Goal: Contribute content: Contribute content

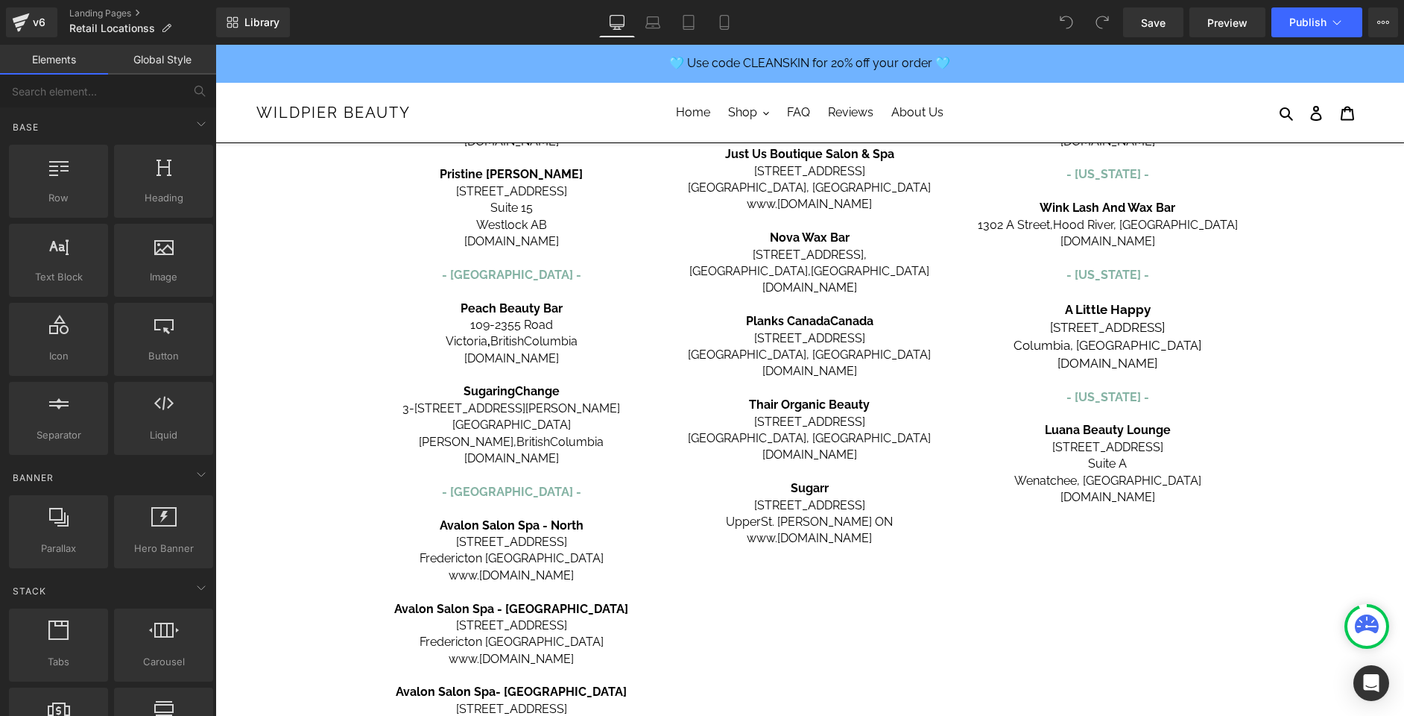
scroll to position [514, 0]
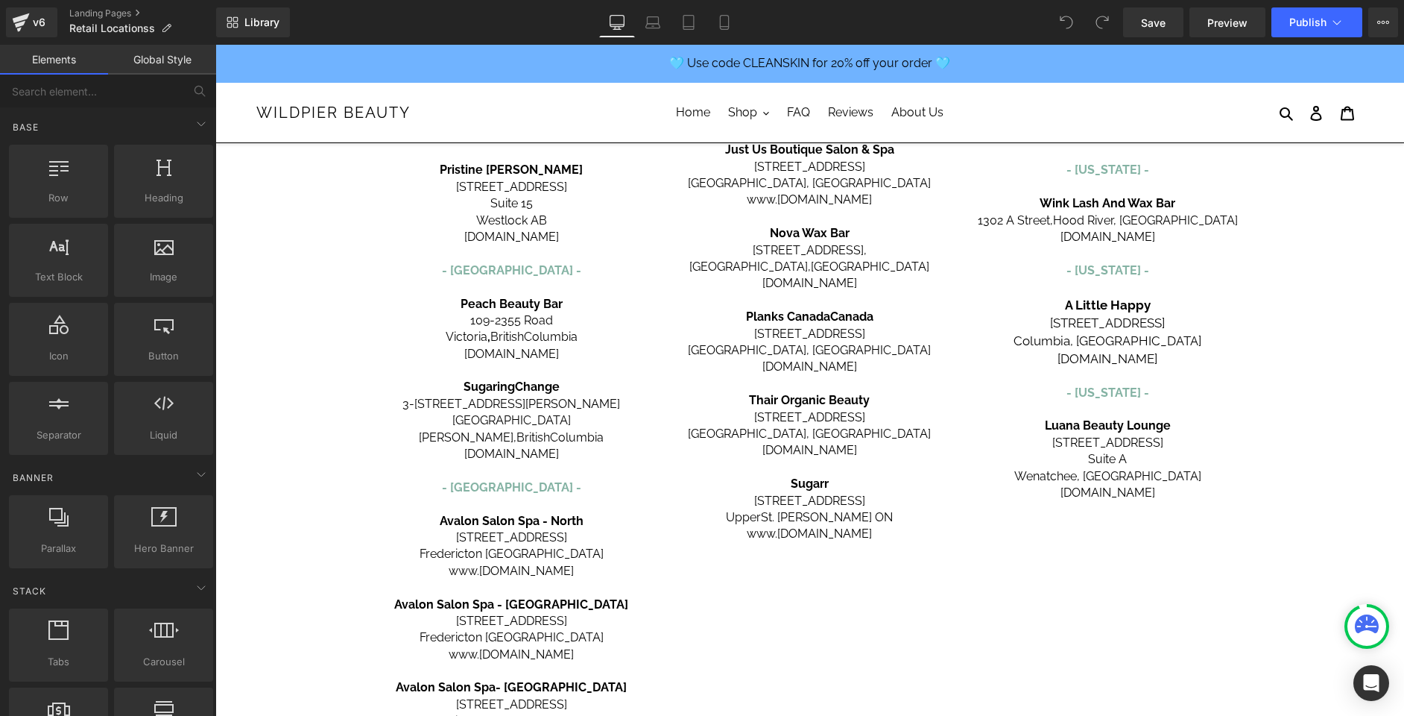
click at [474, 307] on span "Peach Beauty Bar" at bounding box center [512, 304] width 102 height 14
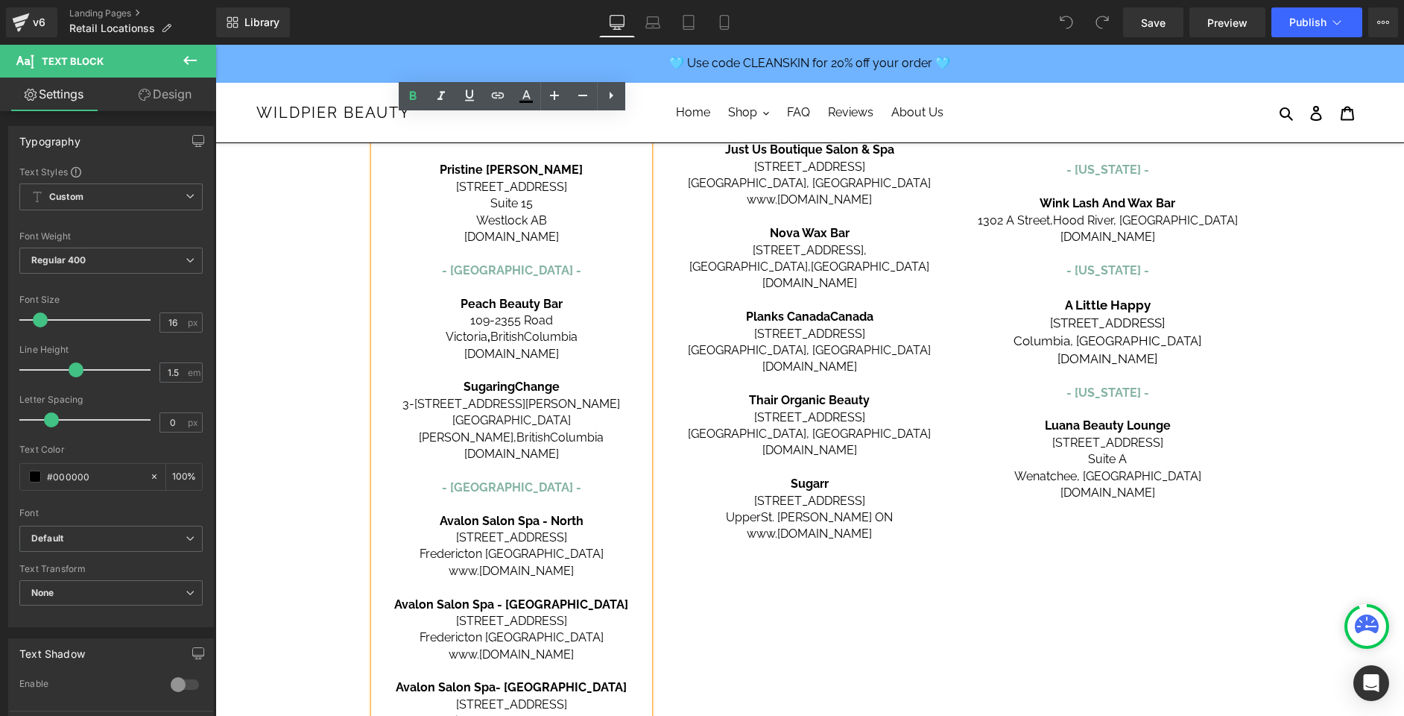
drag, startPoint x: 459, startPoint y: 306, endPoint x: 588, endPoint y: 351, distance: 136.5
click at [588, 351] on div "[GEOGRAPHIC_DATA] - [GEOGRAPHIC_DATA] - Carbon Environmental Boutique [STREET_A…" at bounding box center [512, 261] width 276 height 1001
copy div "Peach Beauty Bar [STREET_ADDRESS] [DOMAIN_NAME]"
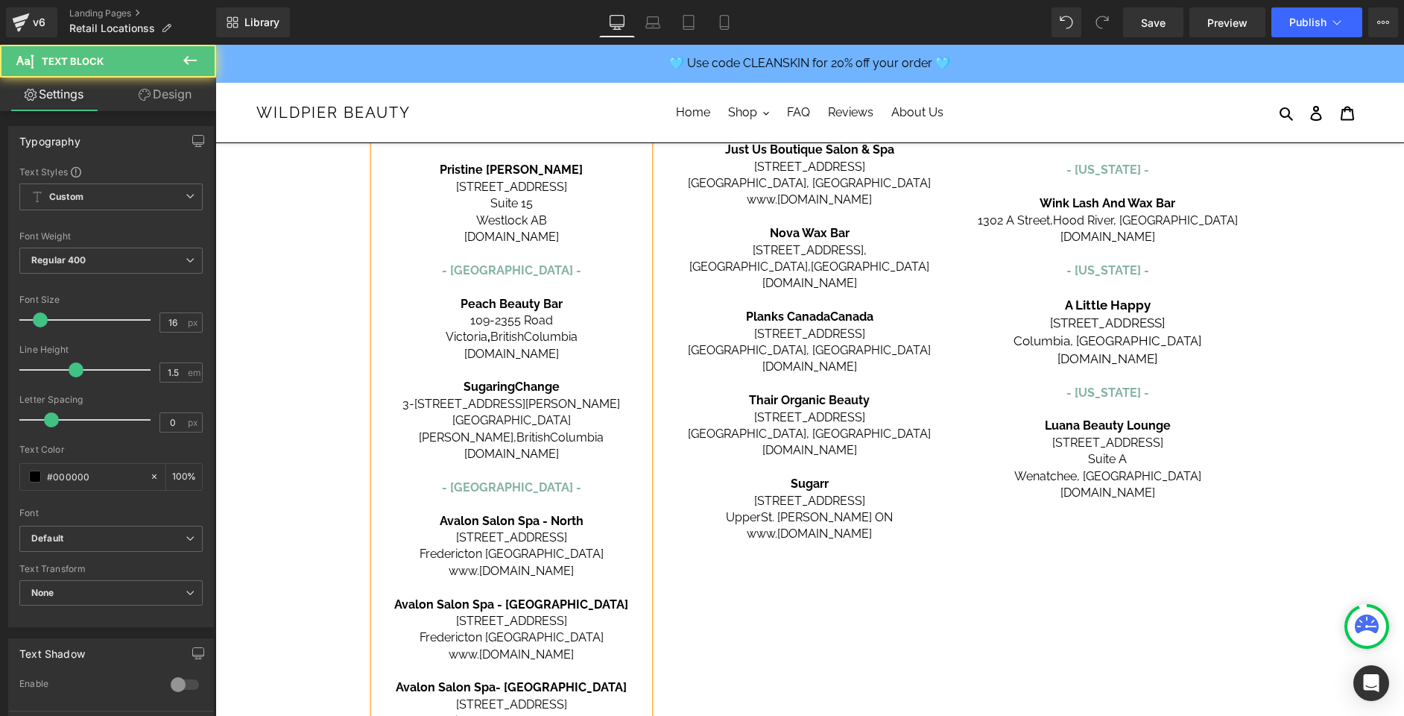
click at [456, 303] on p "Peach Beauty Bar" at bounding box center [512, 304] width 276 height 16
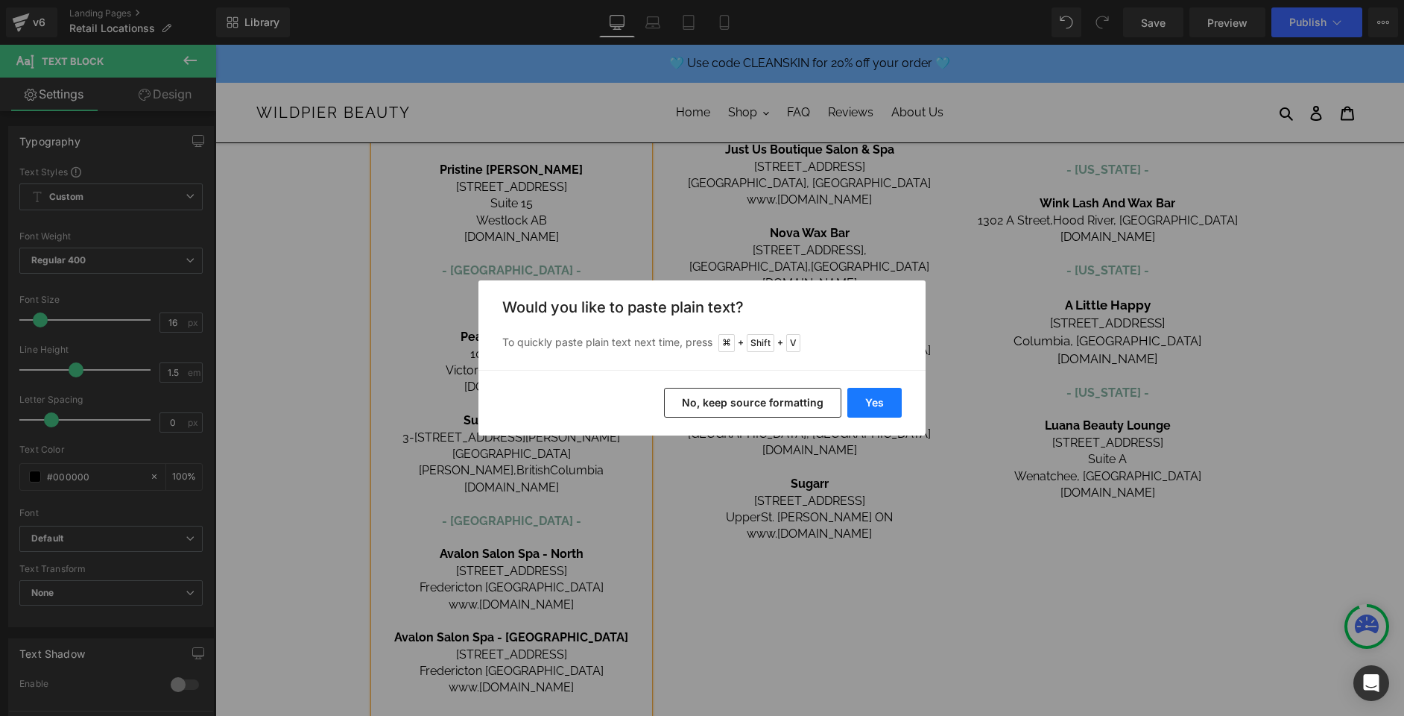
click at [866, 398] on button "Yes" at bounding box center [875, 403] width 54 height 30
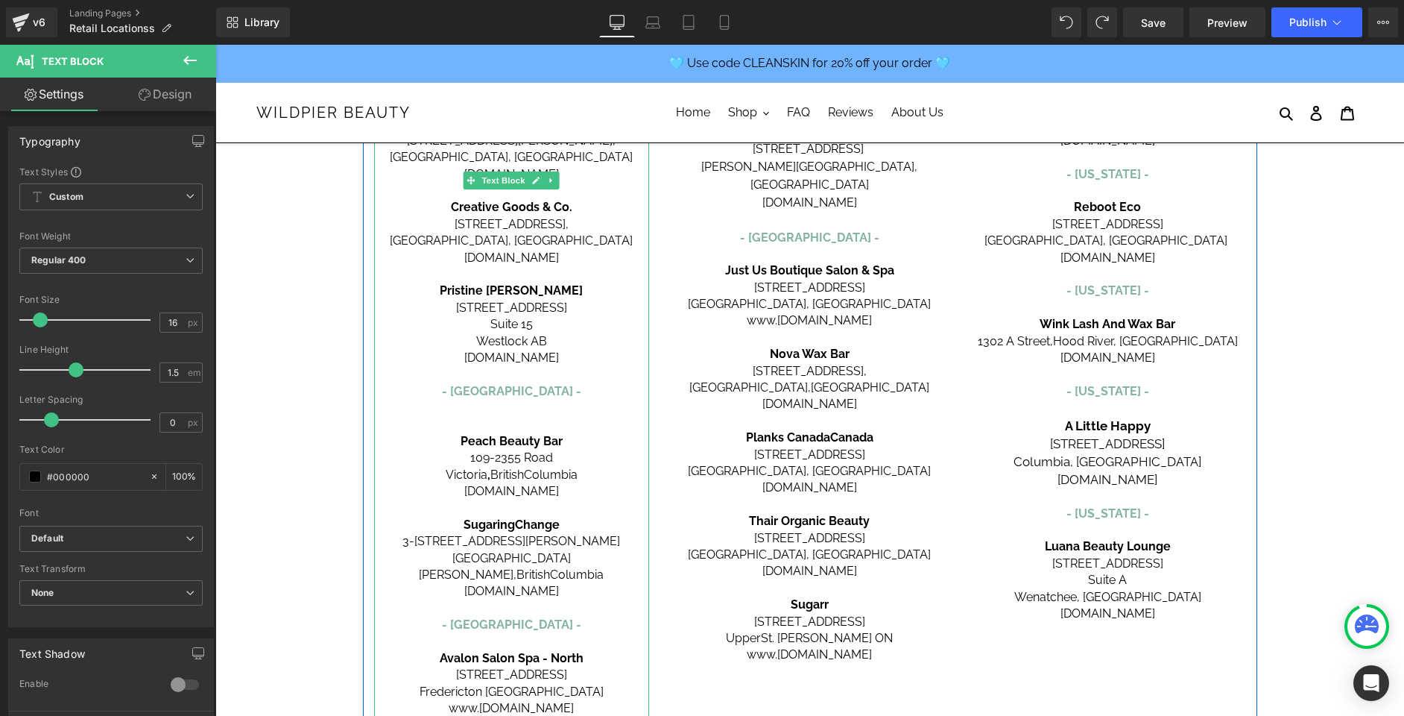
scroll to position [518, 0]
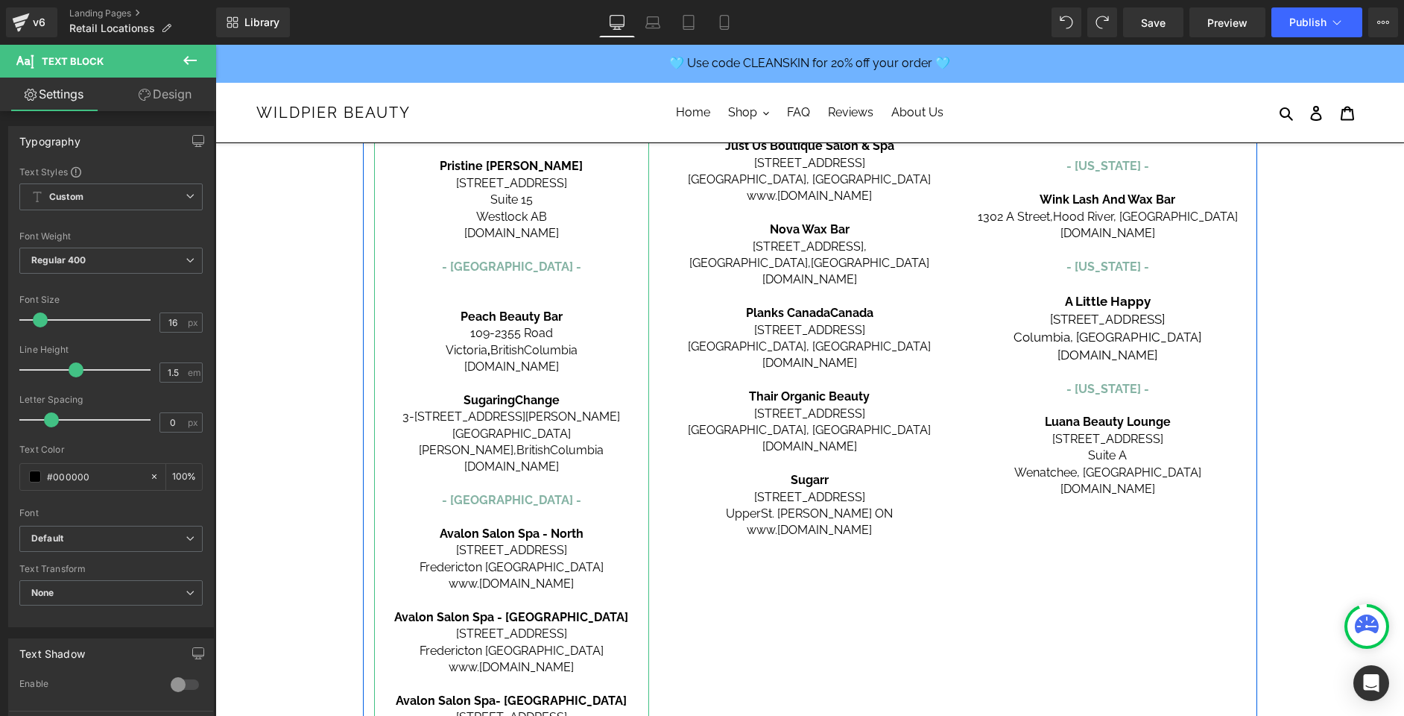
click at [494, 288] on p "- [GEOGRAPHIC_DATA] -" at bounding box center [512, 276] width 276 height 34
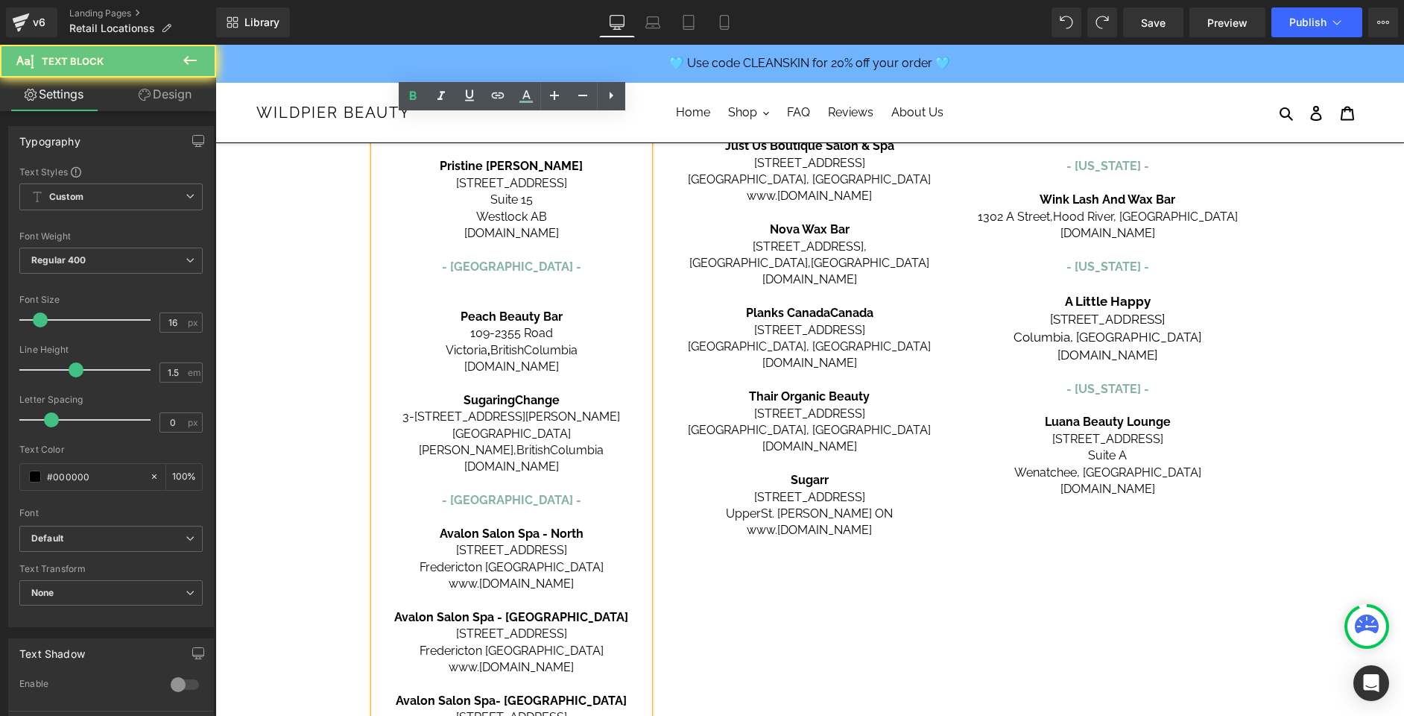
click at [521, 294] on p at bounding box center [512, 300] width 276 height 16
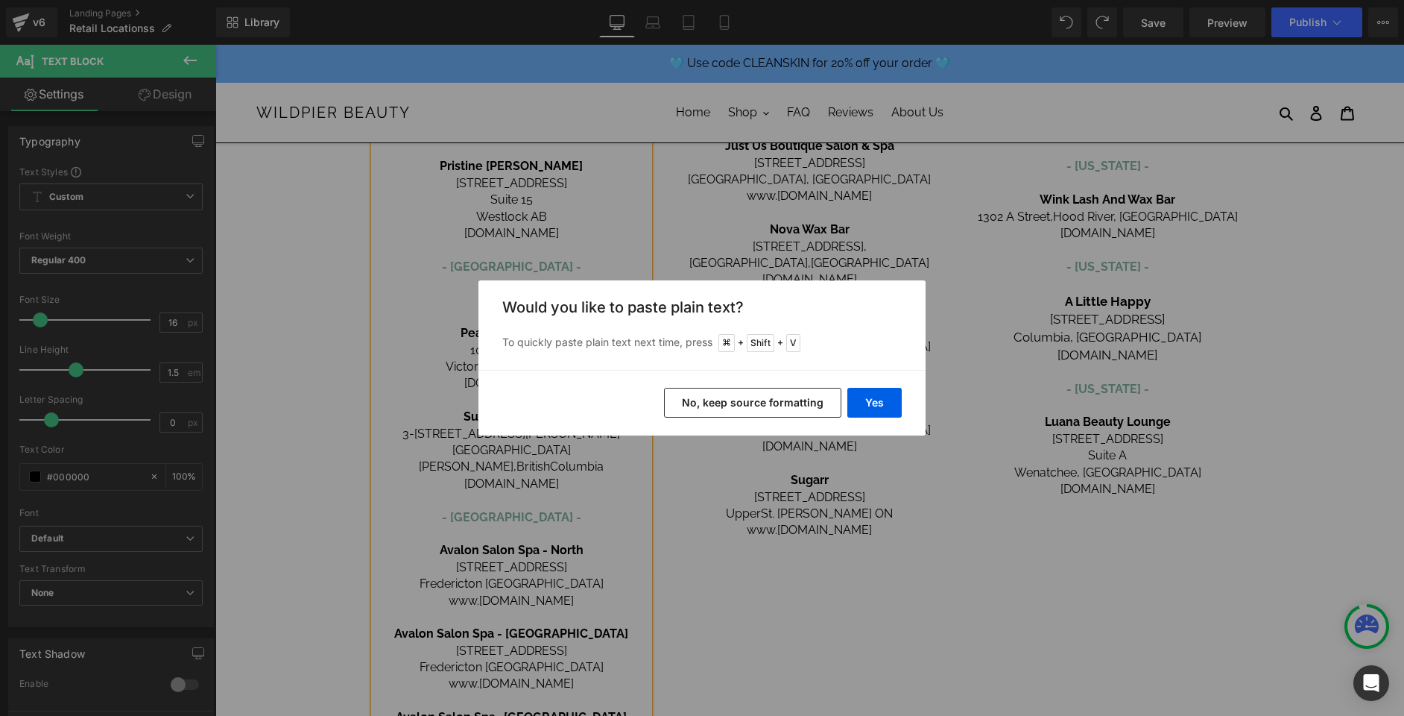
click at [700, 400] on button "No, keep source formatting" at bounding box center [752, 403] width 177 height 30
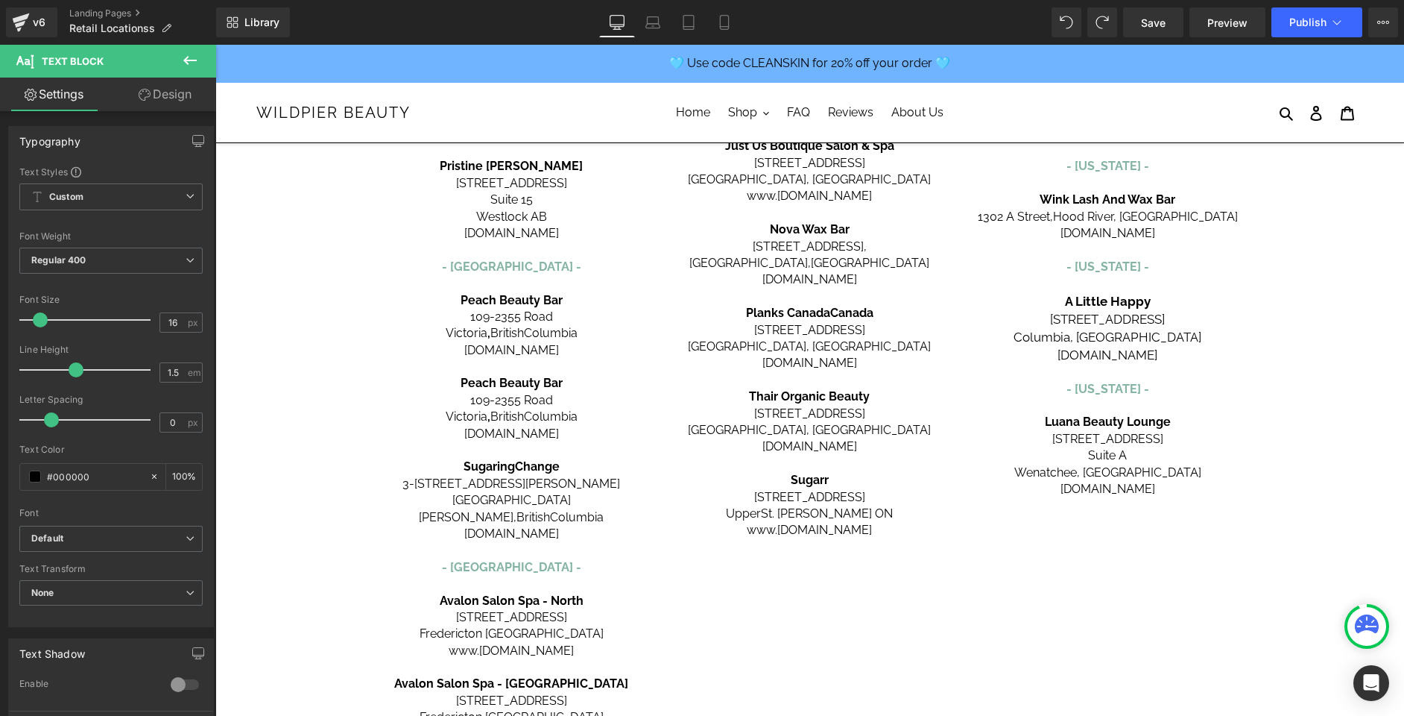
click at [493, 302] on span "Peach Beauty Bar" at bounding box center [512, 300] width 102 height 14
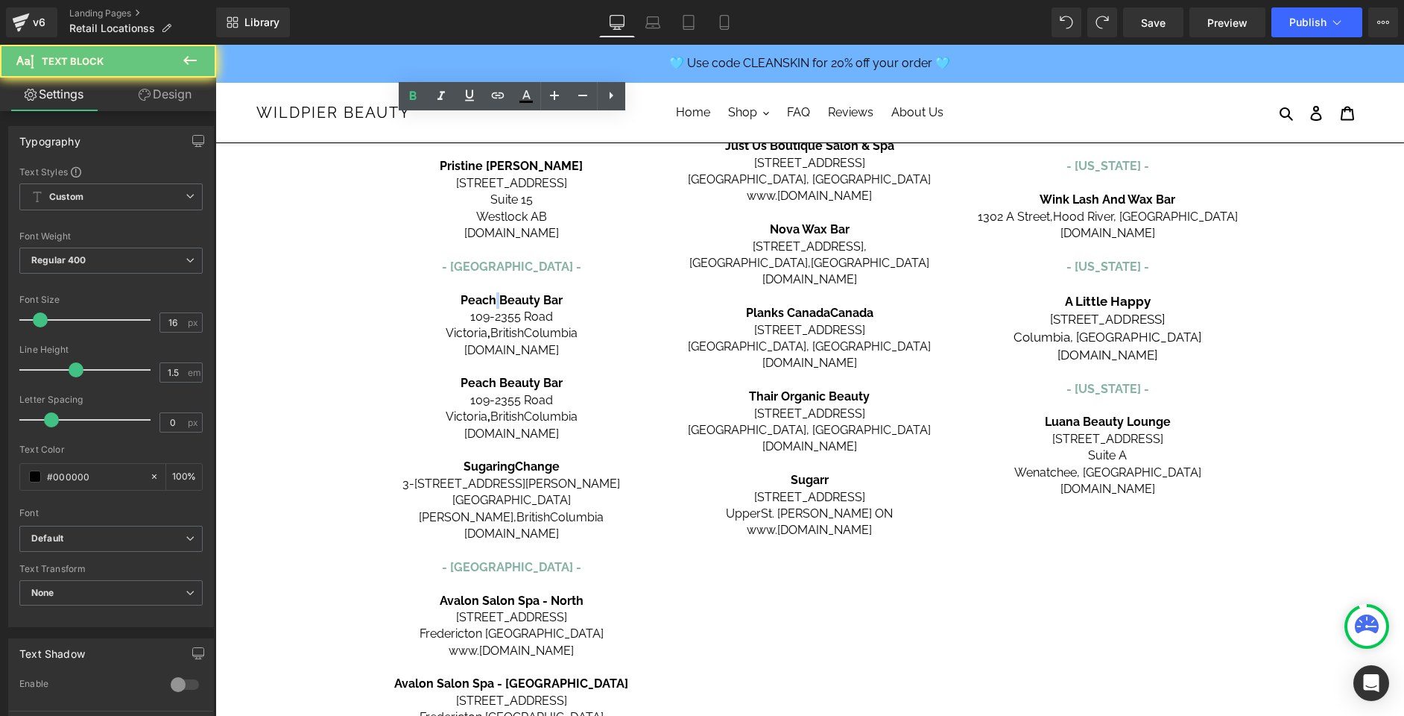
click at [493, 302] on span "Peach Beauty Bar" at bounding box center [512, 300] width 102 height 14
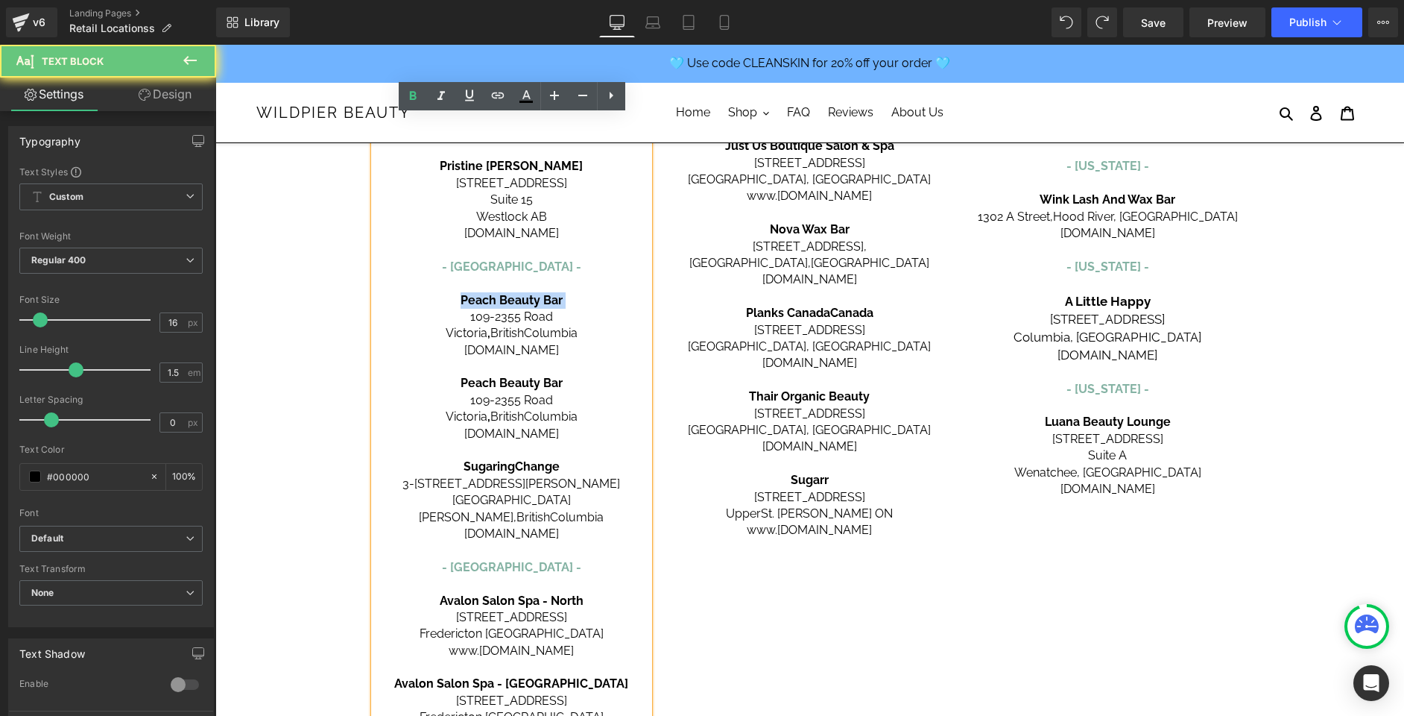
click at [493, 302] on span "Peach Beauty Bar" at bounding box center [512, 300] width 102 height 14
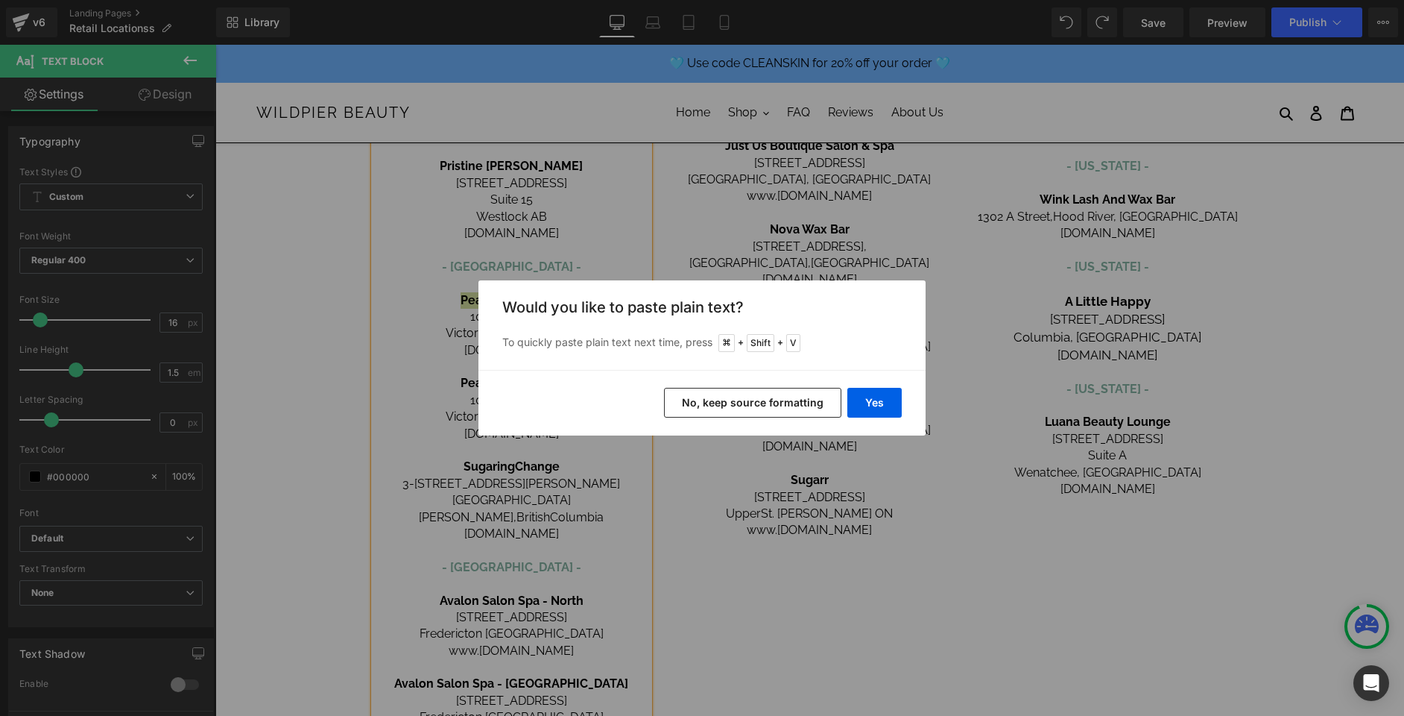
click at [730, 397] on button "No, keep source formatting" at bounding box center [752, 403] width 177 height 30
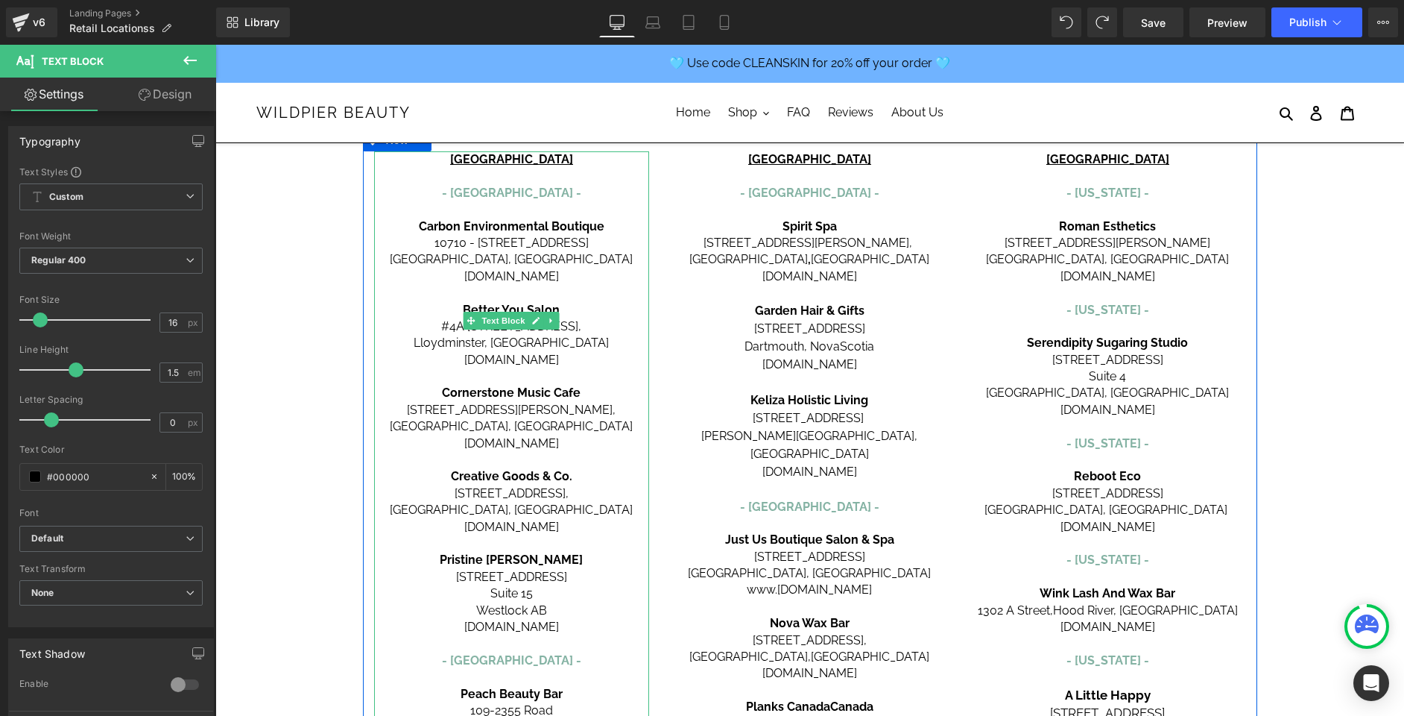
click at [511, 302] on div "[GEOGRAPHIC_DATA] - [GEOGRAPHIC_DATA] - Carbon Environmental Boutique [STREET_A…" at bounding box center [512, 693] width 276 height 1085
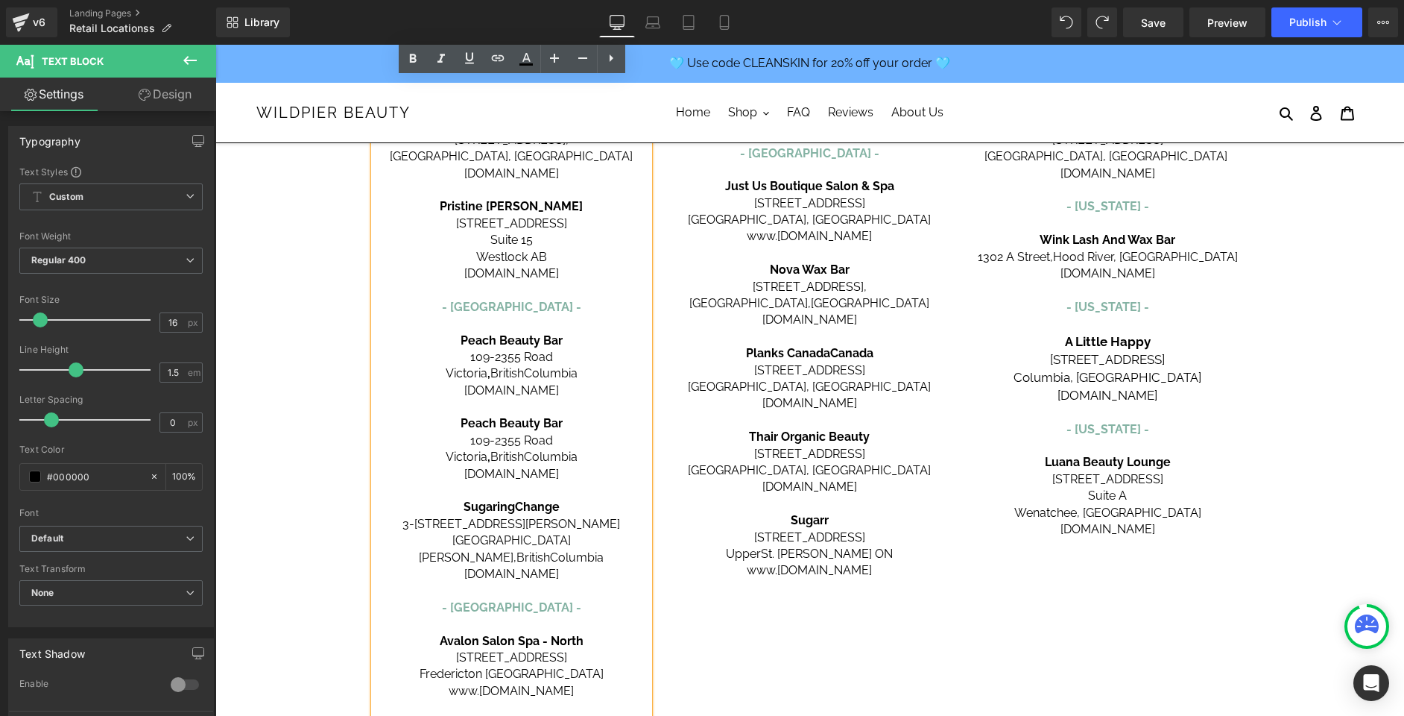
scroll to position [467, 0]
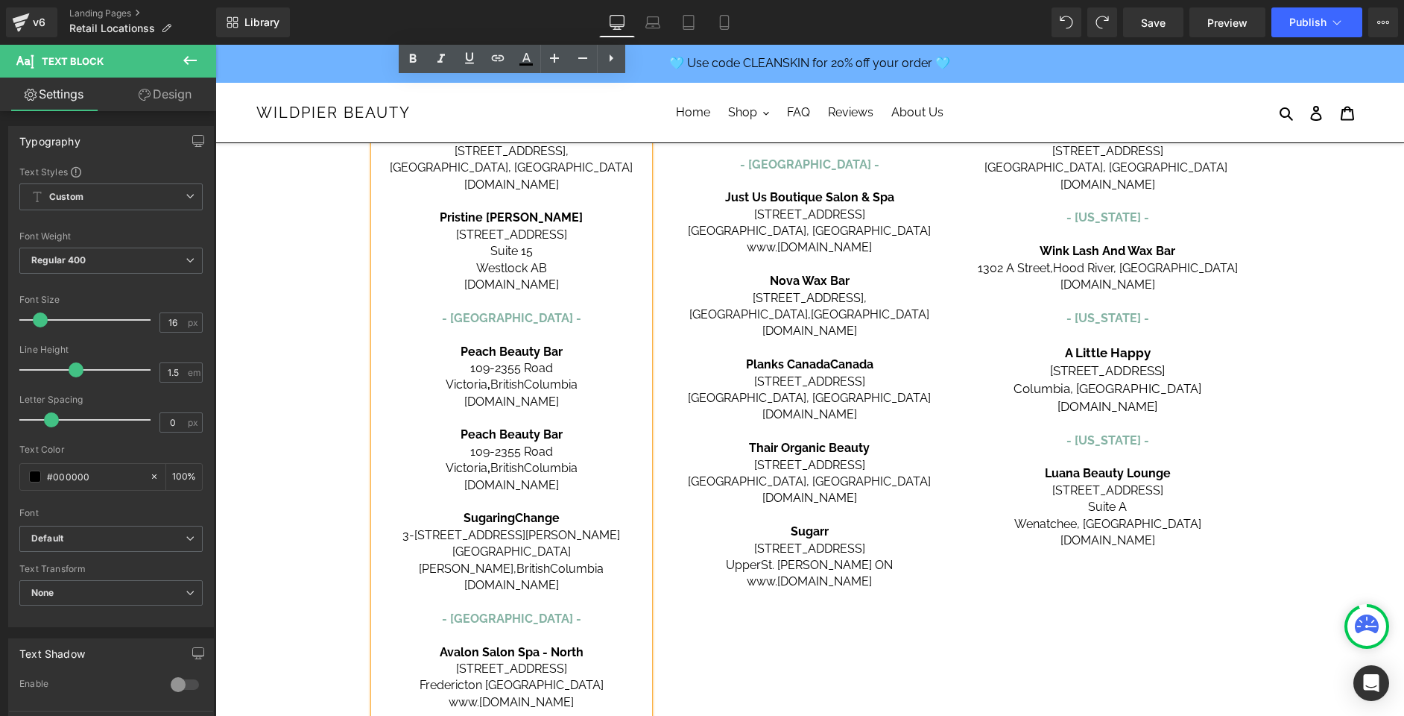
click at [497, 350] on span "Peach Beauty Bar" at bounding box center [512, 351] width 102 height 14
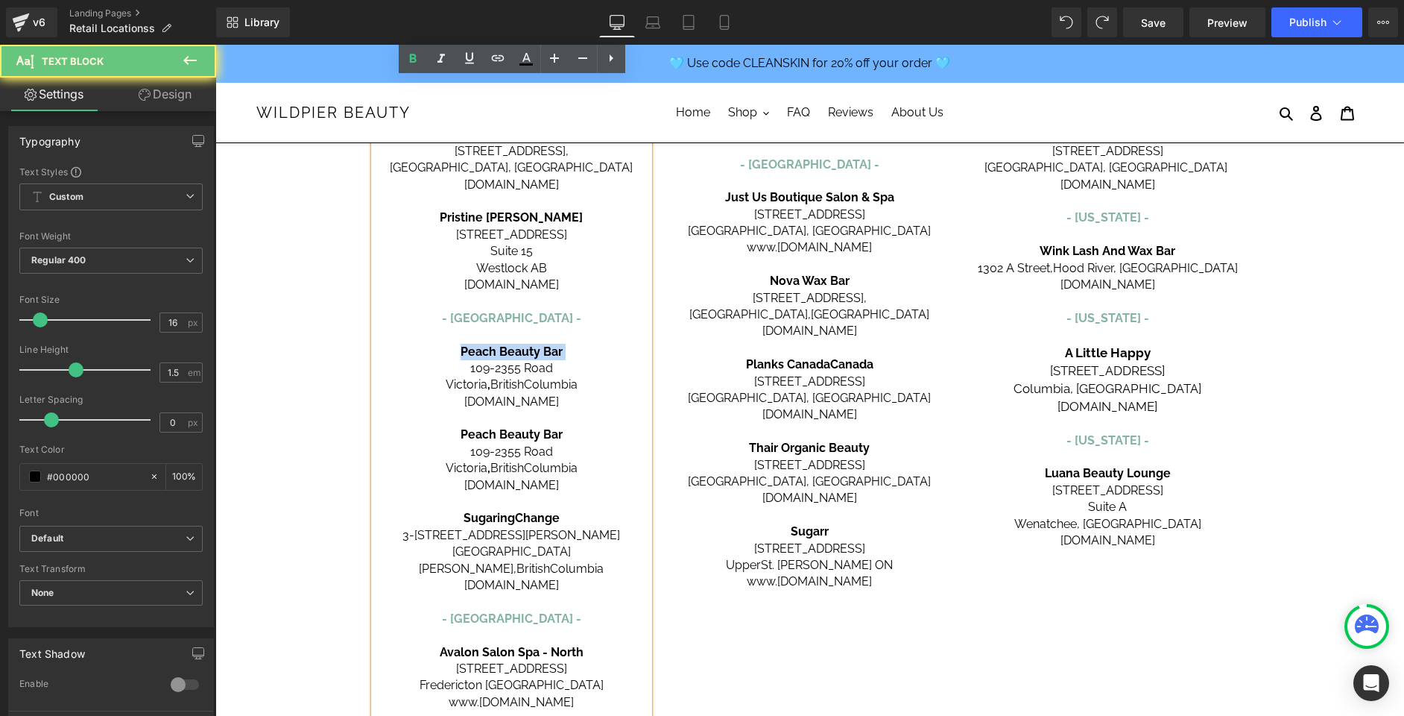
click at [497, 350] on span "Peach Beauty Bar" at bounding box center [512, 351] width 102 height 14
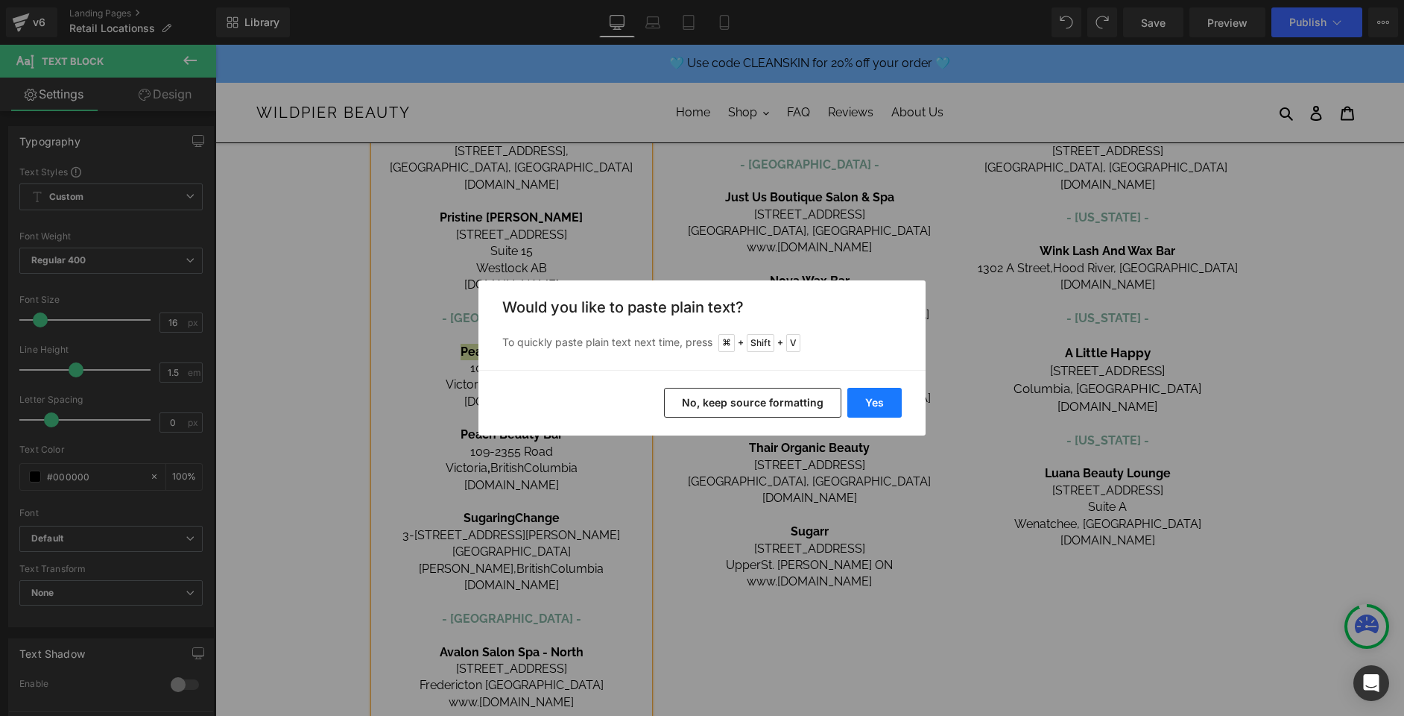
click at [876, 393] on button "Yes" at bounding box center [875, 403] width 54 height 30
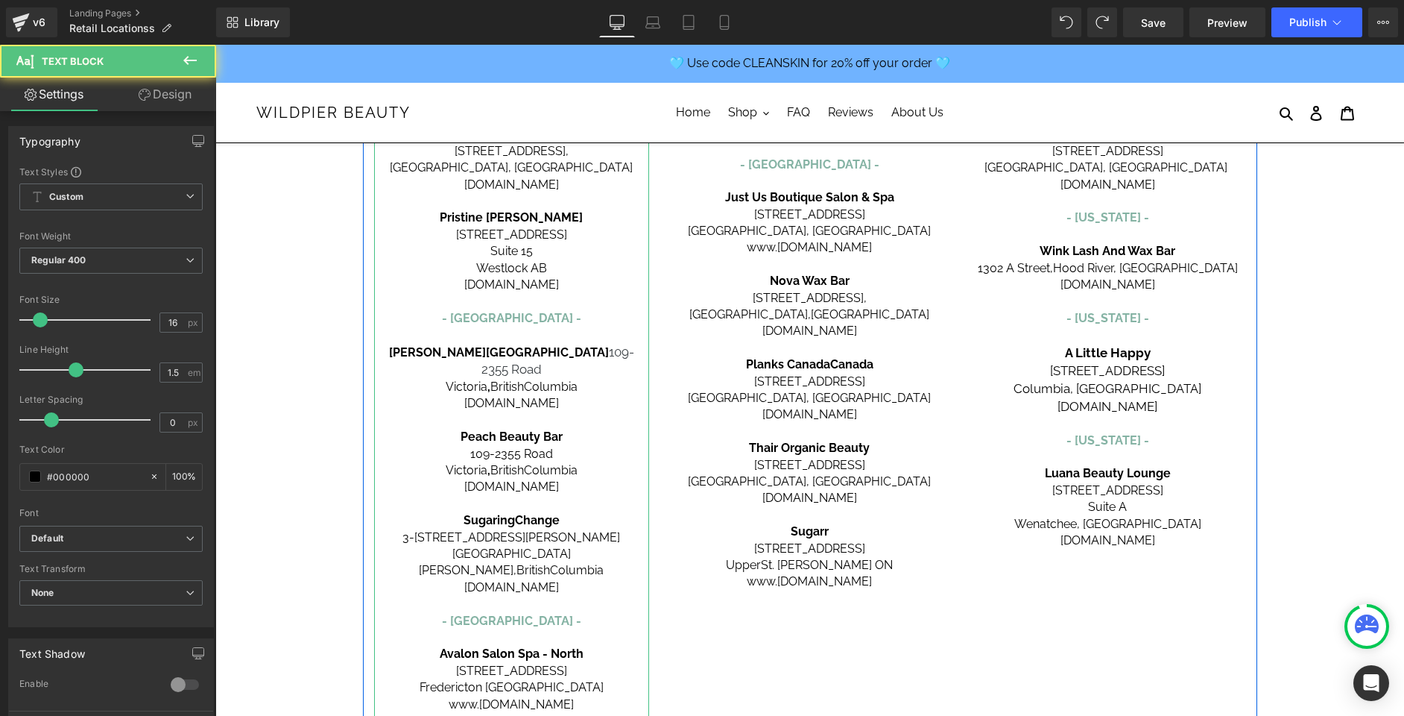
click at [596, 353] on span "109-2355" at bounding box center [558, 360] width 153 height 33
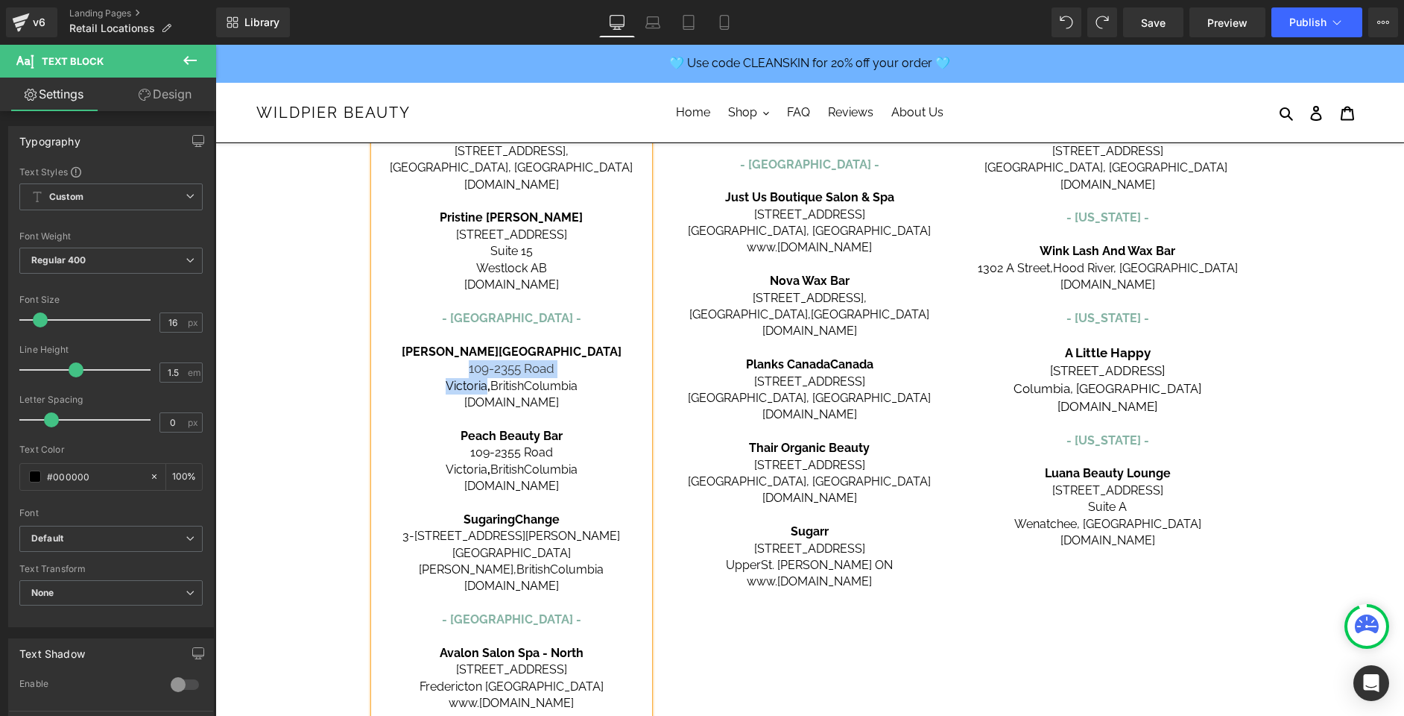
drag, startPoint x: 484, startPoint y: 385, endPoint x: 470, endPoint y: 370, distance: 20.1
click at [470, 370] on div "[GEOGRAPHIC_DATA] - [GEOGRAPHIC_DATA] - Carbon Environmental Boutique [STREET_A…" at bounding box center [512, 352] width 276 height 1086
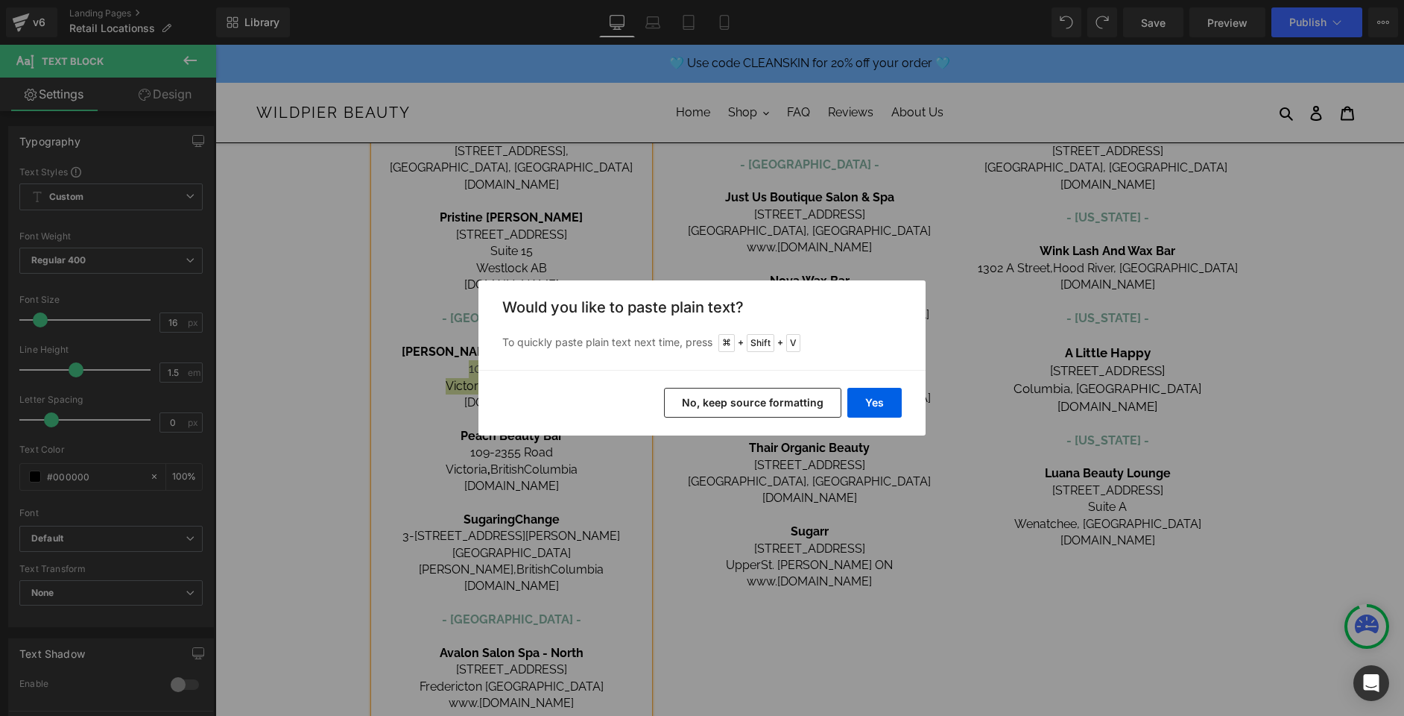
click at [693, 392] on button "No, keep source formatting" at bounding box center [752, 403] width 177 height 30
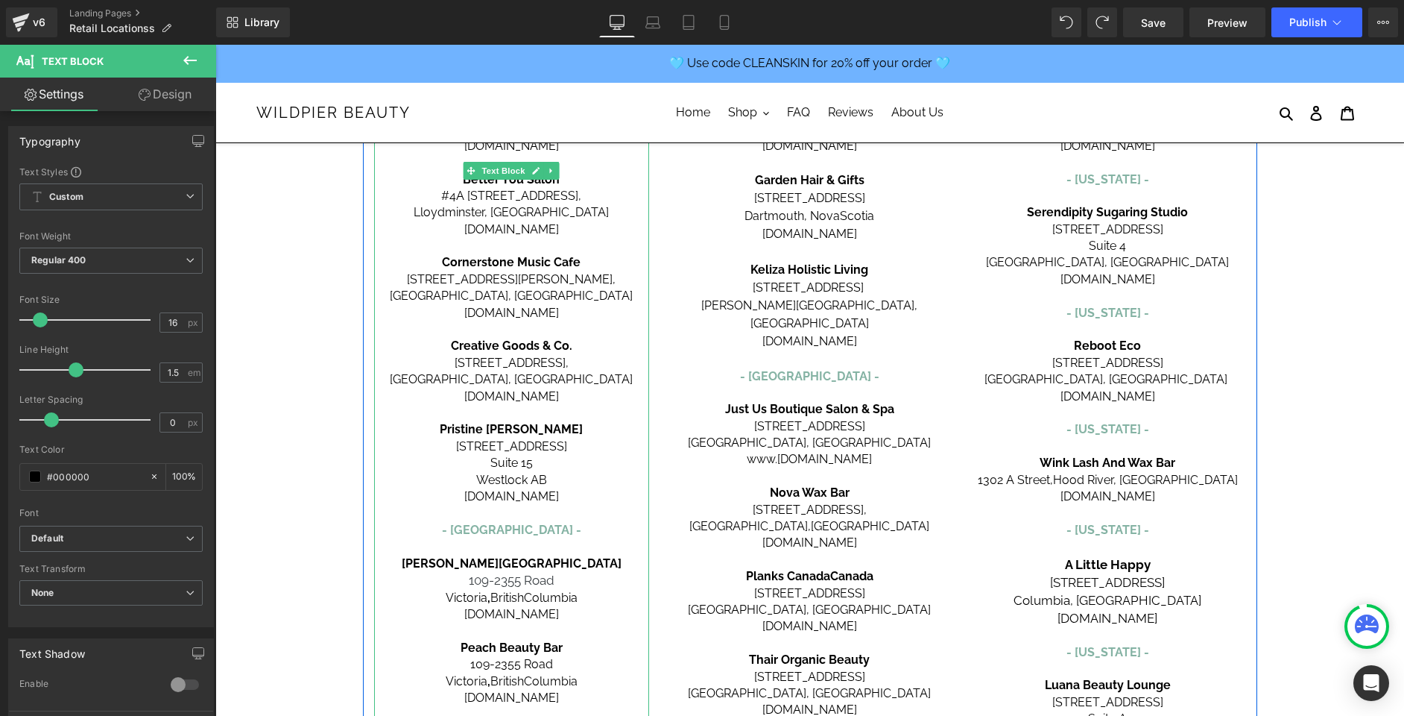
scroll to position [413, 0]
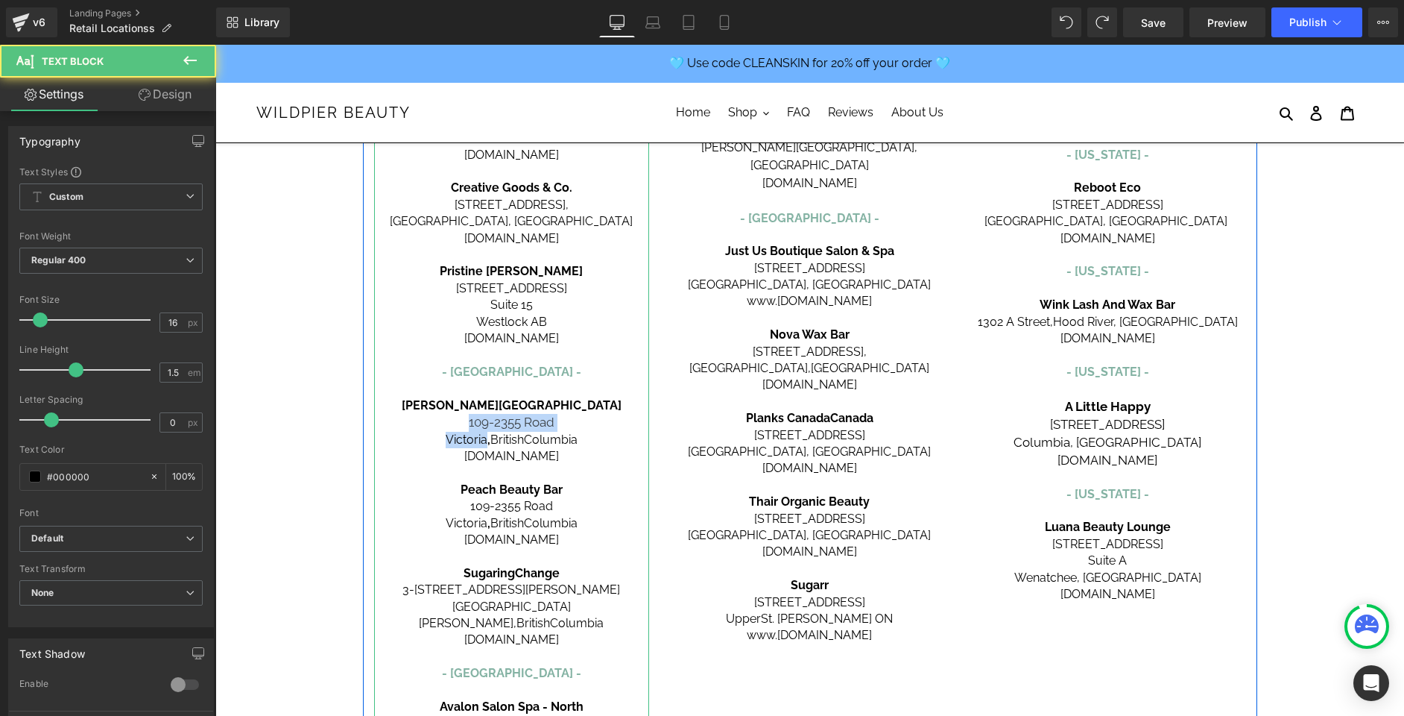
drag, startPoint x: 468, startPoint y: 424, endPoint x: 483, endPoint y: 438, distance: 20.6
click at [483, 438] on div "[GEOGRAPHIC_DATA] - [GEOGRAPHIC_DATA] - Carbon Environmental Boutique [STREET_A…" at bounding box center [512, 406] width 276 height 1086
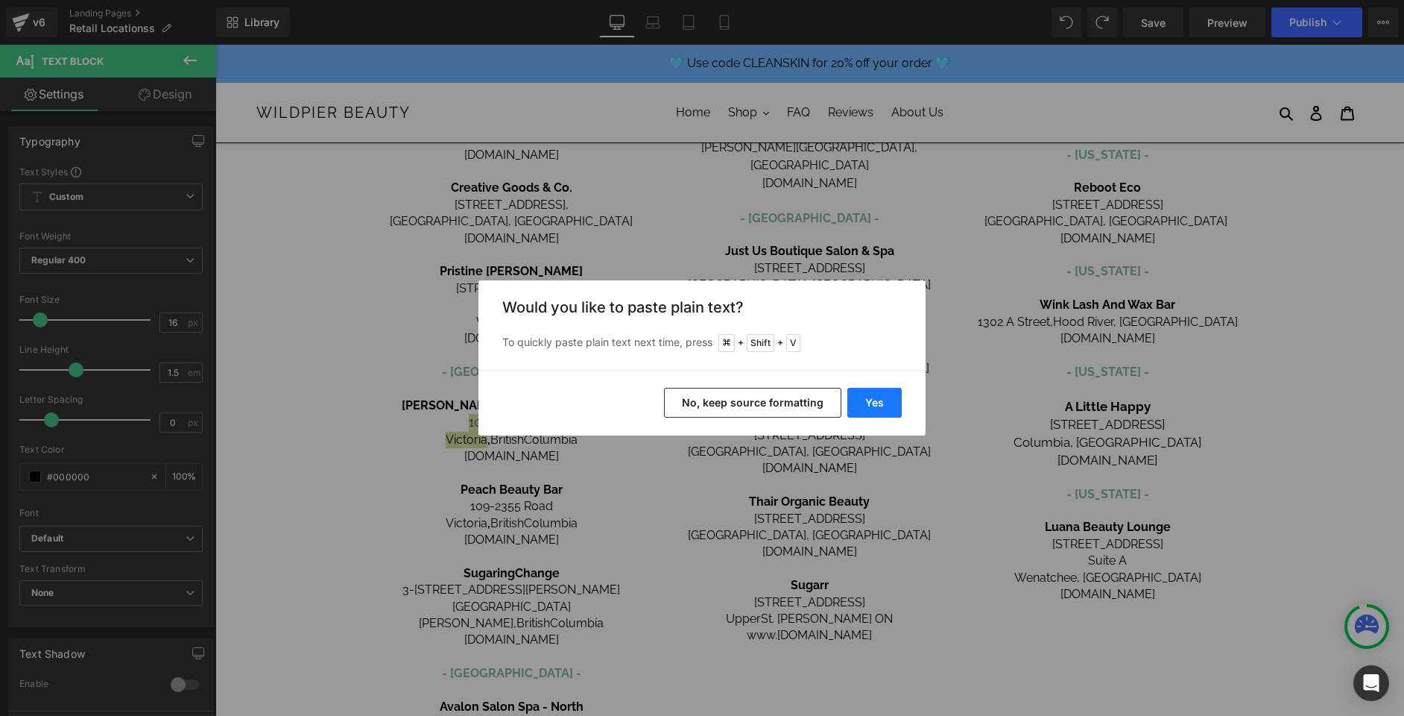
click at [883, 388] on button "Yes" at bounding box center [875, 403] width 54 height 30
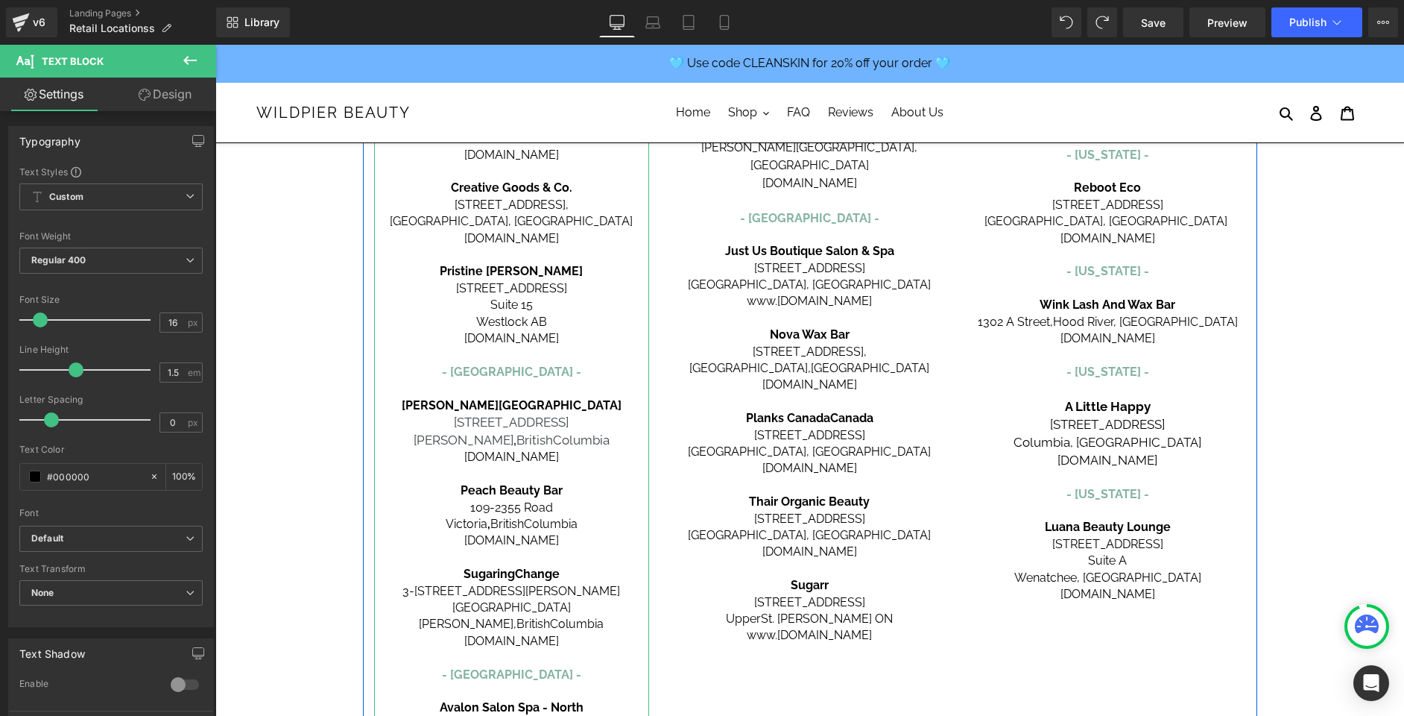
click at [553, 434] on span "Columbia" at bounding box center [581, 439] width 57 height 15
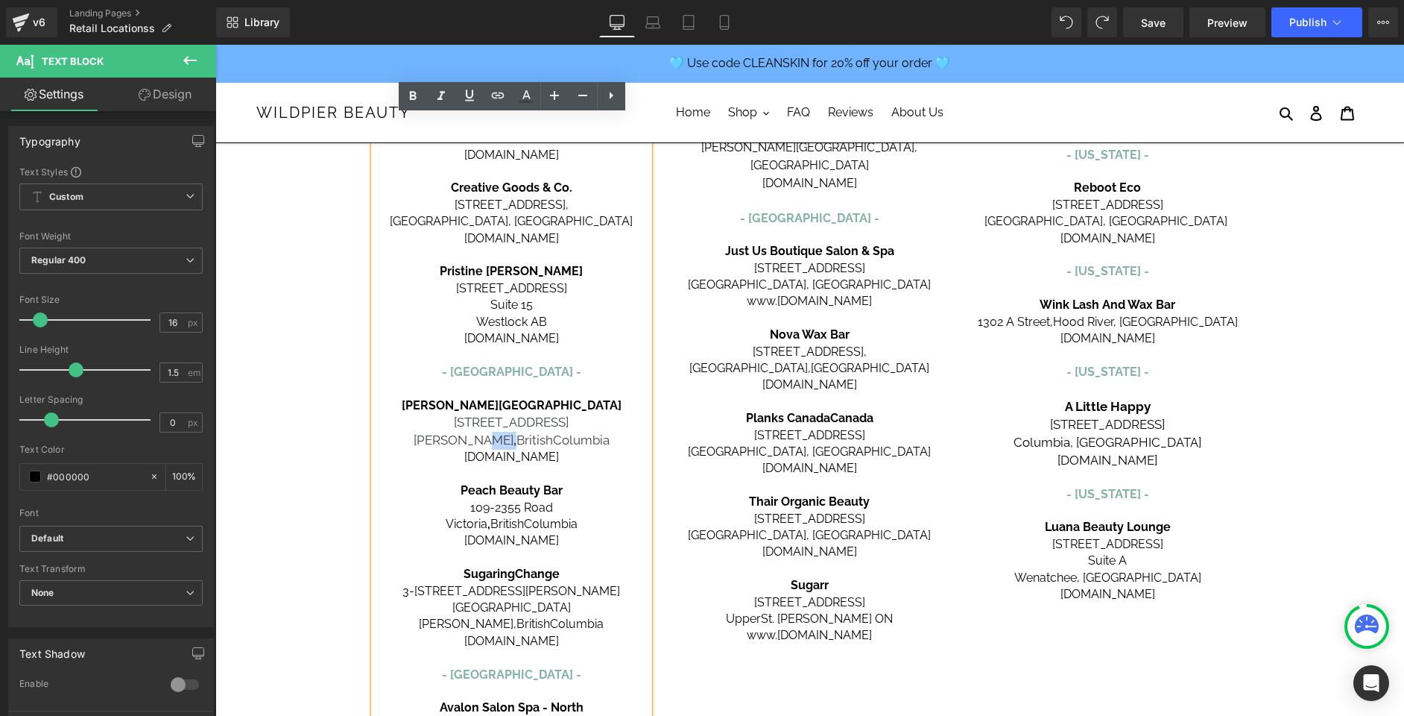
drag, startPoint x: 569, startPoint y: 421, endPoint x: 476, endPoint y: 444, distance: 95.3
click at [476, 444] on p "[STREET_ADDRESS][PERSON_NAME]" at bounding box center [512, 432] width 276 height 36
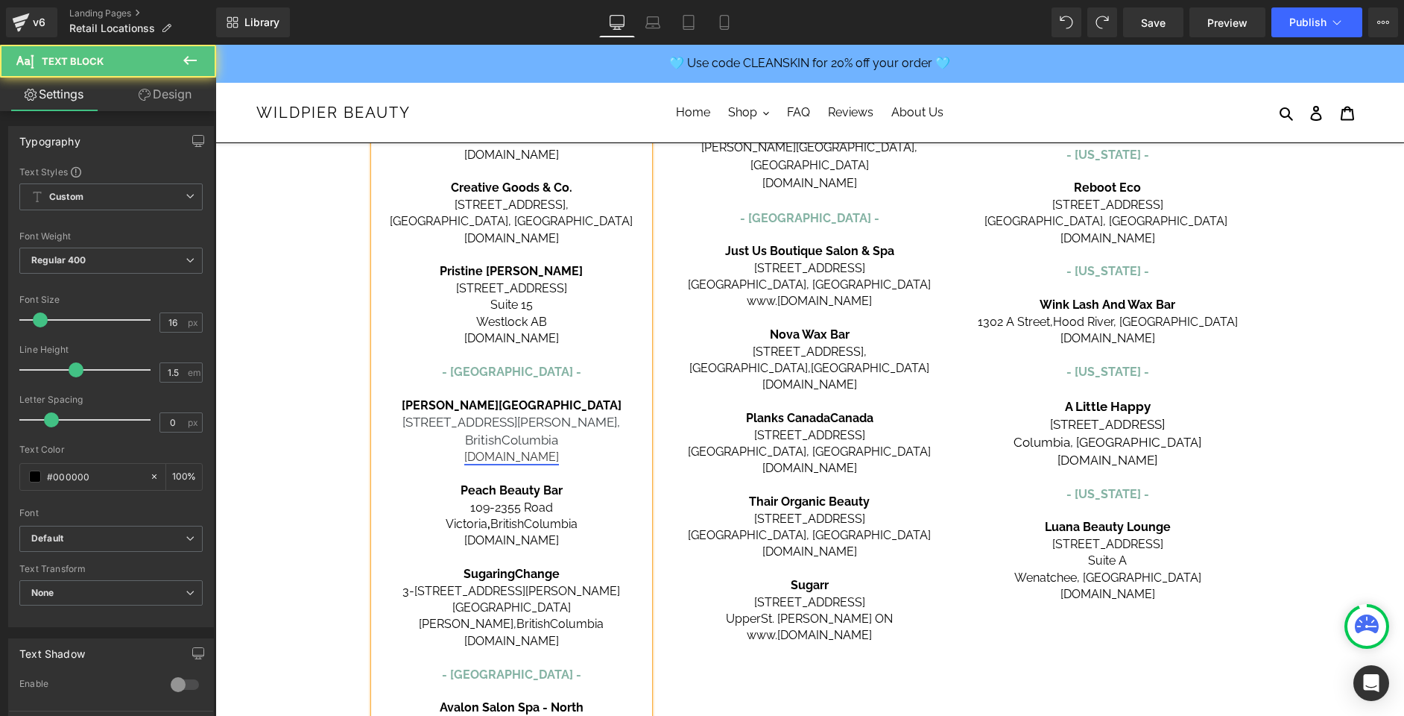
click at [520, 454] on link "[DOMAIN_NAME]" at bounding box center [511, 457] width 95 height 14
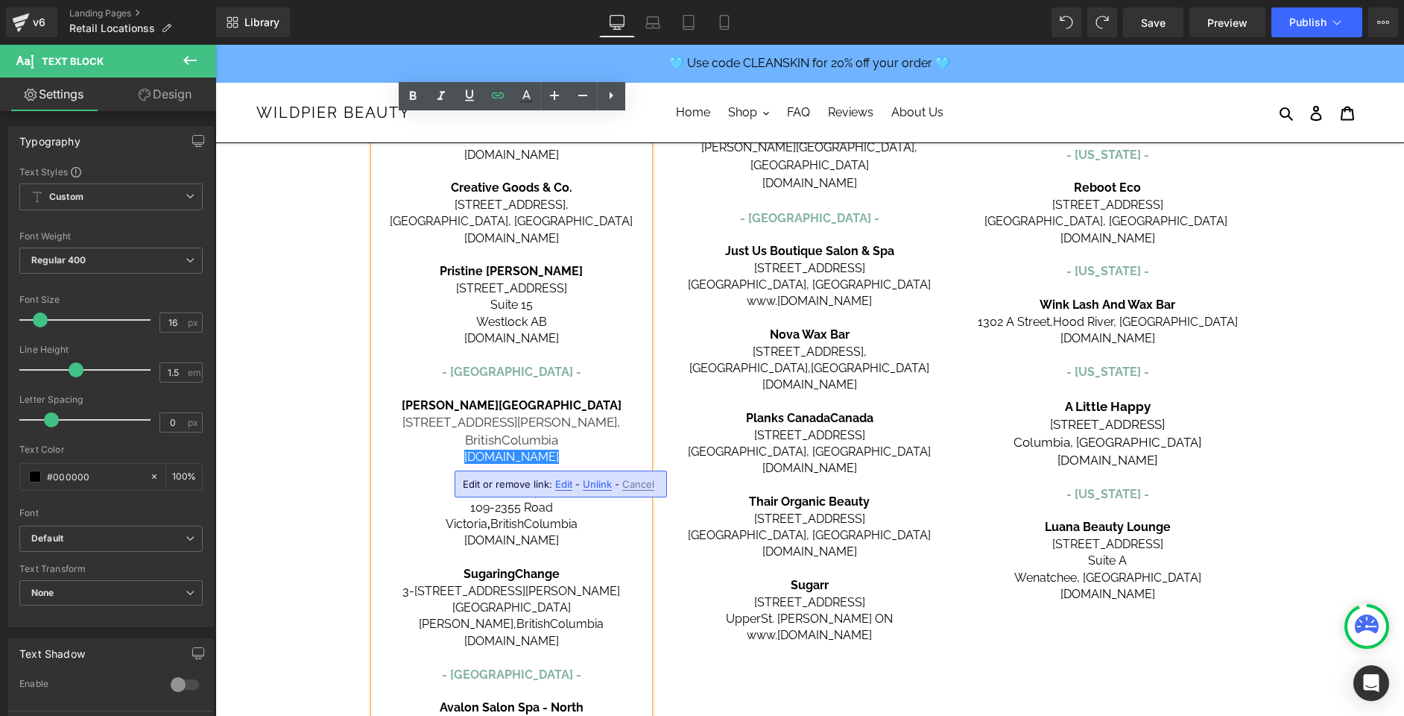
click at [567, 487] on span "Edit" at bounding box center [563, 484] width 17 height 13
click at [553, 493] on input "[URL][DOMAIN_NAME][DOMAIN_NAME]" at bounding box center [467, 488] width 230 height 37
paste input "[DOMAIN_NAME][URL]"
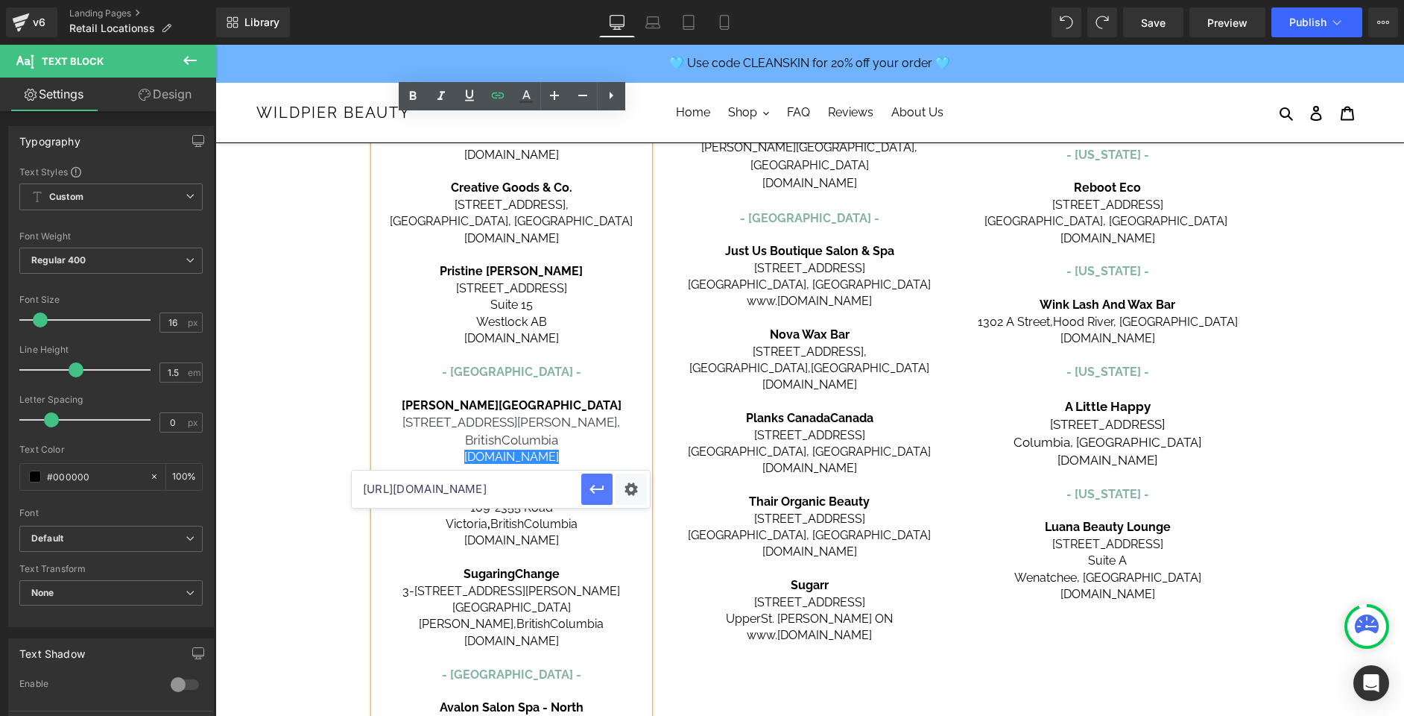
type input "[URL][DOMAIN_NAME]"
click at [601, 497] on icon "button" at bounding box center [597, 489] width 18 height 18
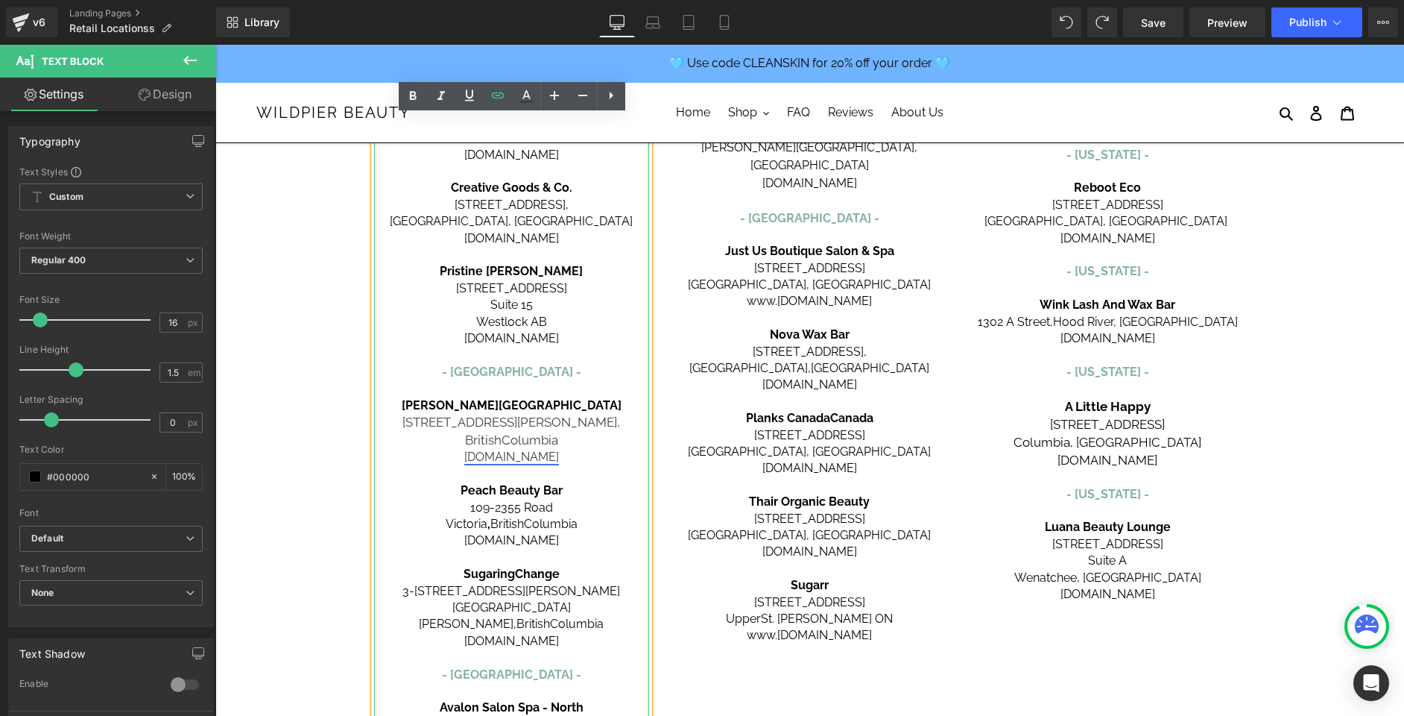
click at [559, 455] on link "[DOMAIN_NAME]" at bounding box center [511, 457] width 95 height 14
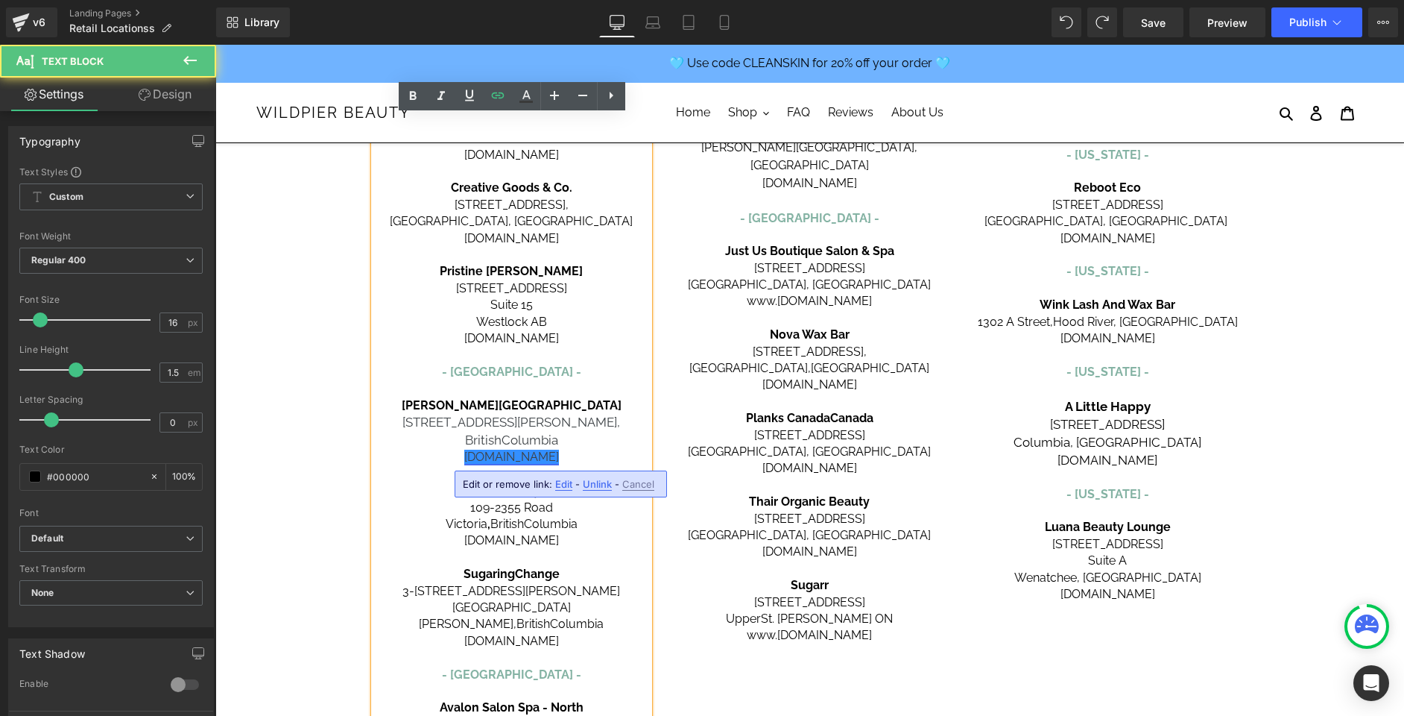
click at [559, 455] on link "[DOMAIN_NAME]" at bounding box center [511, 457] width 95 height 14
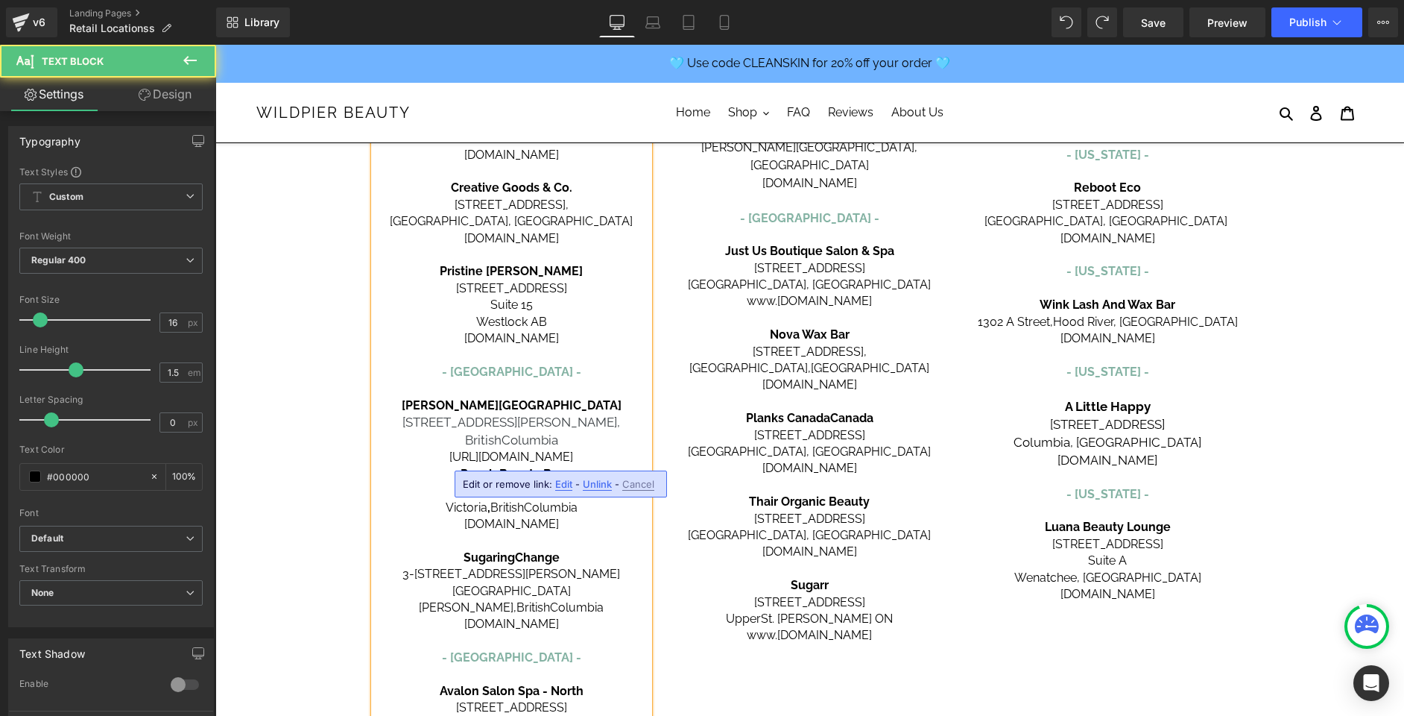
click at [643, 432] on p "[GEOGRAPHIC_DATA]" at bounding box center [512, 441] width 276 height 18
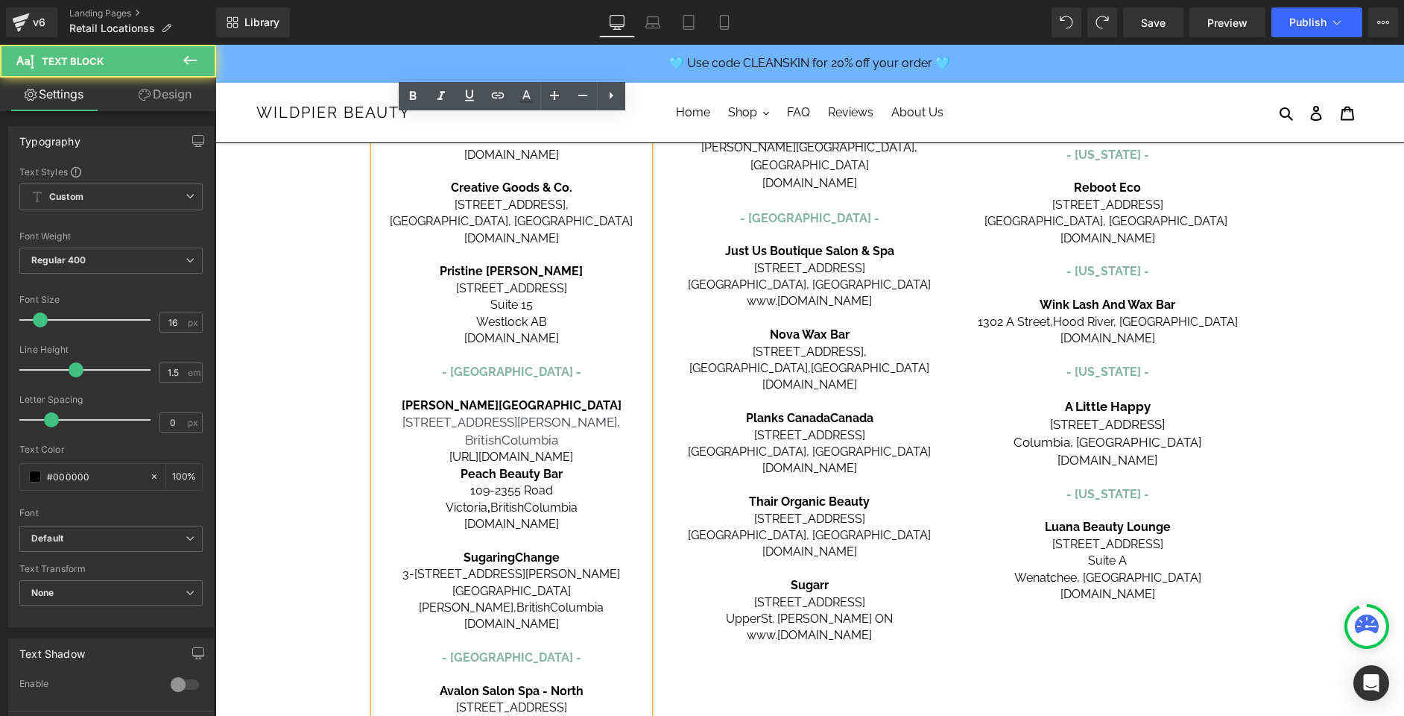
click at [614, 456] on p "[URL][DOMAIN_NAME]" at bounding box center [512, 457] width 276 height 16
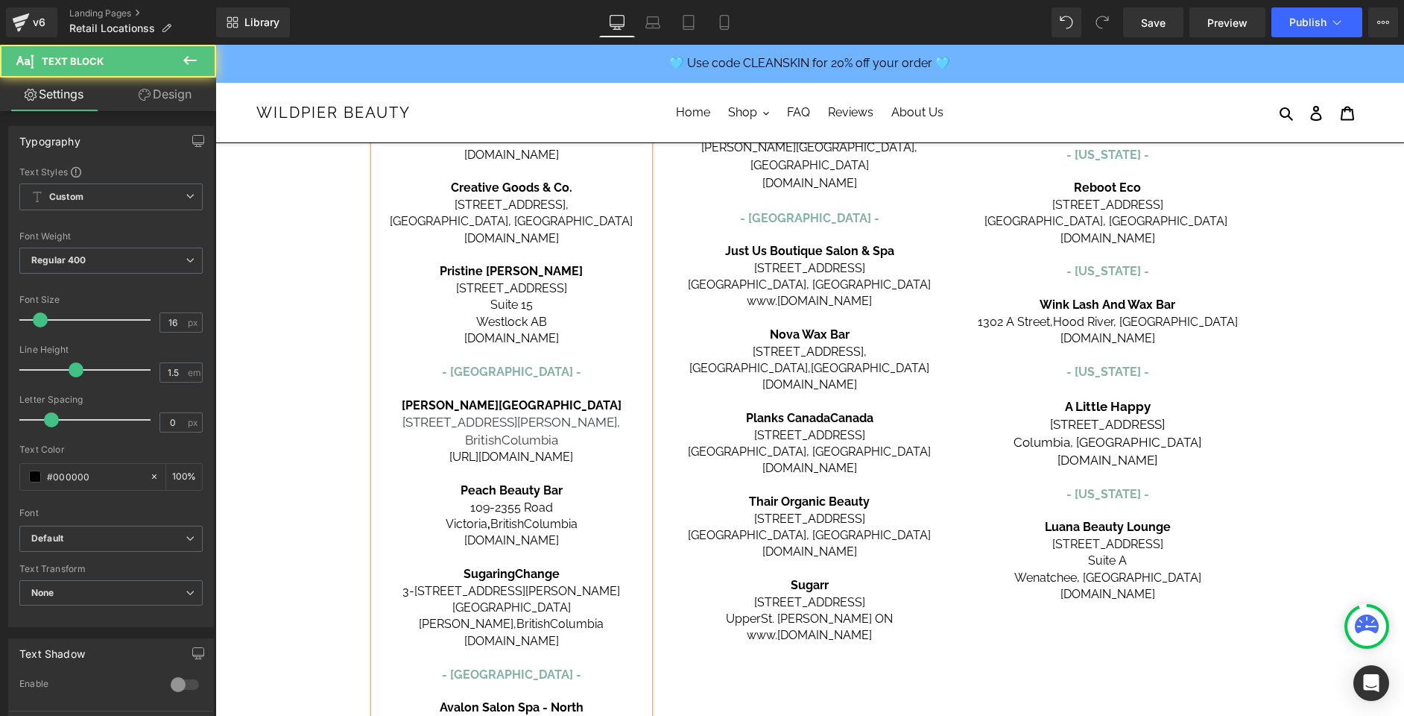
click at [542, 455] on p "[URL][DOMAIN_NAME]" at bounding box center [512, 457] width 276 height 16
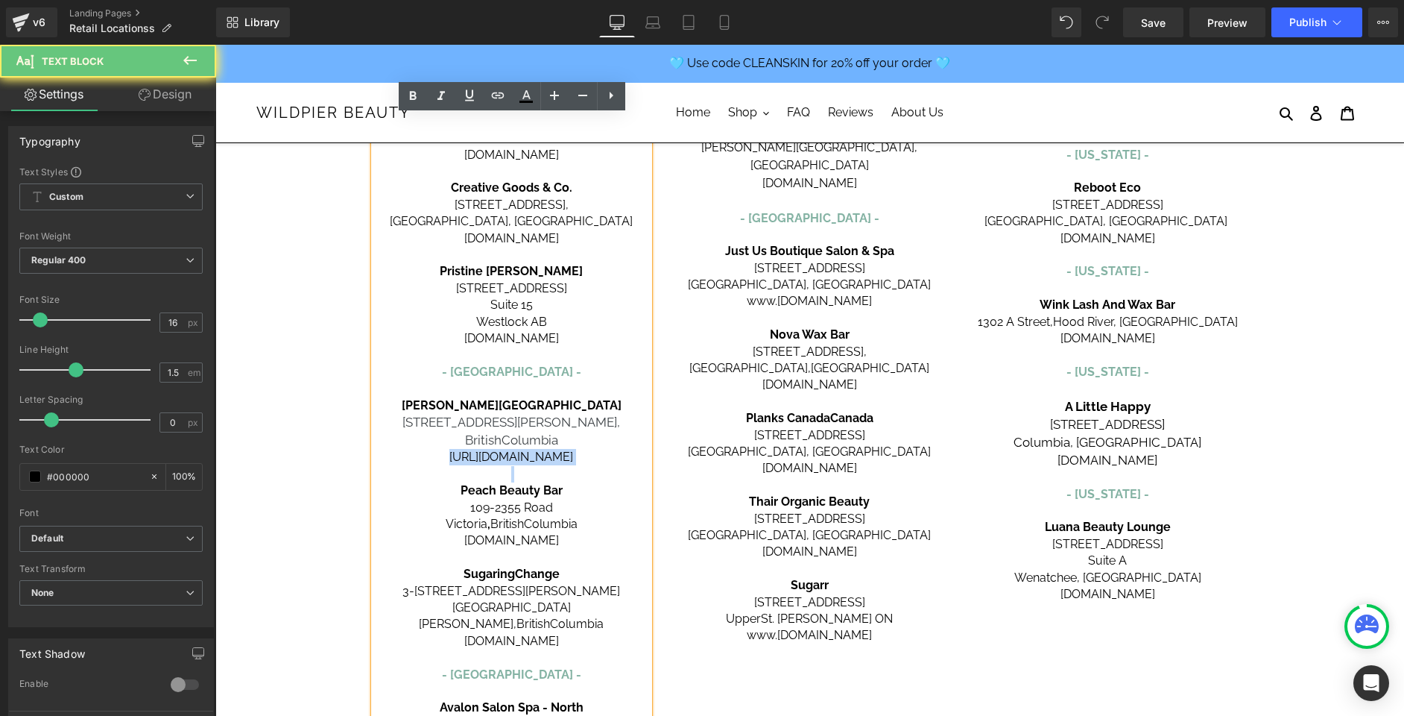
click at [542, 455] on p "[URL][DOMAIN_NAME]" at bounding box center [512, 457] width 276 height 16
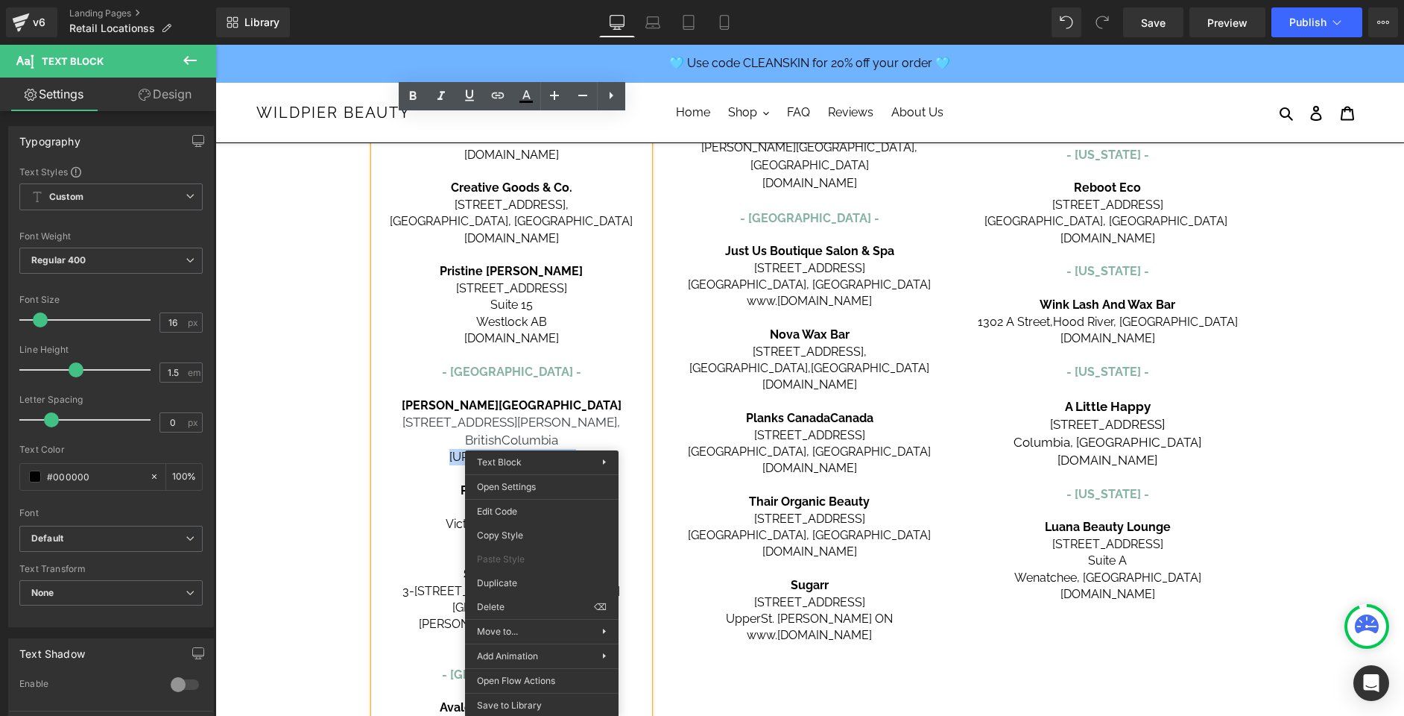
click at [429, 457] on p "[URL][DOMAIN_NAME]" at bounding box center [512, 457] width 276 height 16
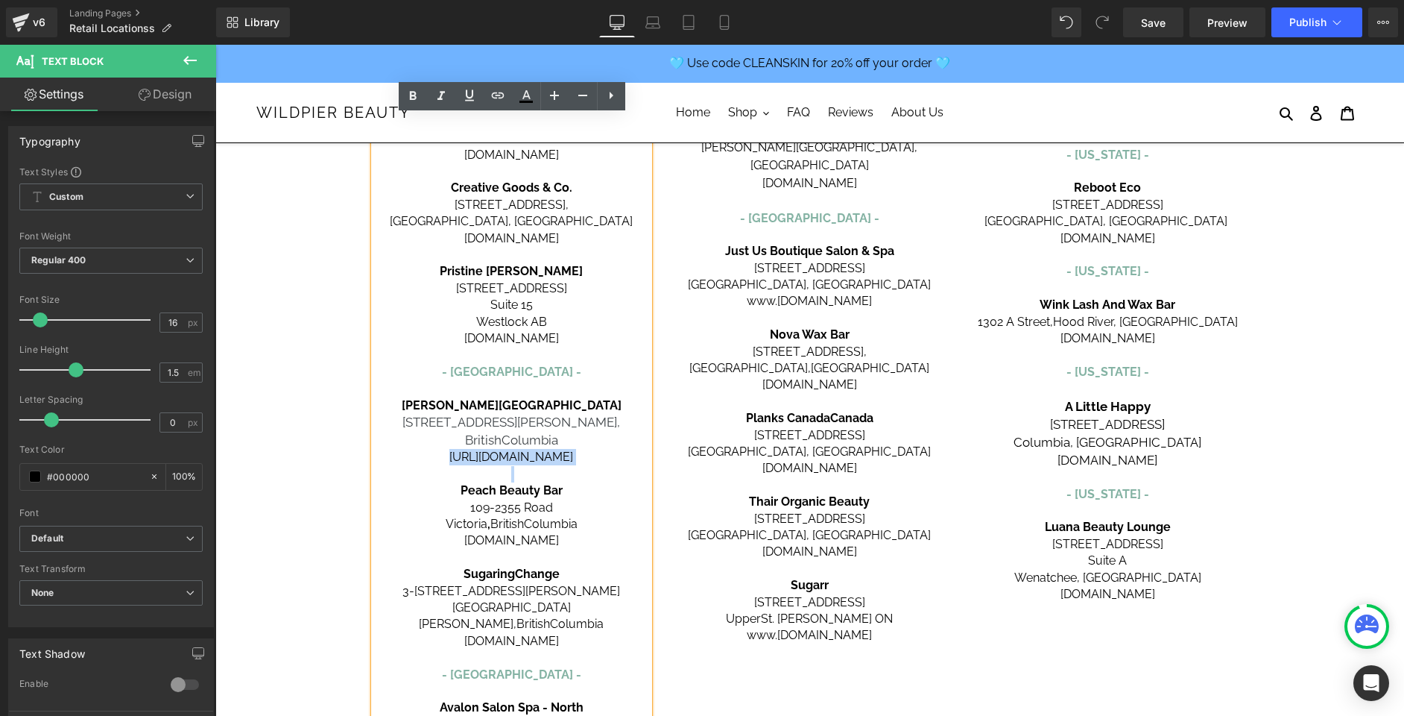
drag, startPoint x: 416, startPoint y: 457, endPoint x: 611, endPoint y: 455, distance: 195.3
click at [611, 455] on p "[URL][DOMAIN_NAME]" at bounding box center [512, 457] width 276 height 16
click at [499, 100] on icon at bounding box center [498, 95] width 18 height 18
click at [505, 488] on input "text" at bounding box center [467, 488] width 230 height 37
paste input "[URL][DOMAIN_NAME]"
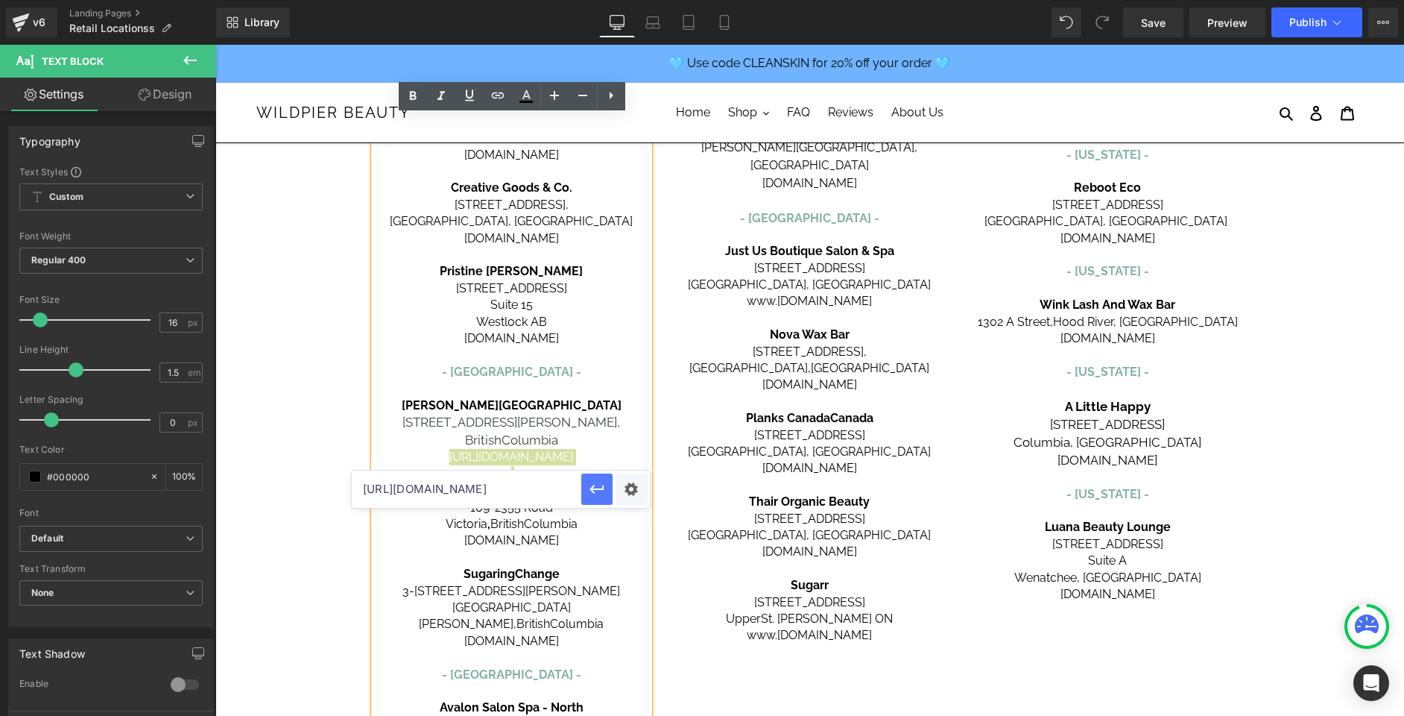
type input "[URL][DOMAIN_NAME]"
click at [593, 494] on icon "button" at bounding box center [597, 489] width 18 height 18
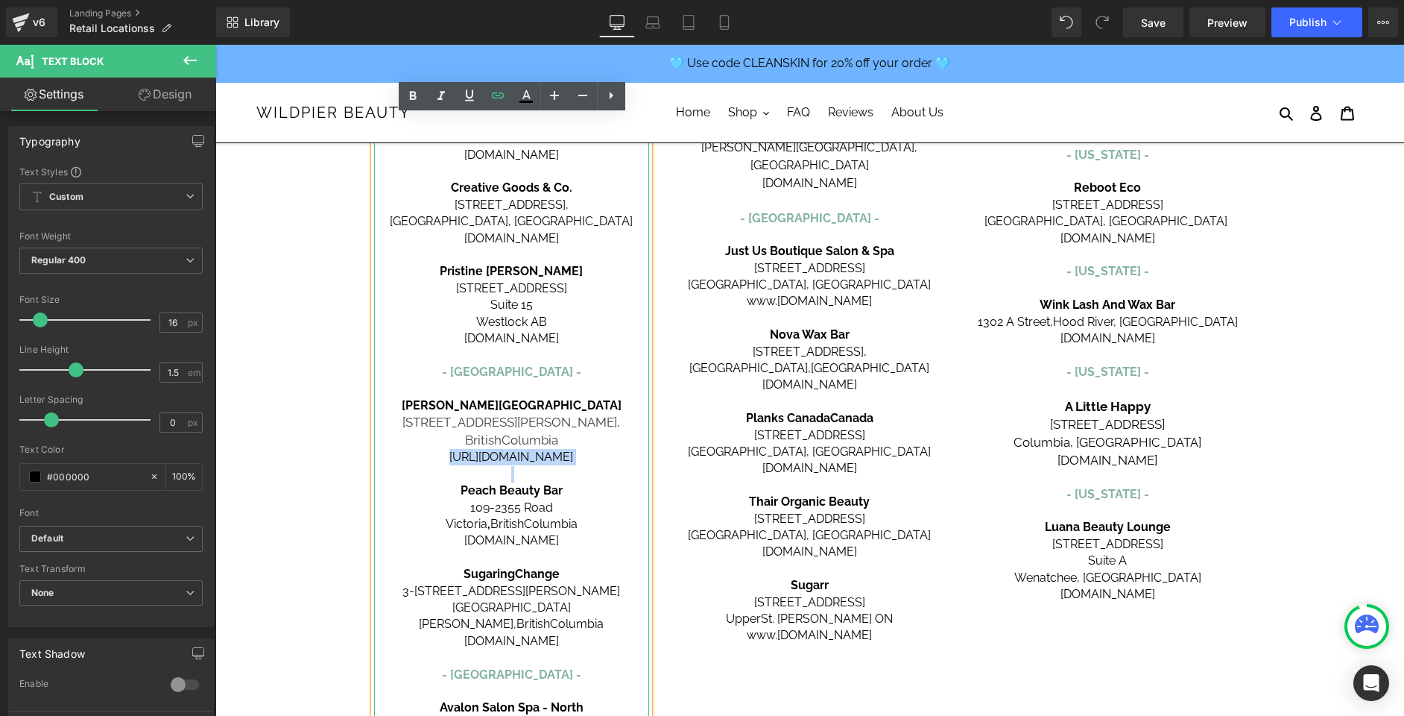
click at [602, 465] on p "[URL][DOMAIN_NAME]" at bounding box center [512, 457] width 276 height 16
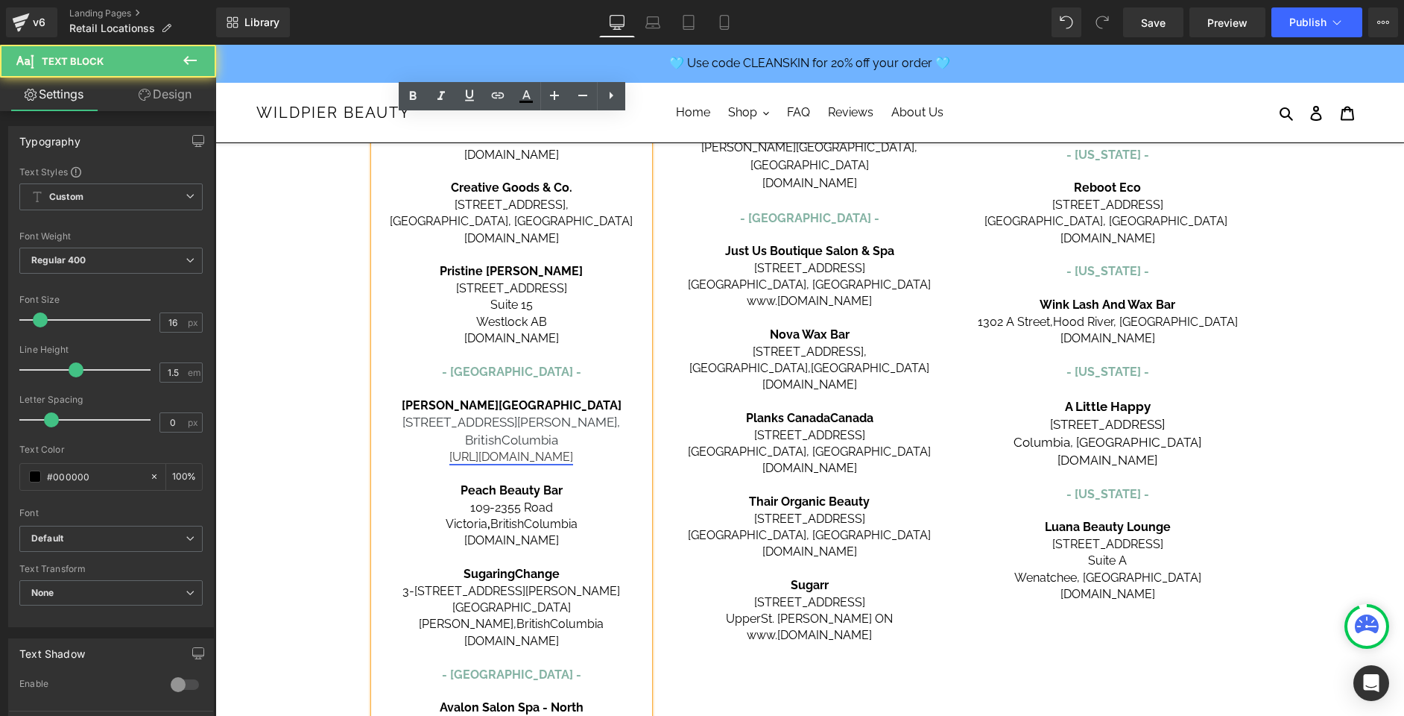
click at [461, 458] on link "[URL][DOMAIN_NAME]" at bounding box center [512, 457] width 124 height 14
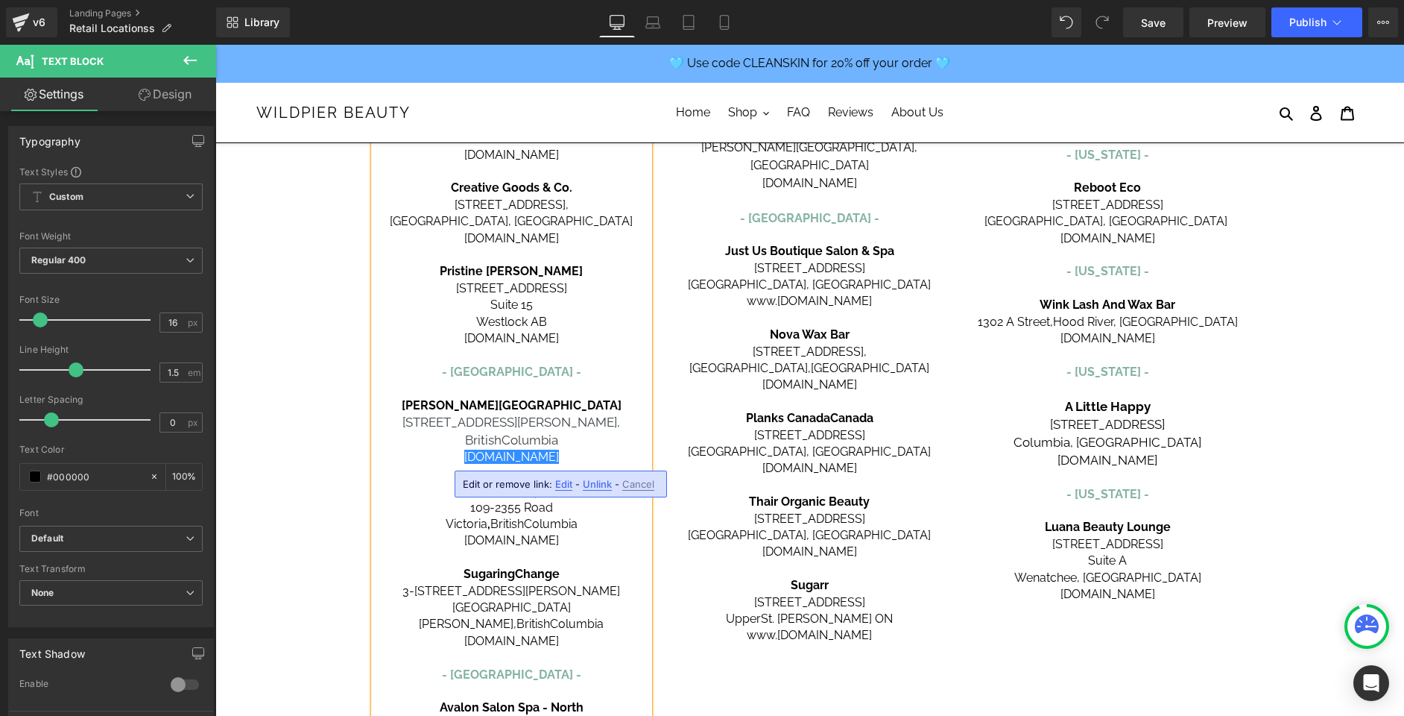
click at [413, 453] on p "[DOMAIN_NAME]" at bounding box center [512, 457] width 276 height 16
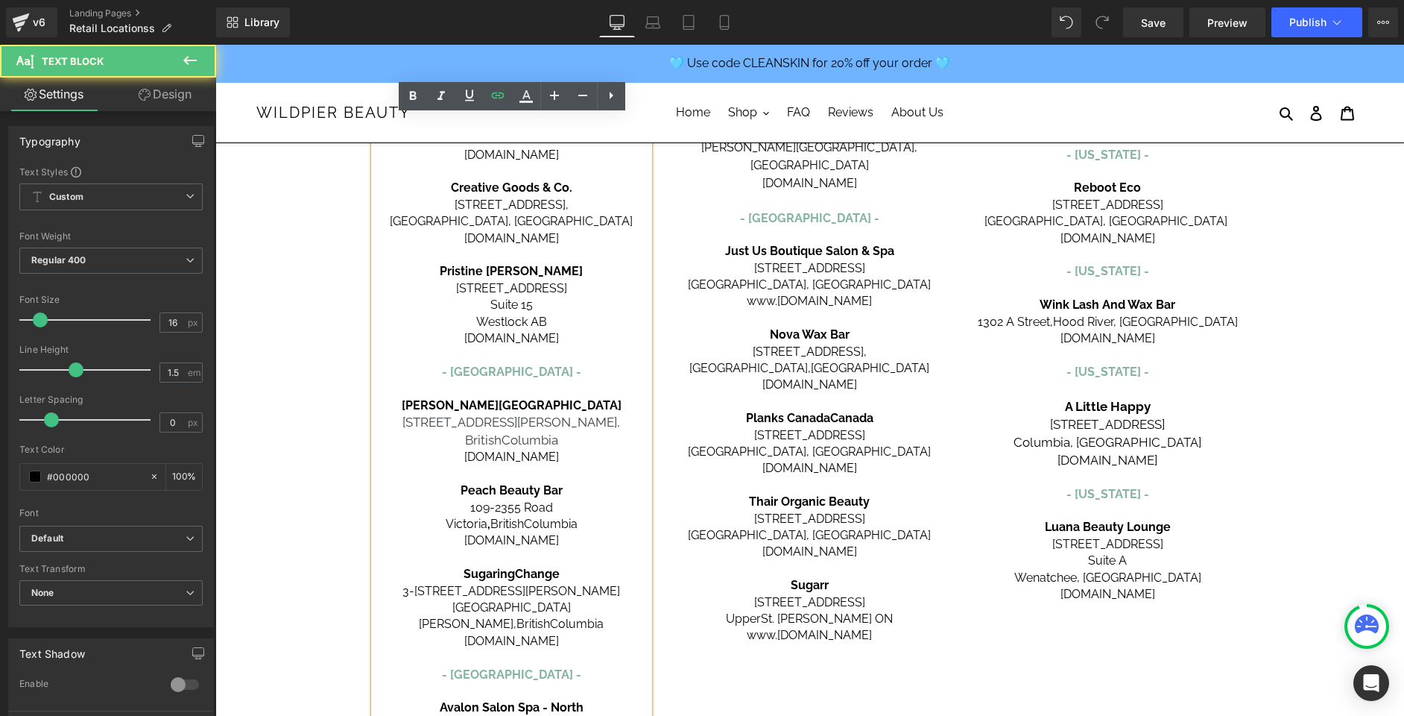
drag, startPoint x: 590, startPoint y: 461, endPoint x: 402, endPoint y: 408, distance: 196.1
click at [402, 408] on div "[GEOGRAPHIC_DATA] - [GEOGRAPHIC_DATA] - Carbon Environmental Boutique [STREET_A…" at bounding box center [512, 406] width 276 height 1087
copy div "[PERSON_NAME][GEOGRAPHIC_DATA] [STREET_ADDRESS][PERSON_NAME] [DOMAIN_NAME]"
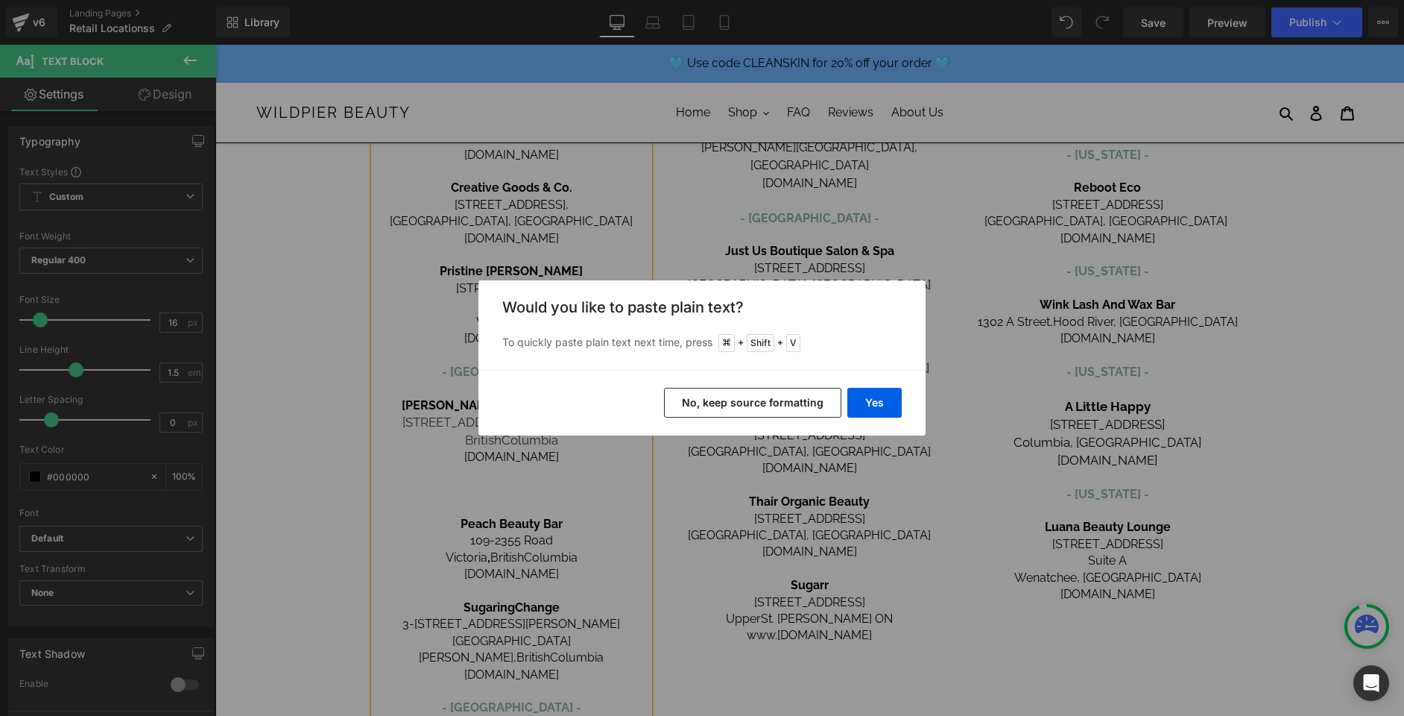
click at [801, 398] on button "No, keep source formatting" at bounding box center [752, 403] width 177 height 30
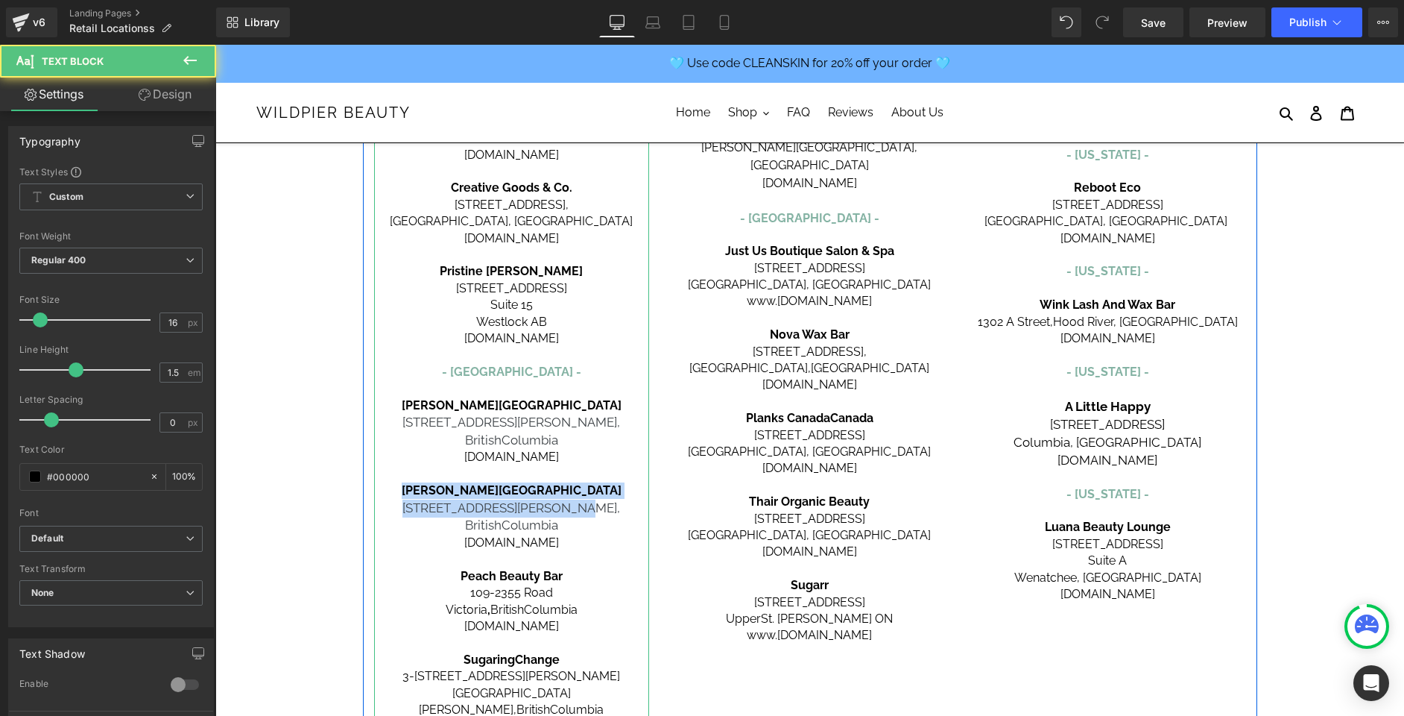
drag, startPoint x: 598, startPoint y: 510, endPoint x: 396, endPoint y: 491, distance: 202.9
click at [396, 491] on div "[GEOGRAPHIC_DATA] - [GEOGRAPHIC_DATA] - Carbon Environmental Boutique [STREET_A…" at bounding box center [512, 449] width 276 height 1173
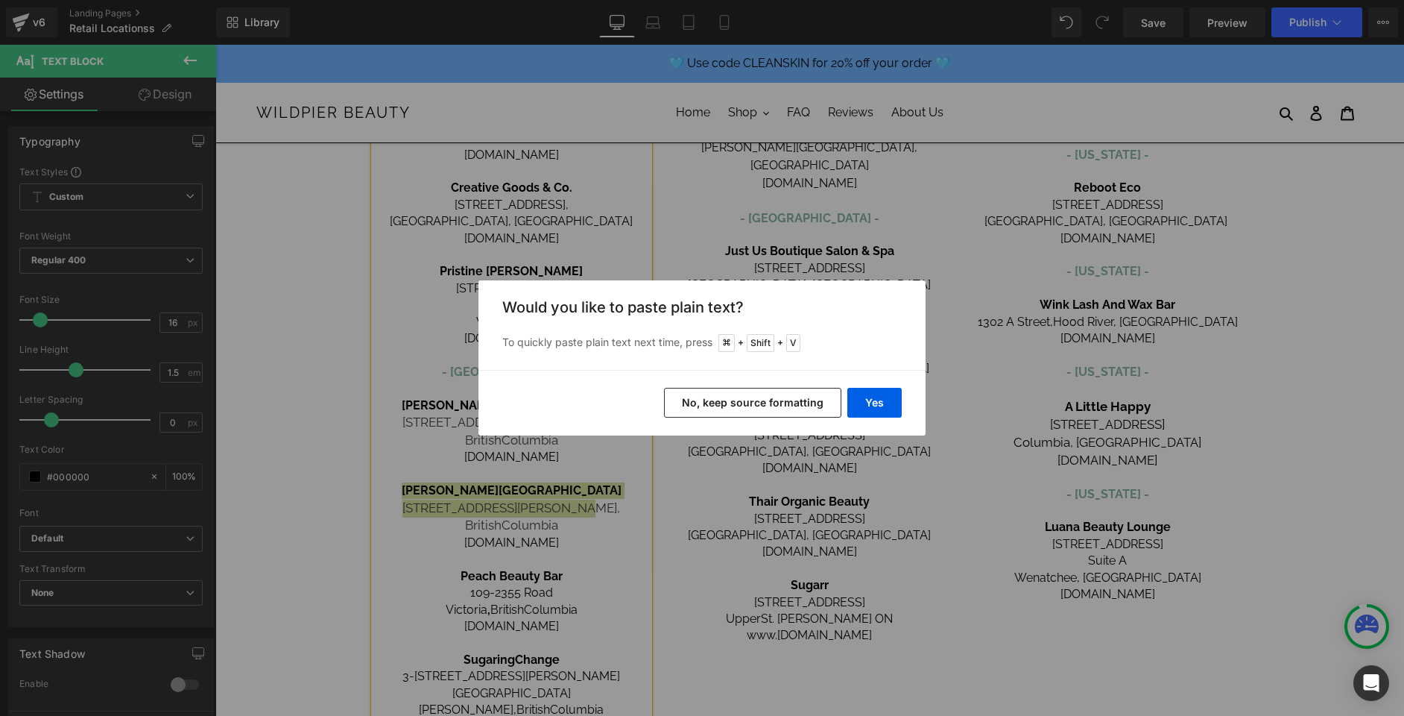
click at [738, 405] on button "No, keep source formatting" at bounding box center [752, 403] width 177 height 30
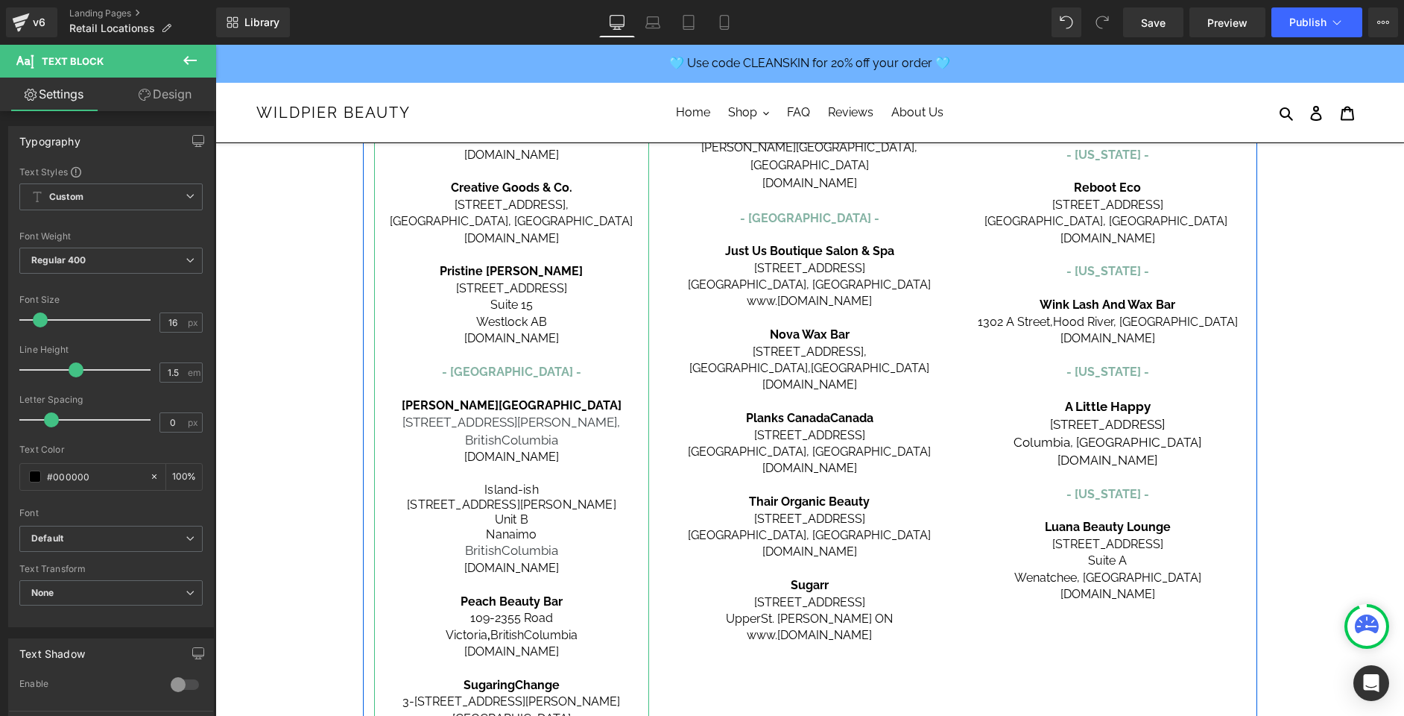
click at [498, 487] on span "Island-ish" at bounding box center [512, 489] width 54 height 14
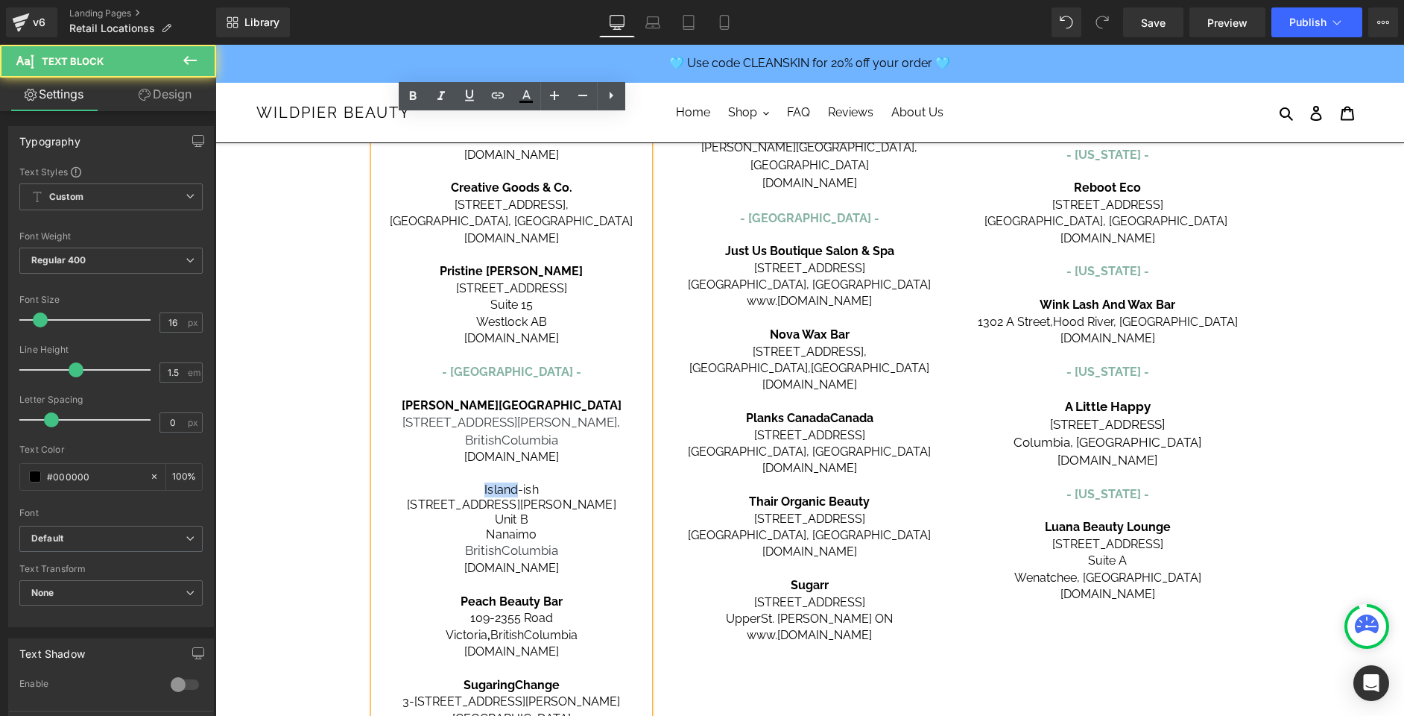
click at [498, 487] on span "Island-ish" at bounding box center [512, 489] width 54 height 14
click at [547, 508] on span "[STREET_ADDRESS][PERSON_NAME]" at bounding box center [511, 504] width 209 height 14
click at [485, 528] on p "Nanaimo" at bounding box center [512, 534] width 276 height 15
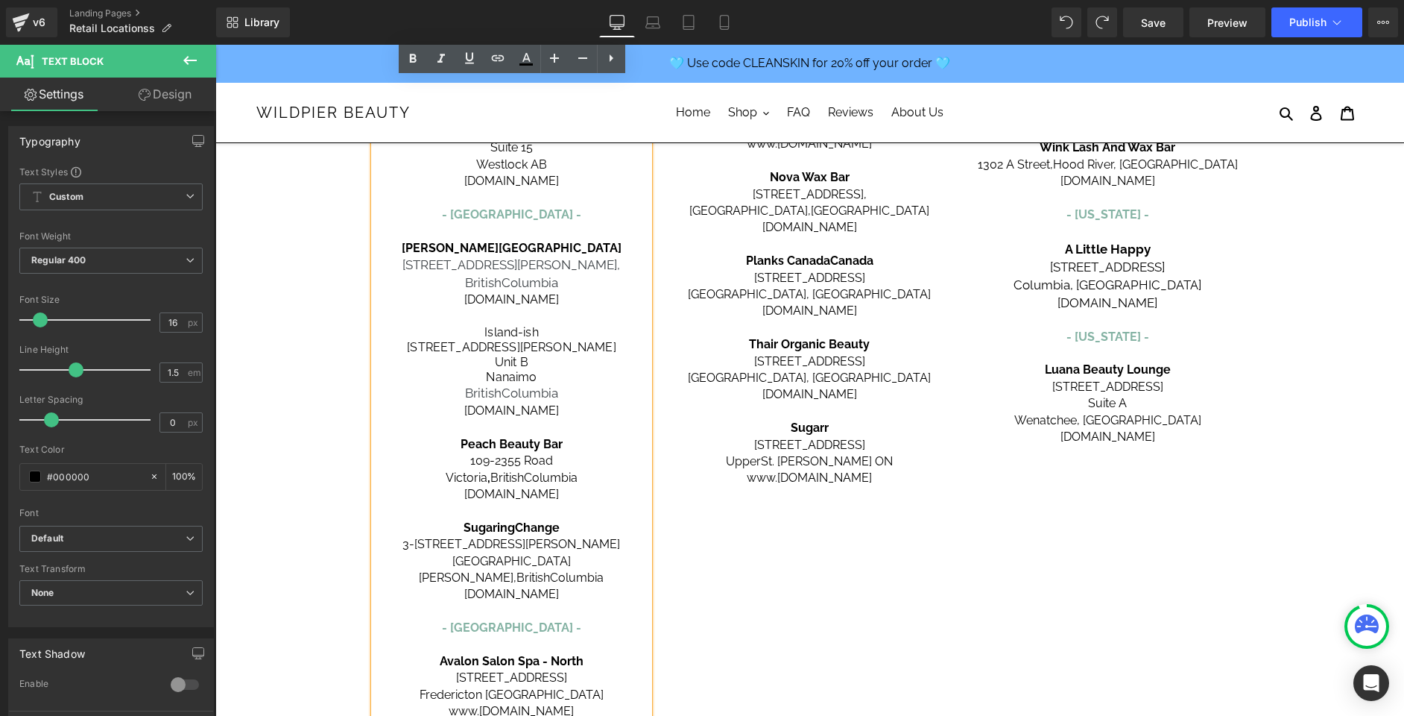
scroll to position [564, 0]
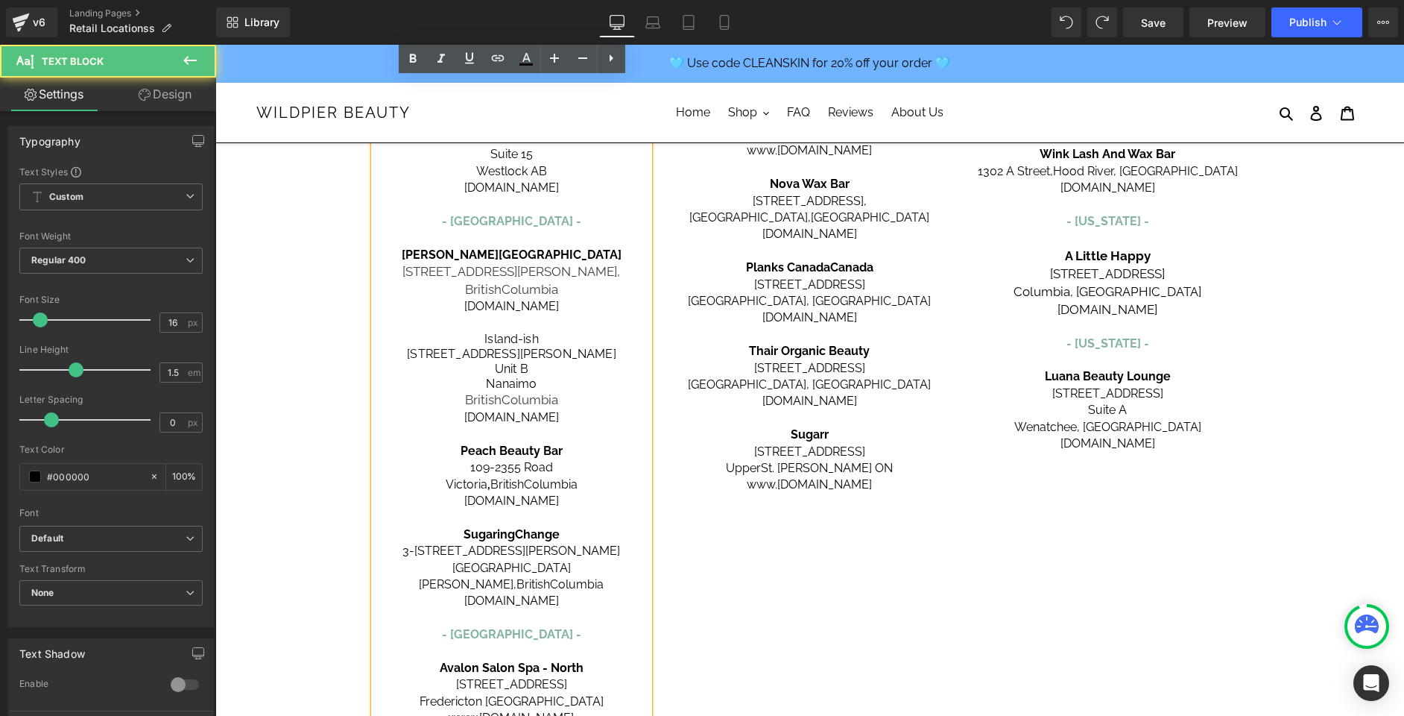
click at [552, 342] on p "Island-ish" at bounding box center [512, 339] width 276 height 15
click at [495, 373] on span "Unit B" at bounding box center [512, 369] width 34 height 14
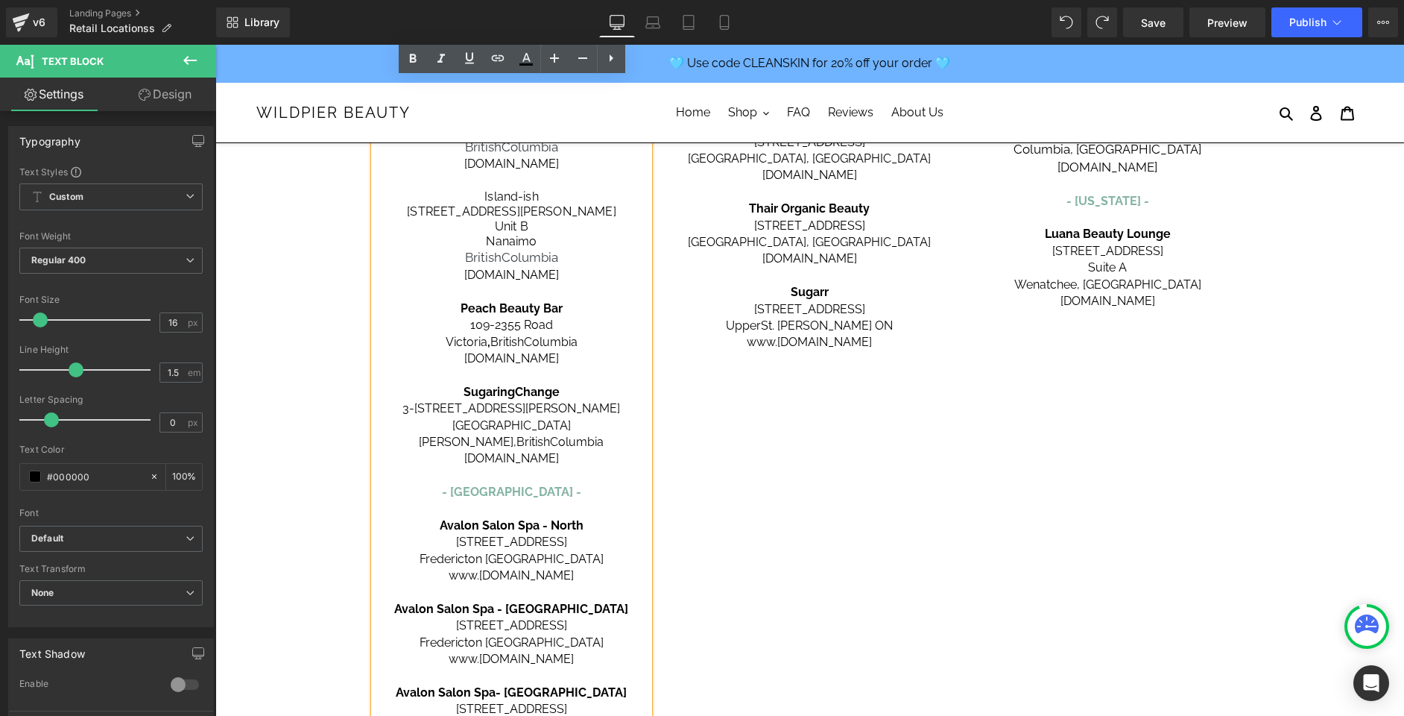
scroll to position [626, 0]
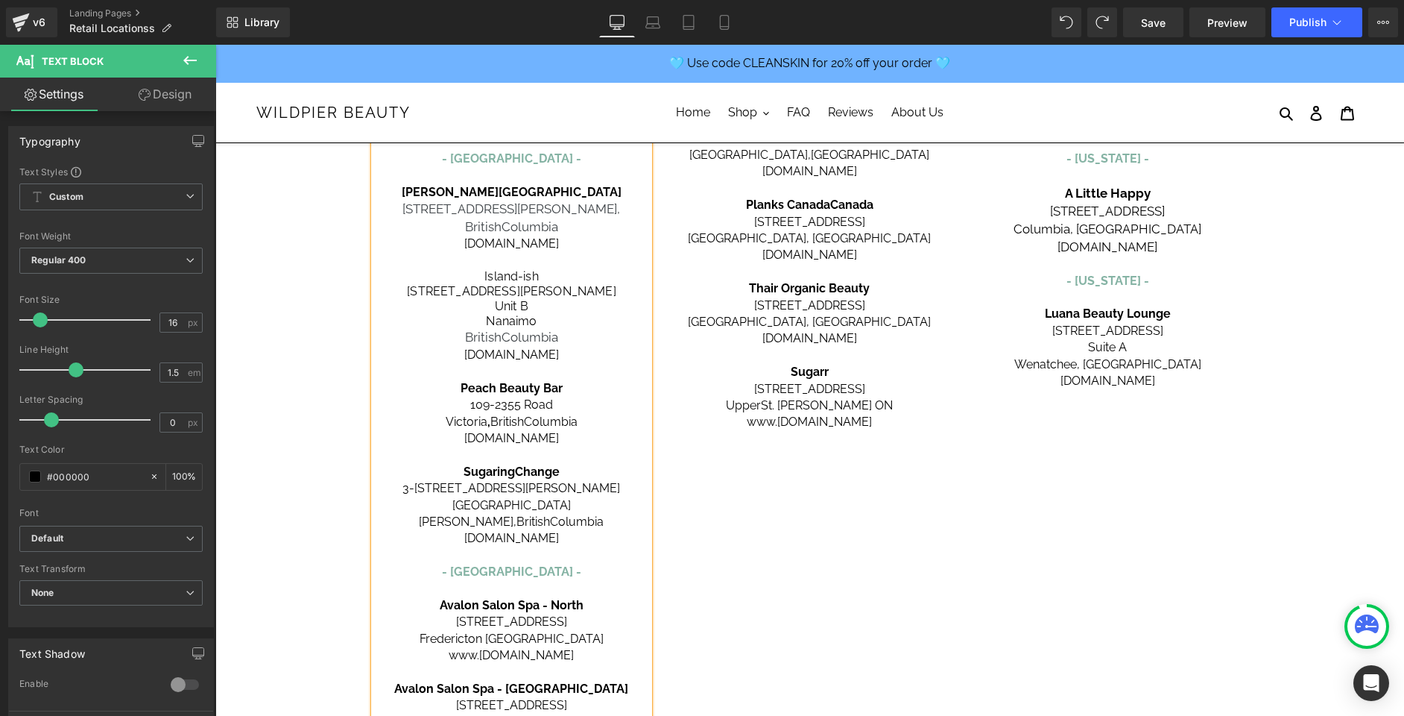
click at [465, 339] on span "British" at bounding box center [483, 336] width 37 height 15
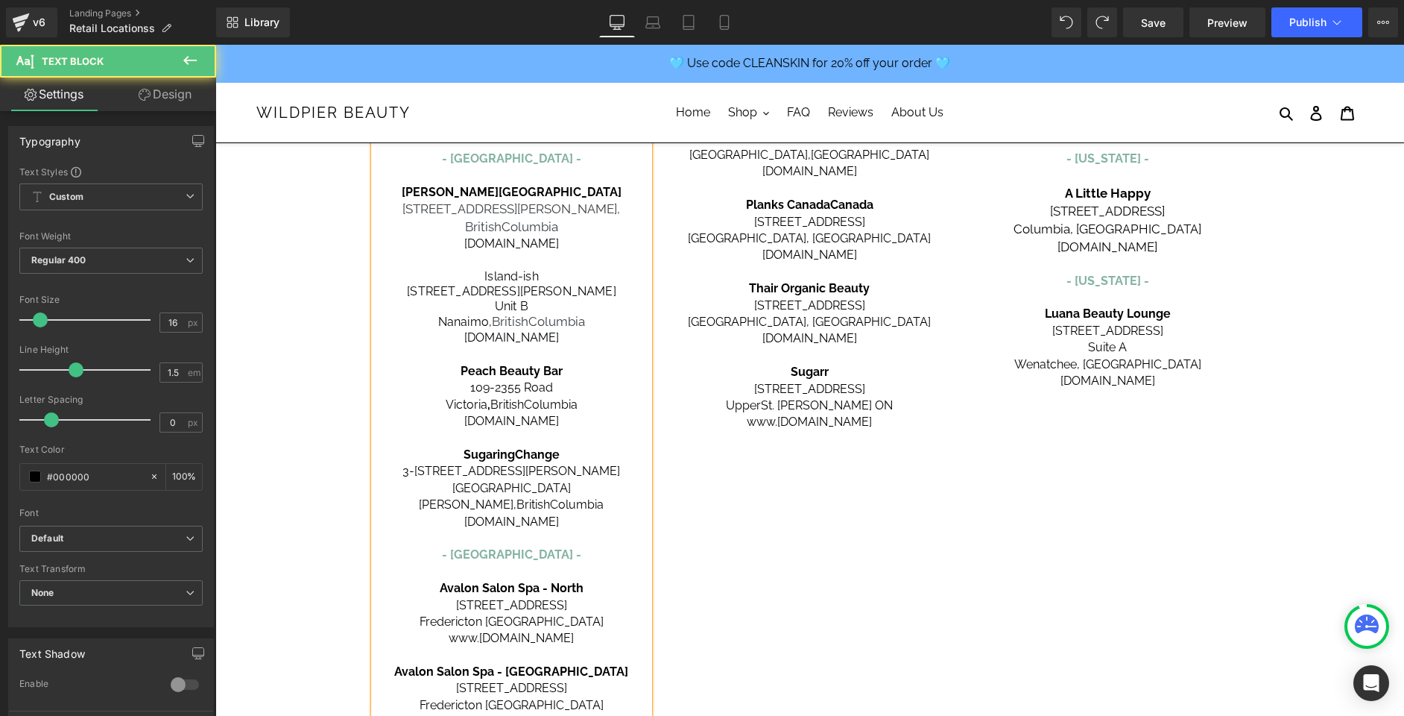
click at [483, 305] on p "Unit B" at bounding box center [512, 306] width 276 height 15
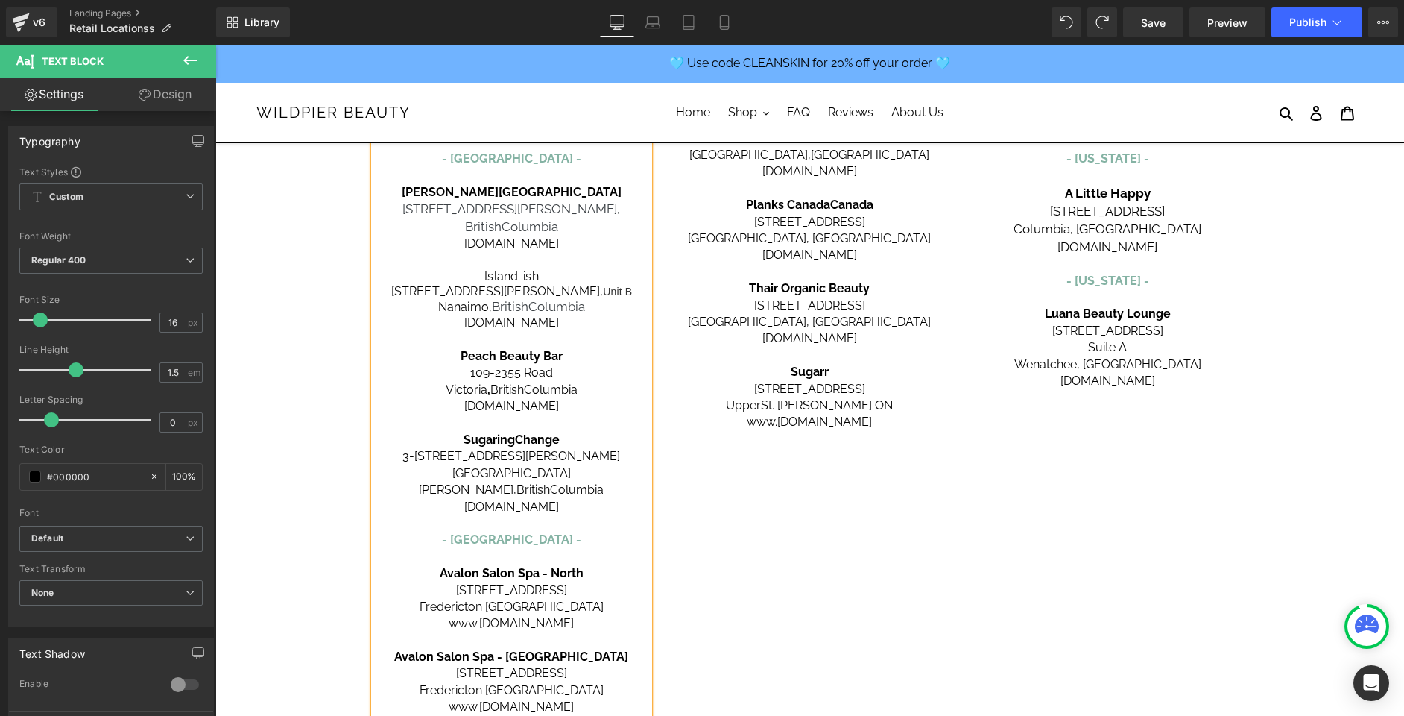
click at [499, 274] on span "Island-ish" at bounding box center [512, 276] width 54 height 14
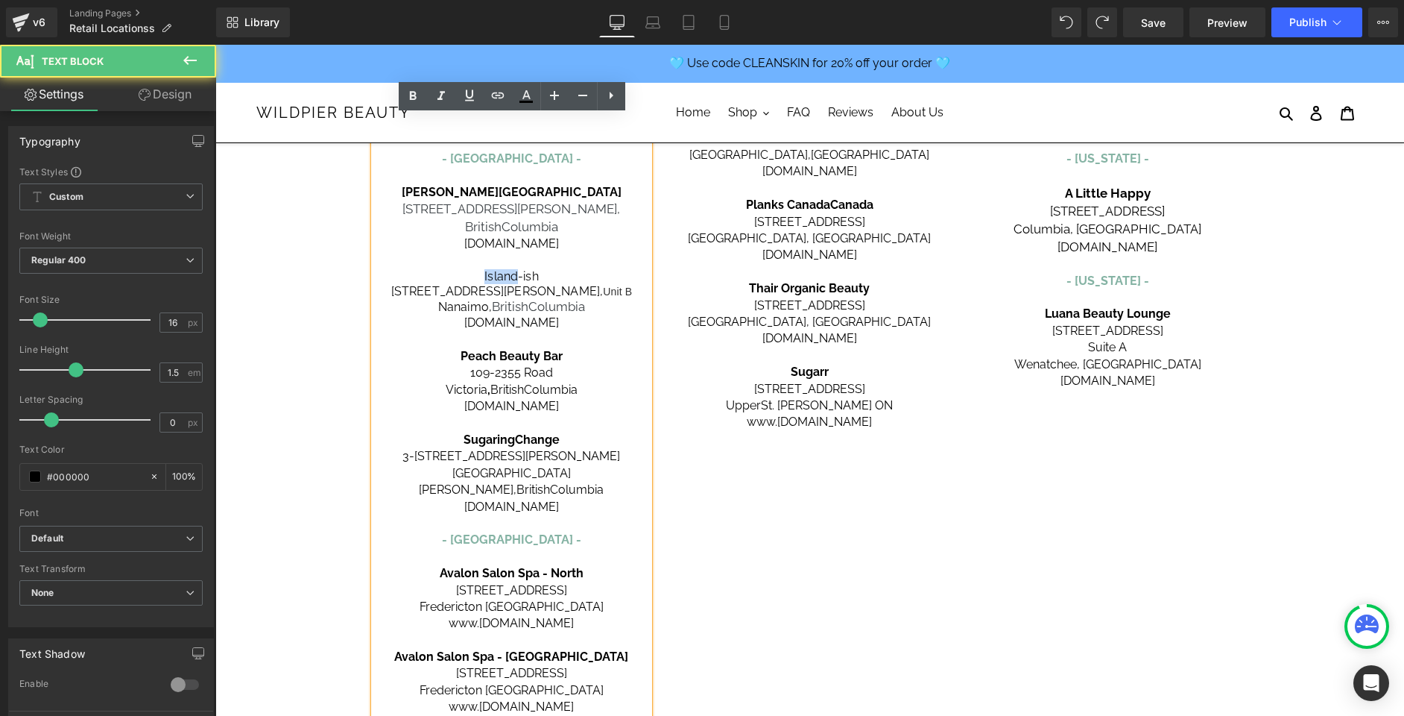
click at [499, 274] on span "Island-ish" at bounding box center [512, 276] width 54 height 14
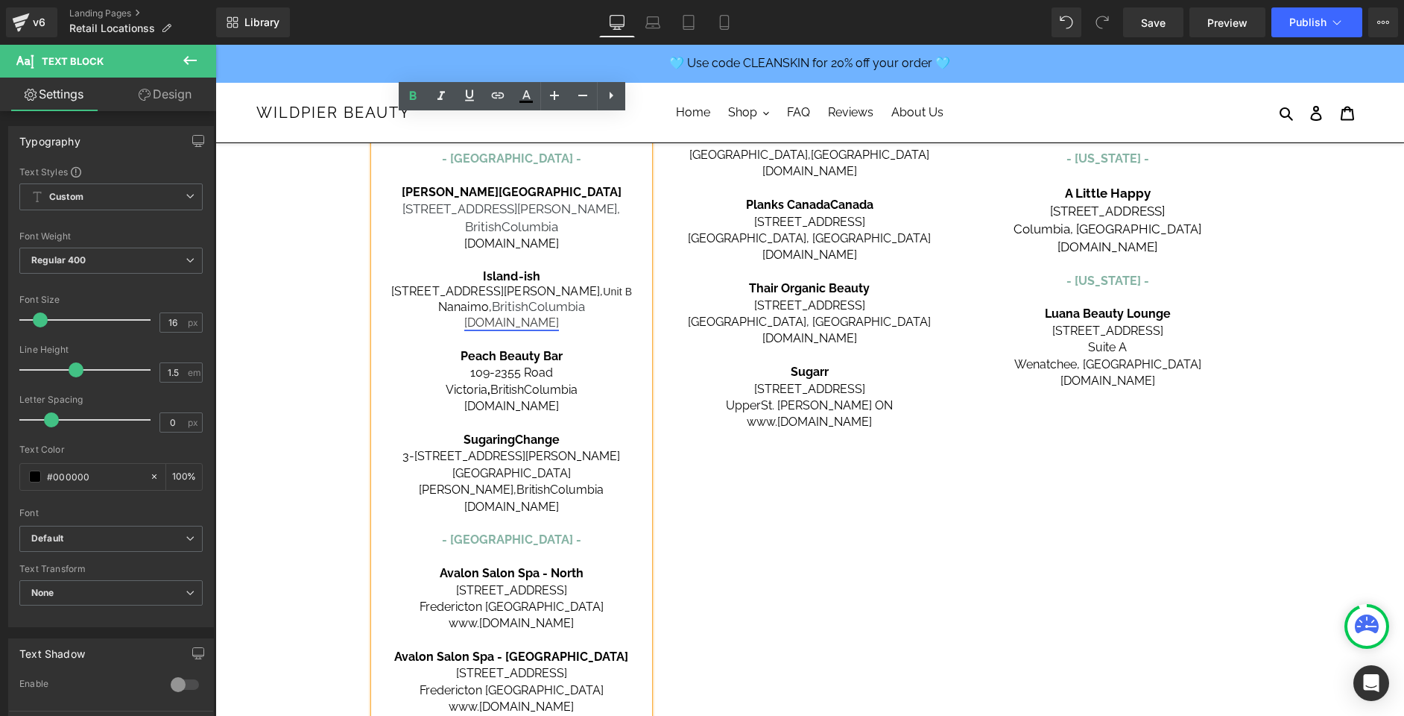
click at [520, 323] on link "[DOMAIN_NAME]" at bounding box center [511, 322] width 95 height 14
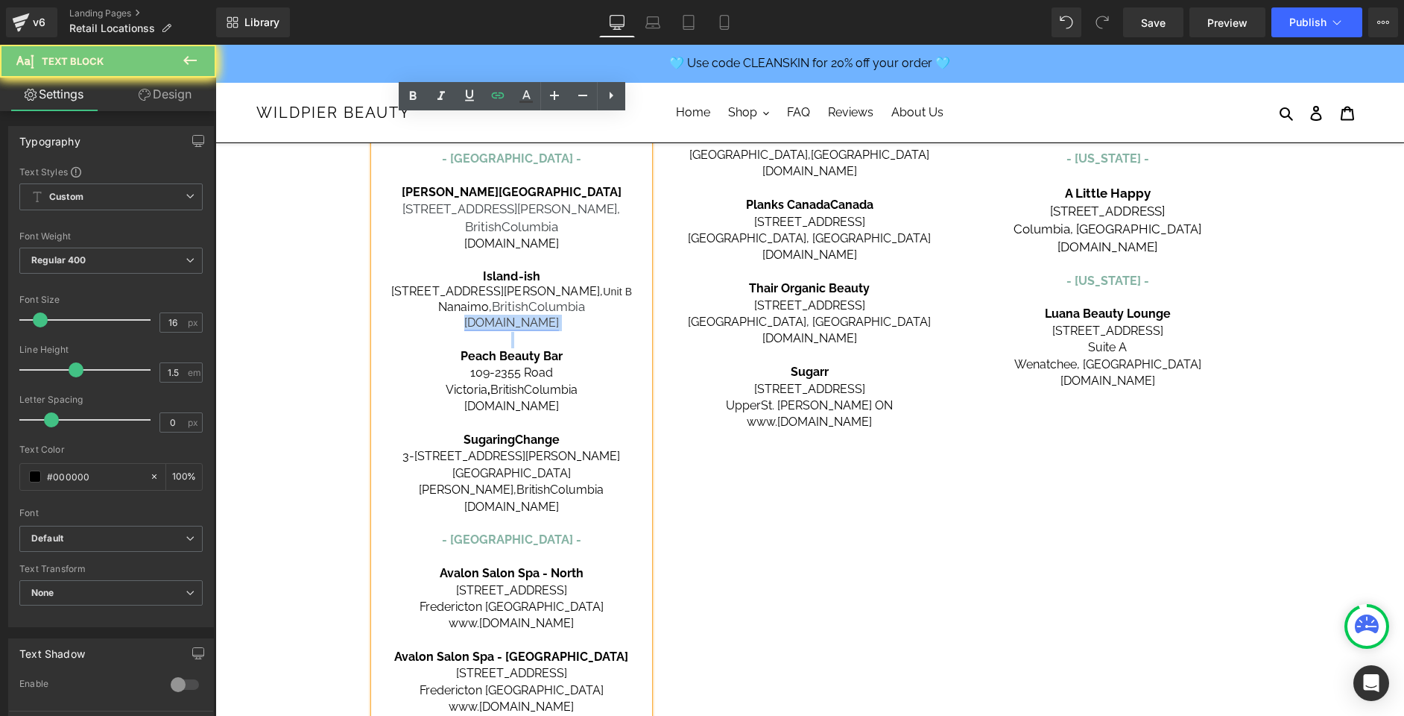
click at [520, 323] on link "[DOMAIN_NAME]" at bounding box center [511, 322] width 95 height 14
paste div
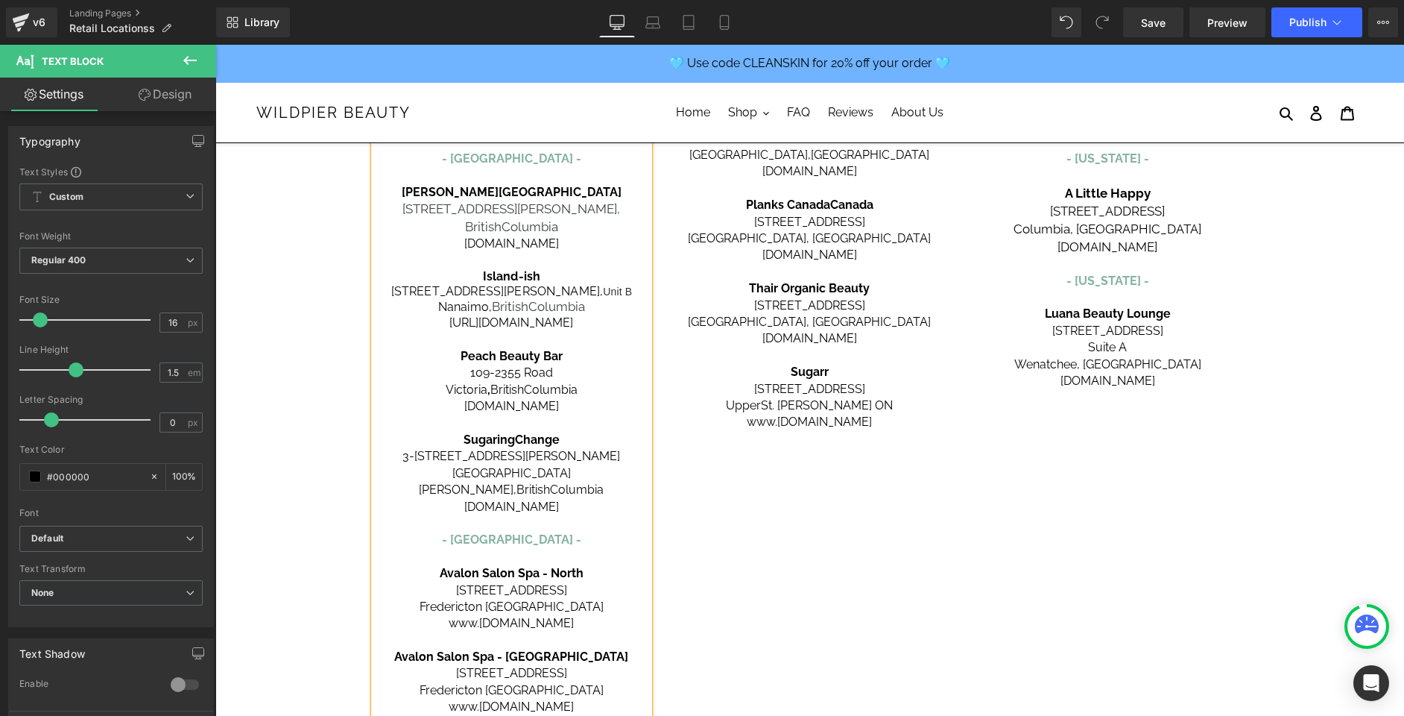
click at [492, 327] on p "[URL][DOMAIN_NAME]" at bounding box center [512, 323] width 276 height 16
click at [538, 336] on p at bounding box center [512, 340] width 276 height 16
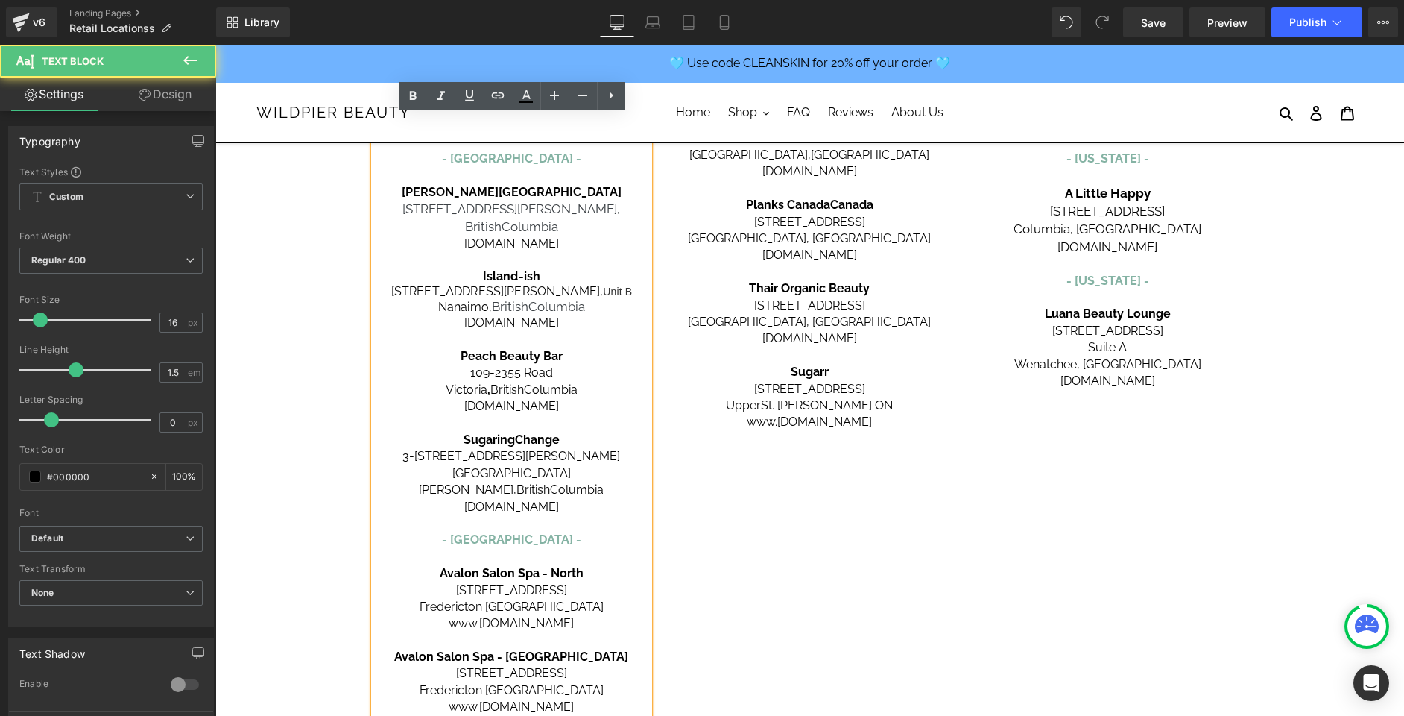
click at [530, 324] on p "[DOMAIN_NAME]" at bounding box center [512, 323] width 276 height 16
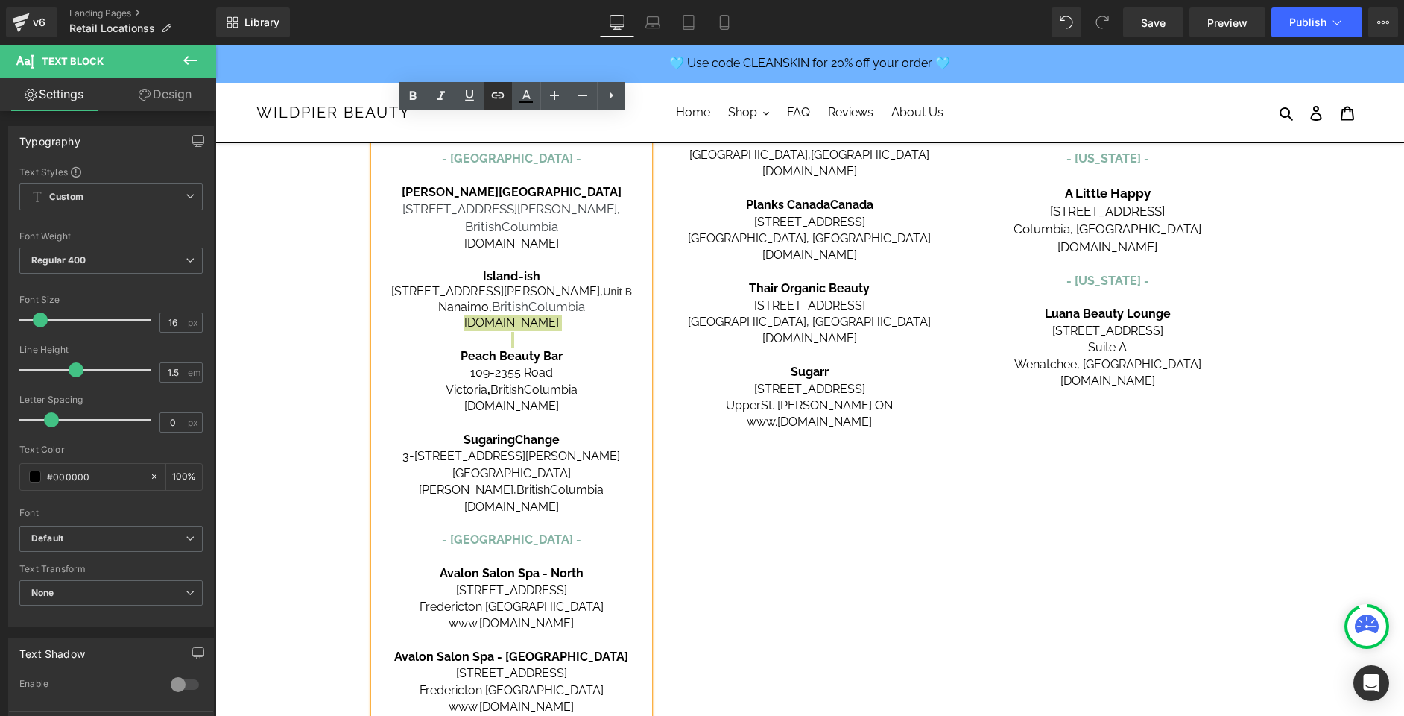
click at [491, 91] on icon at bounding box center [498, 95] width 18 height 18
click at [488, 350] on input "text" at bounding box center [467, 354] width 230 height 37
paste input "[URL][DOMAIN_NAME]"
type input "[URL][DOMAIN_NAME]"
click at [605, 346] on button "button" at bounding box center [596, 354] width 31 height 31
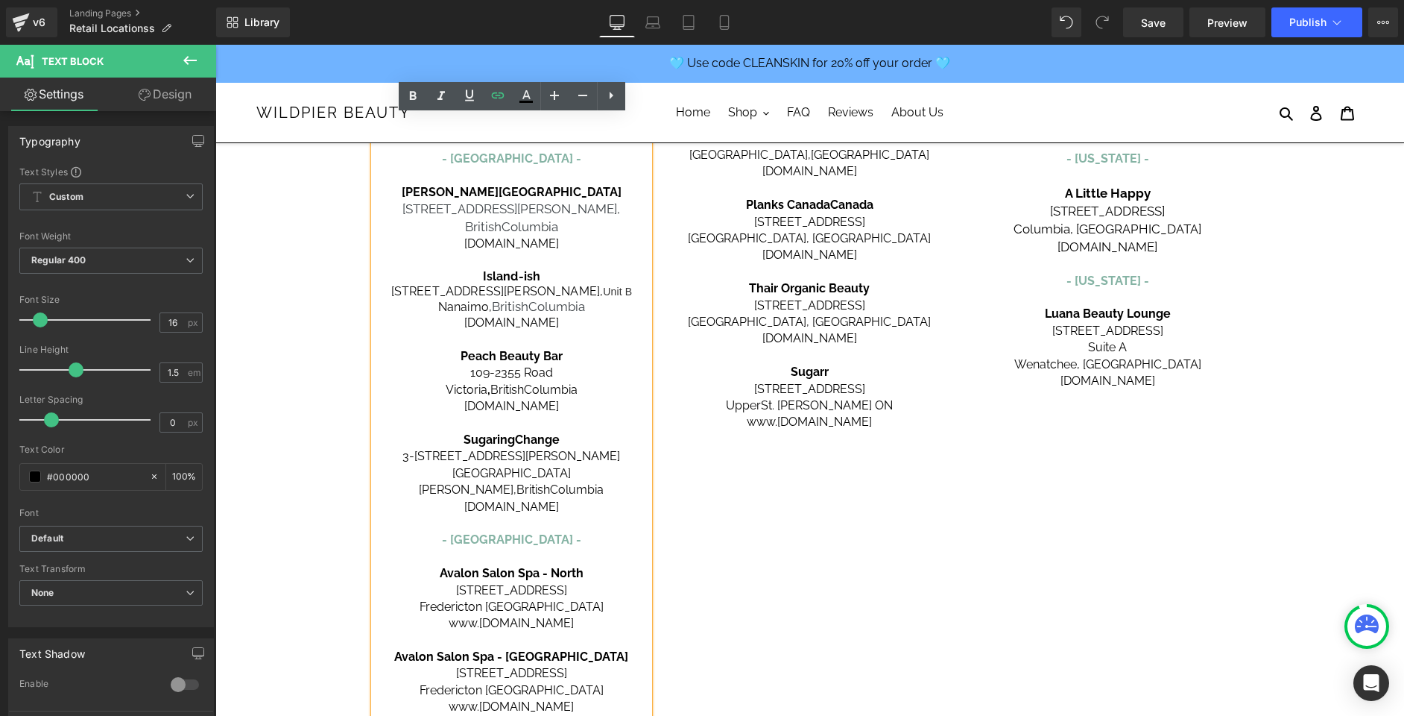
click at [758, 546] on div "[GEOGRAPHIC_DATA] - [GEOGRAPHIC_DATA] - Carbon Environmental Boutique [STREET_A…" at bounding box center [810, 225] width 895 height 1196
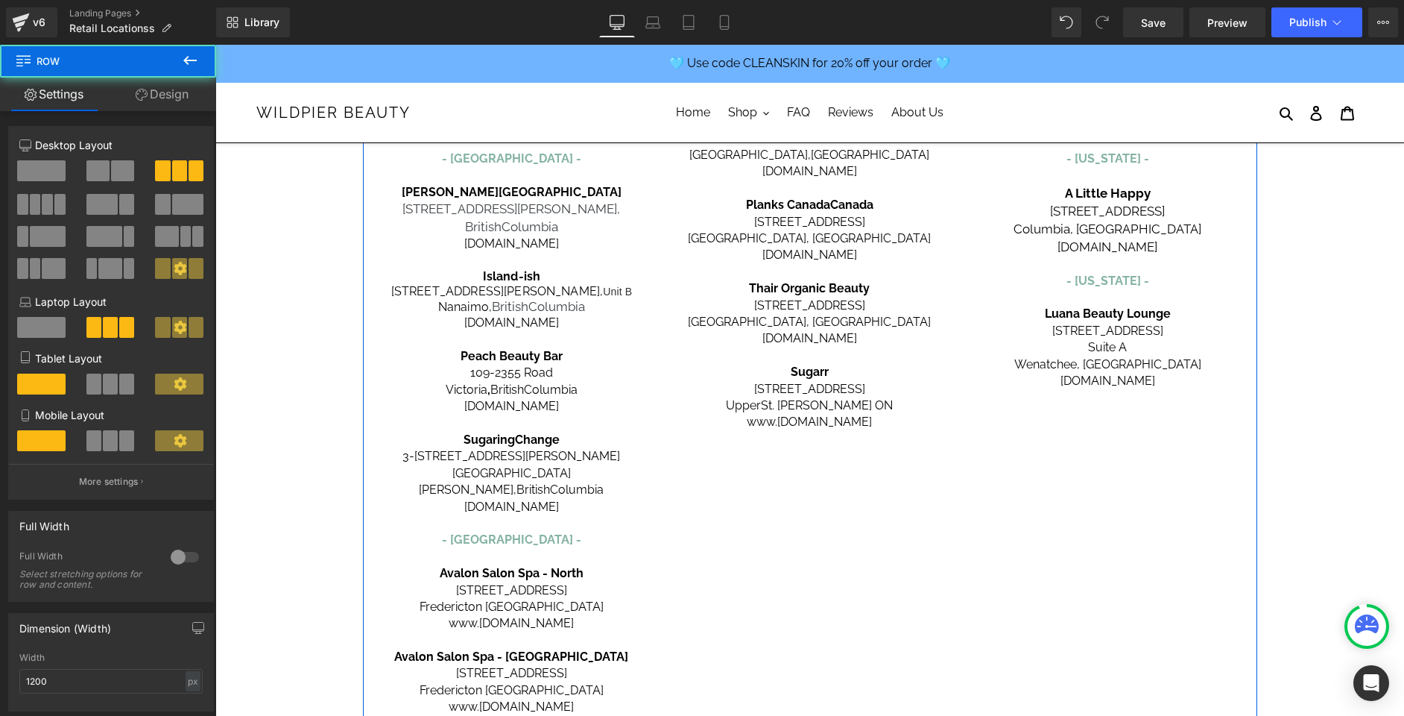
click at [918, 555] on div "[GEOGRAPHIC_DATA] - [GEOGRAPHIC_DATA] - Carbon Environmental Boutique [STREET_A…" at bounding box center [810, 225] width 895 height 1196
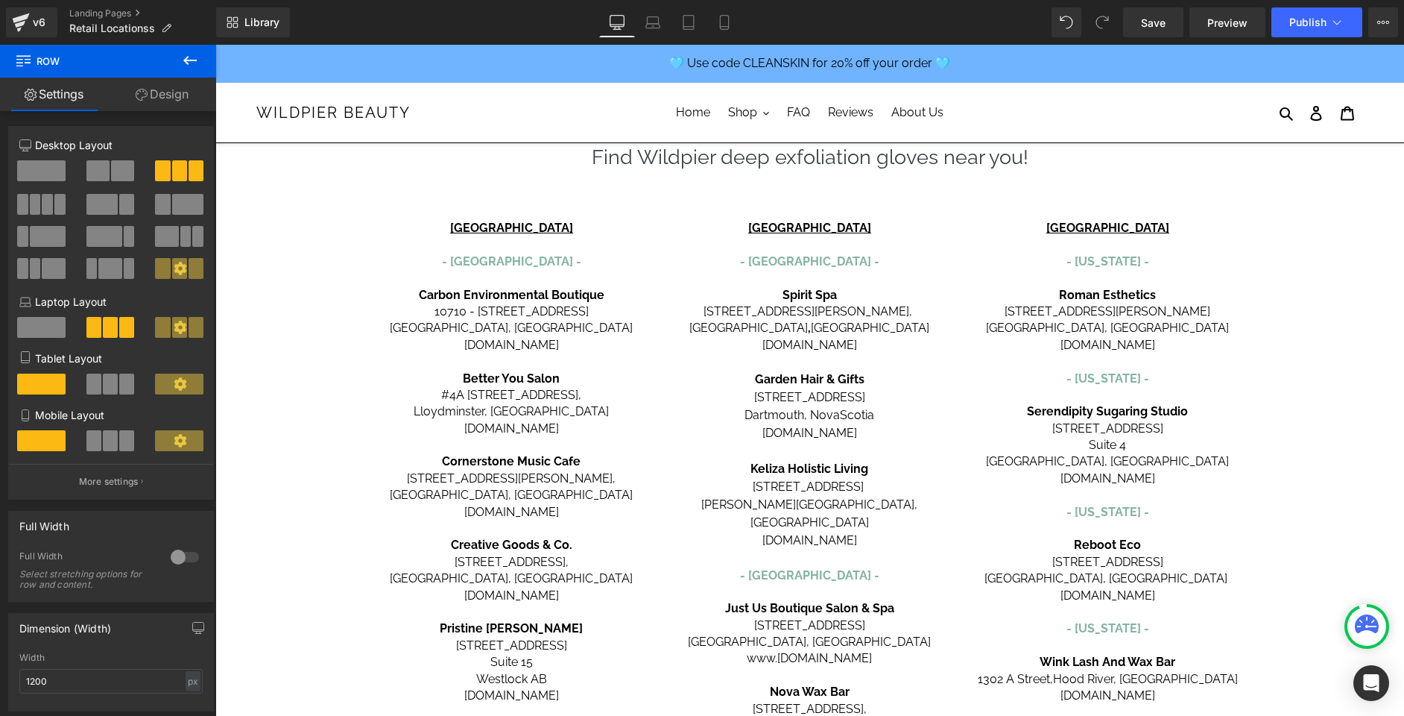
scroll to position [0, 0]
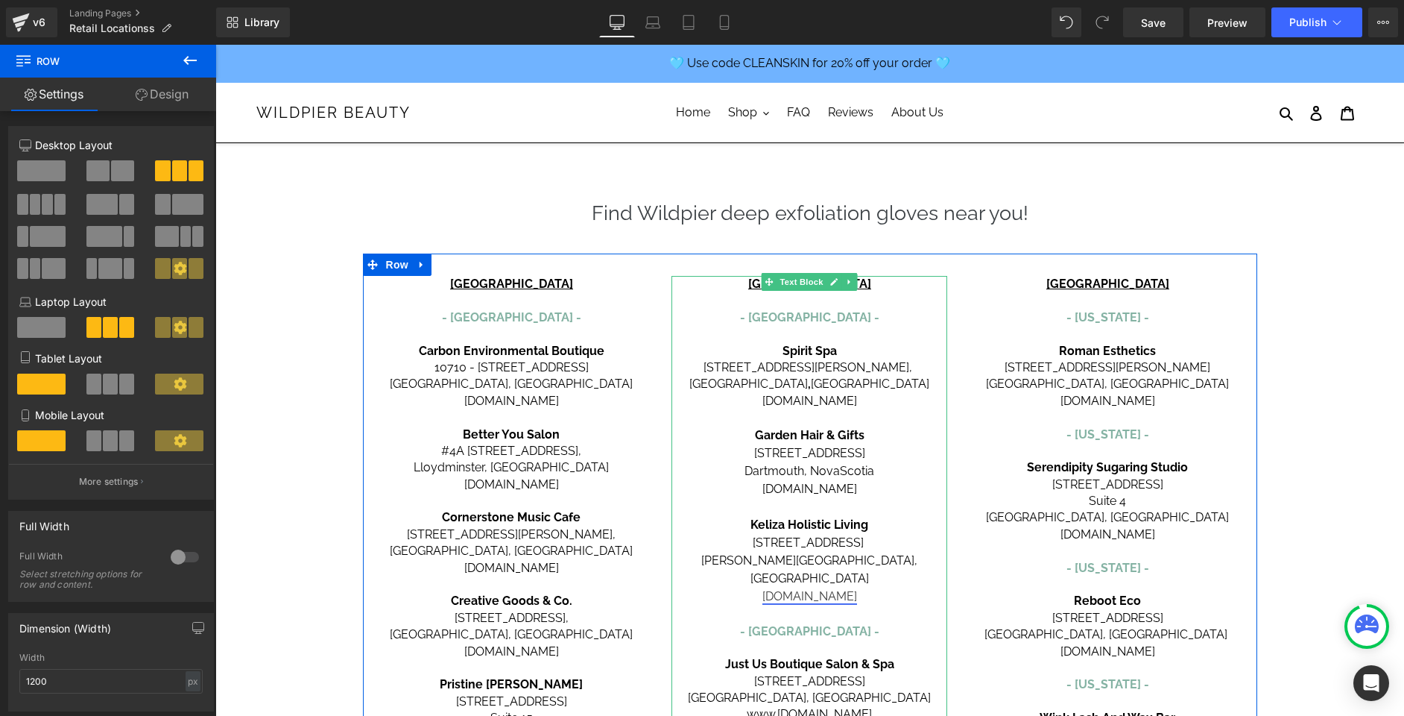
click at [857, 589] on link "[DOMAIN_NAME]" at bounding box center [810, 596] width 95 height 14
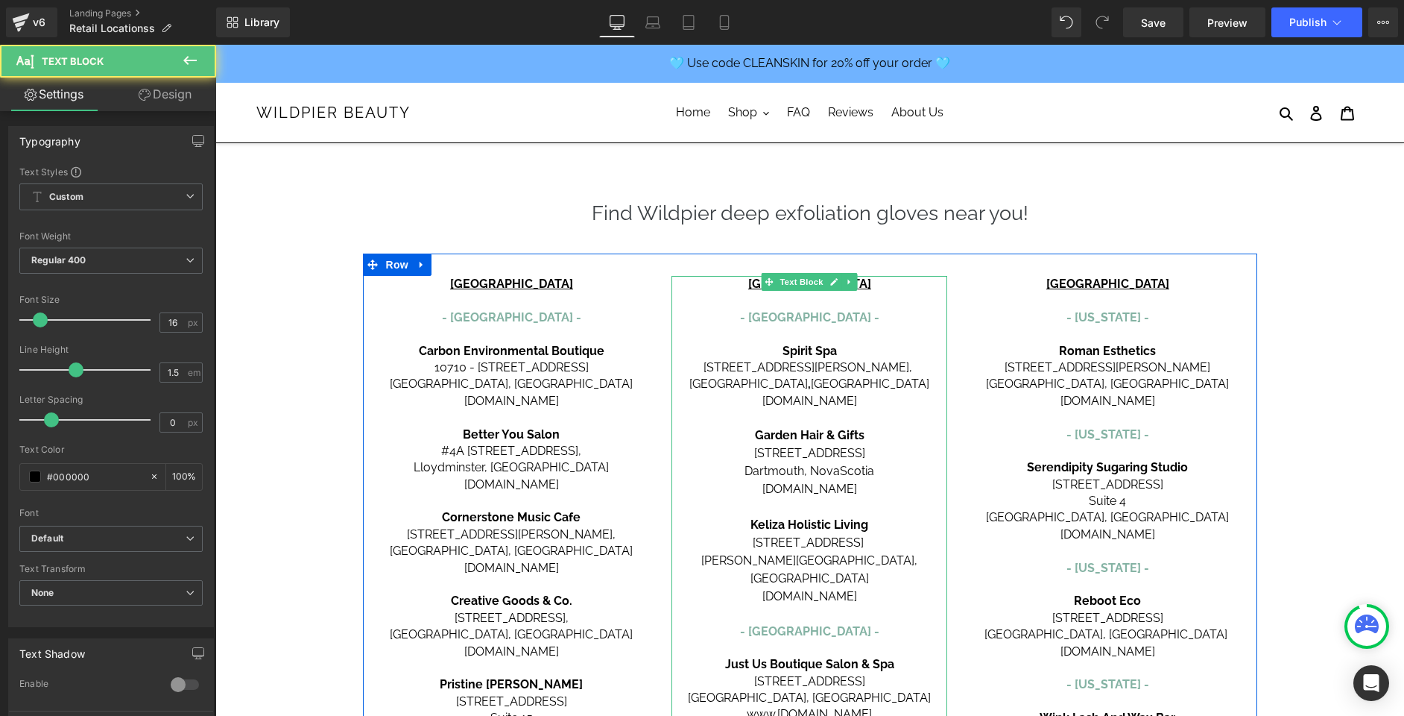
click at [899, 564] on p "[PERSON_NAME][GEOGRAPHIC_DATA], [GEOGRAPHIC_DATA]" at bounding box center [810, 570] width 276 height 36
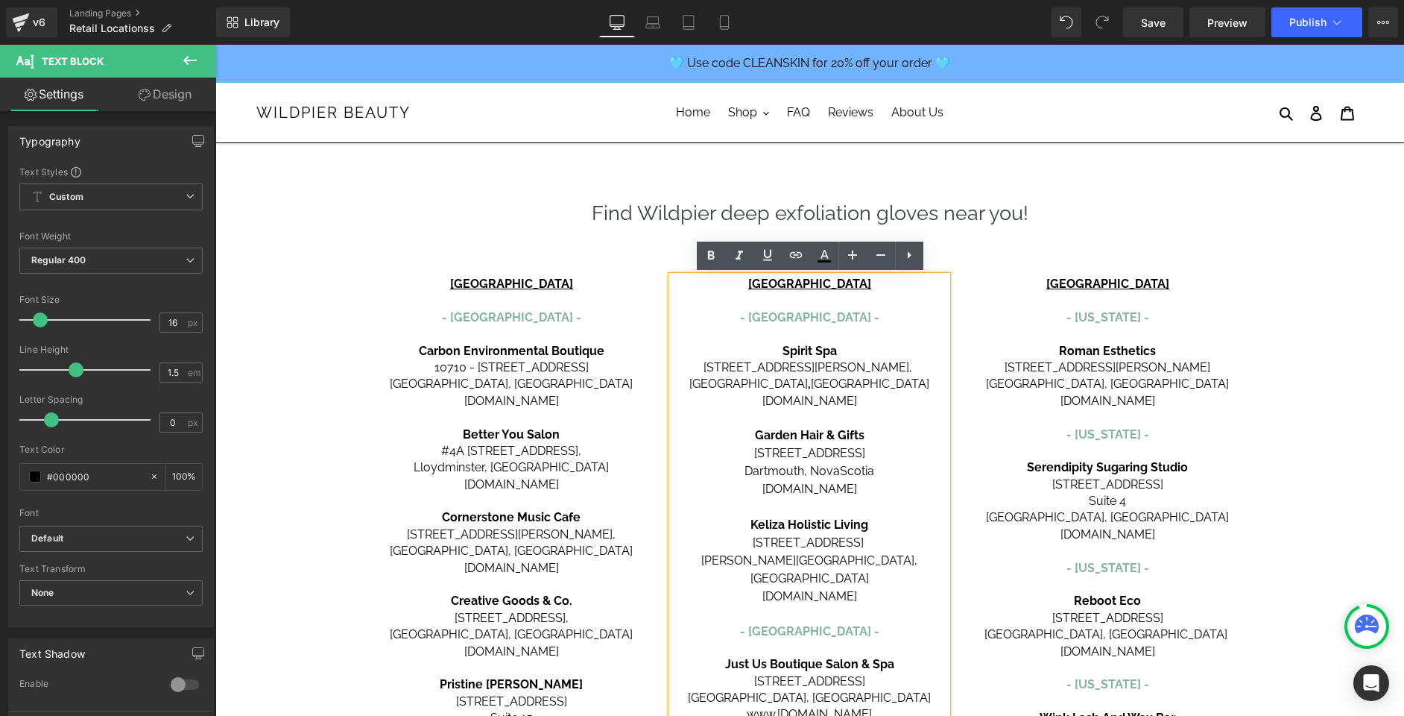
drag, startPoint x: 899, startPoint y: 584, endPoint x: 746, endPoint y: 514, distance: 168.1
click at [746, 514] on div "CANADA - [GEOGRAPHIC_DATA] - Spirit Spa [STREET_ADDRESS][PERSON_NAME] [DOMAIN_N…" at bounding box center [810, 666] width 276 height 781
copy div "Keliza Ho listic Living [STREET_ADDRESS][PERSON_NAME] [DOMAIN_NAME]"
click at [919, 587] on p "[DOMAIN_NAME]" at bounding box center [810, 596] width 276 height 18
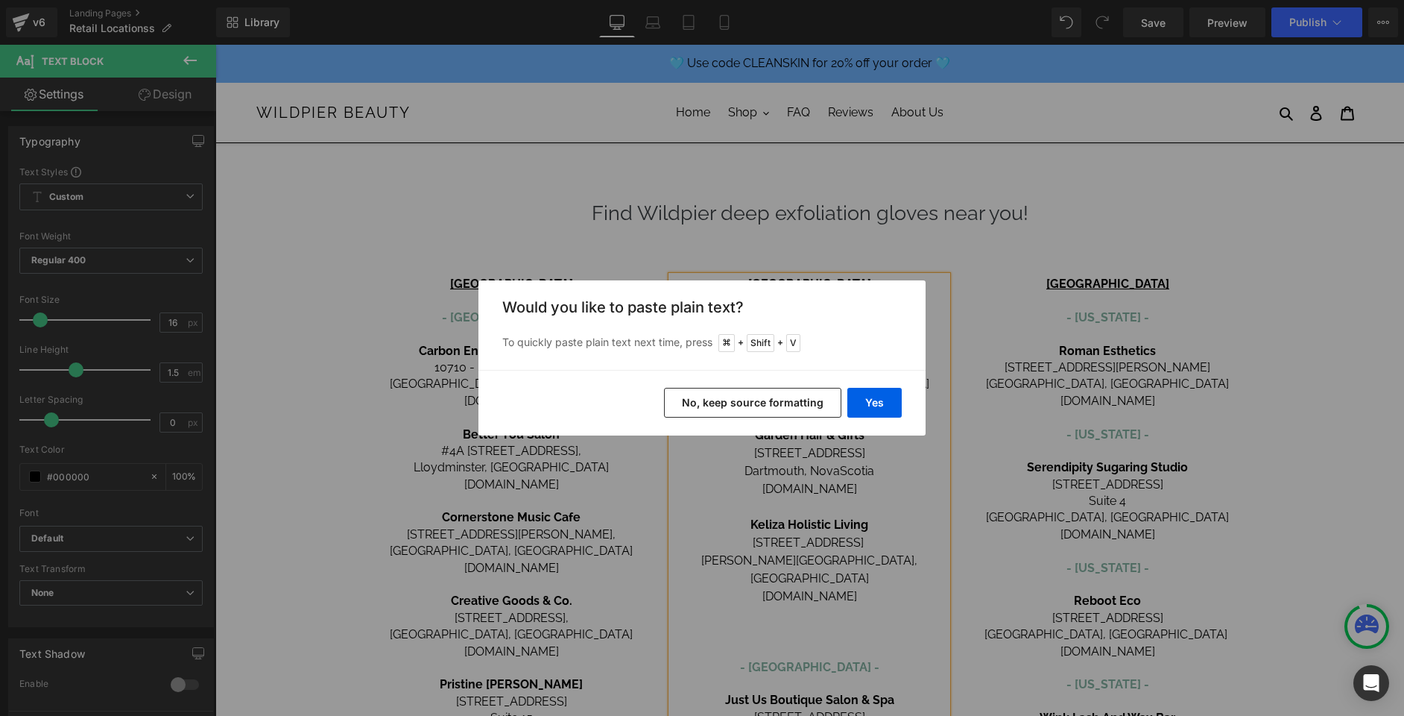
click at [762, 403] on button "No, keep source formatting" at bounding box center [752, 403] width 177 height 30
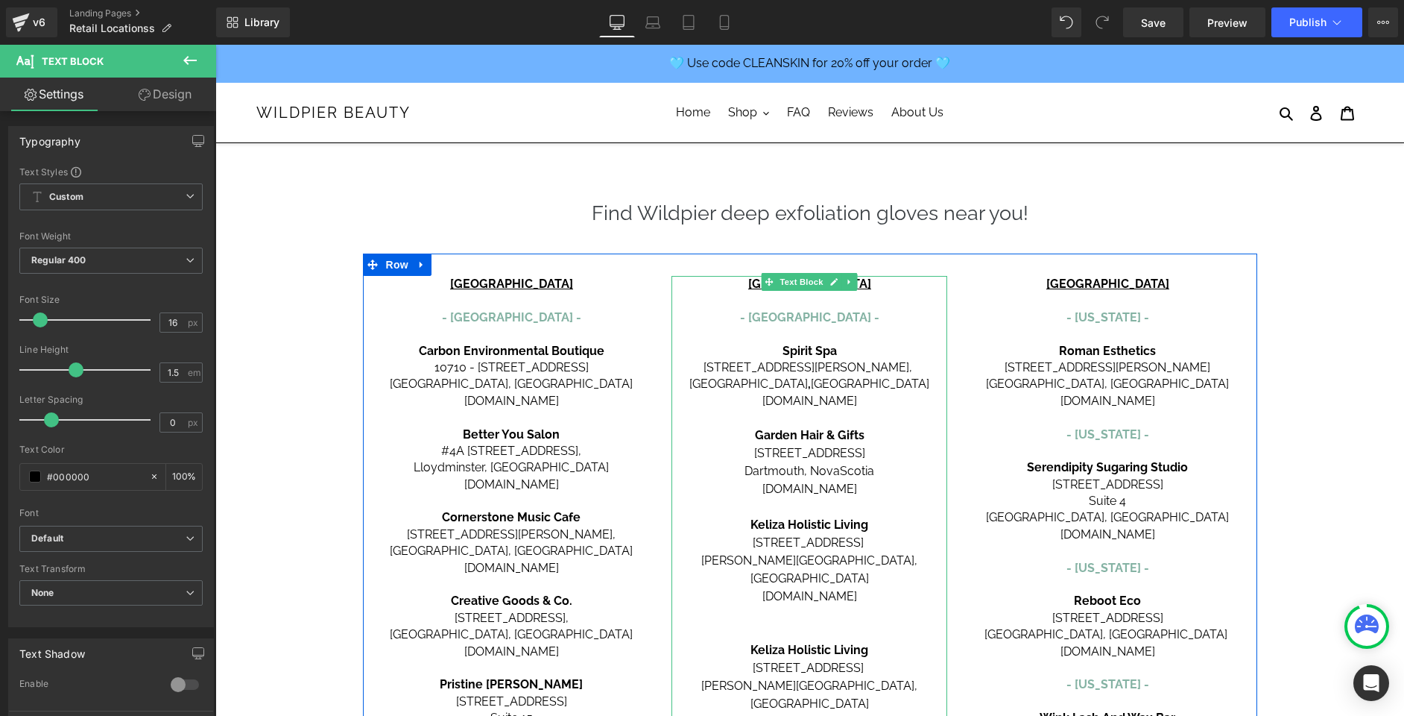
click at [808, 623] on p at bounding box center [810, 632] width 276 height 18
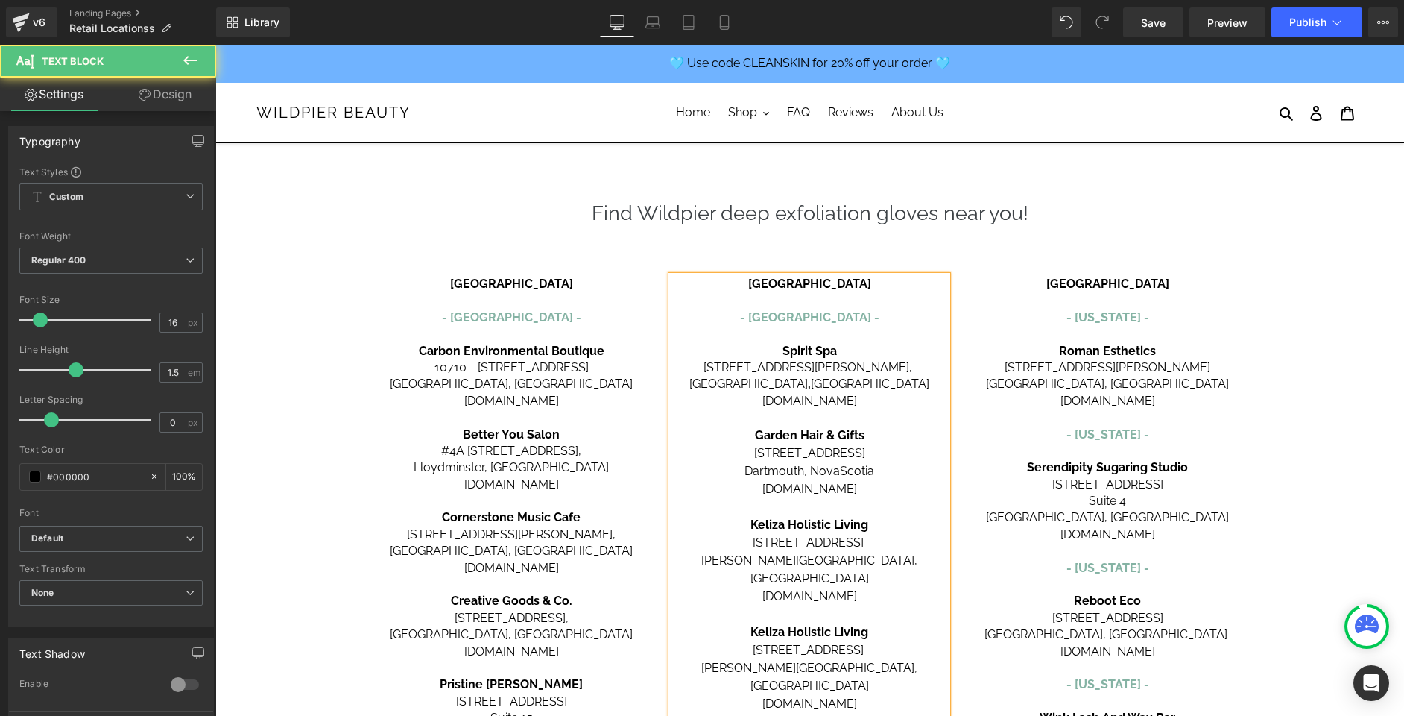
click at [795, 625] on span "Keliza Ho" at bounding box center [778, 632] width 54 height 14
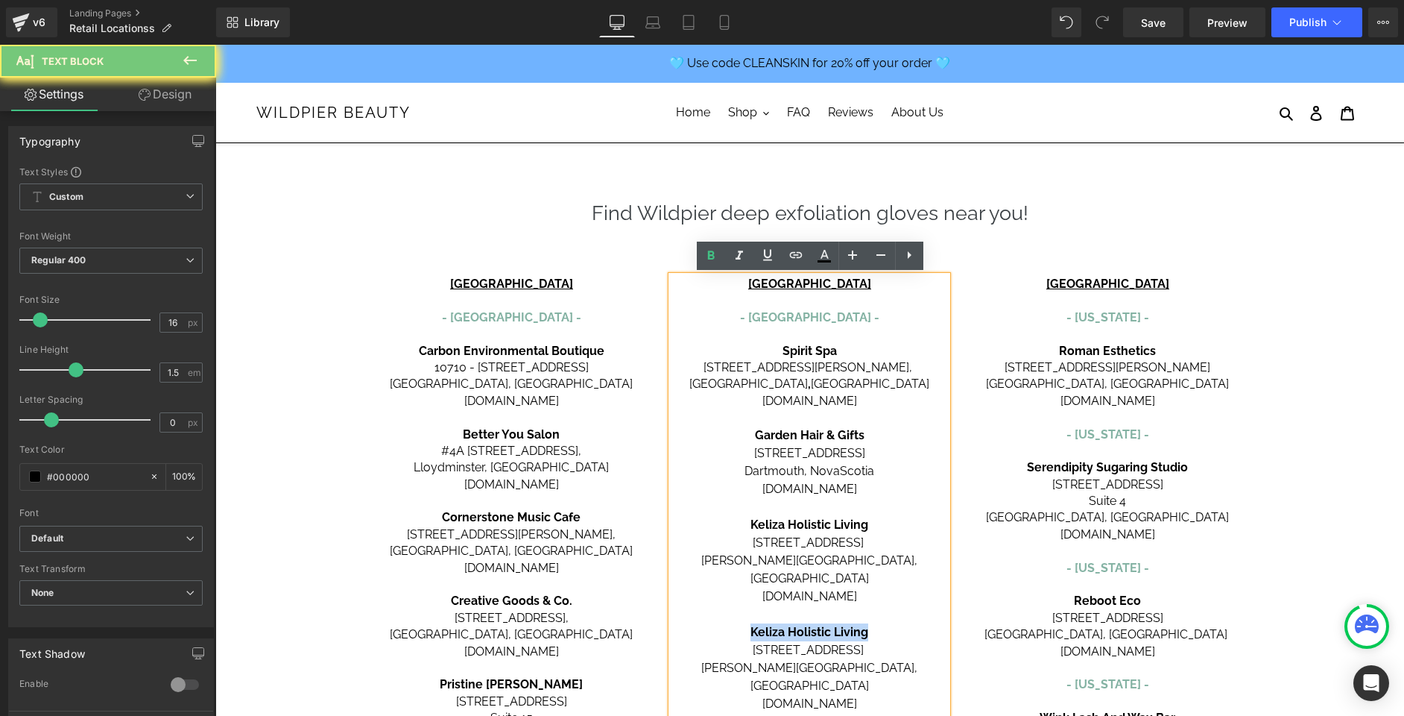
click at [795, 625] on span "Keliza Ho" at bounding box center [778, 632] width 54 height 14
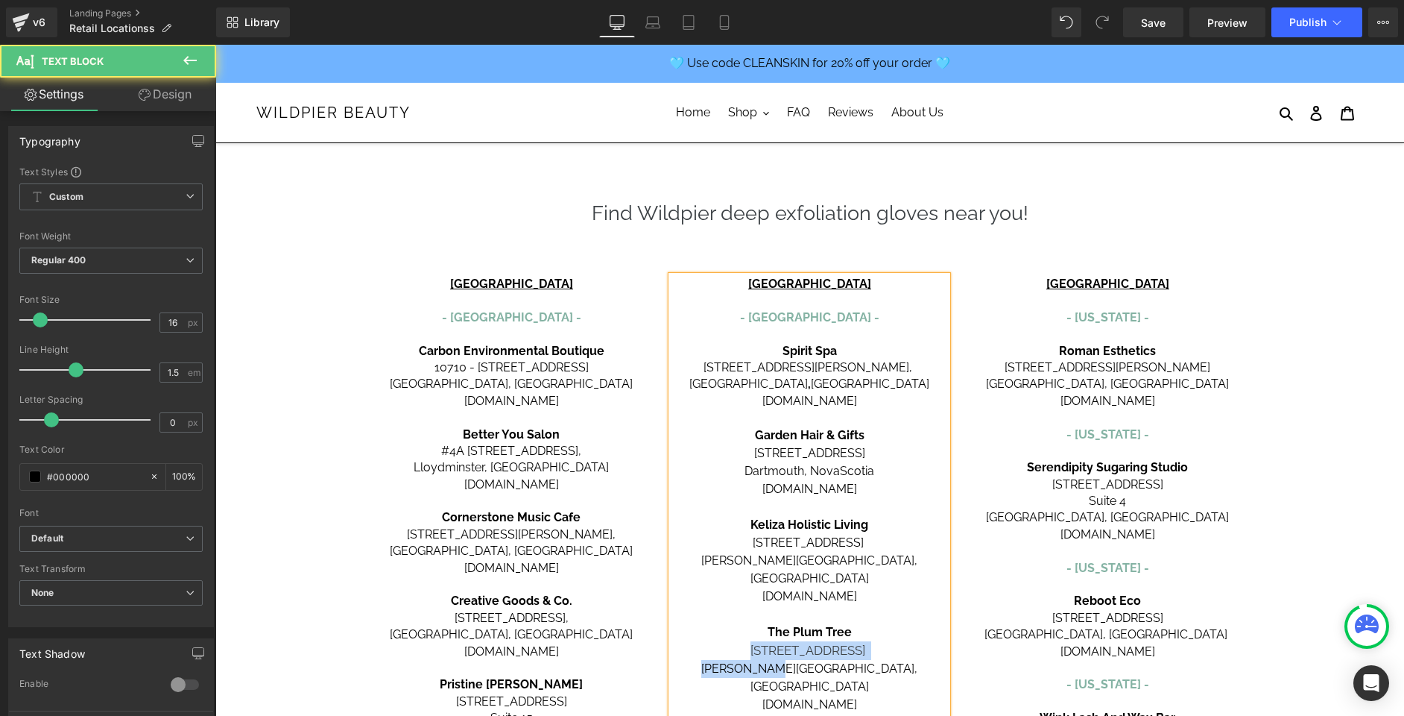
drag, startPoint x: 810, startPoint y: 652, endPoint x: 744, endPoint y: 640, distance: 67.4
click at [744, 640] on div "CANADA - [GEOGRAPHIC_DATA] - Spirit Spa [STREET_ADDRESS][PERSON_NAME] [DOMAIN_N…" at bounding box center [810, 720] width 276 height 889
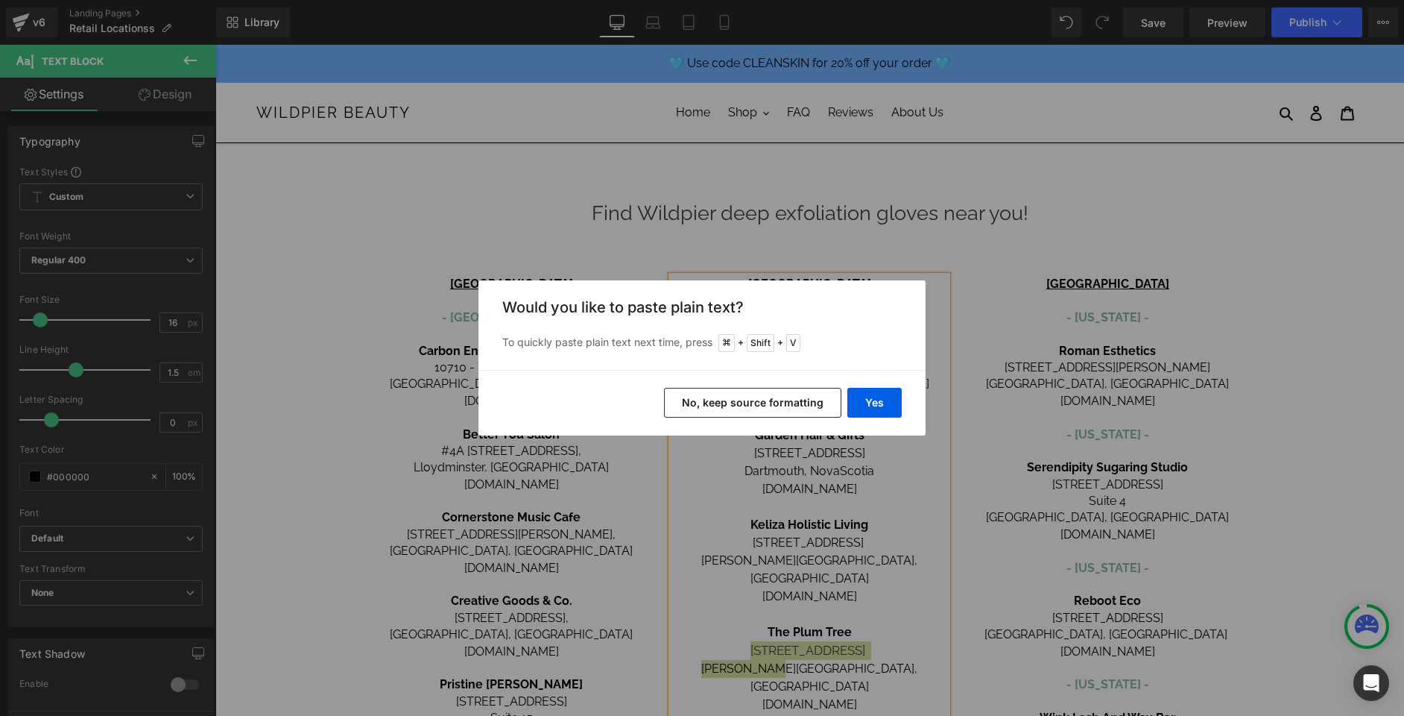
click at [770, 392] on button "No, keep source formatting" at bounding box center [752, 403] width 177 height 30
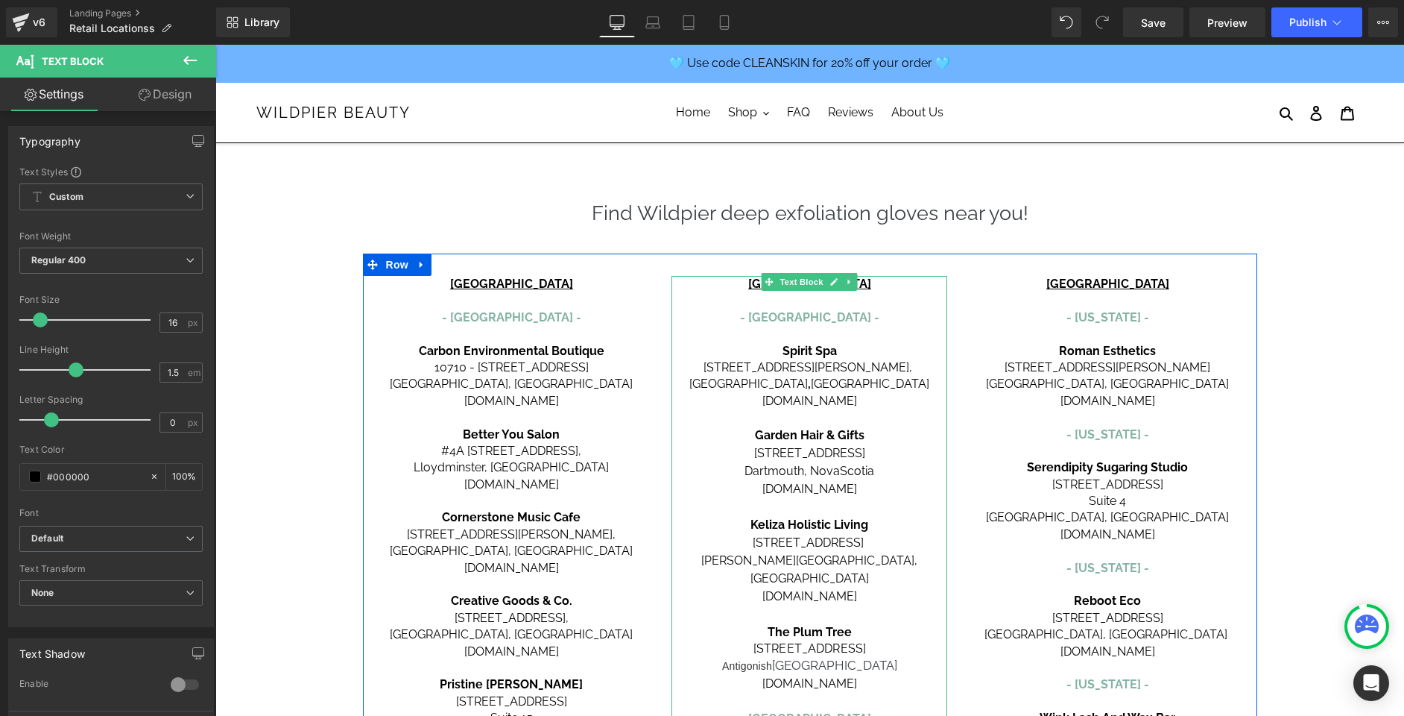
scroll to position [66, 0]
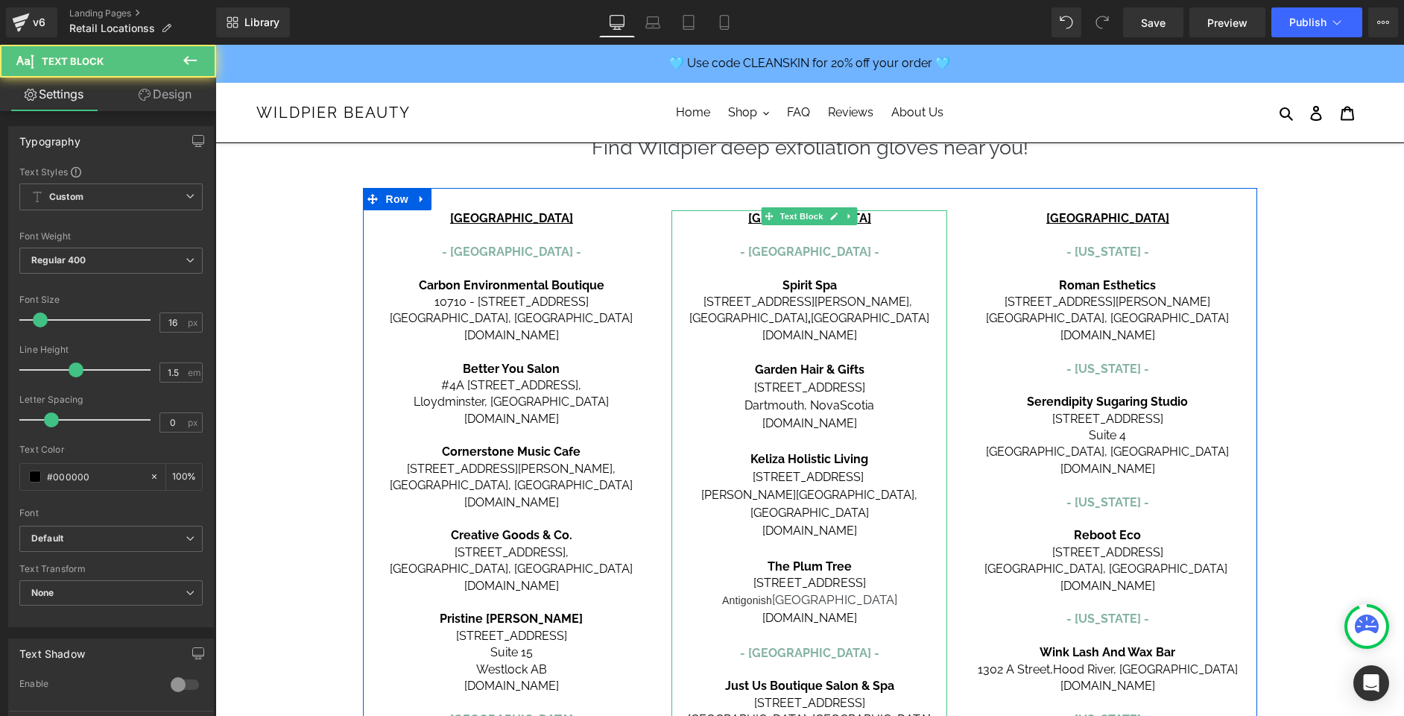
click at [772, 594] on span "Antigonish" at bounding box center [747, 600] width 50 height 12
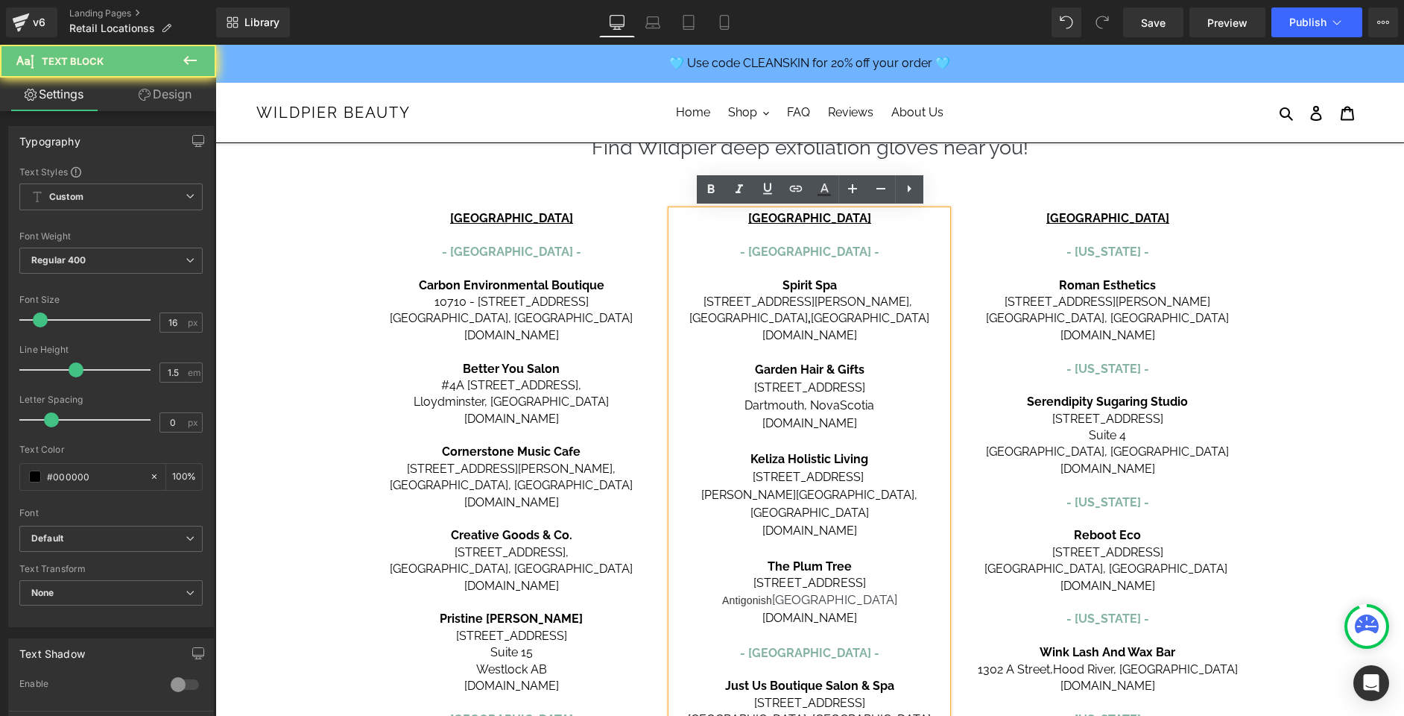
click at [747, 590] on p "Antigonish [GEOGRAPHIC_DATA]" at bounding box center [810, 599] width 276 height 19
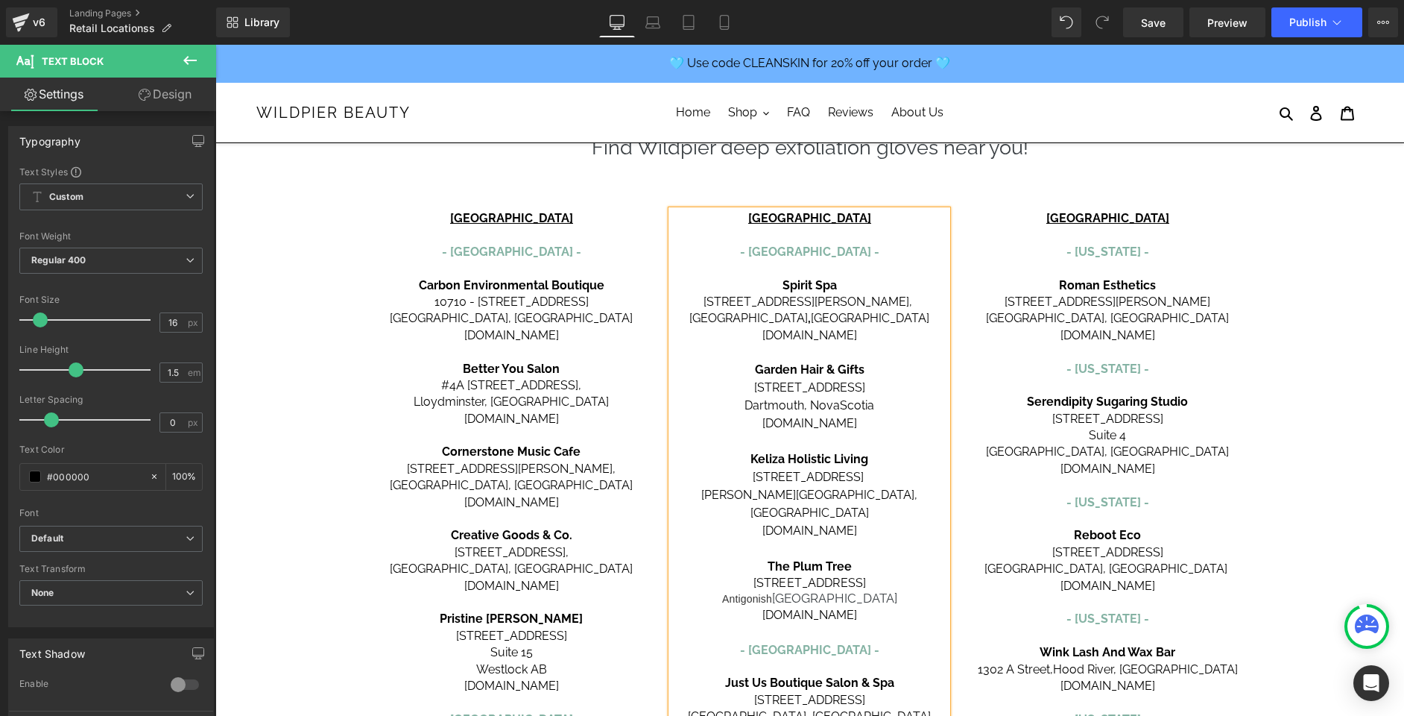
click at [763, 593] on span "Antigonish" at bounding box center [747, 599] width 50 height 12
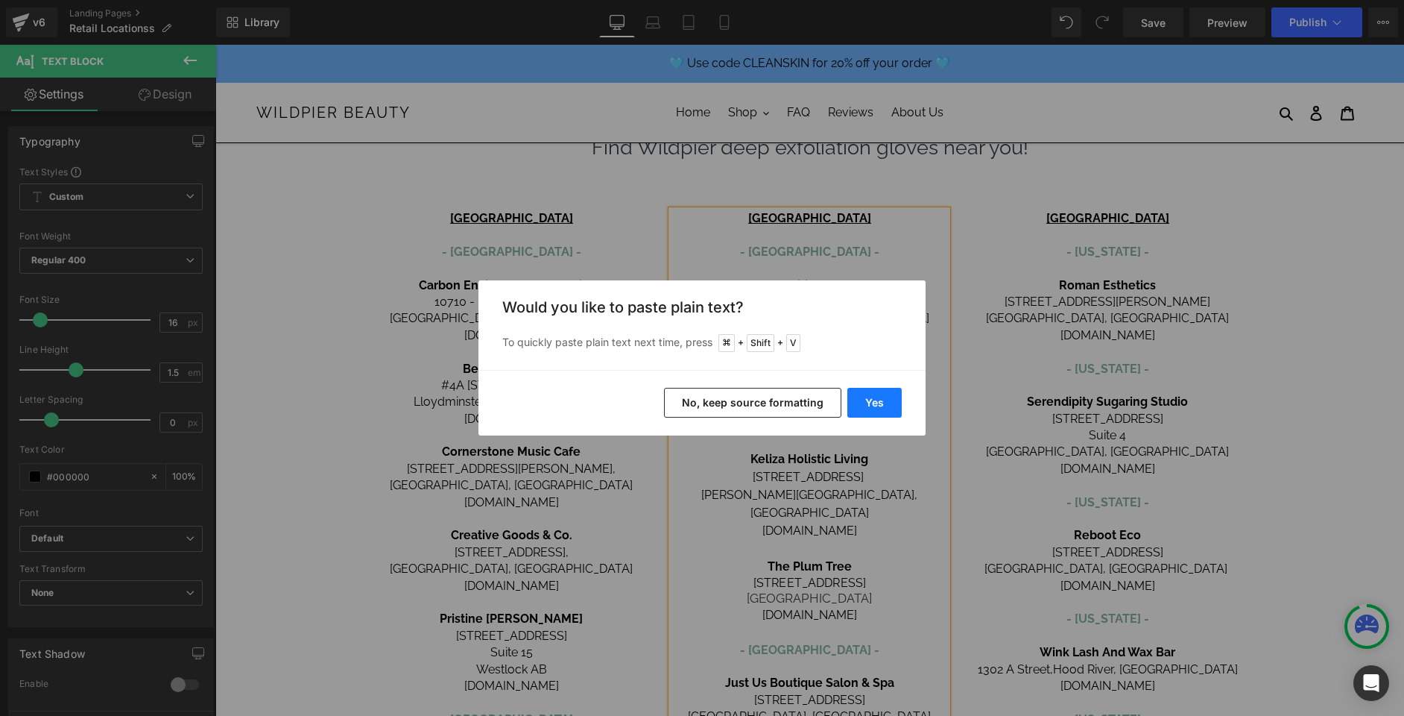
click at [886, 414] on button "Yes" at bounding box center [875, 403] width 54 height 30
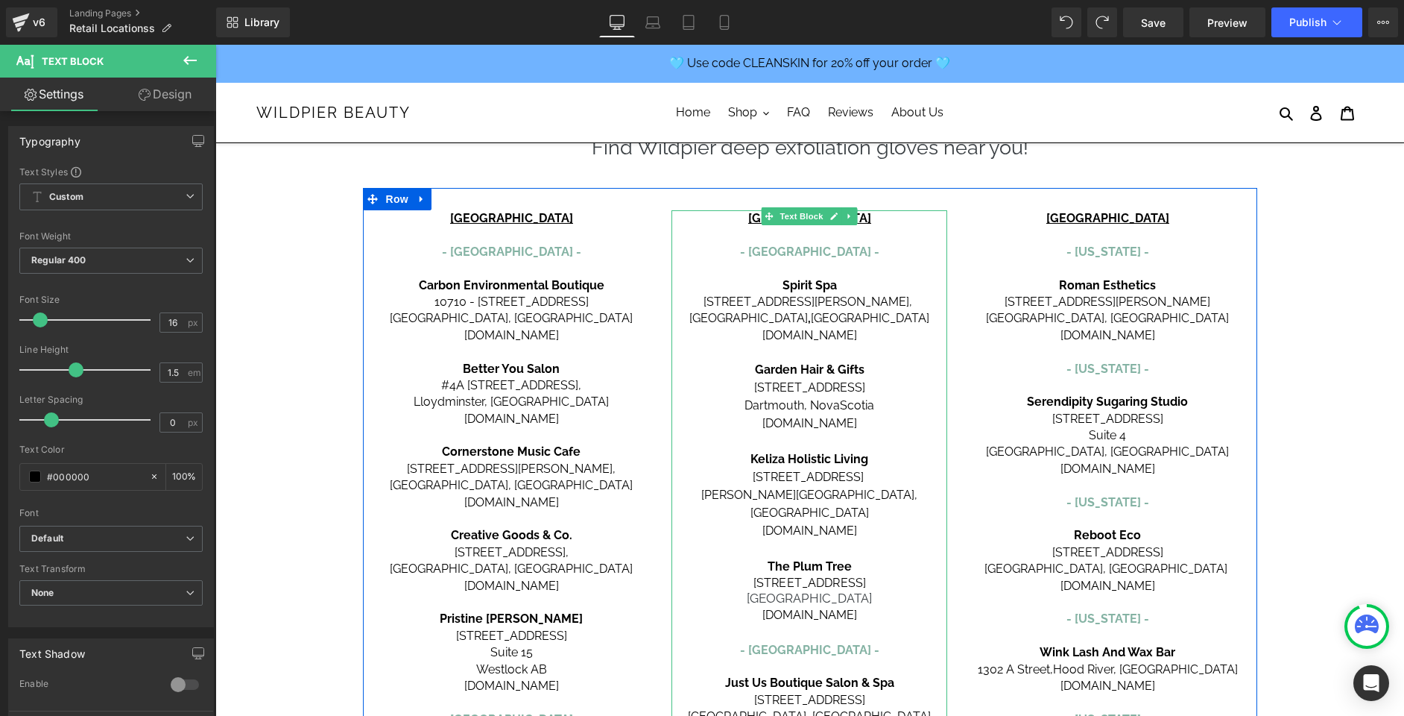
click at [770, 590] on p "[GEOGRAPHIC_DATA]" at bounding box center [810, 598] width 276 height 16
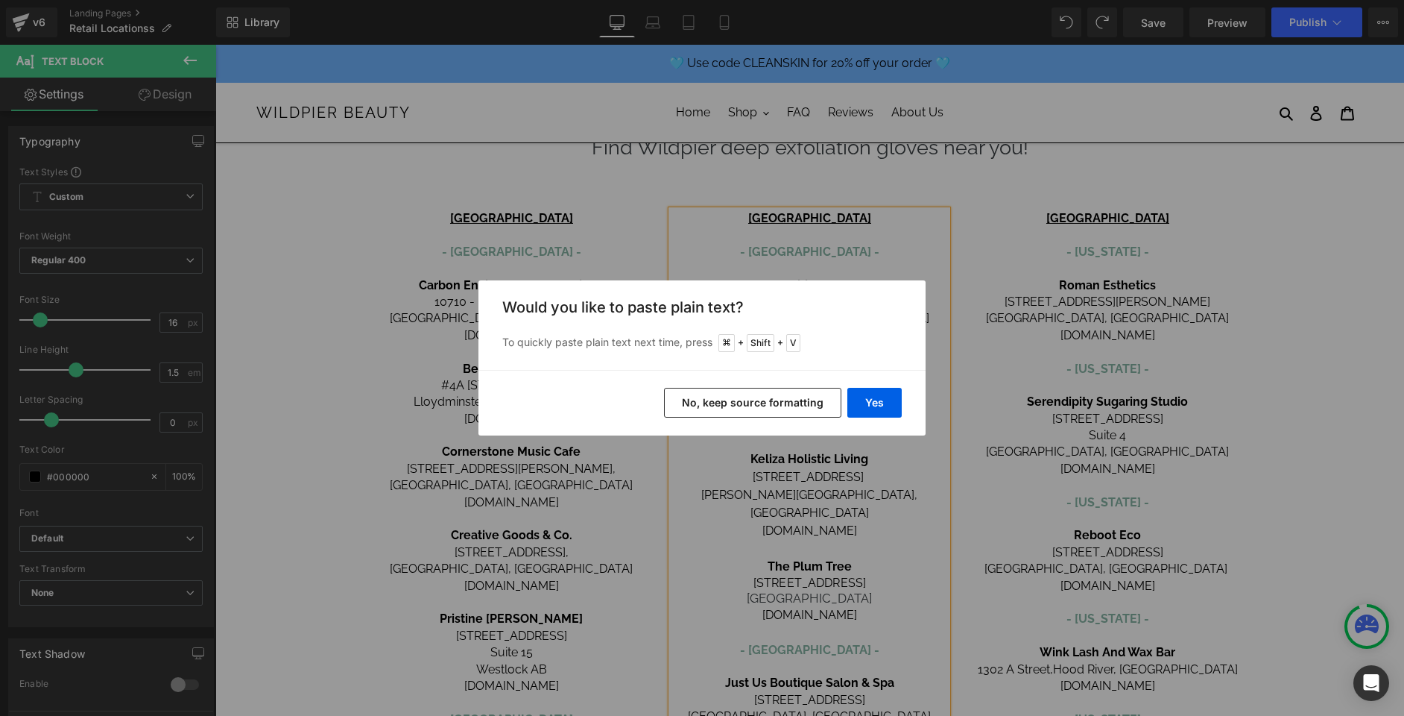
click at [773, 392] on button "No, keep source formatting" at bounding box center [752, 403] width 177 height 30
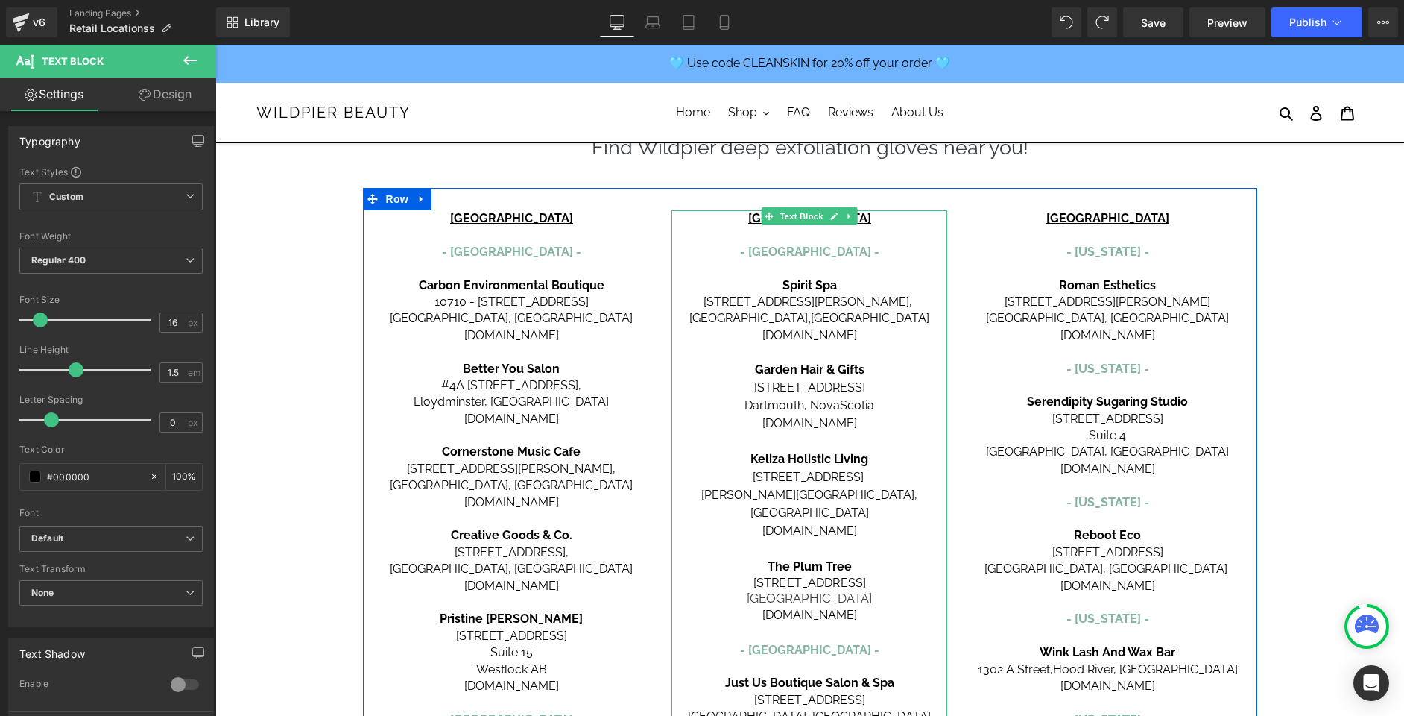
click at [851, 576] on span "[STREET_ADDRESS]" at bounding box center [810, 583] width 113 height 14
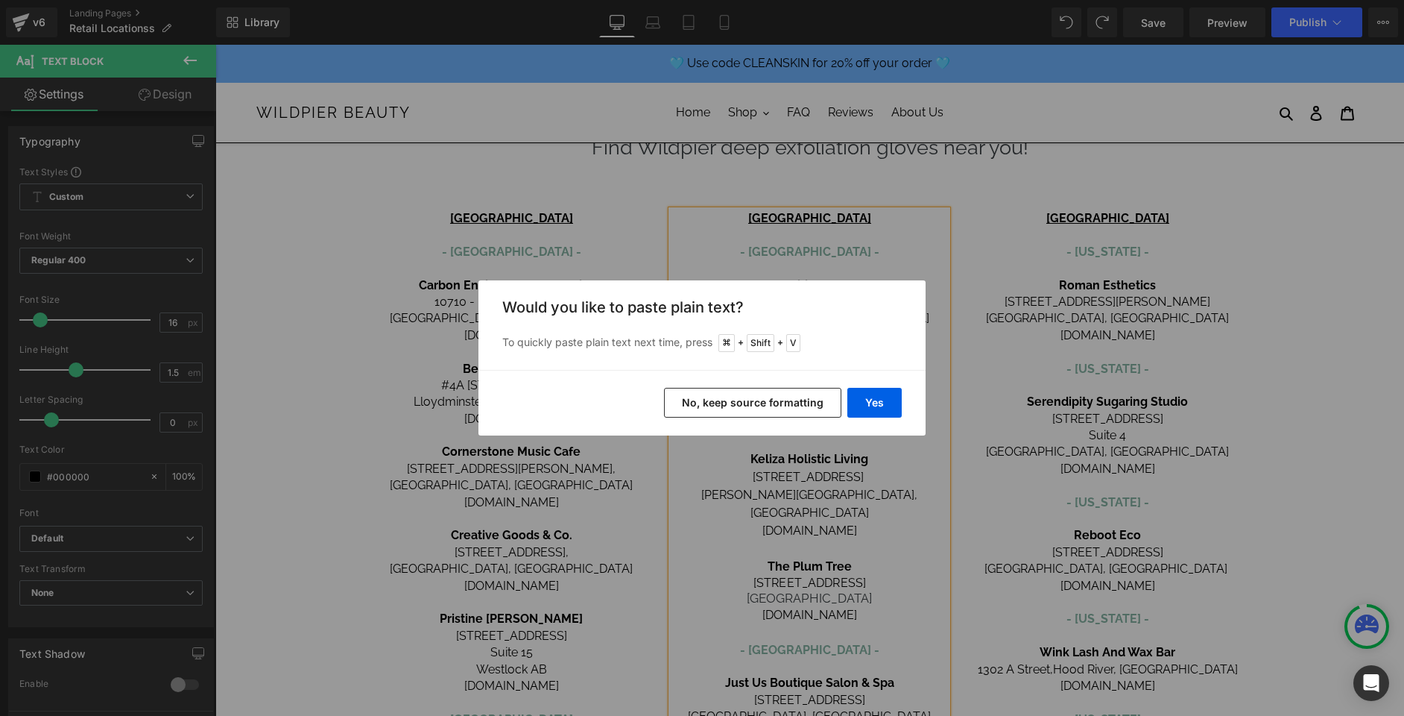
click at [722, 393] on button "No, keep source formatting" at bounding box center [752, 403] width 177 height 30
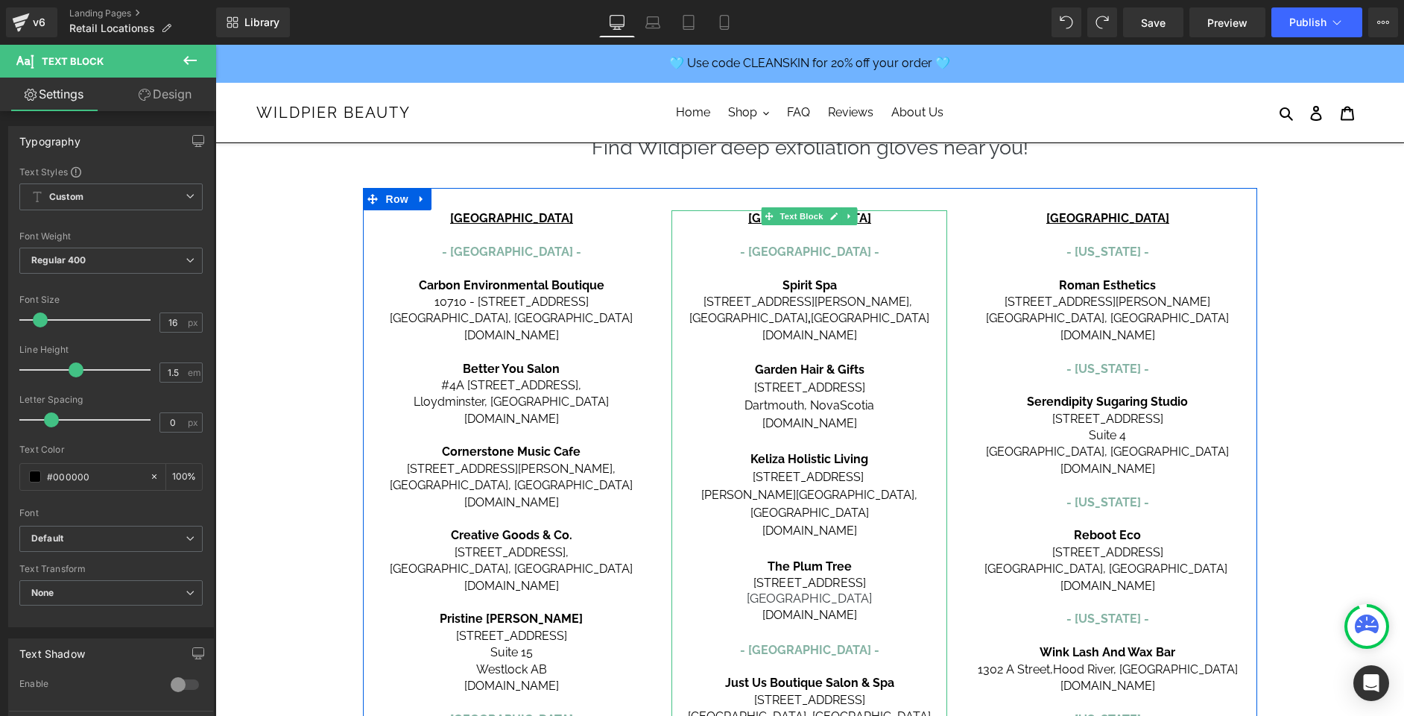
click at [764, 576] on p "[STREET_ADDRESS]" at bounding box center [810, 583] width 276 height 15
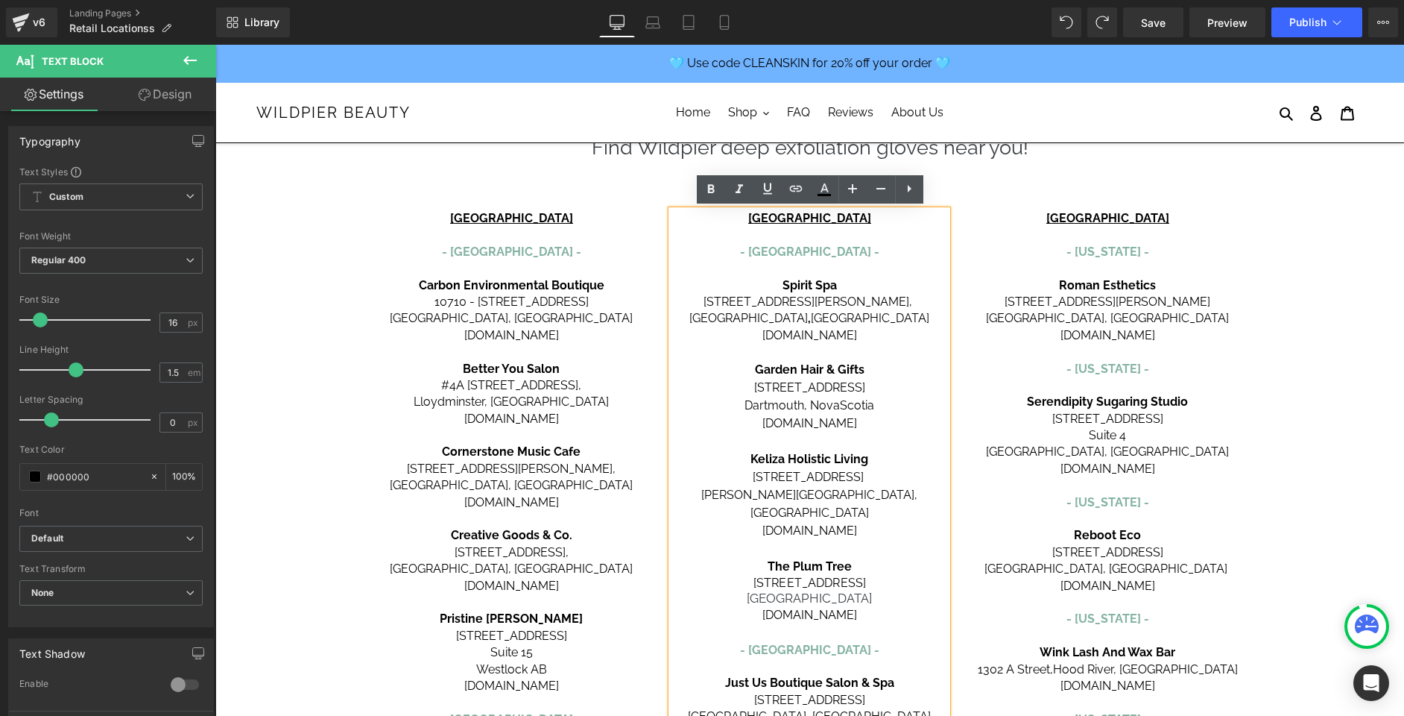
click at [775, 590] on span "[GEOGRAPHIC_DATA]" at bounding box center [809, 597] width 125 height 15
click at [865, 576] on p "[STREET_ADDRESS]" at bounding box center [810, 583] width 276 height 15
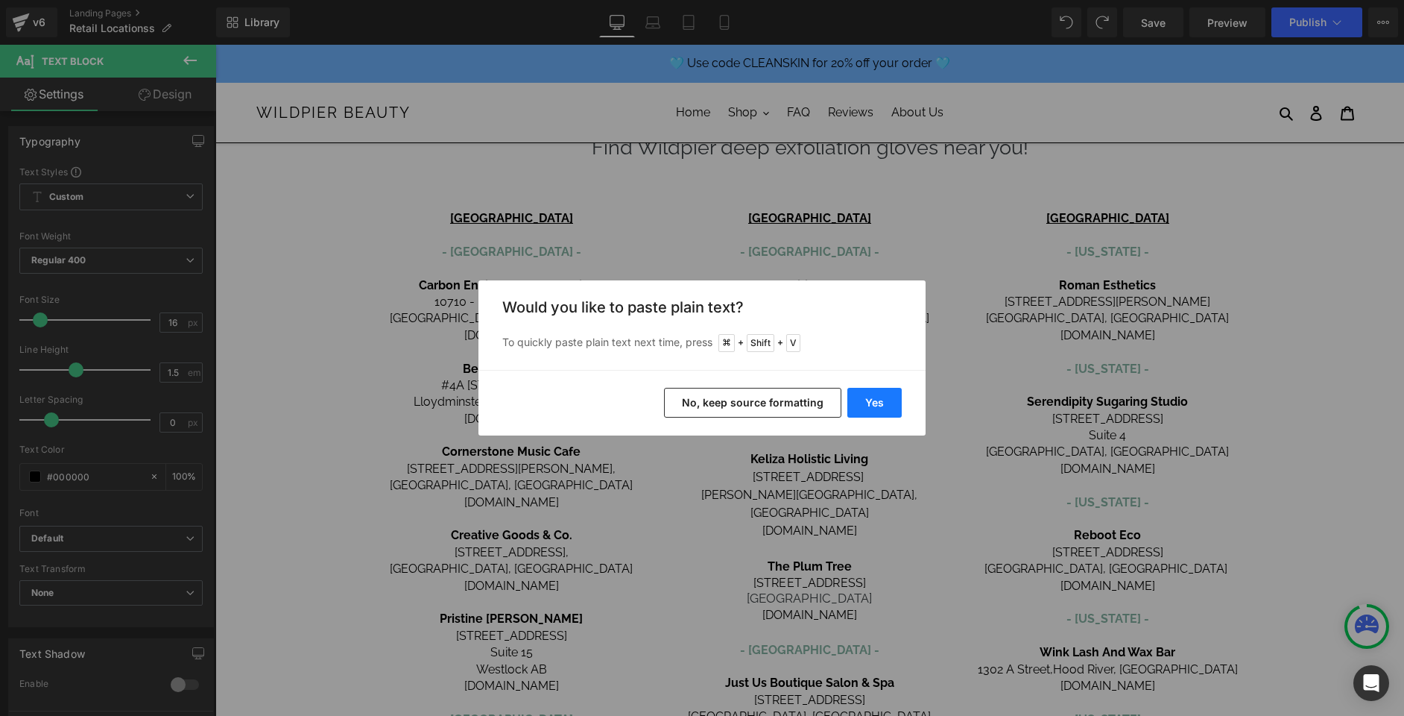
click at [883, 398] on button "Yes" at bounding box center [875, 403] width 54 height 30
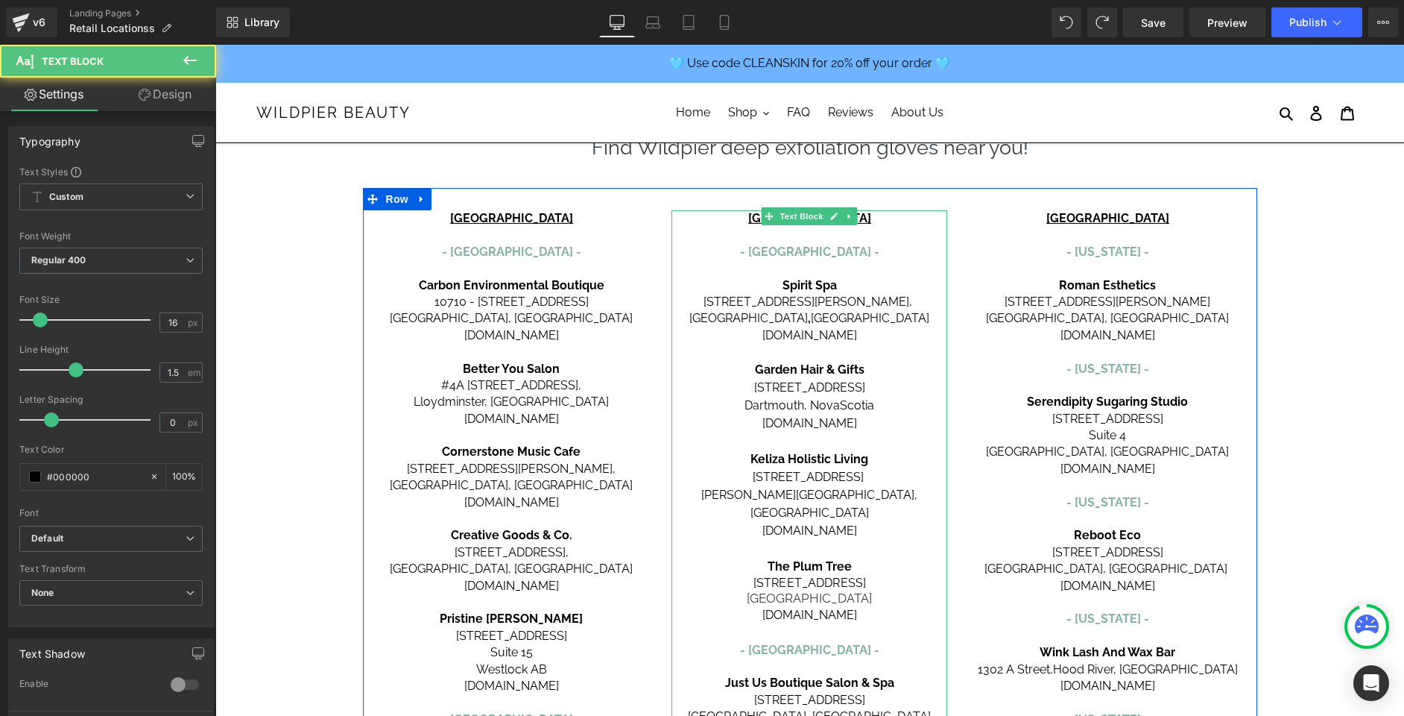
click at [827, 576] on span "[STREET_ADDRESS]" at bounding box center [810, 583] width 113 height 14
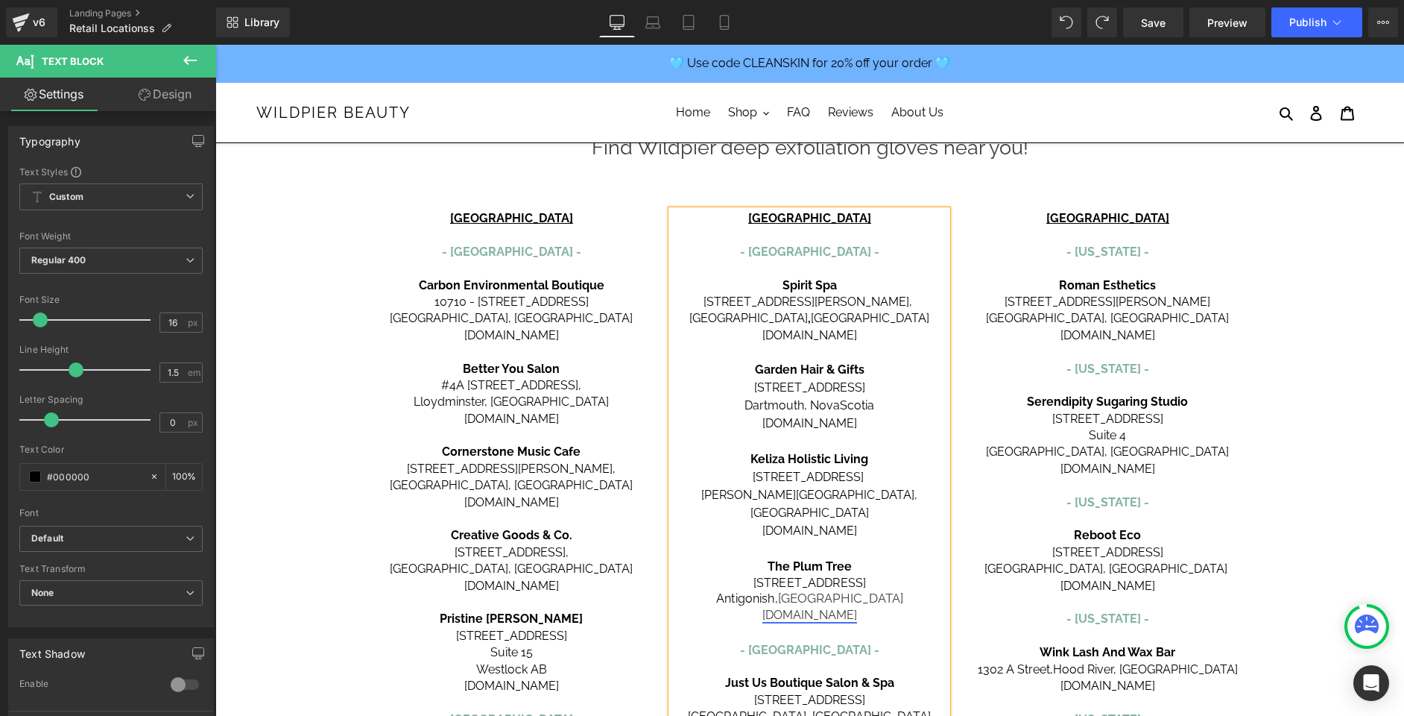
click at [833, 608] on link "[DOMAIN_NAME]" at bounding box center [810, 615] width 95 height 14
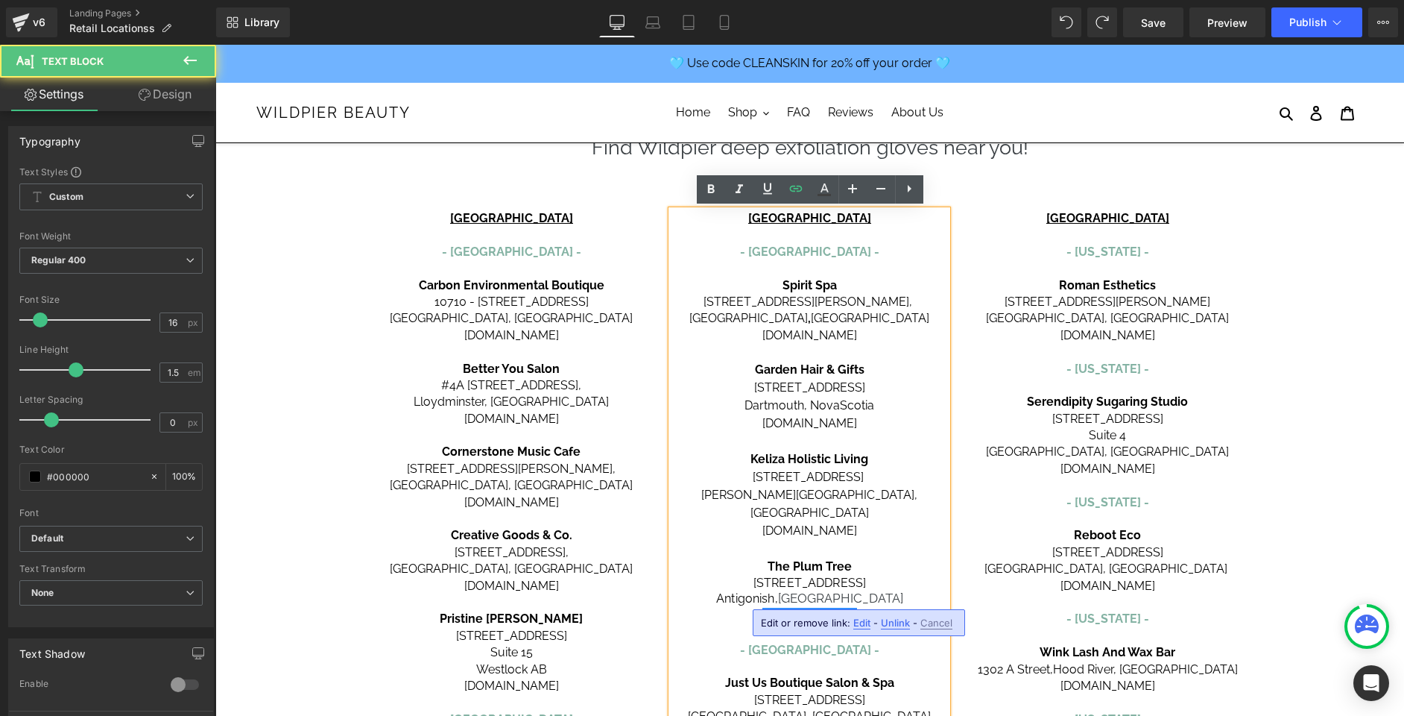
click at [833, 608] on link "[DOMAIN_NAME]" at bounding box center [810, 615] width 95 height 14
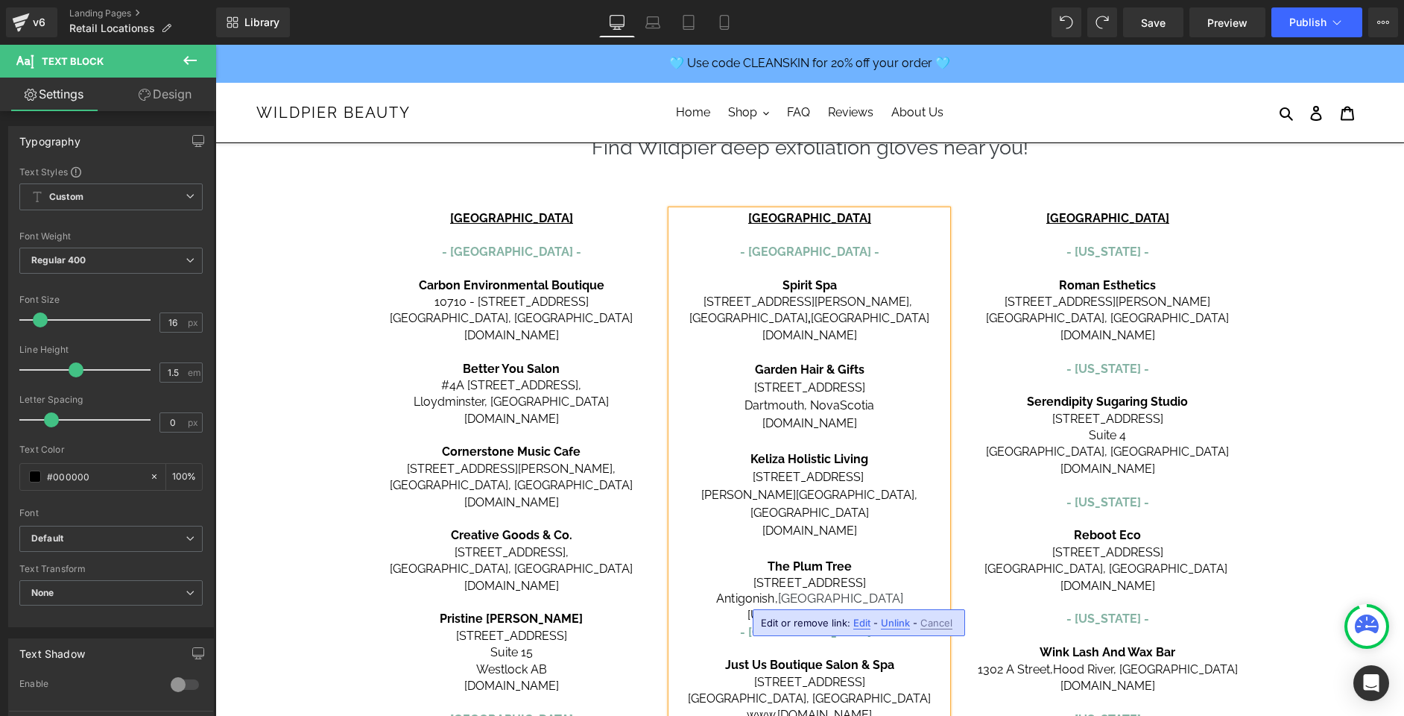
click at [725, 606] on p "[URL][DOMAIN_NAME]" at bounding box center [810, 615] width 276 height 18
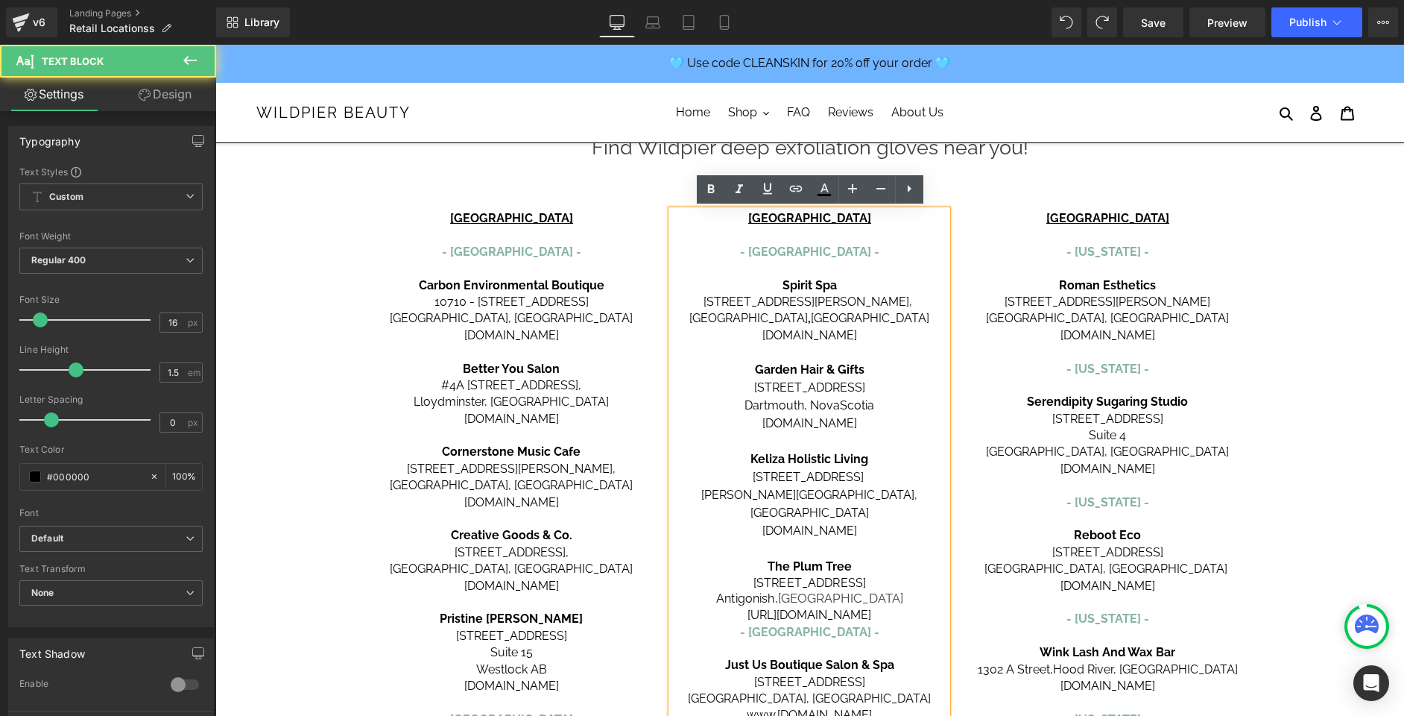
click at [716, 606] on p "[URL][DOMAIN_NAME]" at bounding box center [810, 615] width 276 height 18
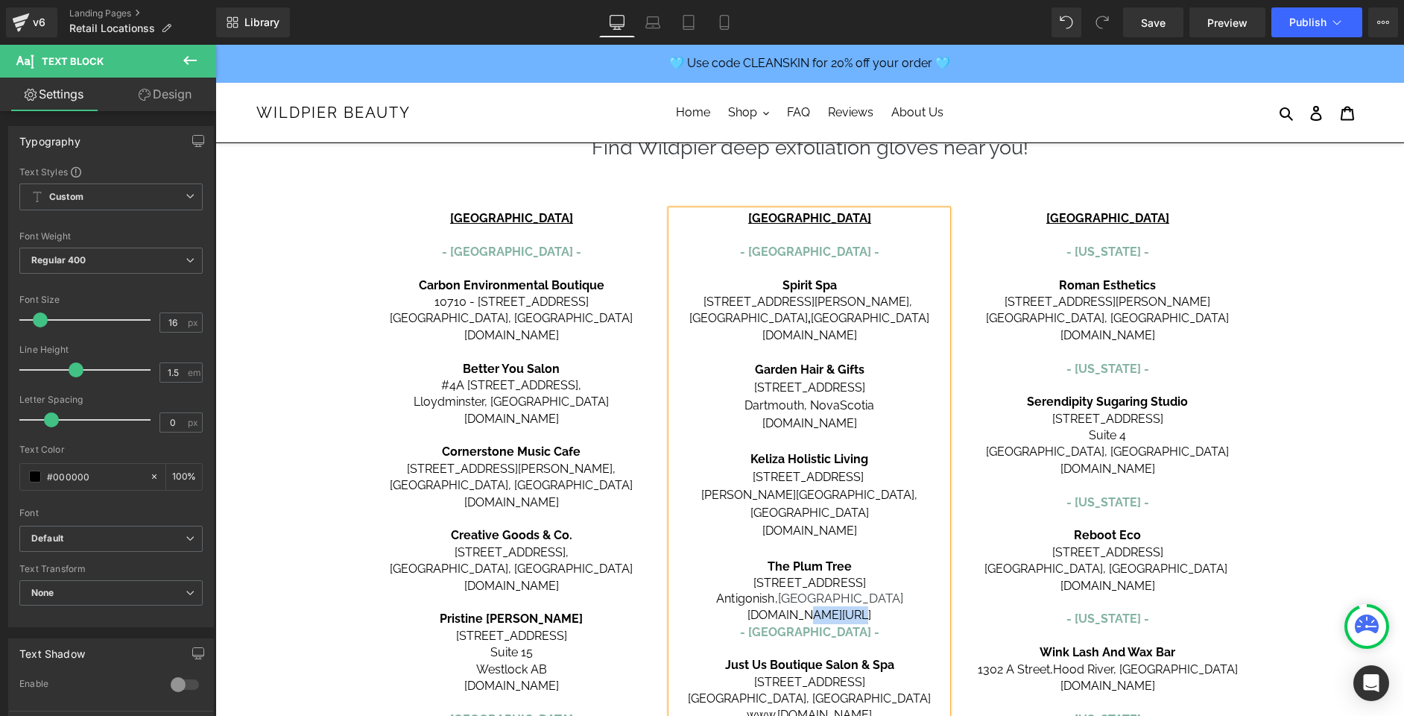
drag, startPoint x: 795, startPoint y: 594, endPoint x: 745, endPoint y: 596, distance: 49.3
click at [745, 606] on p "[DOMAIN_NAME][URL]" at bounding box center [810, 615] width 276 height 18
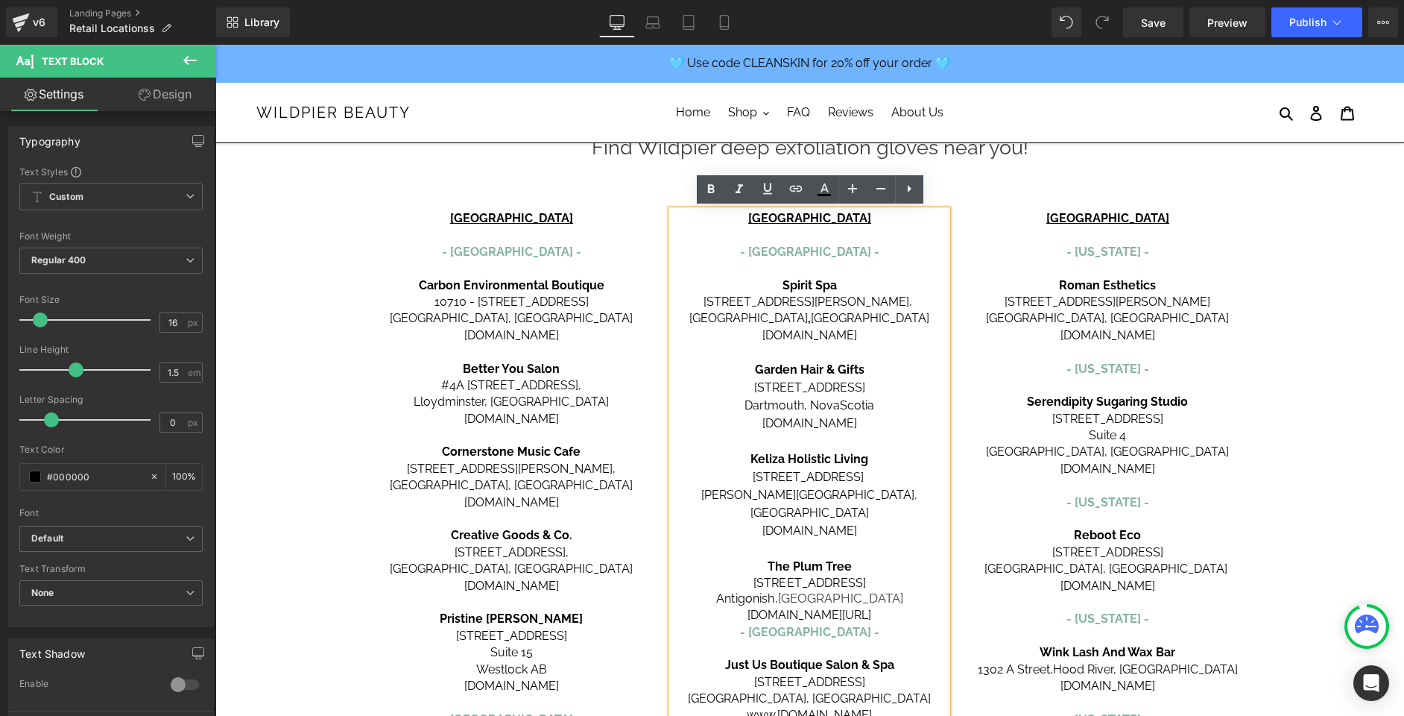
click at [947, 606] on p "[DOMAIN_NAME][URL]" at bounding box center [810, 615] width 276 height 18
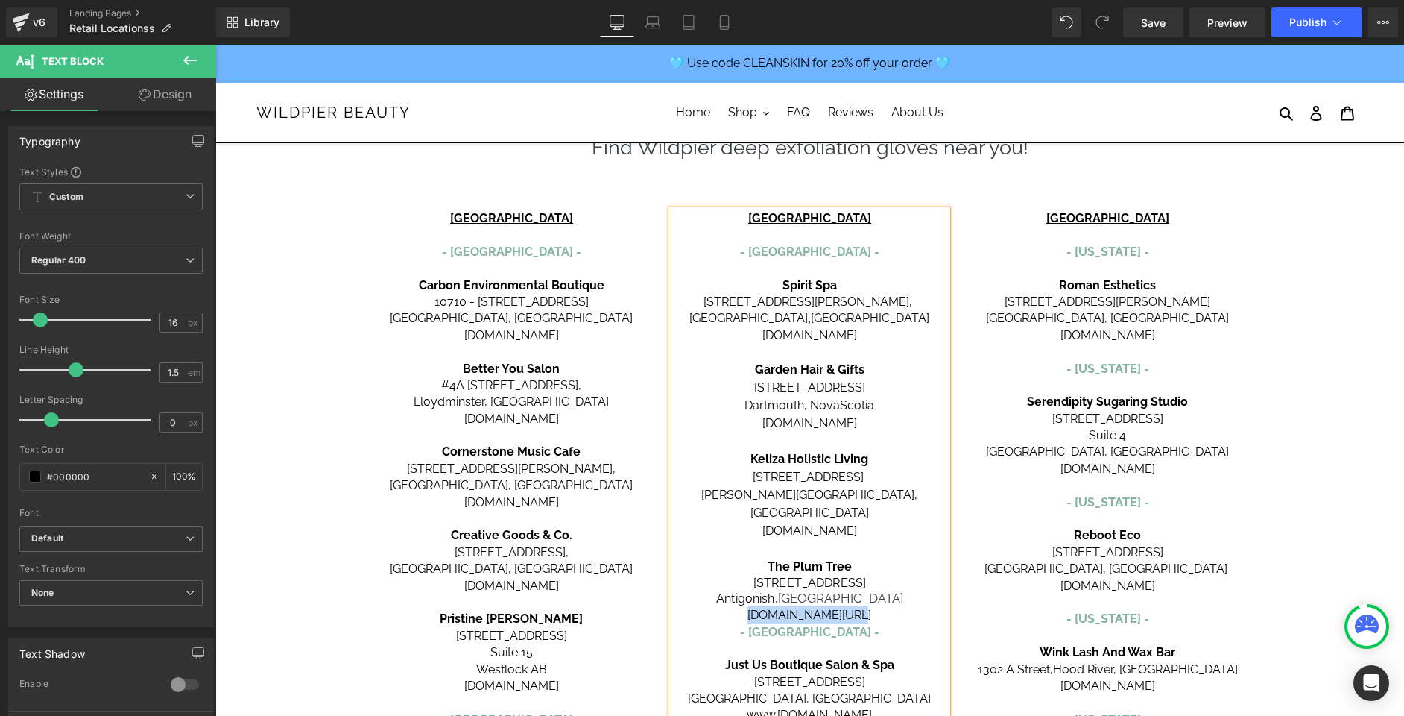
drag, startPoint x: 801, startPoint y: 597, endPoint x: 682, endPoint y: 593, distance: 118.6
click at [682, 606] on p "[DOMAIN_NAME][URL]" at bounding box center [810, 615] width 276 height 18
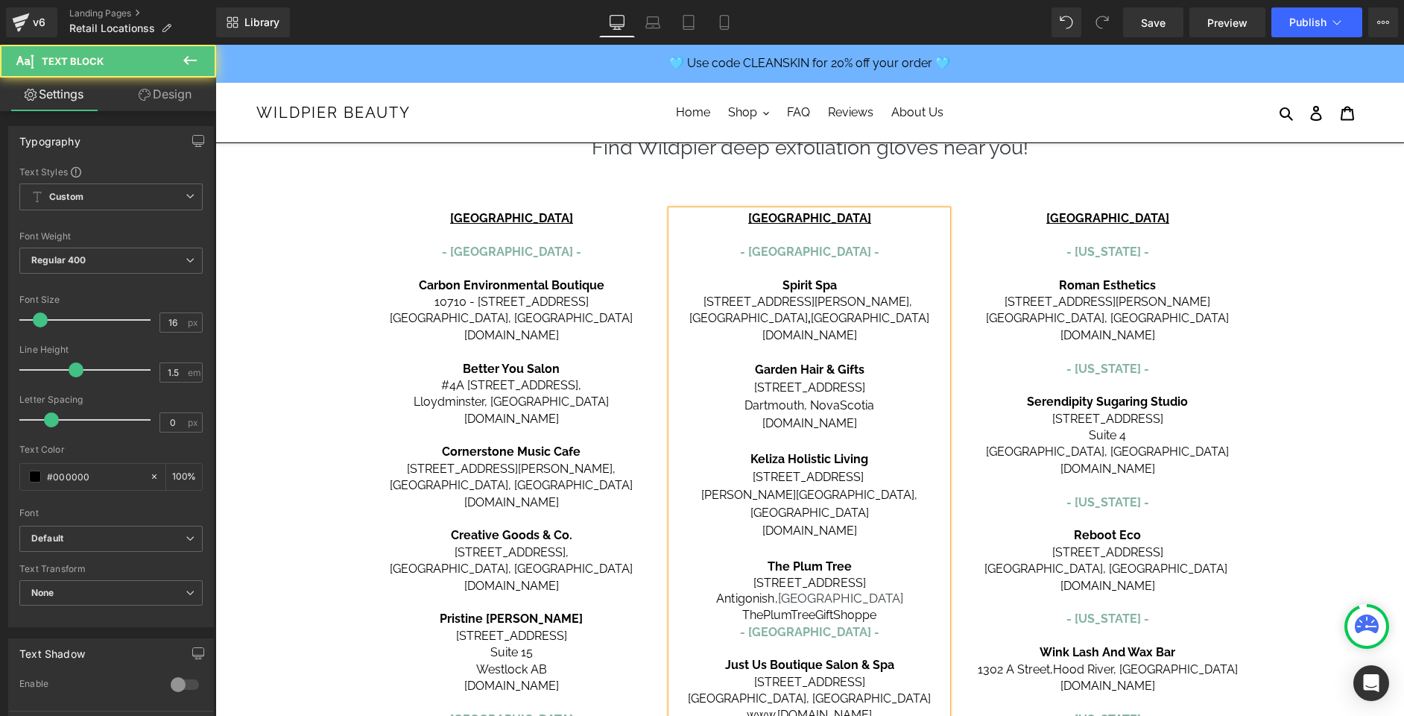
click at [894, 606] on p "ThePlumTreeGiftShoppe" at bounding box center [810, 615] width 276 height 18
click at [836, 606] on p "ThePlumTreeGiftShoppe" at bounding box center [810, 615] width 276 height 18
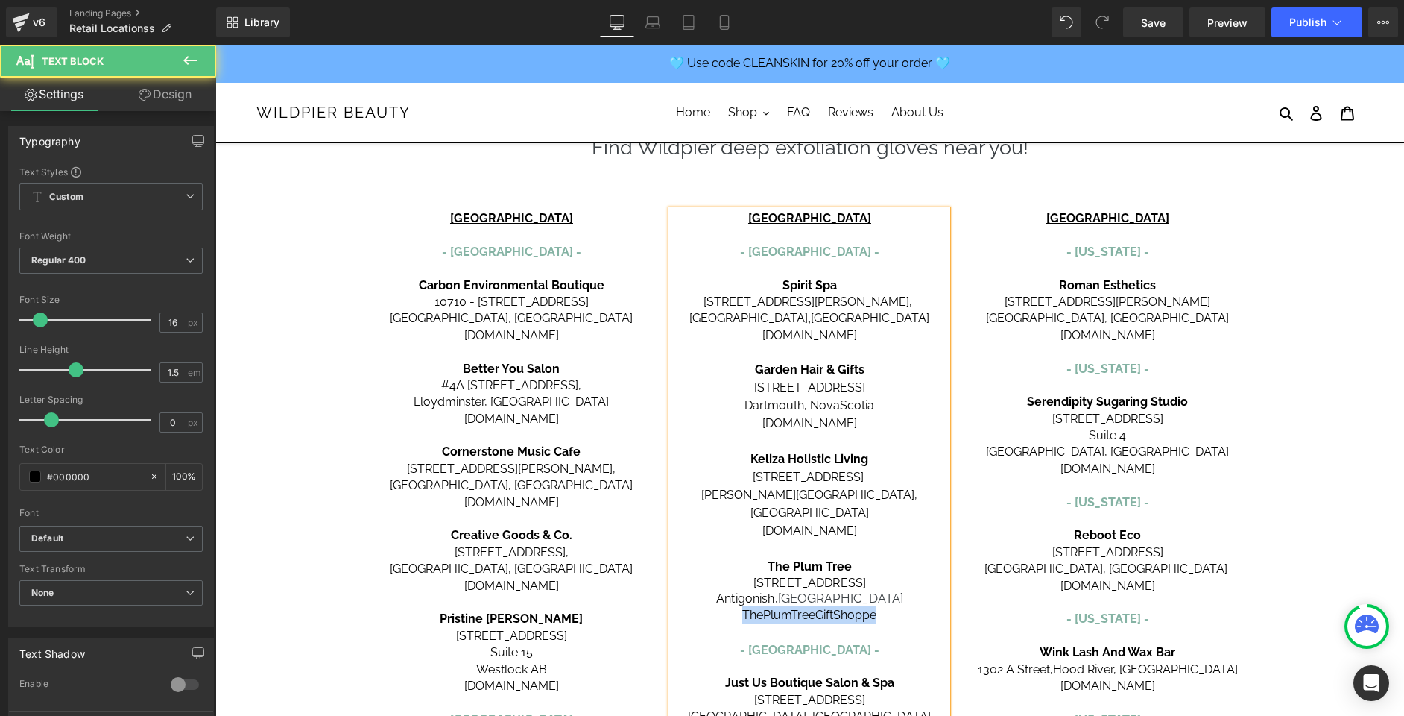
click at [836, 606] on p "ThePlumTreeGiftShoppe" at bounding box center [810, 615] width 276 height 18
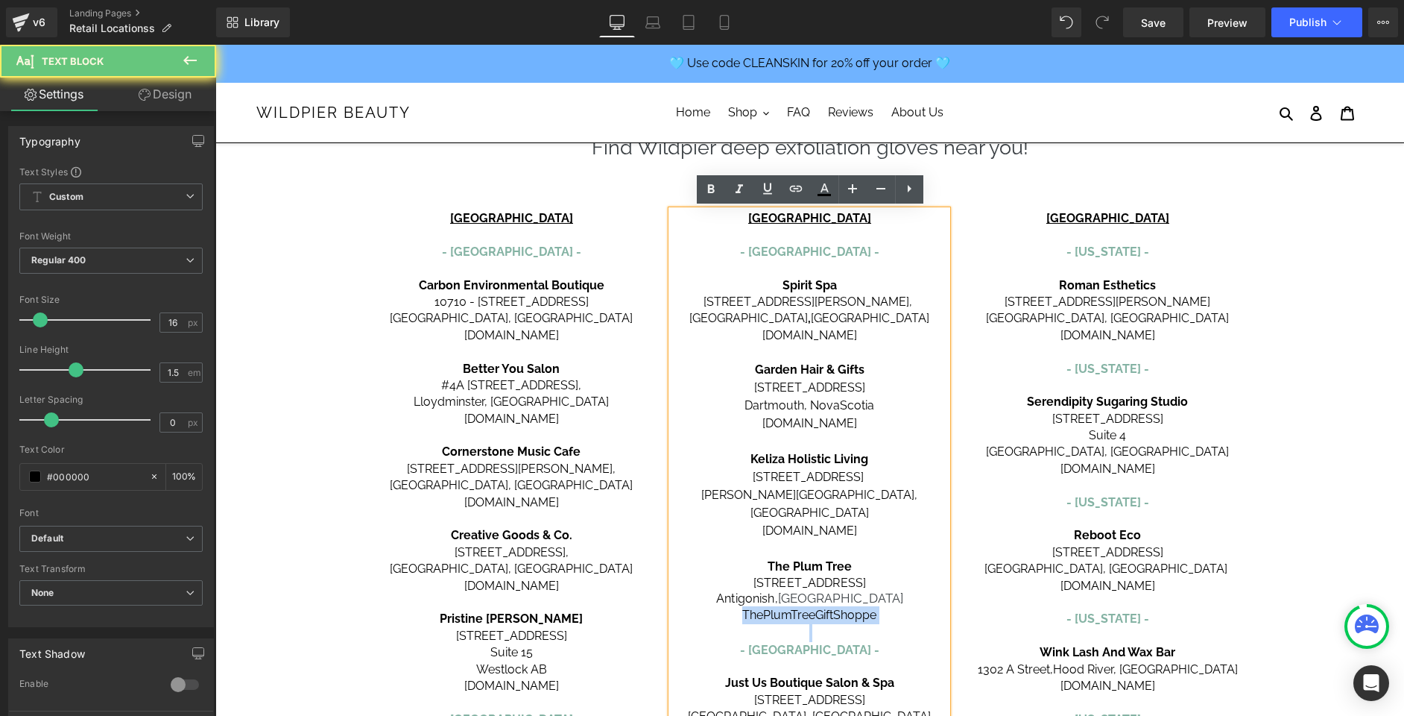
click at [836, 606] on p "ThePlumTreeGiftShoppe" at bounding box center [810, 615] width 276 height 18
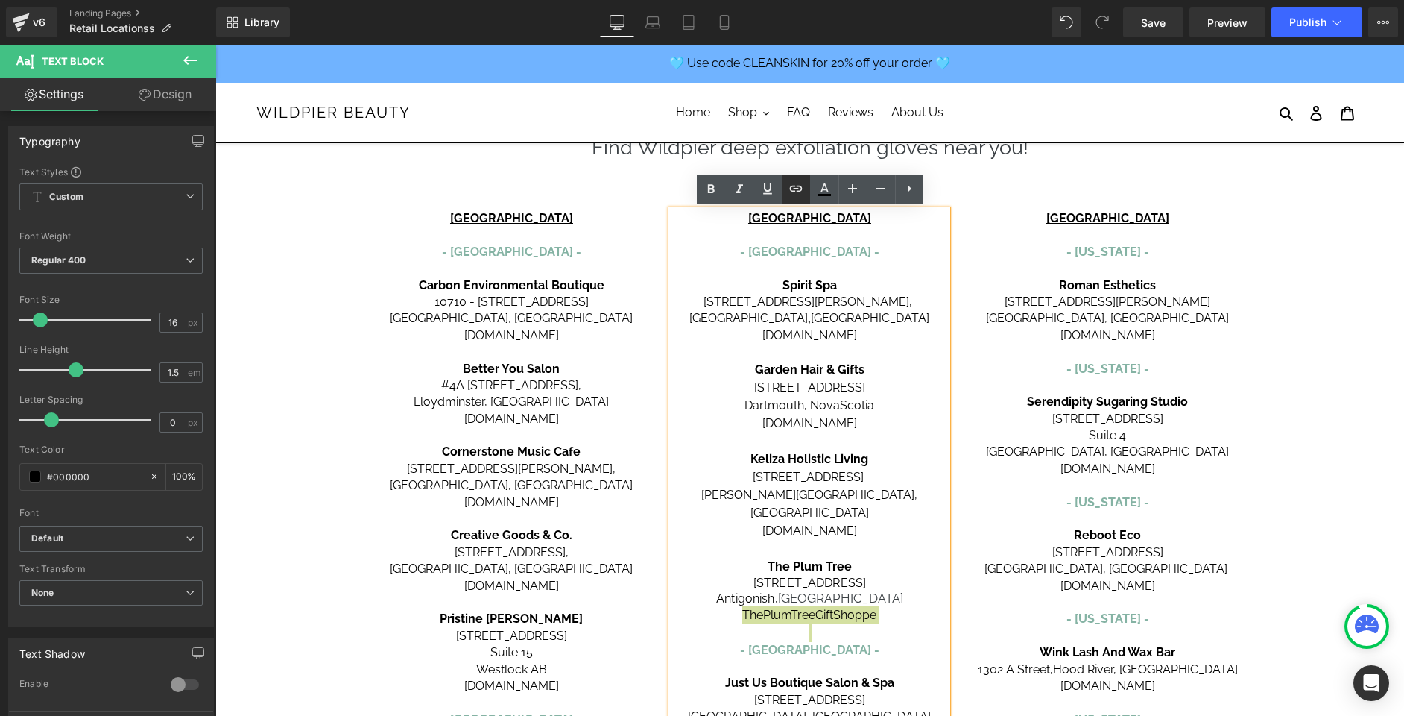
click at [792, 190] on icon at bounding box center [796, 189] width 18 height 18
click at [785, 634] on input "text" at bounding box center [765, 627] width 230 height 37
paste input "[URL][DOMAIN_NAME]"
click at [901, 630] on icon "button" at bounding box center [895, 628] width 18 height 18
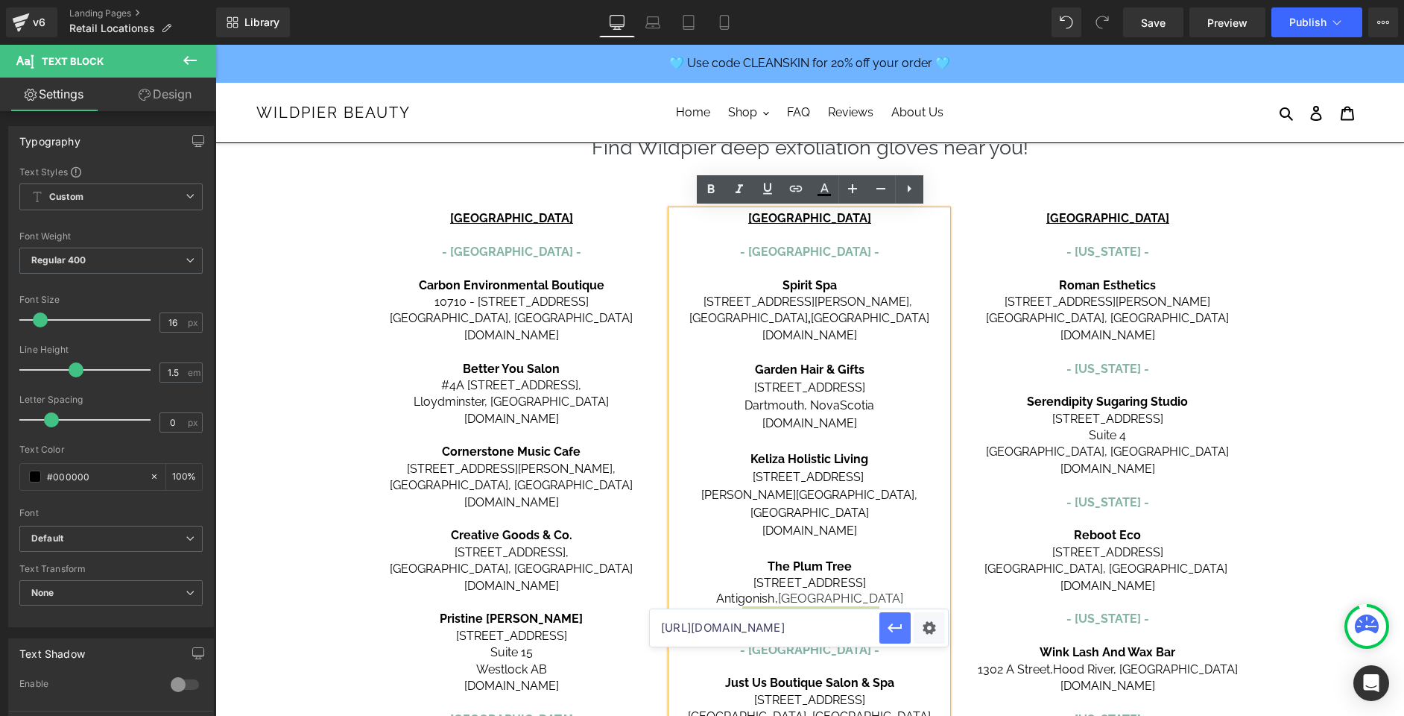
scroll to position [0, 0]
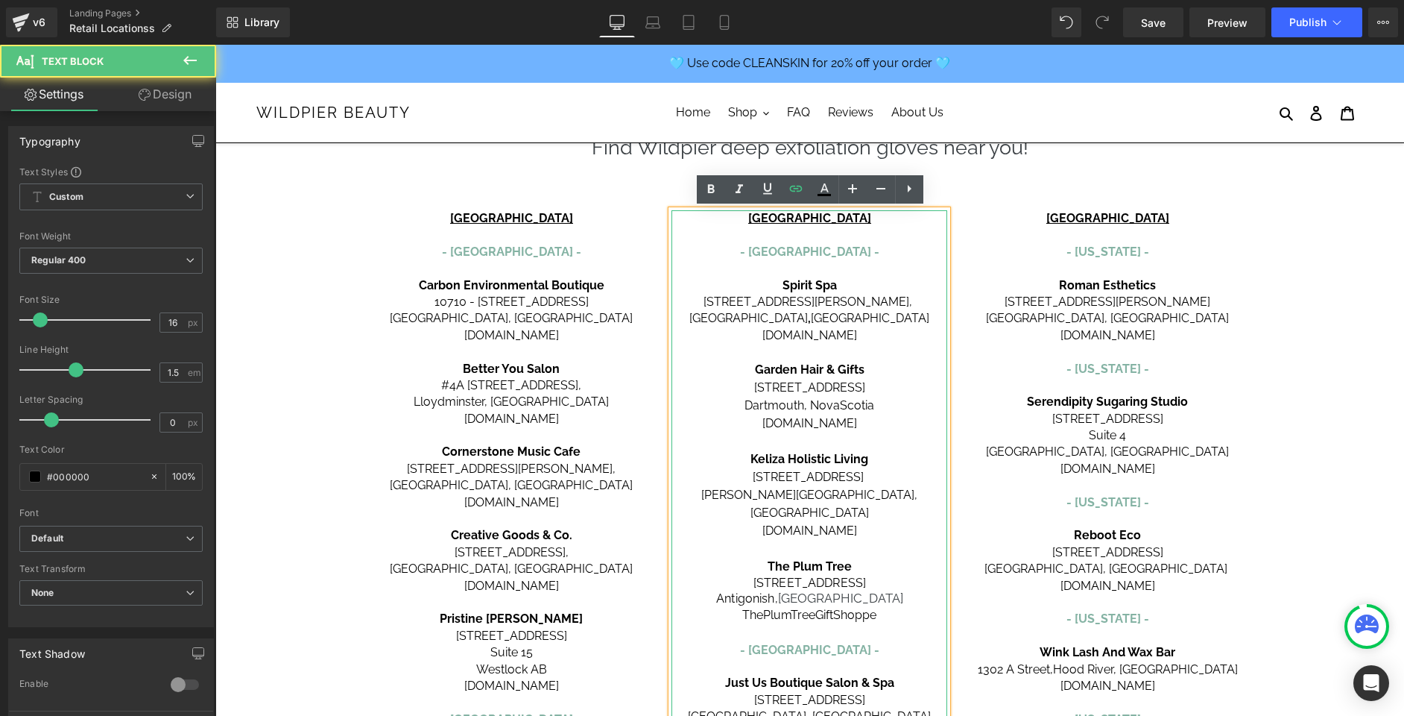
click at [925, 576] on p "[STREET_ADDRESS]" at bounding box center [810, 583] width 276 height 15
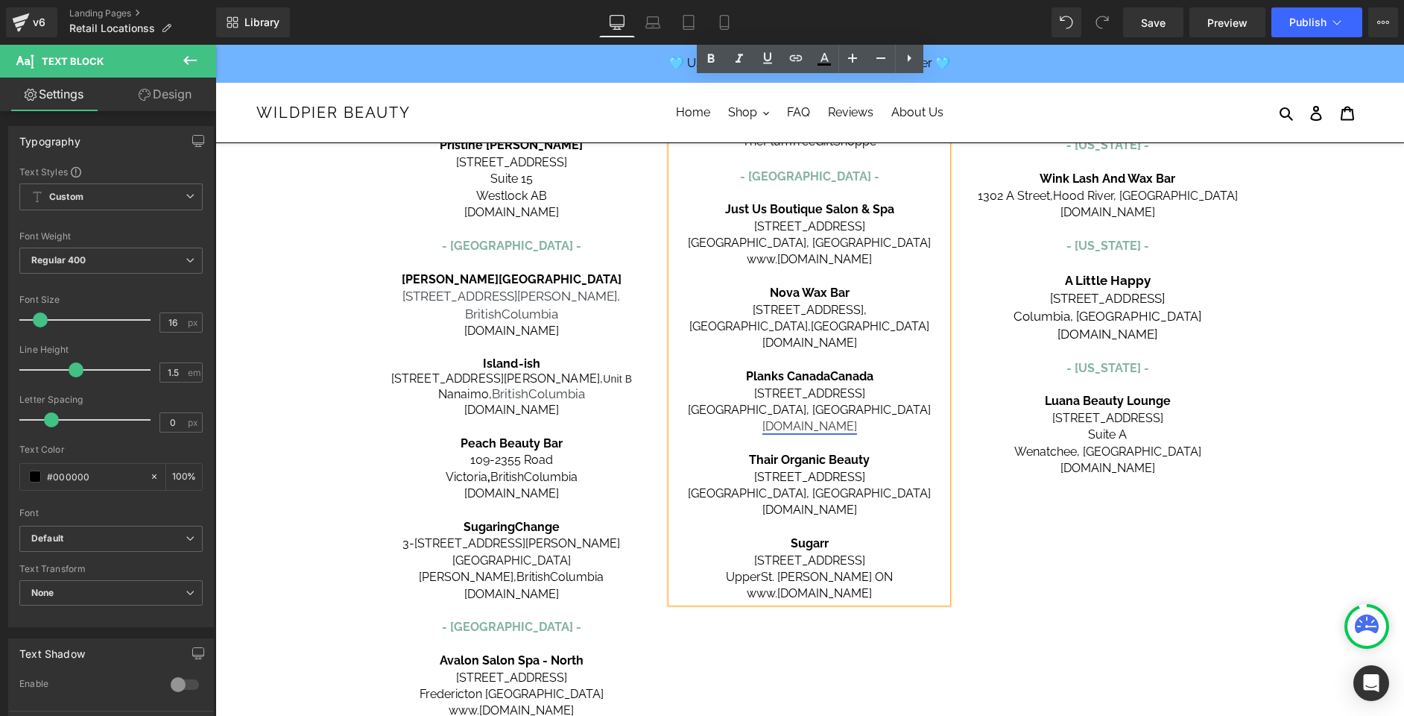
scroll to position [544, 0]
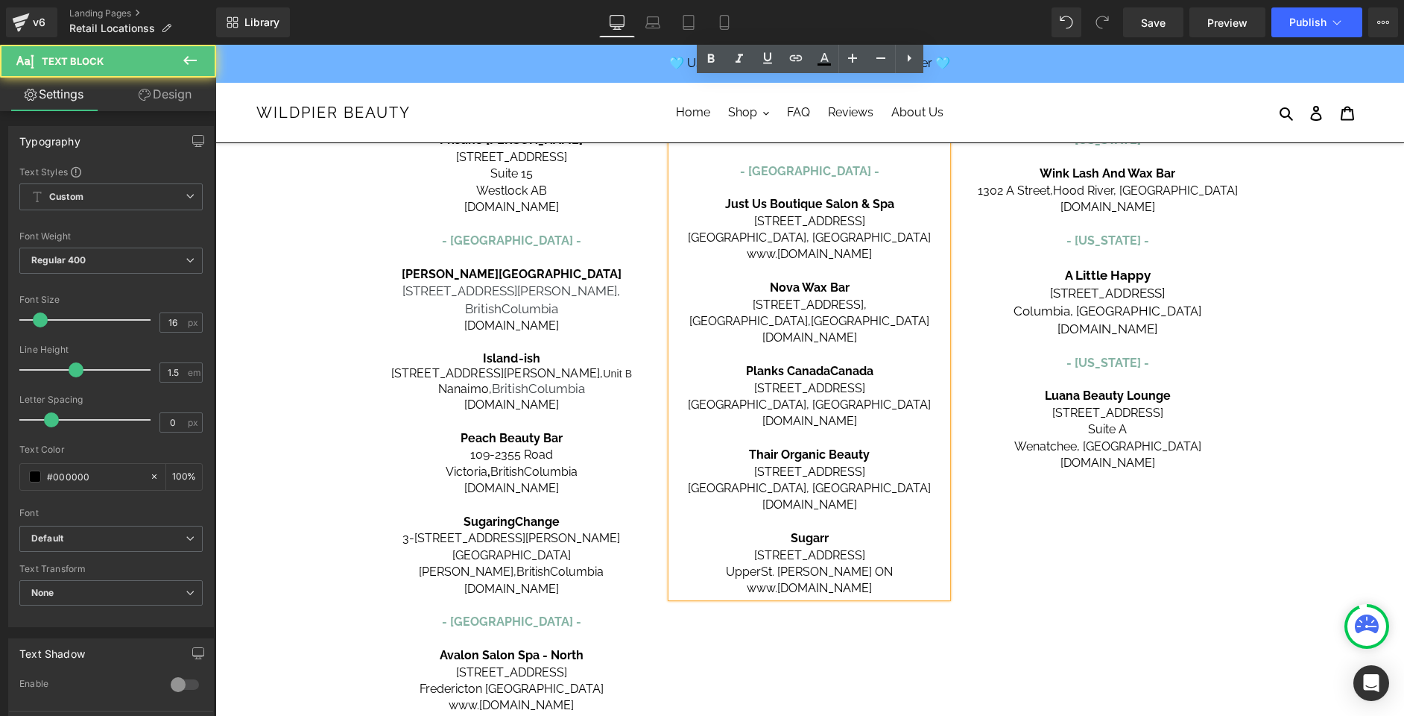
drag, startPoint x: 877, startPoint y: 325, endPoint x: 731, endPoint y: 265, distance: 157.8
click at [731, 265] on div "[GEOGRAPHIC_DATA] - [GEOGRAPHIC_DATA] - Spirit Spa [STREET_ADDRESS][PERSON_NAME…" at bounding box center [810, 164] width 276 height 865
copy div "[GEOGRAPHIC_DATA] [STREET_ADDRESS] [DOMAIN_NAME]"
click at [903, 329] on p "[DOMAIN_NAME]" at bounding box center [810, 337] width 276 height 16
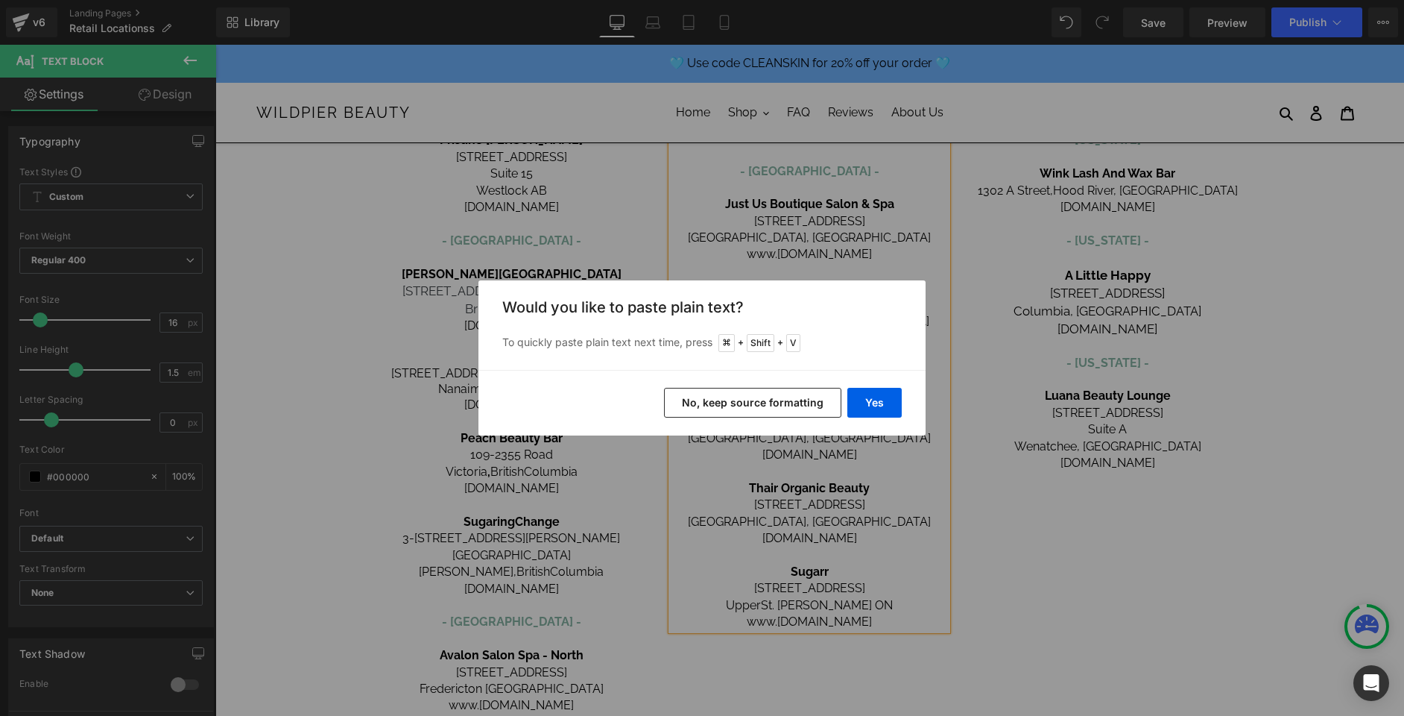
click at [813, 400] on button "No, keep source formatting" at bounding box center [752, 403] width 177 height 30
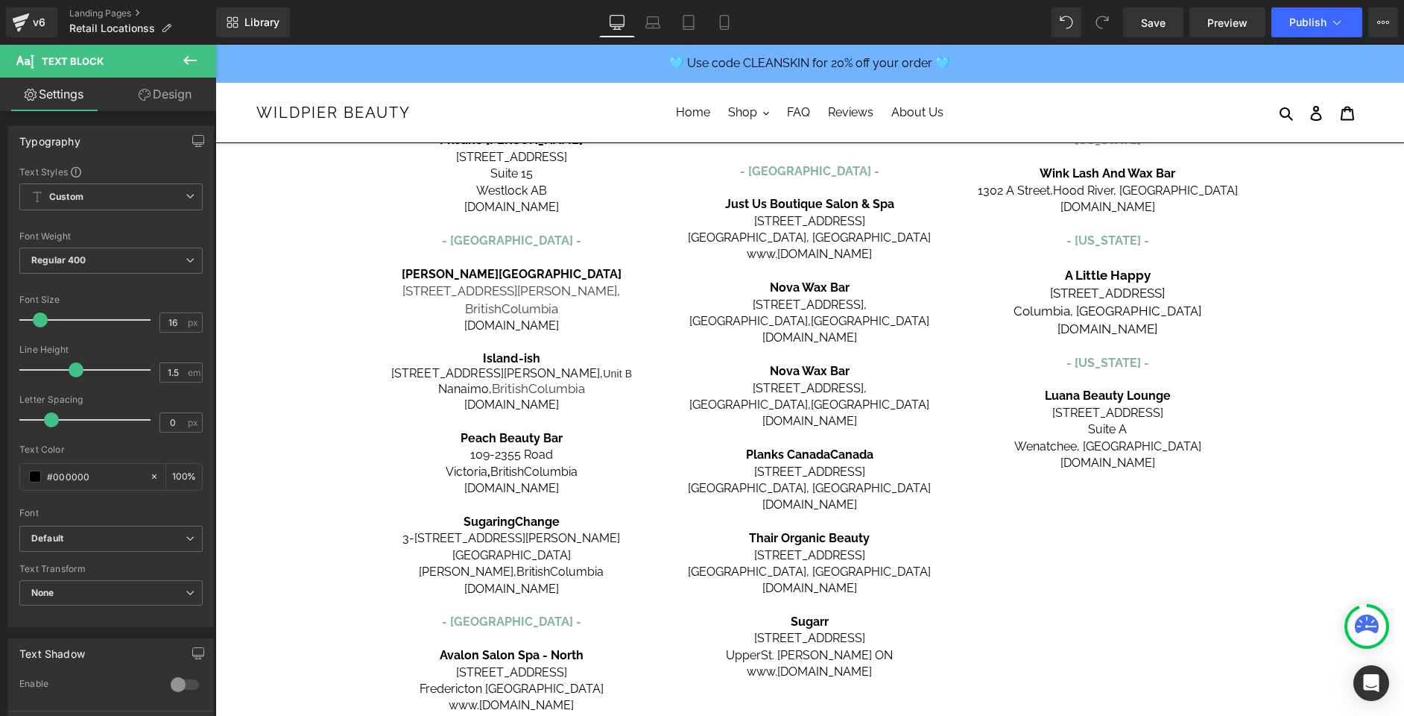
click at [809, 364] on span "Nova Wax Bar" at bounding box center [810, 371] width 80 height 14
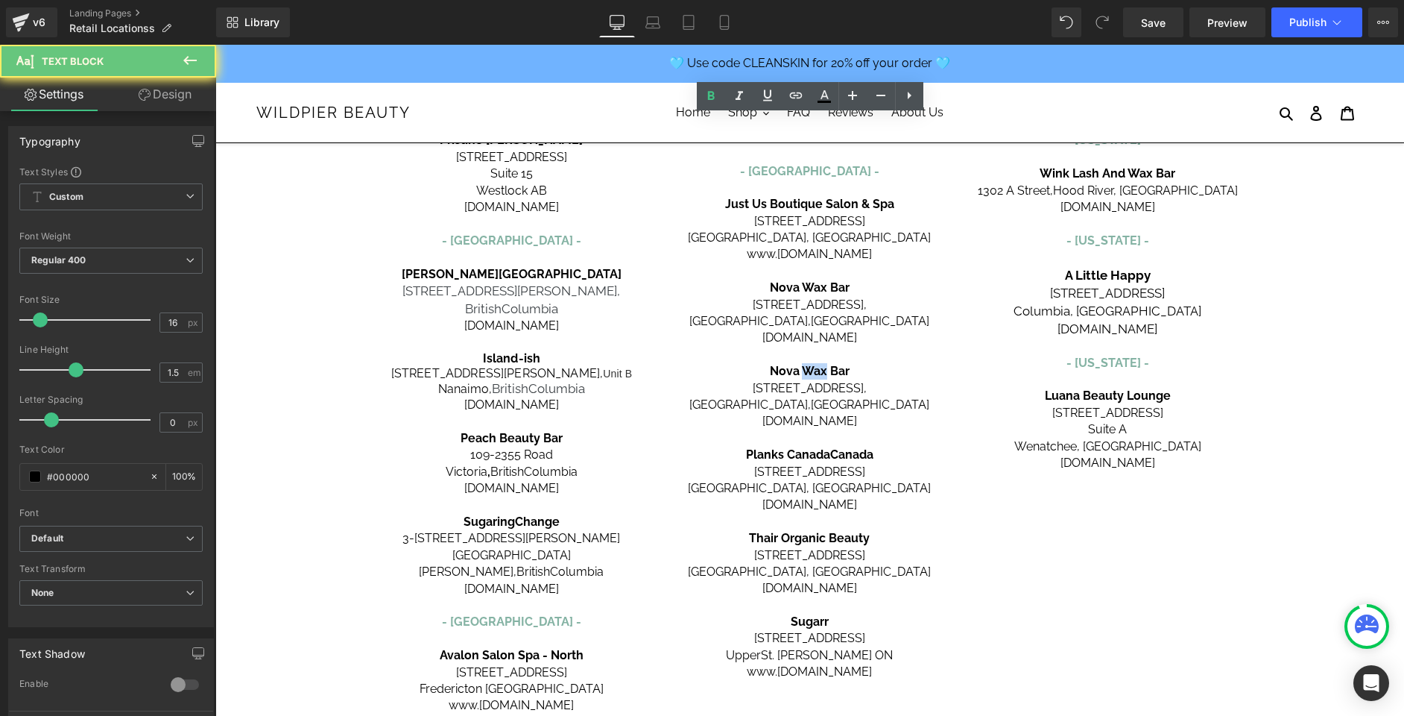
click at [809, 364] on span "Nova Wax Bar" at bounding box center [810, 371] width 80 height 14
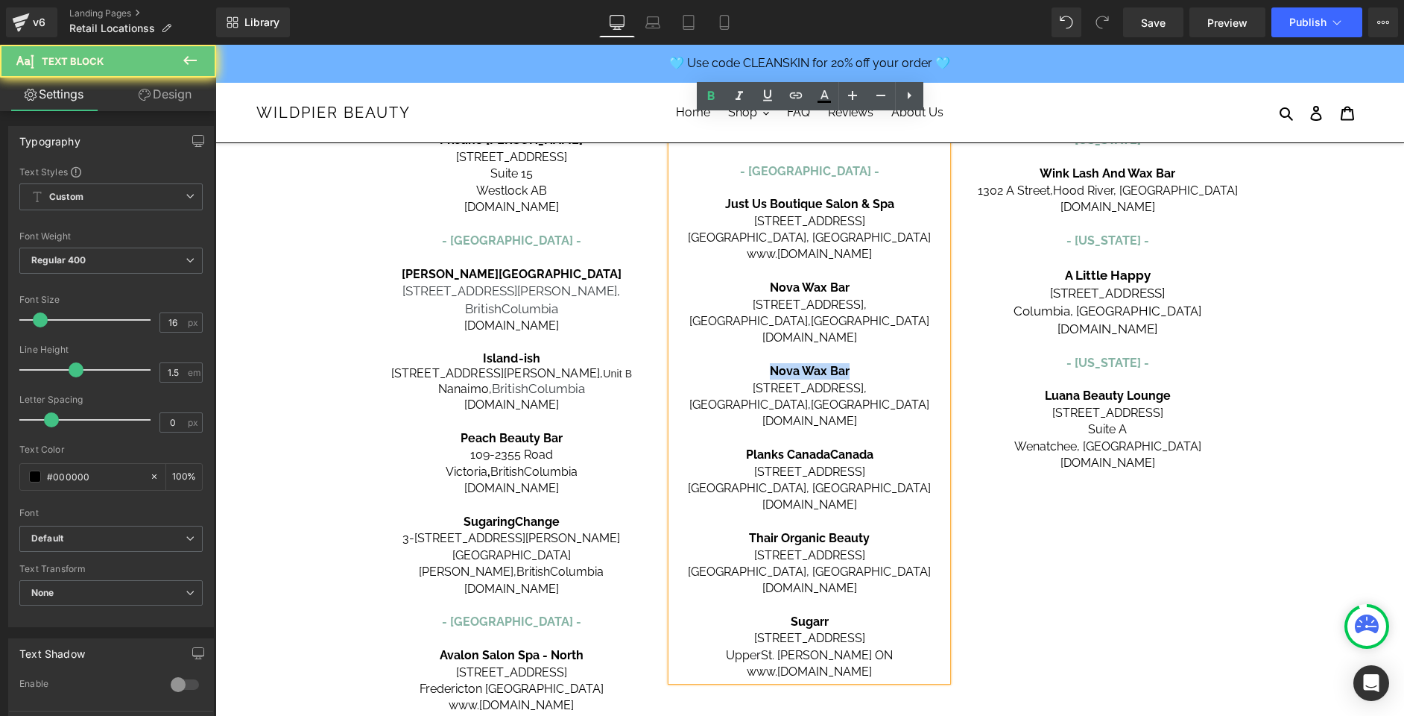
click at [809, 364] on span "Nova Wax Bar" at bounding box center [810, 371] width 80 height 14
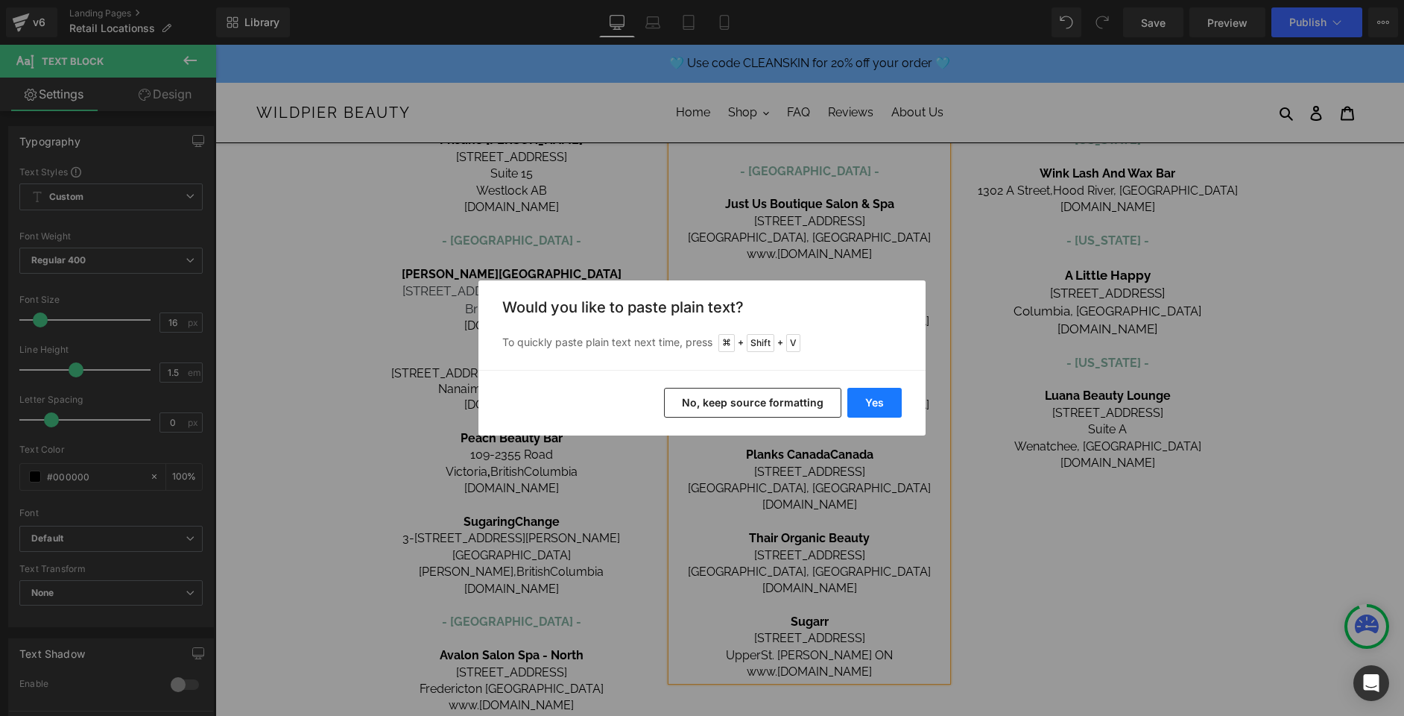
click at [873, 406] on button "Yes" at bounding box center [875, 403] width 54 height 30
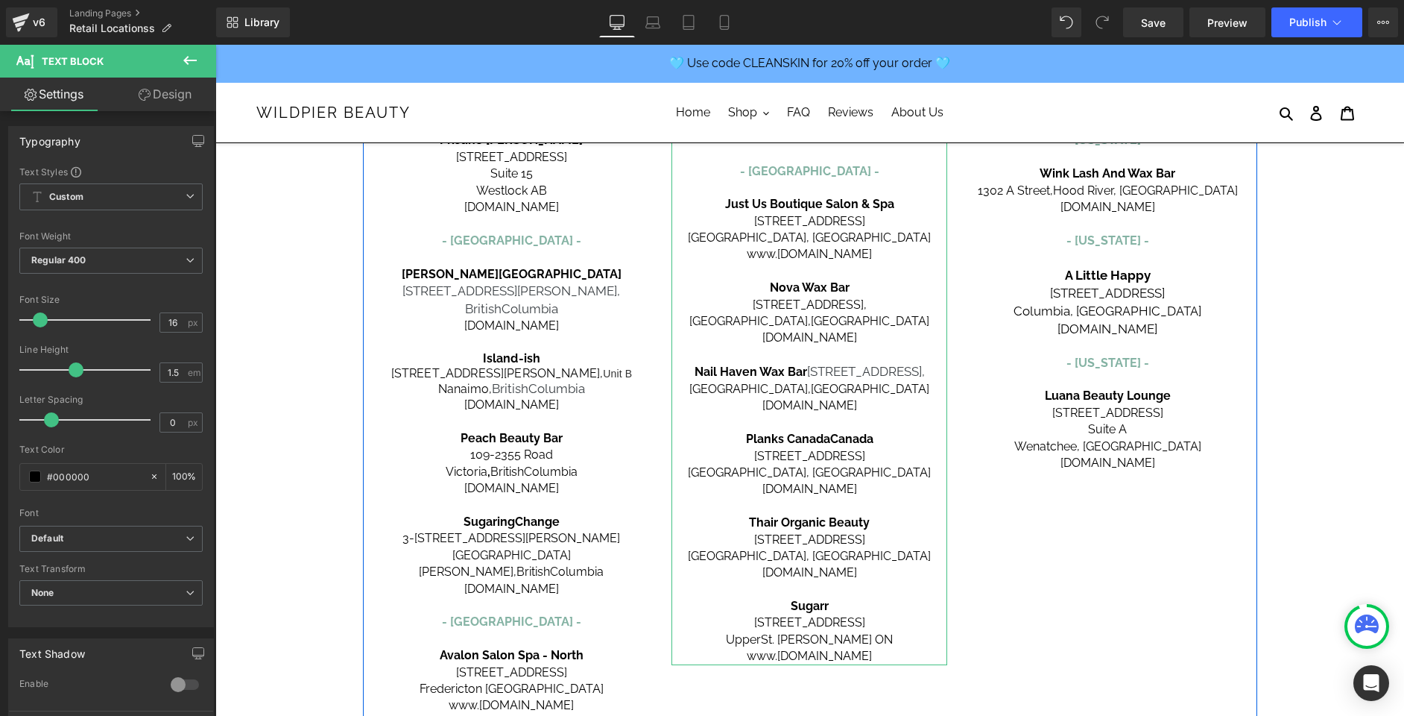
click at [797, 365] on b "Nail Haven Wax Bar" at bounding box center [751, 372] width 113 height 14
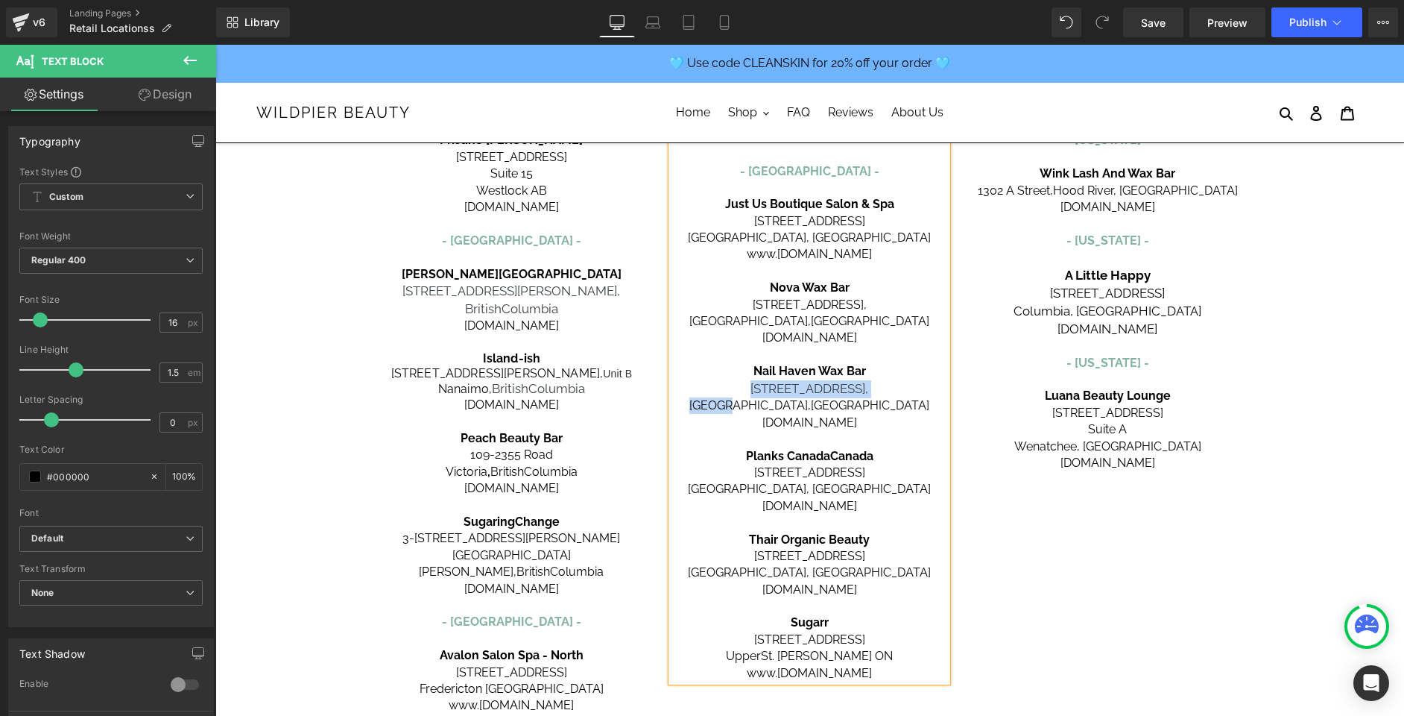
drag, startPoint x: 722, startPoint y: 371, endPoint x: 808, endPoint y: 382, distance: 87.2
click at [808, 382] on div "[GEOGRAPHIC_DATA] - [GEOGRAPHIC_DATA] - Spirit Spa [STREET_ADDRESS][PERSON_NAME…" at bounding box center [810, 207] width 276 height 950
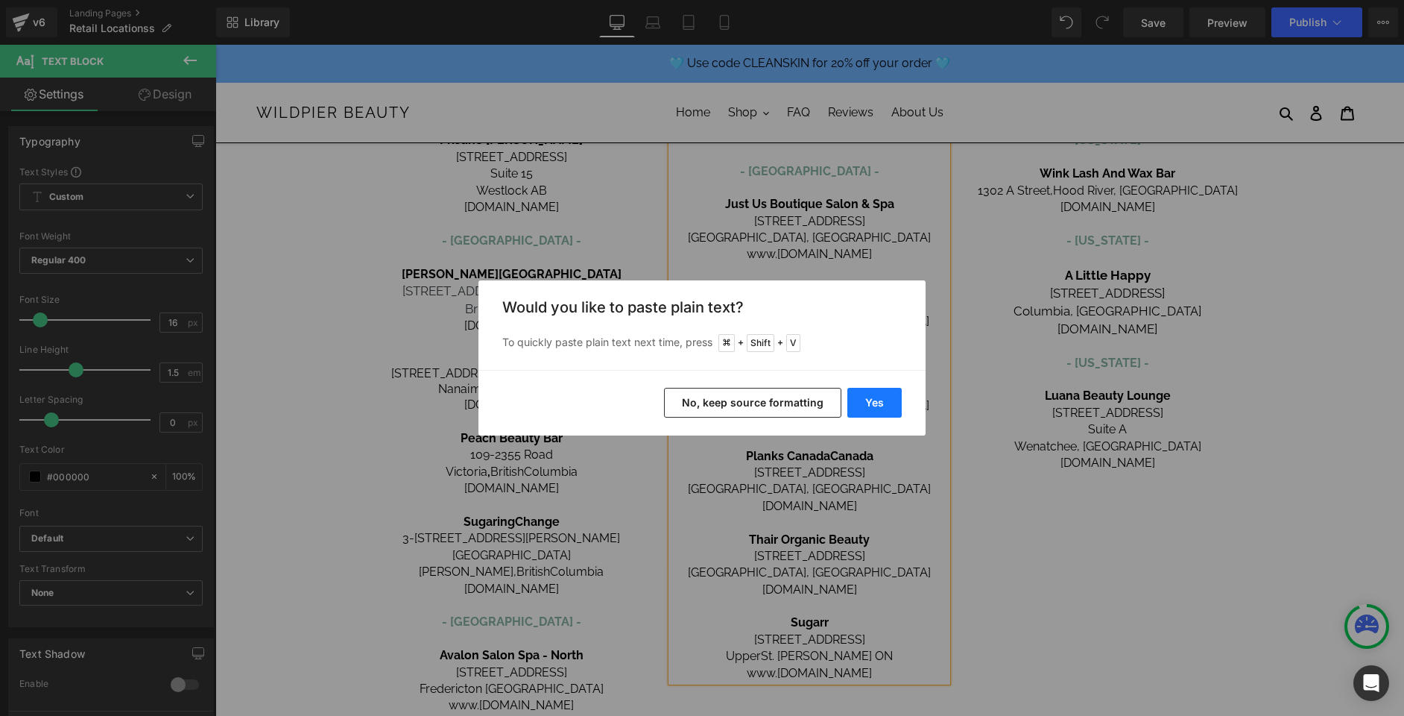
click at [877, 402] on button "Yes" at bounding box center [875, 403] width 54 height 30
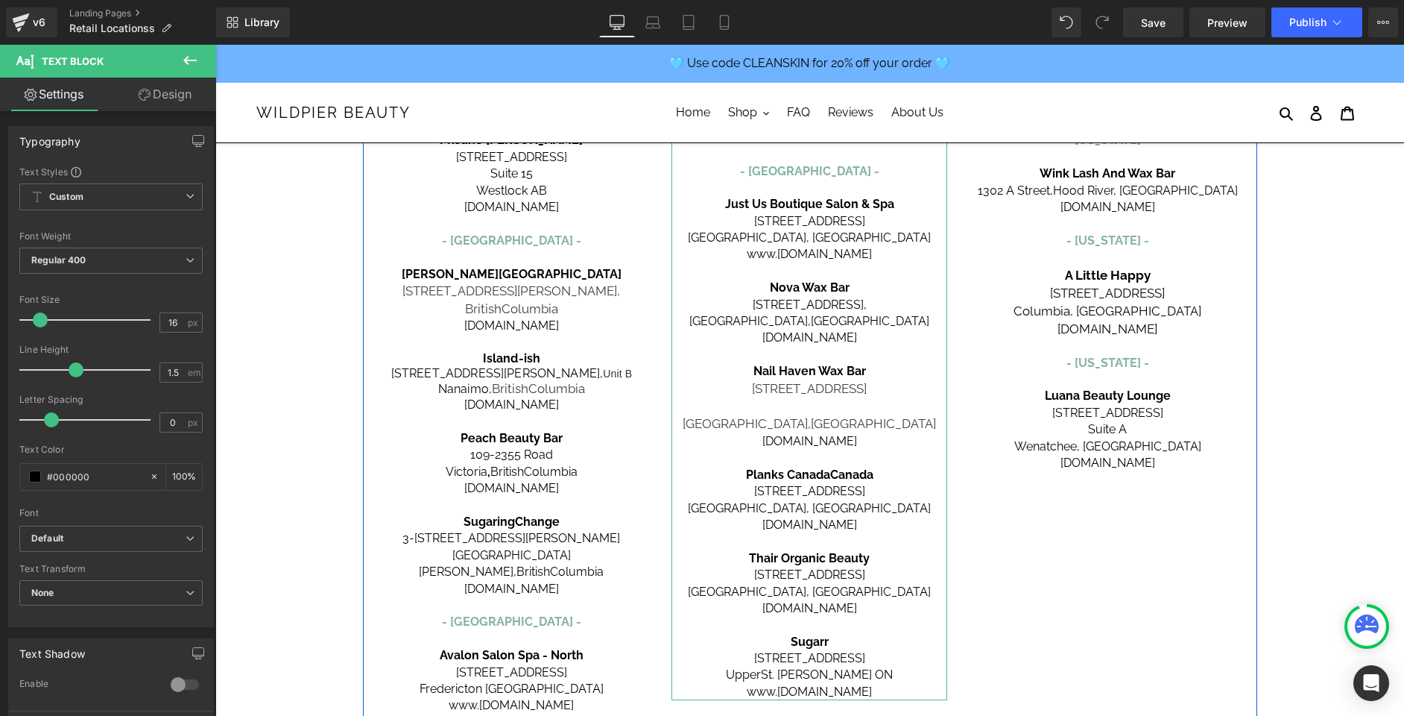
click at [827, 397] on p at bounding box center [810, 406] width 276 height 18
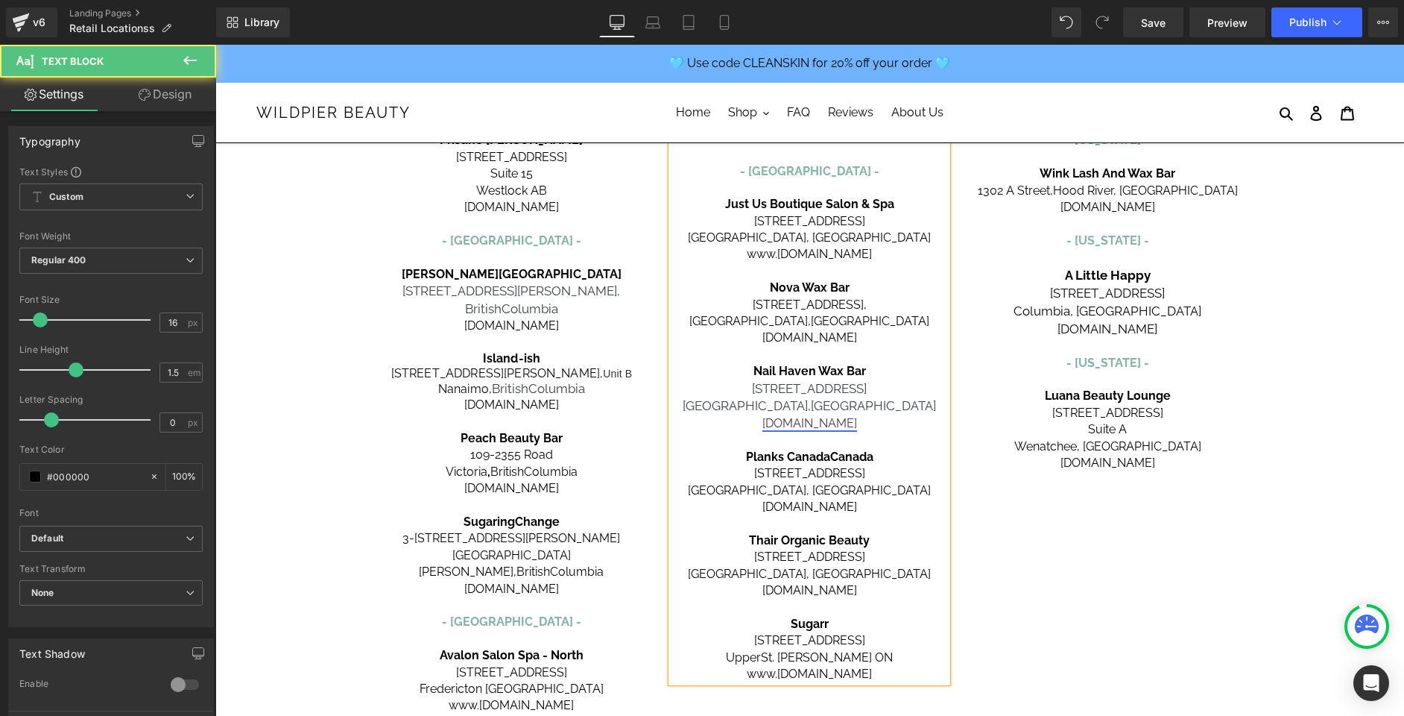
click at [792, 416] on link "[DOMAIN_NAME]" at bounding box center [810, 423] width 95 height 14
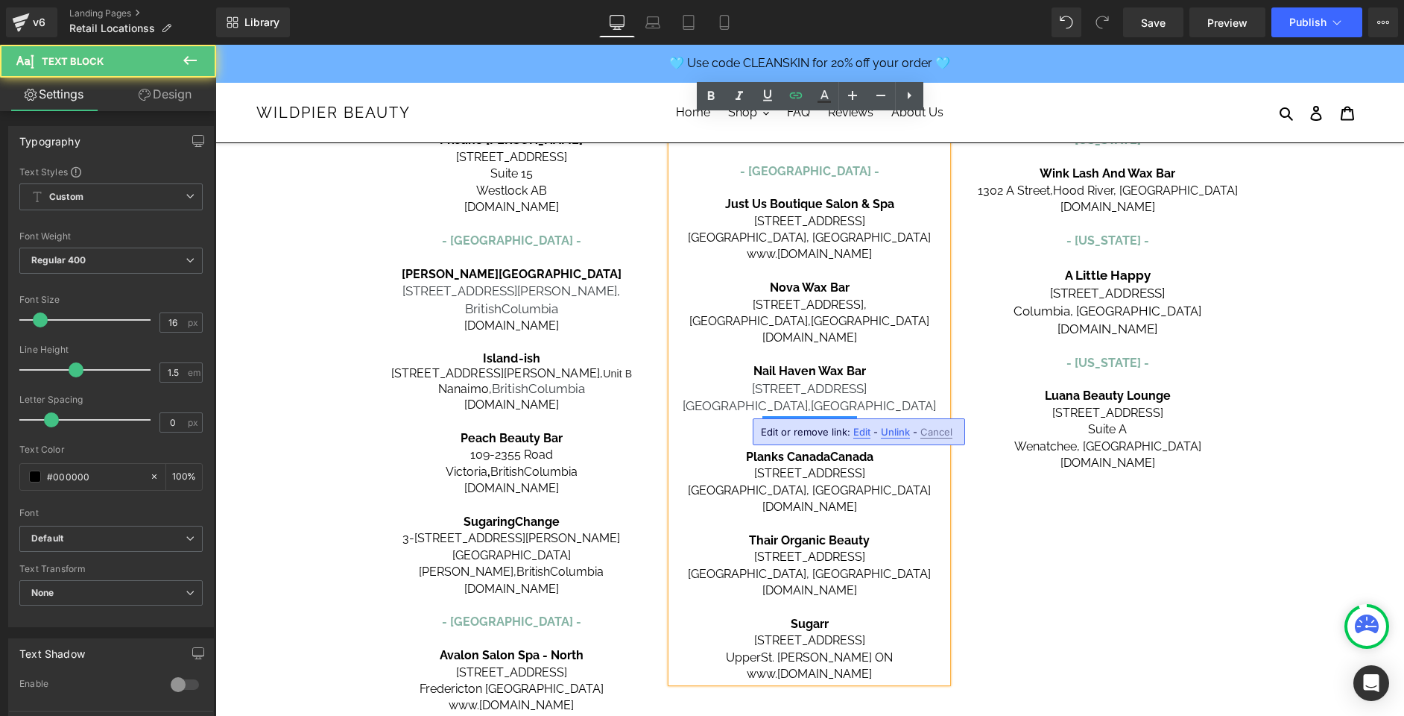
click at [798, 397] on p "[GEOGRAPHIC_DATA], [GEOGRAPHIC_DATA]" at bounding box center [810, 406] width 276 height 18
click at [855, 398] on span "[GEOGRAPHIC_DATA]" at bounding box center [873, 405] width 125 height 15
click at [896, 397] on p "[GEOGRAPHIC_DATA], [GEOGRAPHIC_DATA]" at bounding box center [810, 406] width 276 height 18
drag, startPoint x: 875, startPoint y: 406, endPoint x: 748, endPoint y: 406, distance: 127.5
click at [748, 415] on p "[DOMAIN_NAME]" at bounding box center [810, 423] width 276 height 16
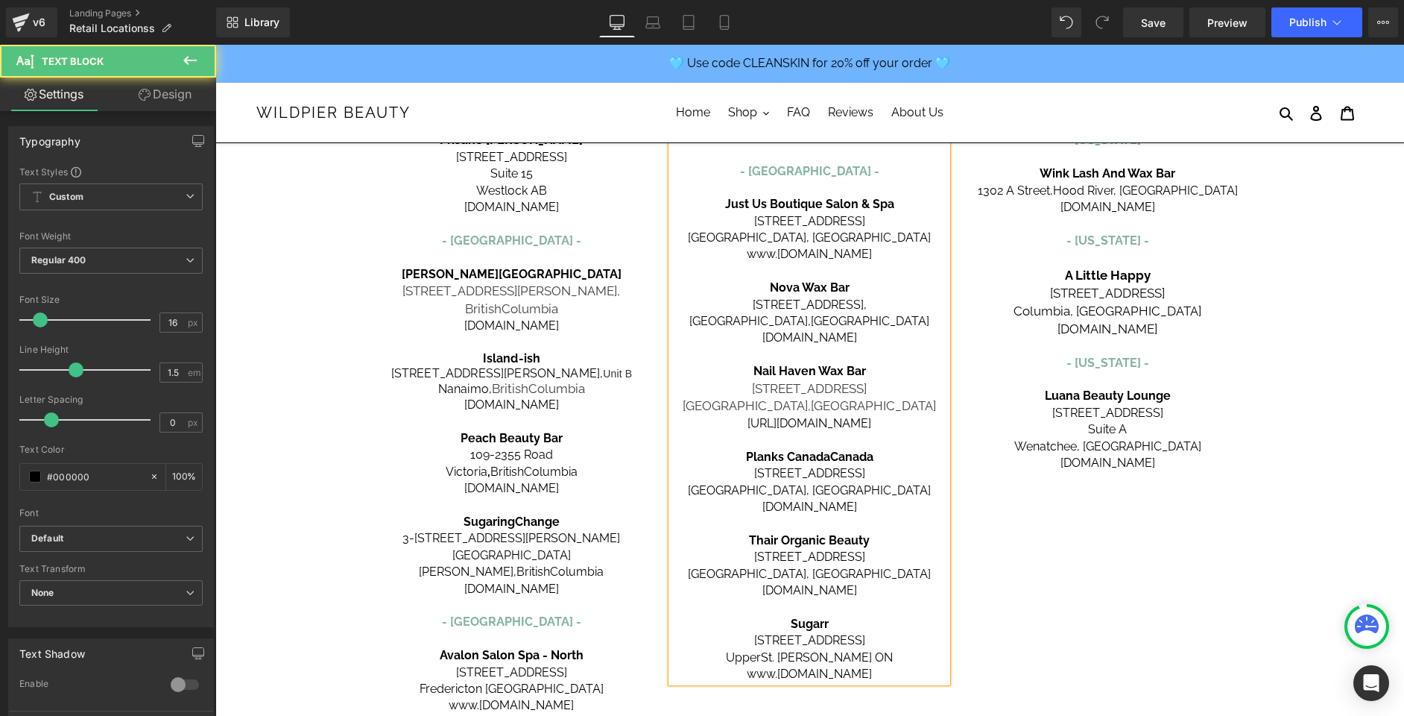
click at [909, 415] on p "[URL][DOMAIN_NAME]" at bounding box center [810, 423] width 276 height 16
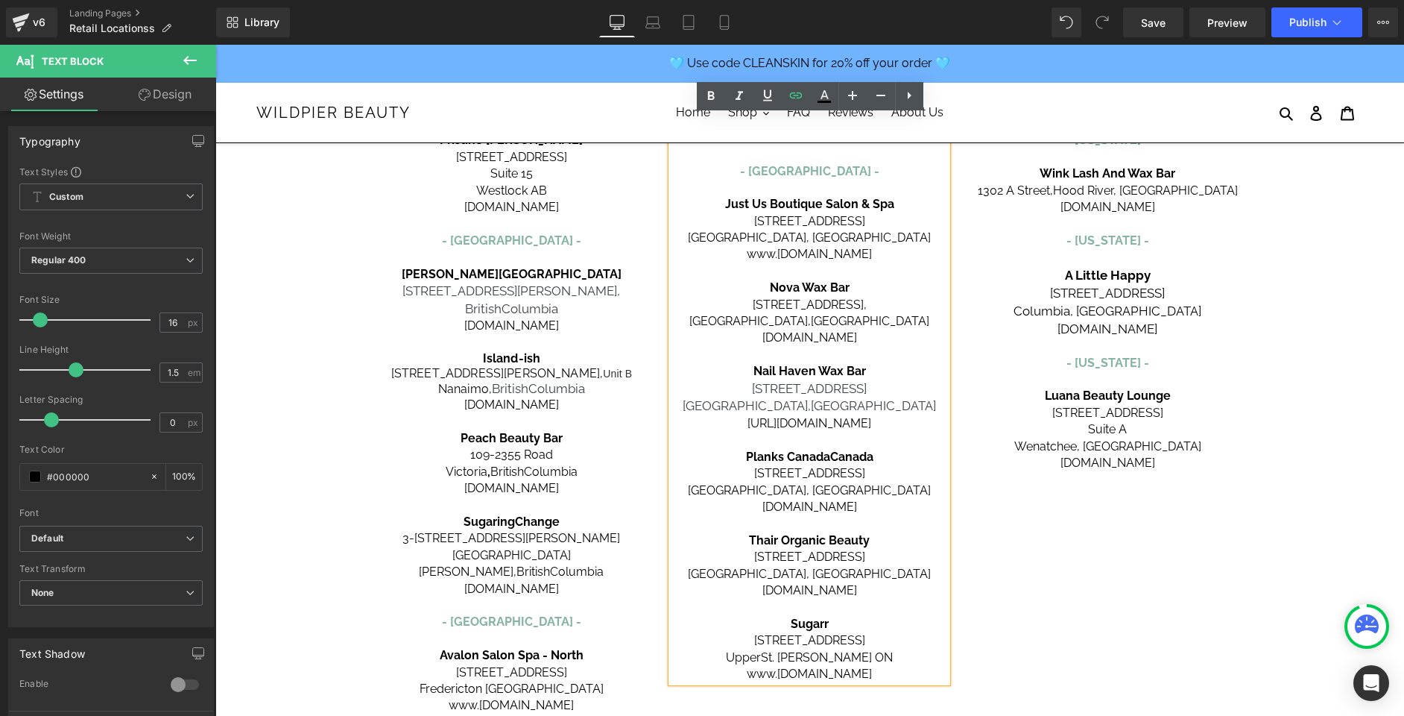
drag, startPoint x: 900, startPoint y: 406, endPoint x: 719, endPoint y: 404, distance: 181.2
click at [719, 415] on p "[URL][DOMAIN_NAME]" at bounding box center [810, 423] width 276 height 16
click at [795, 93] on icon at bounding box center [796, 95] width 18 height 18
click at [790, 439] on input "[URL][DOMAIN_NAME][DOMAIN_NAME]" at bounding box center [765, 436] width 230 height 37
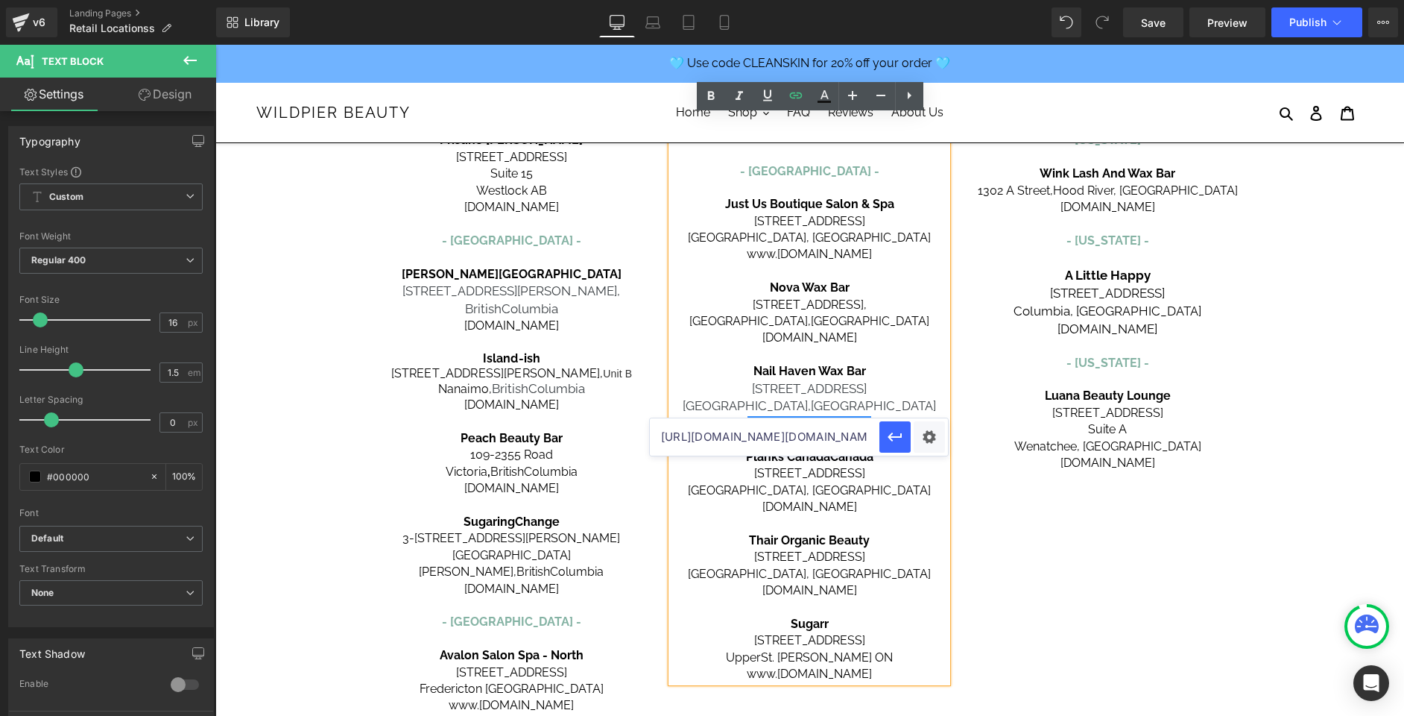
click at [790, 439] on input "[URL][DOMAIN_NAME][DOMAIN_NAME]" at bounding box center [765, 436] width 230 height 37
paste input "[DOMAIN_NAME][URL]"
type input "[URL][DOMAIN_NAME]"
click at [891, 438] on icon "button" at bounding box center [895, 436] width 14 height 9
click at [901, 432] on p at bounding box center [810, 440] width 276 height 16
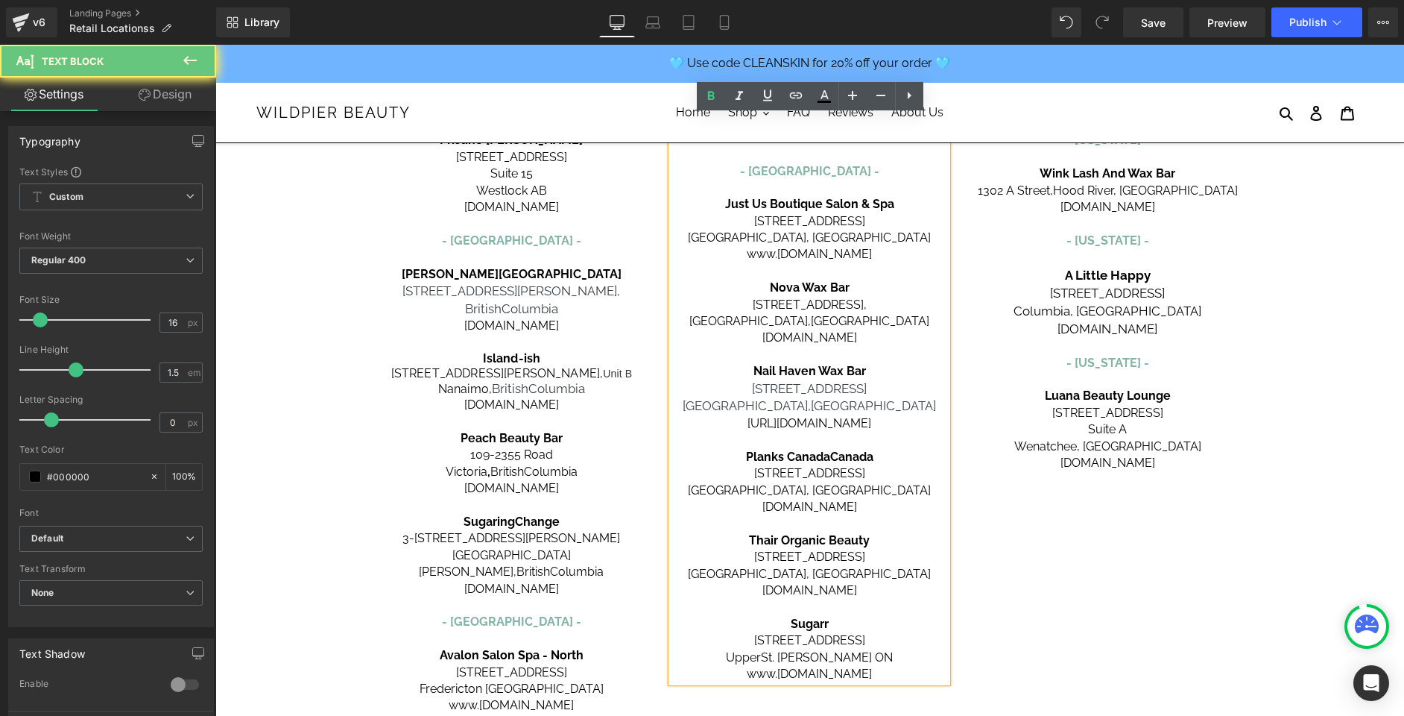
click at [901, 415] on p "[URL][DOMAIN_NAME]" at bounding box center [810, 423] width 276 height 16
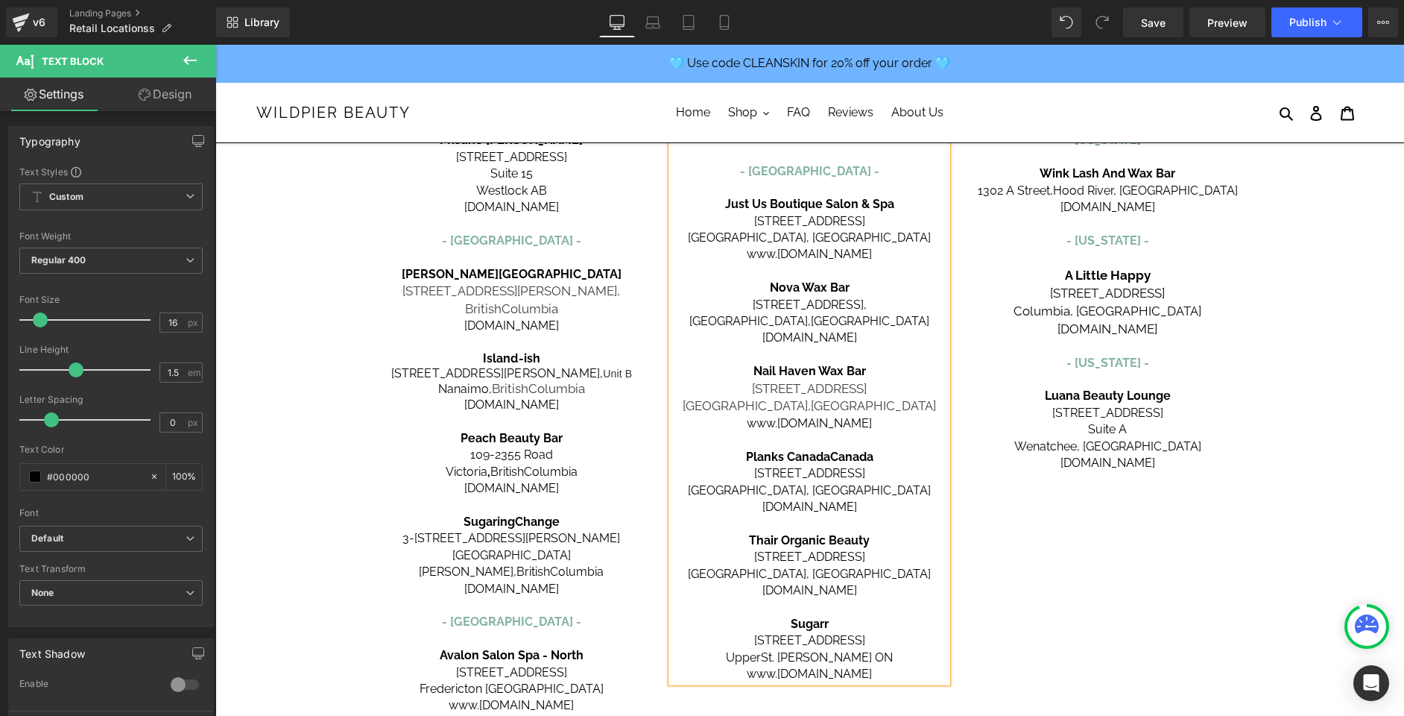
click at [1025, 550] on div "[GEOGRAPHIC_DATA] - [GEOGRAPHIC_DATA] - Carbon Environmental Boutique [STREET_A…" at bounding box center [810, 307] width 895 height 1196
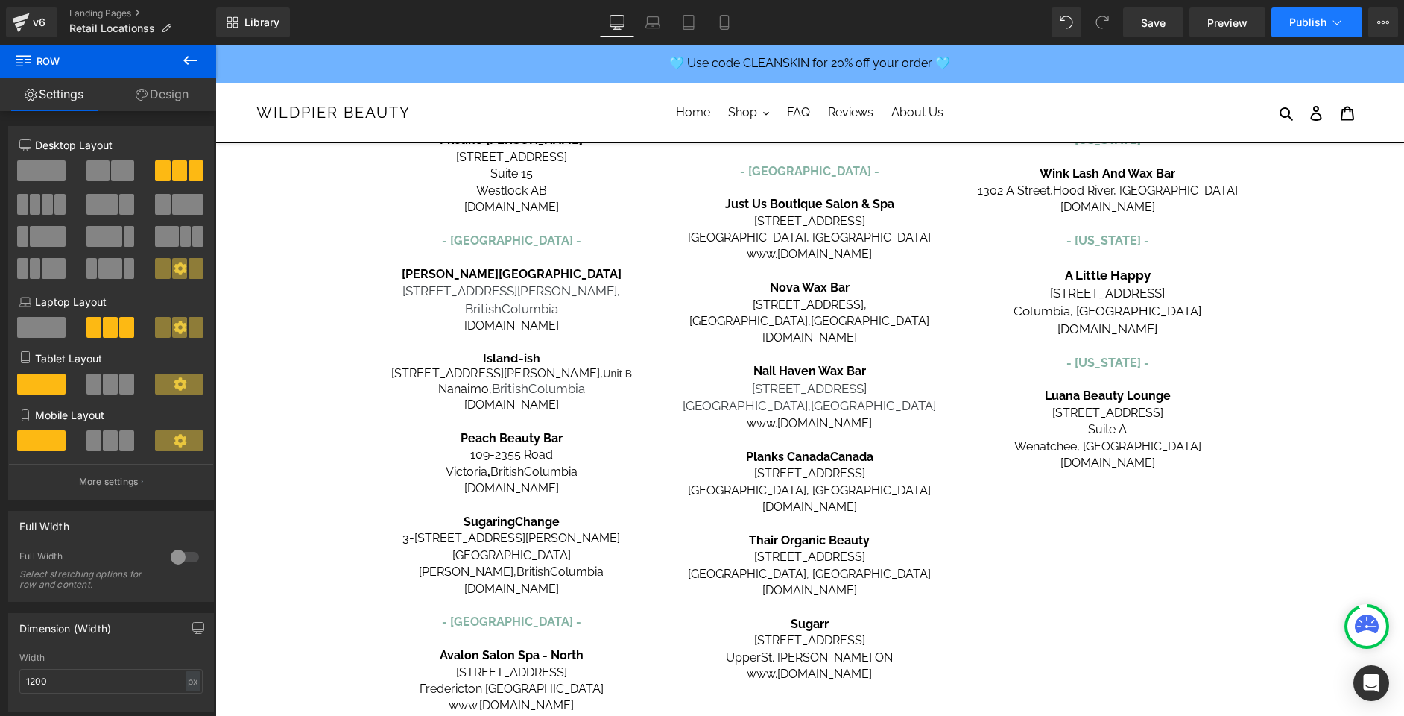
click at [1318, 18] on span "Publish" at bounding box center [1308, 22] width 37 height 12
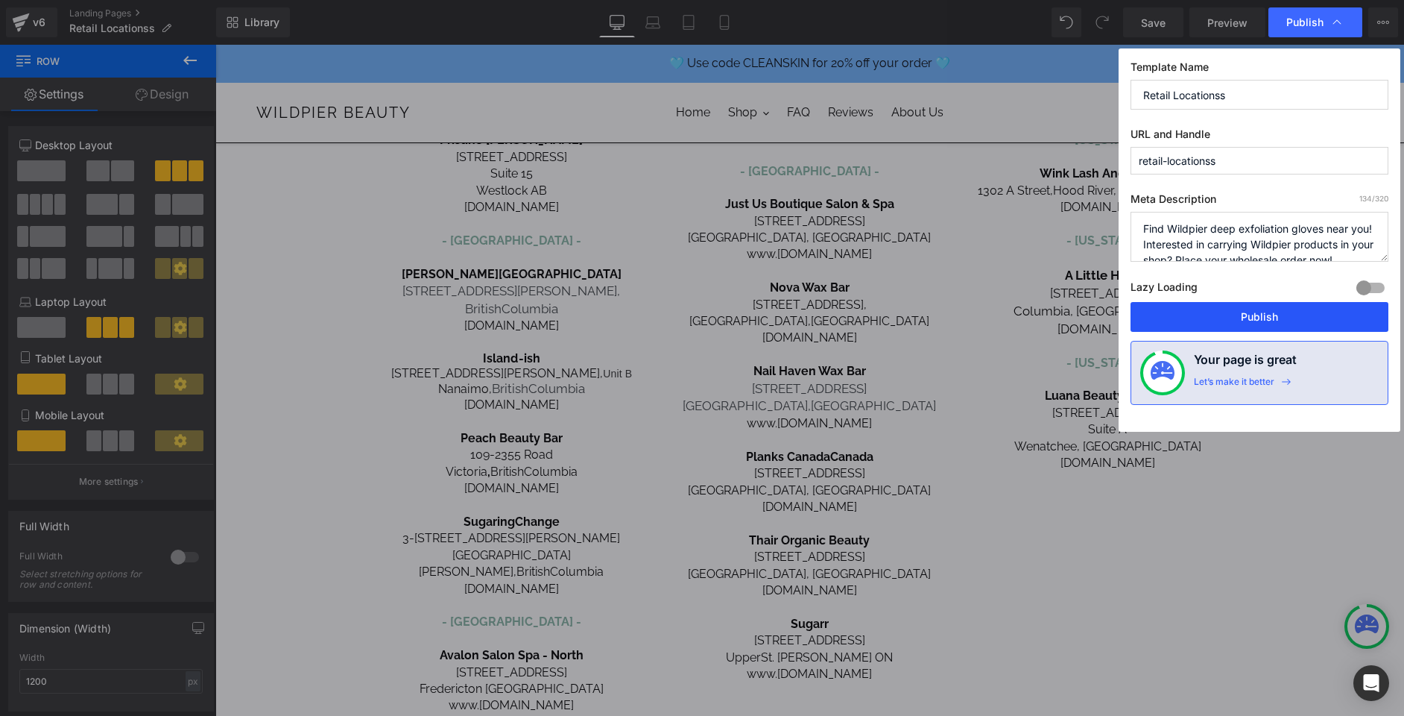
click at [1300, 312] on button "Publish" at bounding box center [1260, 317] width 258 height 30
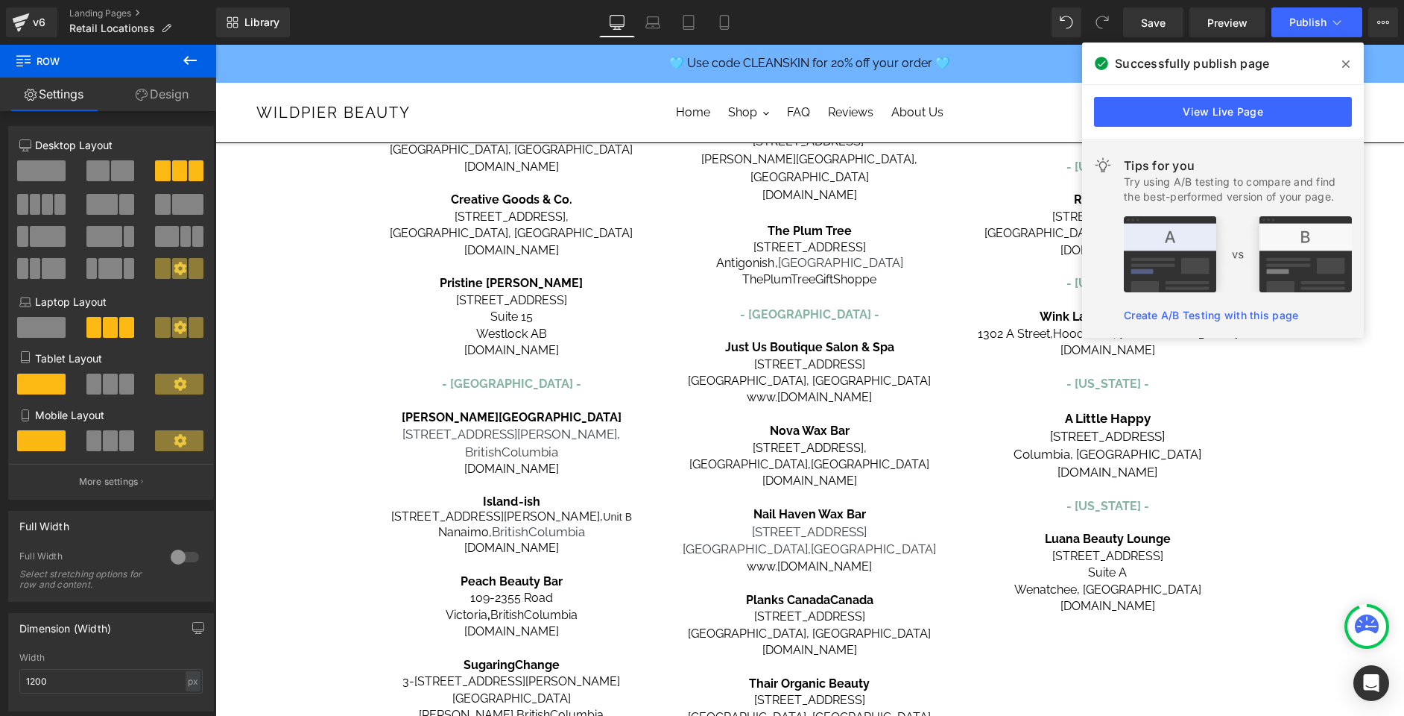
scroll to position [434, 0]
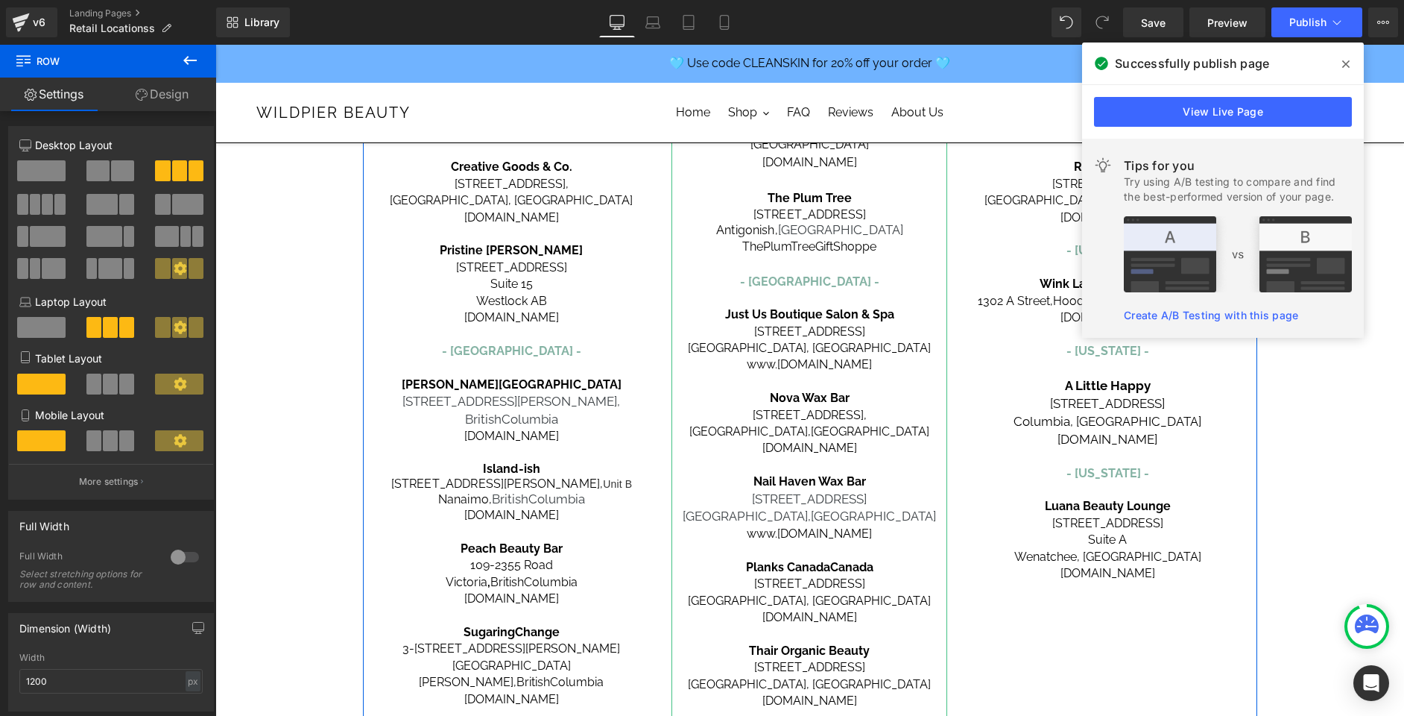
click at [831, 560] on span "Planks CanadaCanada" at bounding box center [809, 567] width 127 height 14
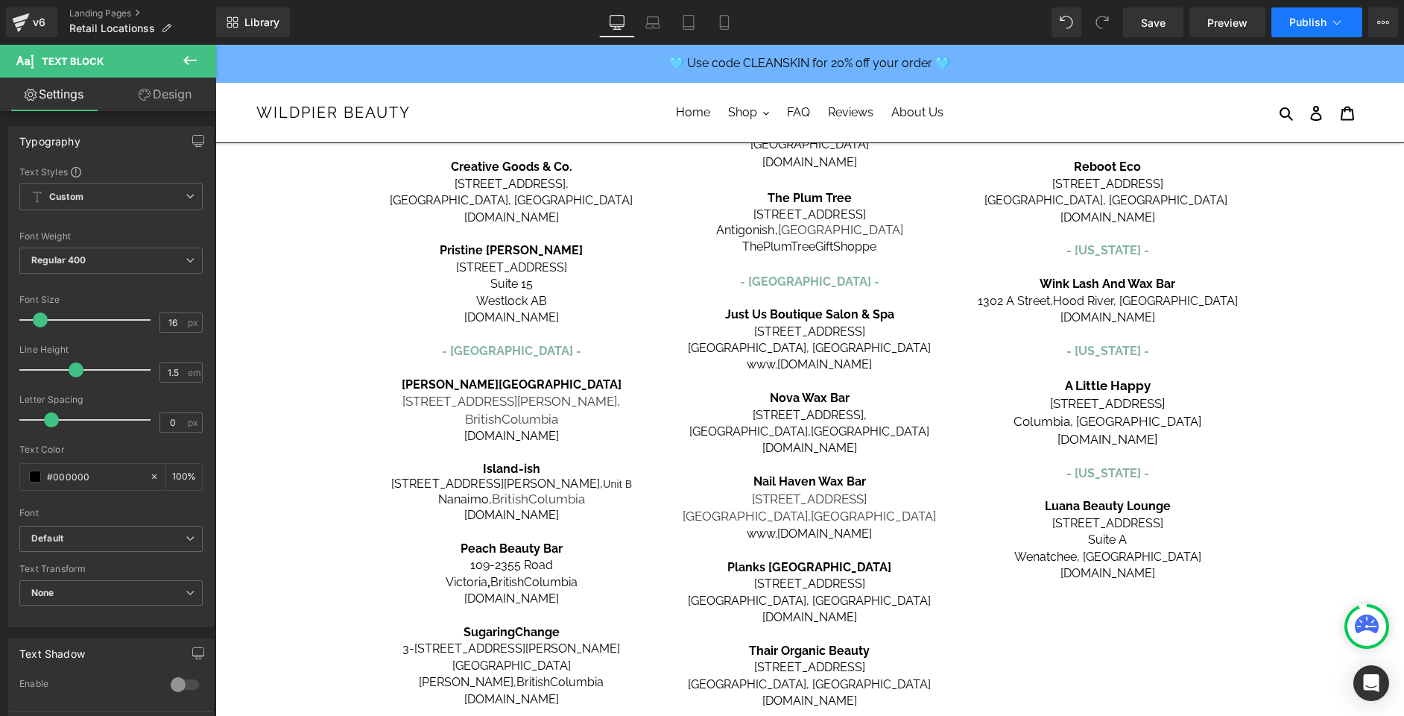
click at [1314, 26] on span "Publish" at bounding box center [1308, 22] width 37 height 12
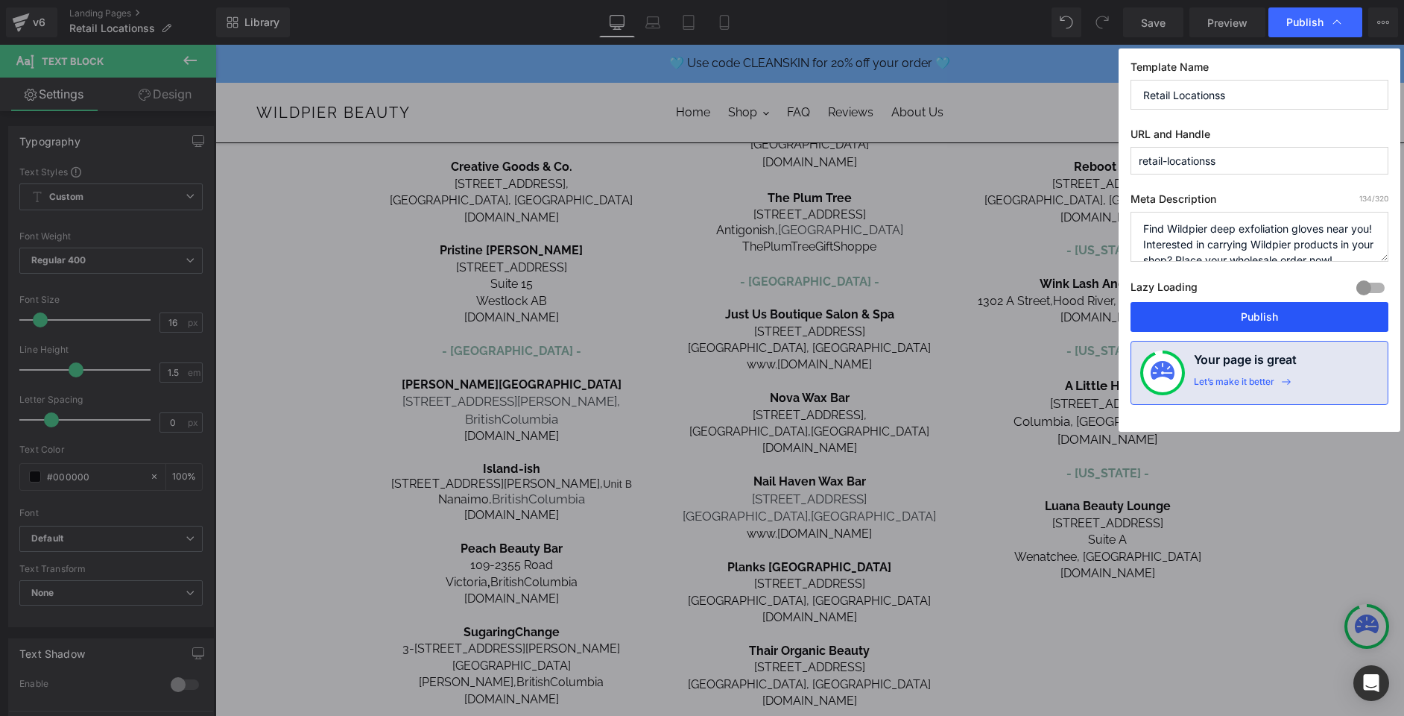
click at [1270, 321] on button "Publish" at bounding box center [1260, 317] width 258 height 30
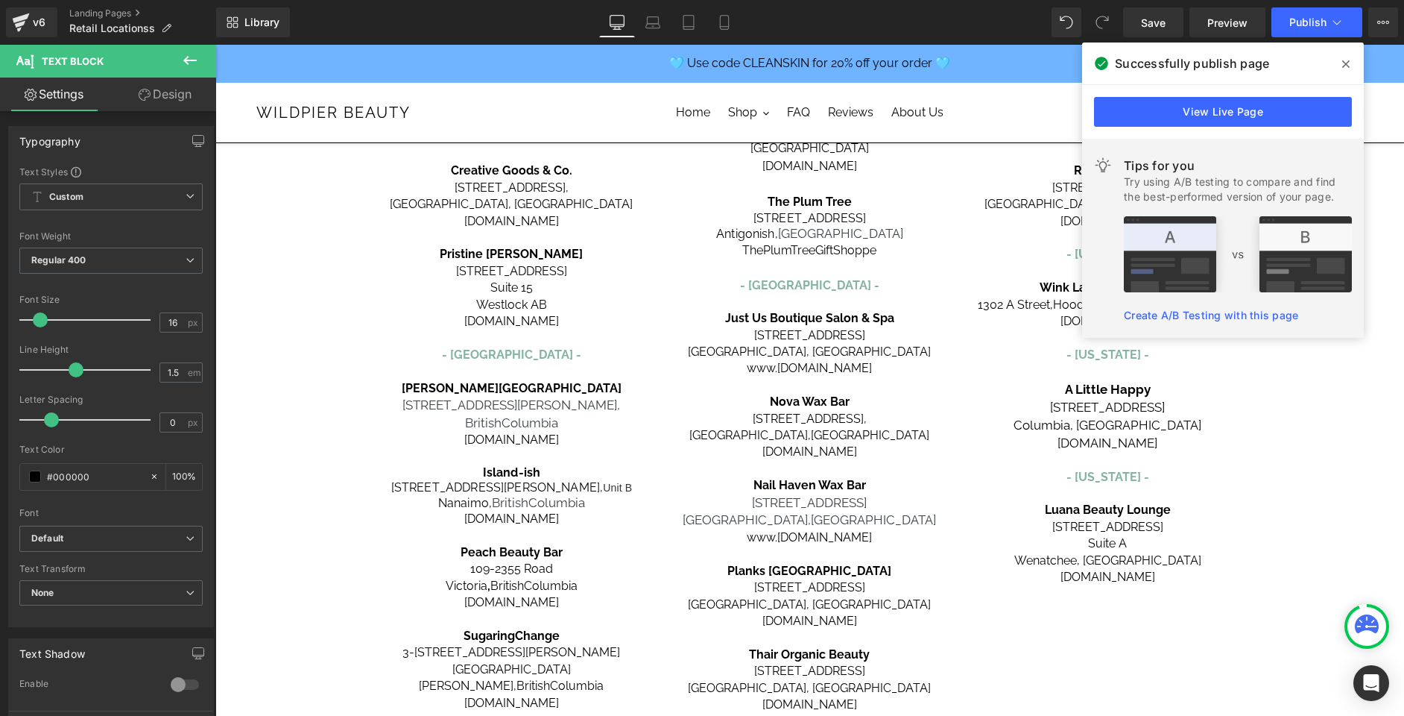
scroll to position [481, 0]
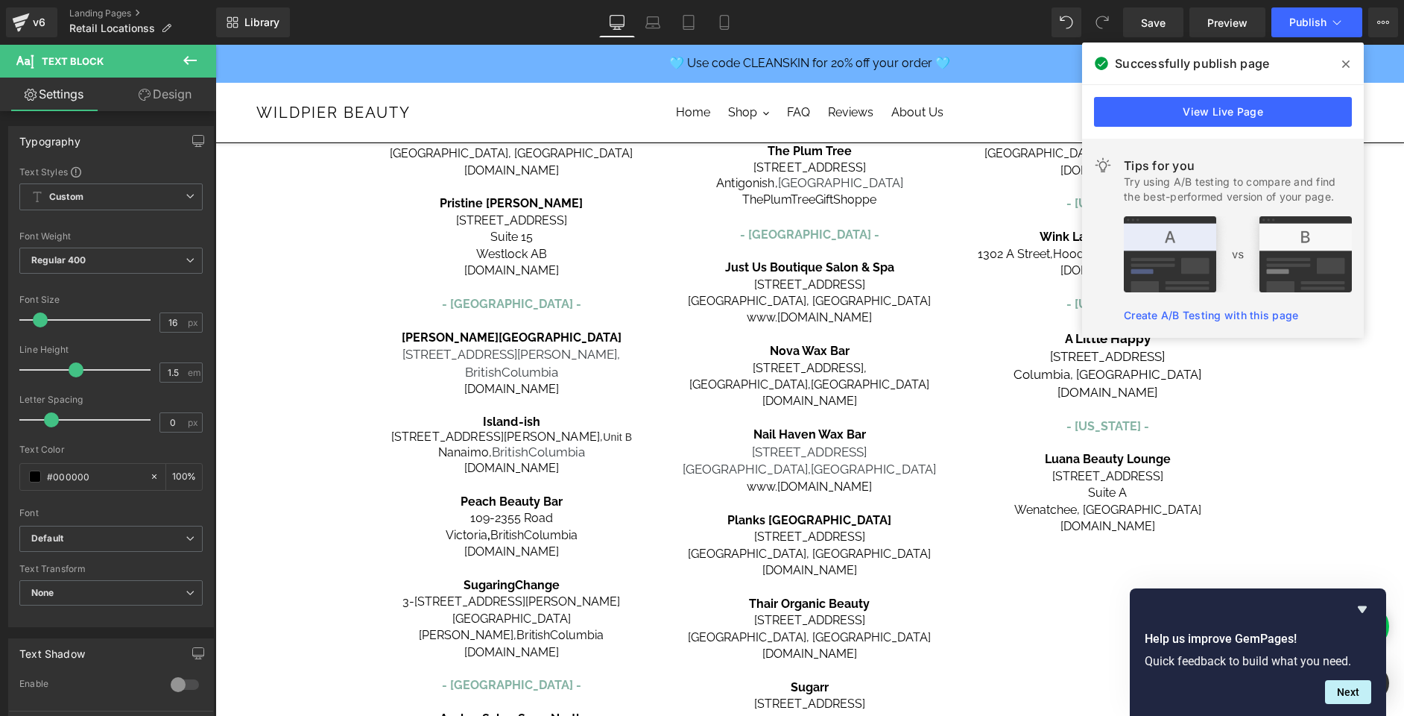
drag, startPoint x: 1352, startPoint y: 58, endPoint x: 1103, endPoint y: 50, distance: 249.1
click at [1352, 58] on span at bounding box center [1346, 64] width 24 height 24
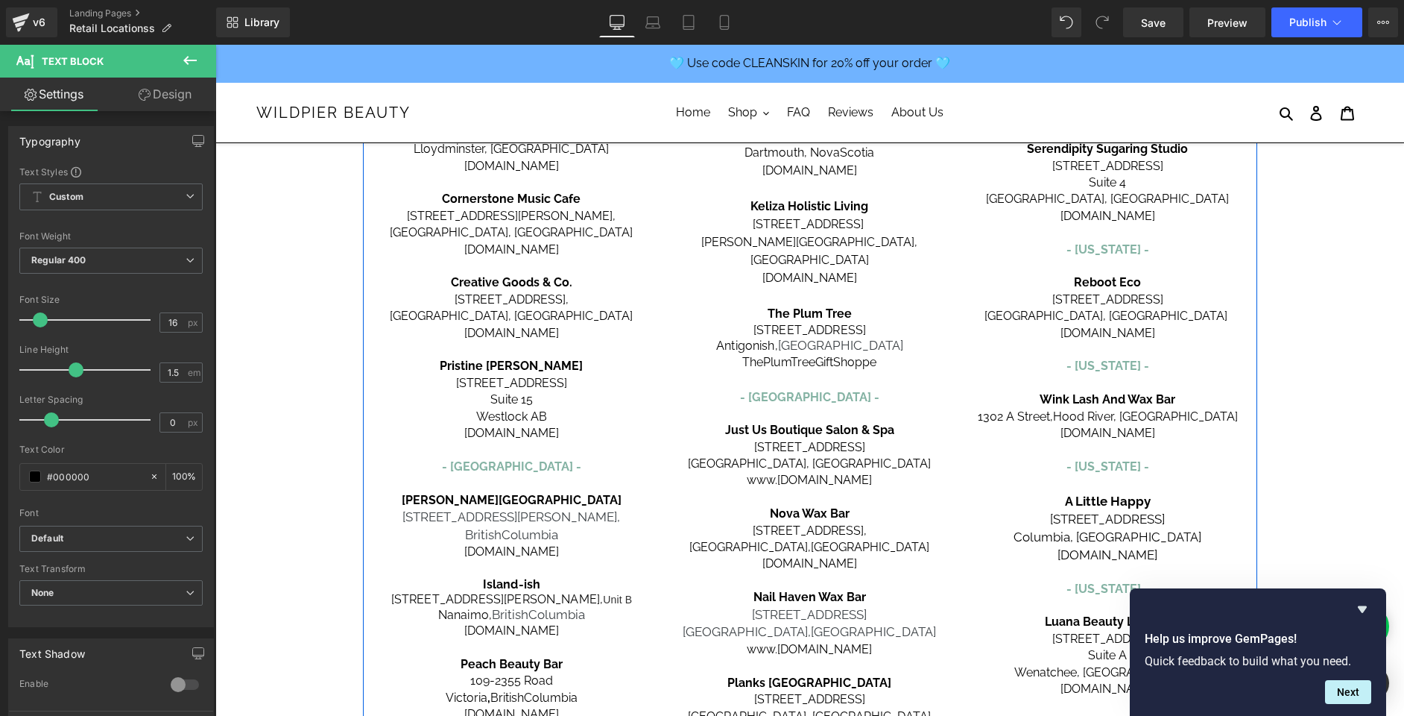
scroll to position [312, 0]
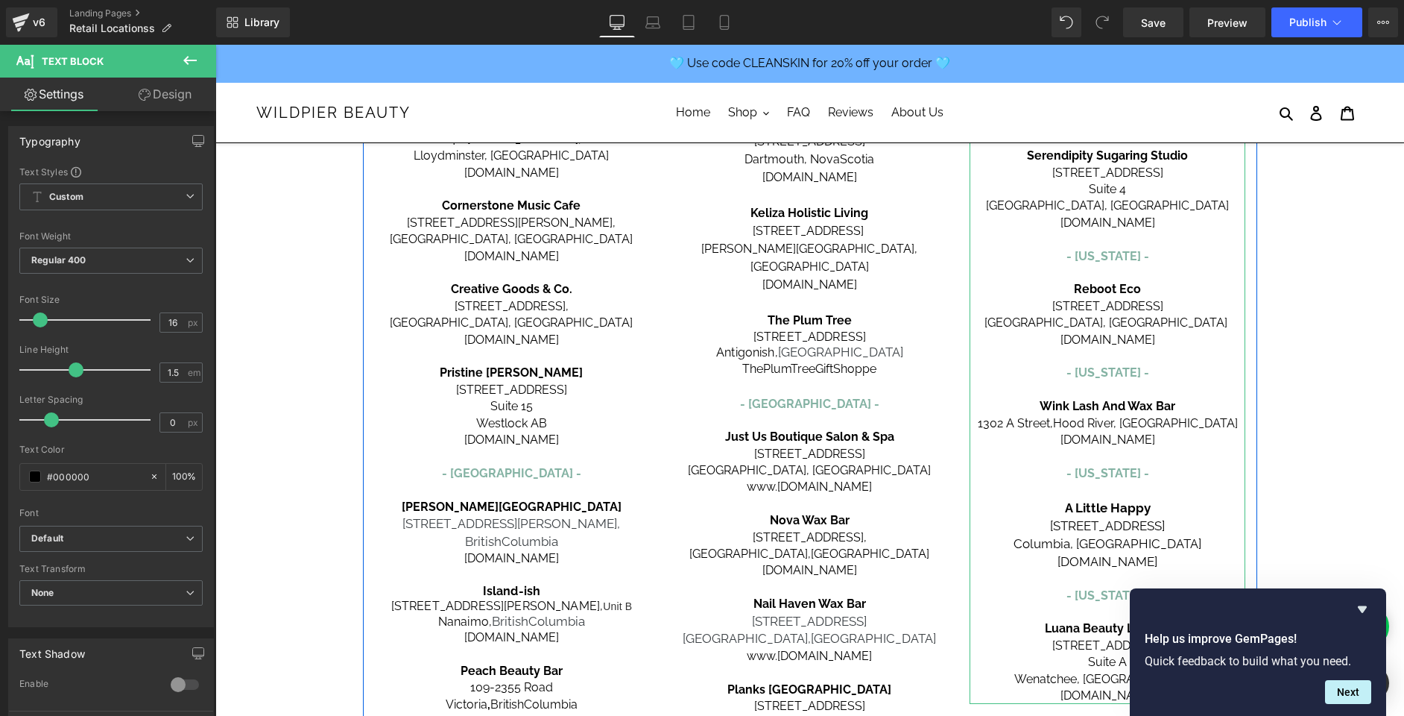
drag, startPoint x: 1181, startPoint y: 441, endPoint x: 1070, endPoint y: 373, distance: 129.9
click at [1070, 373] on div "[GEOGRAPHIC_DATA] - [US_STATE] - Roman Esthetics [STREET_ADDRESS][PERSON_NAME] …" at bounding box center [1108, 334] width 276 height 740
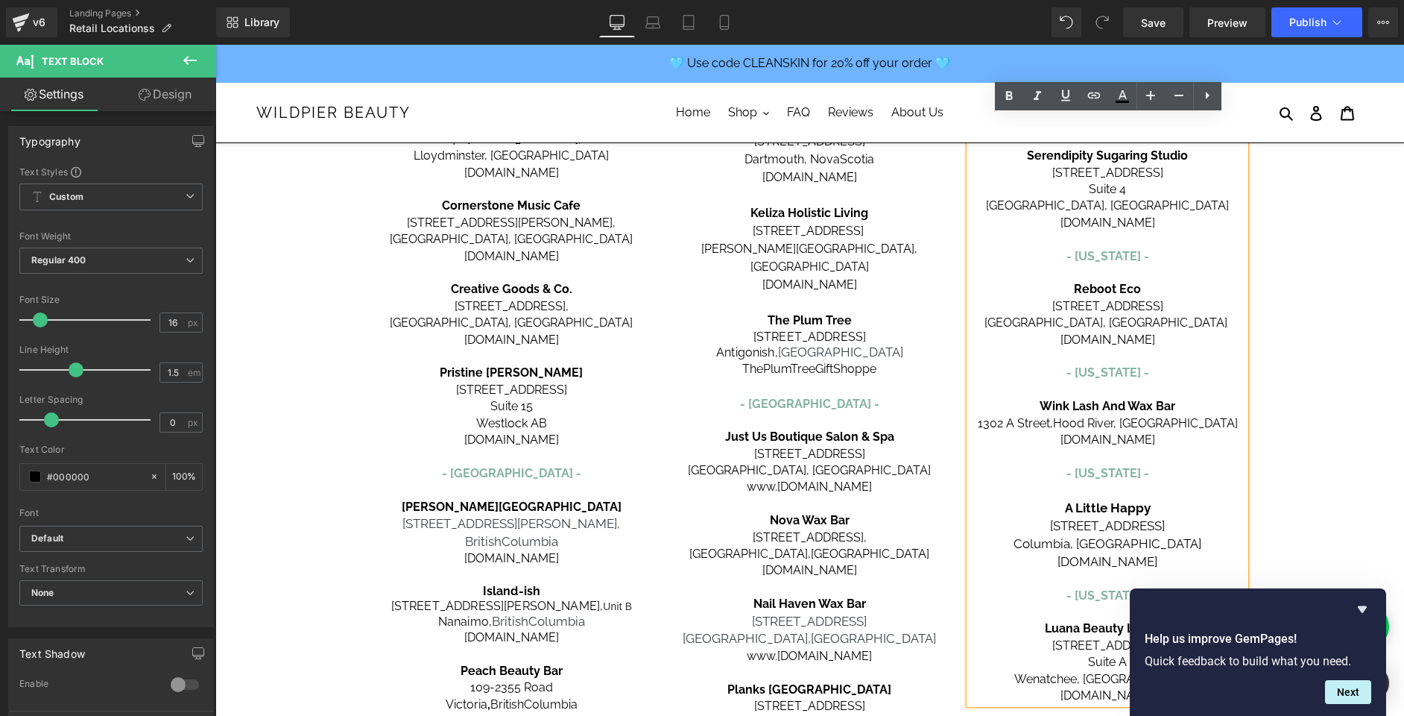
copy div "- [US_STATE] - Wink Lash And Wax Bar [STREET_ADDRESS] [DOMAIN_NAME]"
click at [1114, 359] on p at bounding box center [1108, 356] width 276 height 16
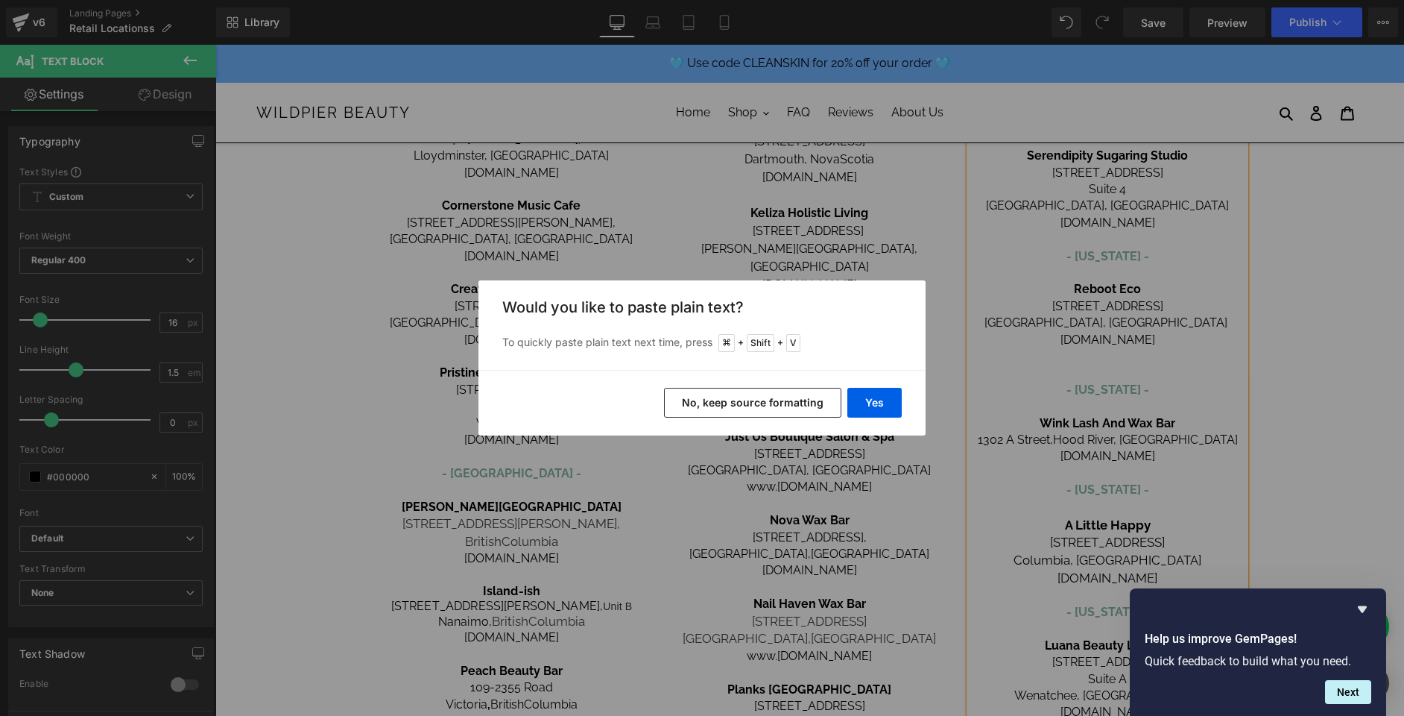
click at [868, 420] on div "Yes No, keep source formatting" at bounding box center [702, 403] width 447 height 66
click at [868, 398] on button "Yes" at bounding box center [875, 403] width 54 height 30
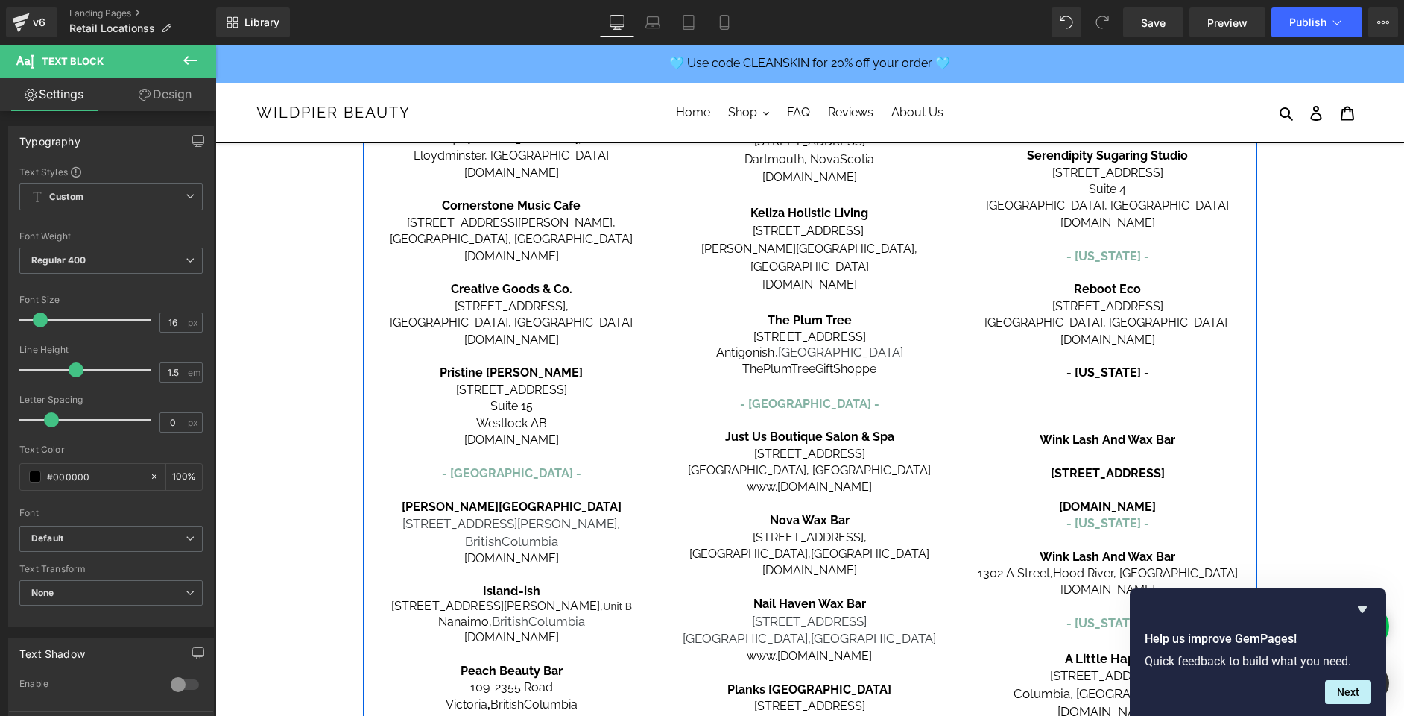
click at [1103, 257] on font "- [US_STATE] -" at bounding box center [1108, 256] width 83 height 14
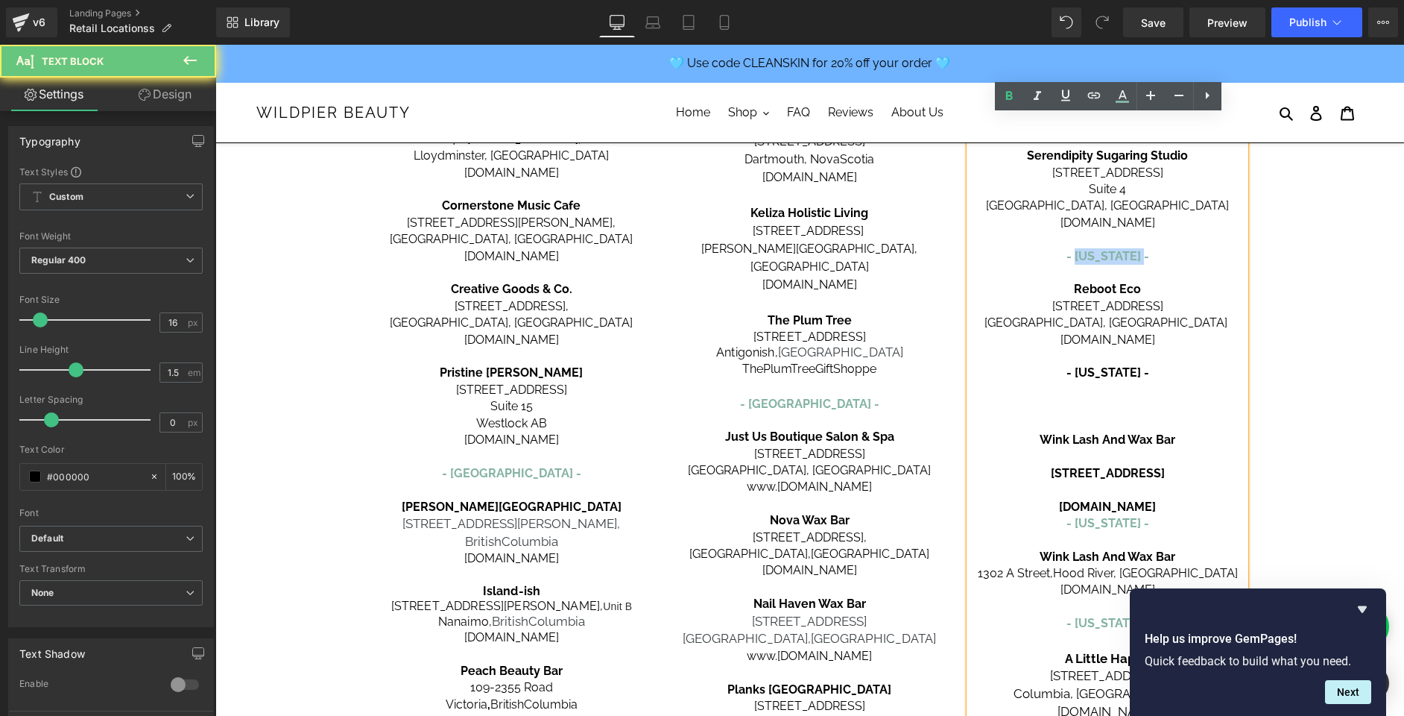
click at [1103, 257] on font "- [US_STATE] -" at bounding box center [1108, 256] width 83 height 14
copy font "[US_STATE]"
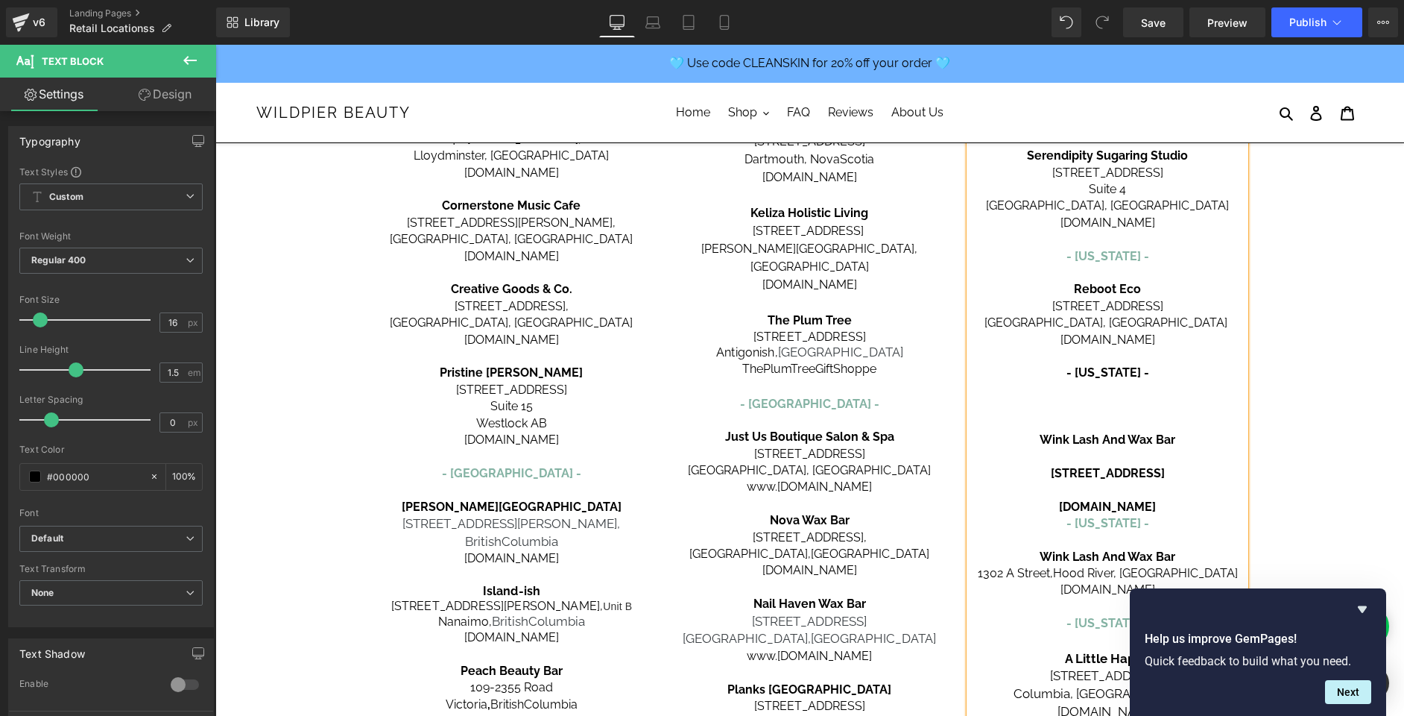
click at [1158, 265] on p at bounding box center [1108, 273] width 276 height 16
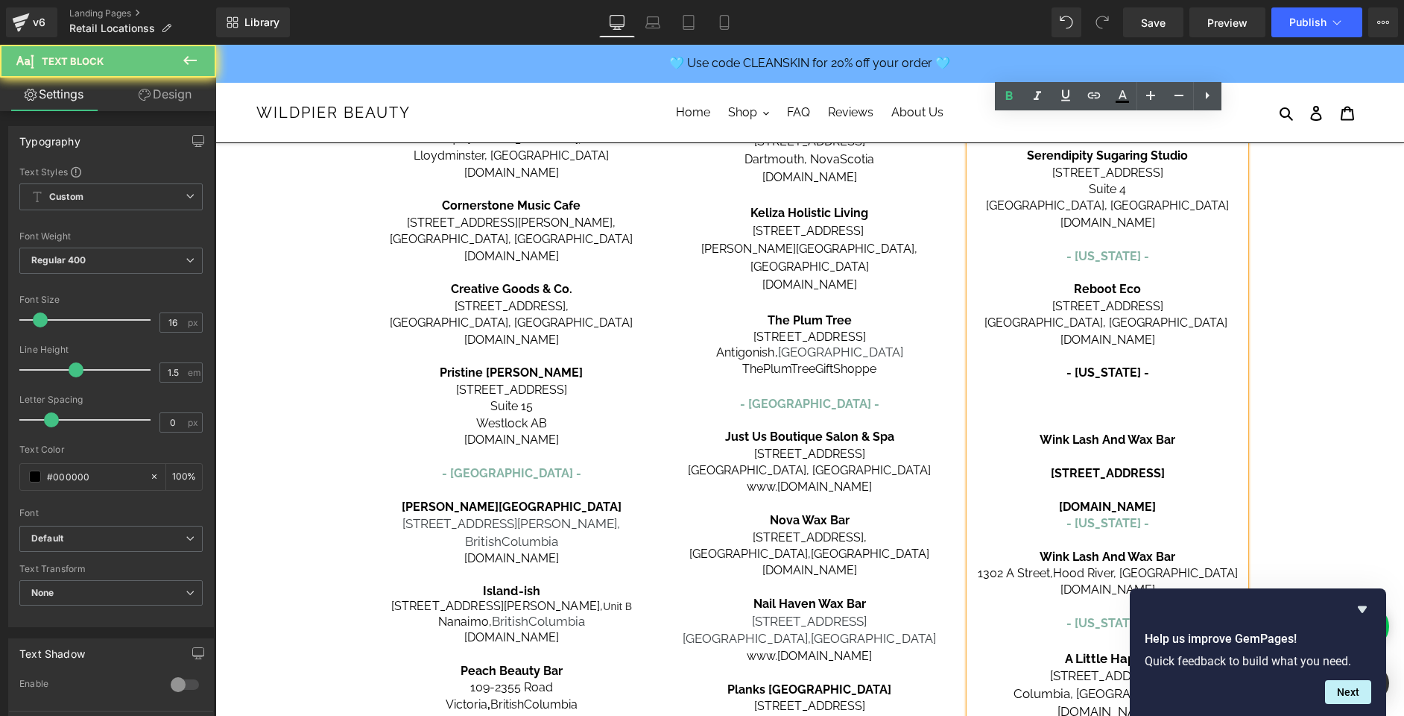
drag, startPoint x: 1158, startPoint y: 255, endPoint x: 1045, endPoint y: 255, distance: 113.3
click at [1045, 255] on p "- [US_STATE] -" at bounding box center [1108, 256] width 276 height 16
copy font "- [US_STATE] -"
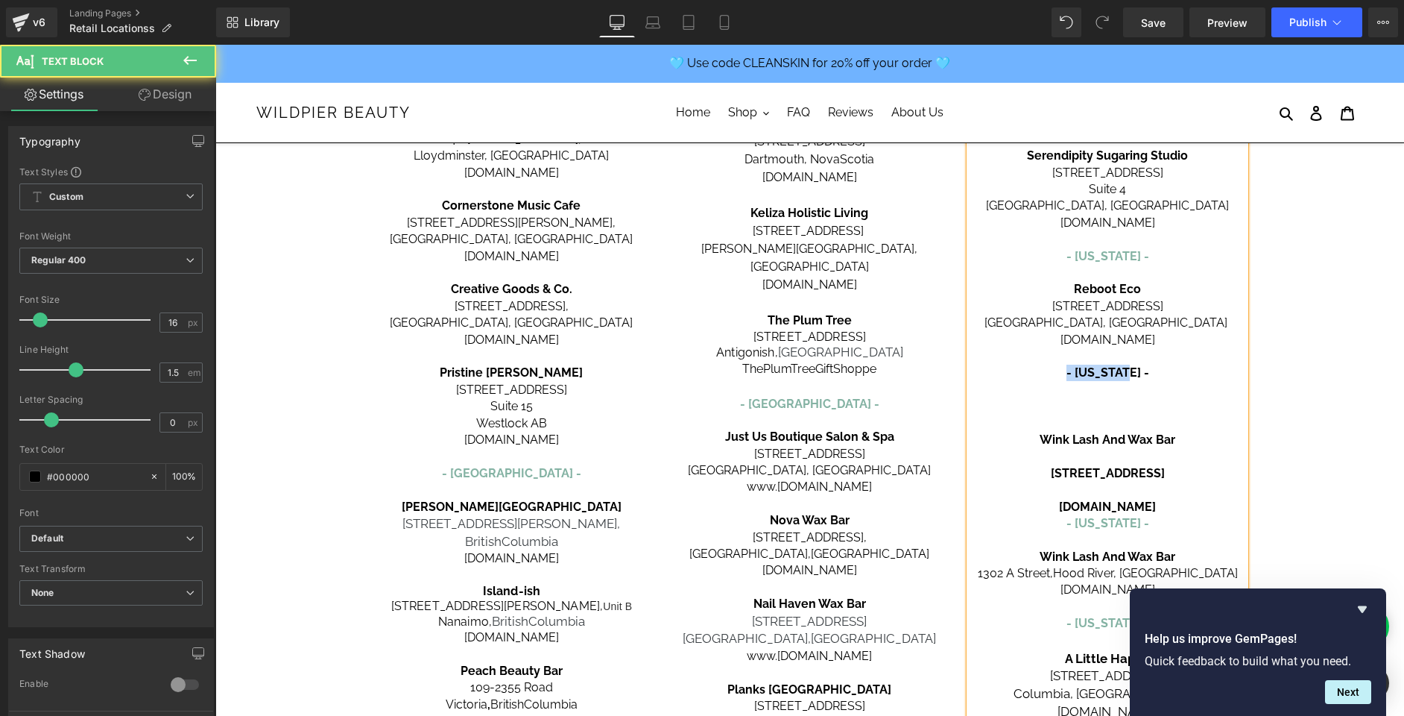
drag, startPoint x: 1155, startPoint y: 374, endPoint x: 1062, endPoint y: 370, distance: 94.0
click at [1062, 370] on p "- [US_STATE] -" at bounding box center [1108, 373] width 276 height 16
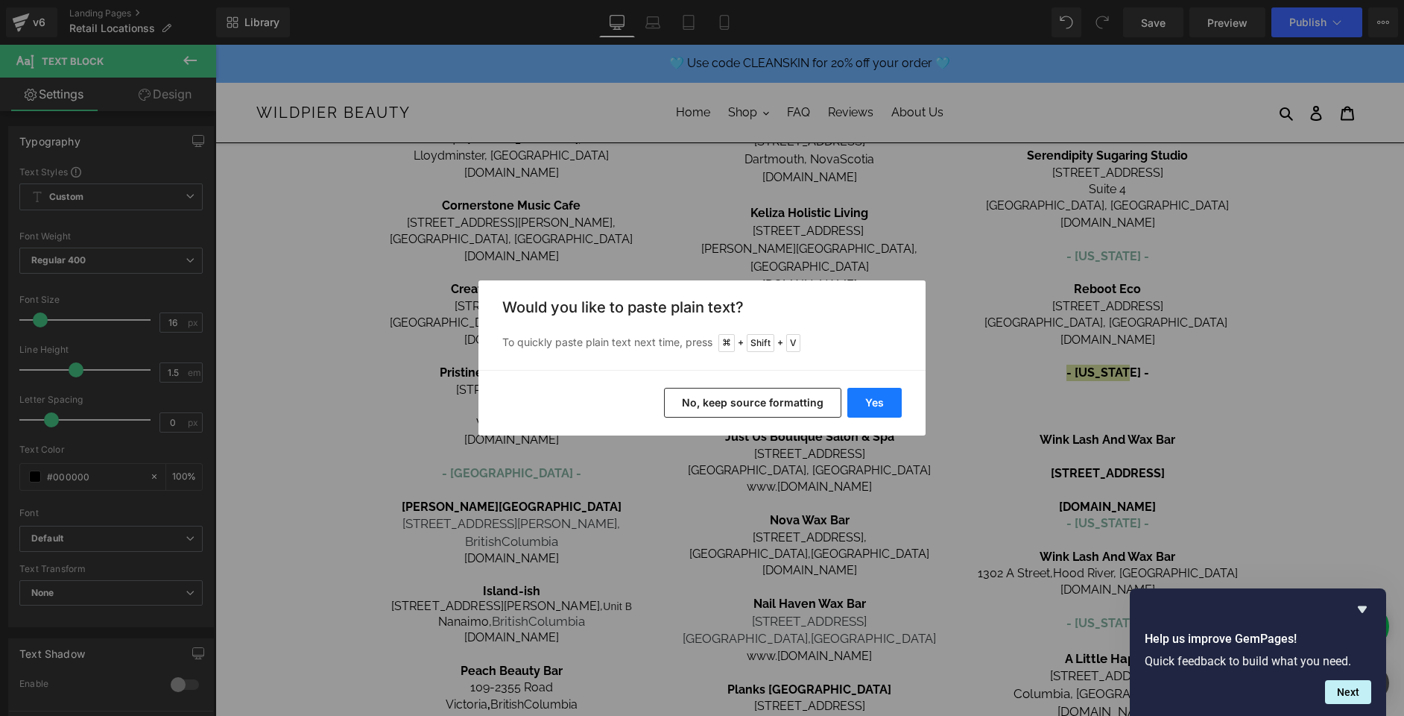
click at [883, 414] on button "Yes" at bounding box center [875, 403] width 54 height 30
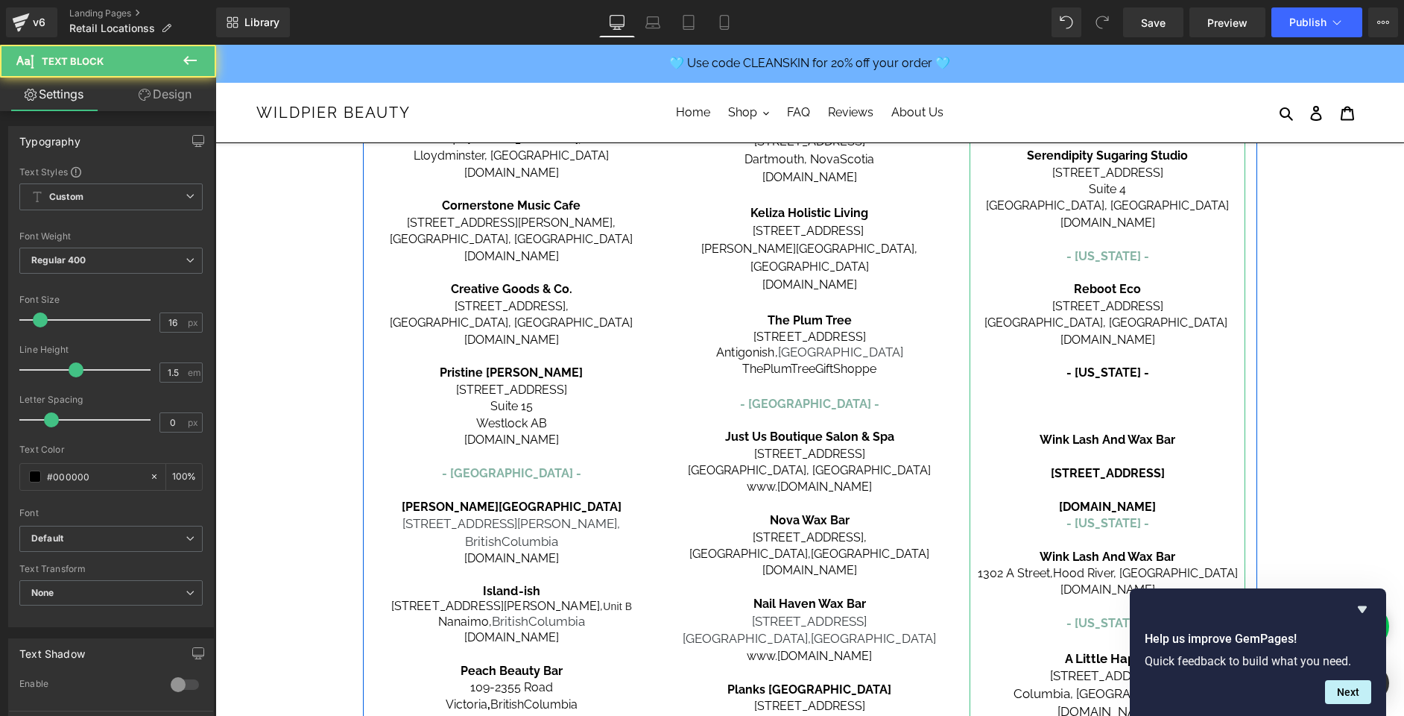
drag, startPoint x: 1156, startPoint y: 376, endPoint x: 1029, endPoint y: 367, distance: 127.0
click at [1029, 367] on p "- [US_STATE] -" at bounding box center [1108, 373] width 276 height 16
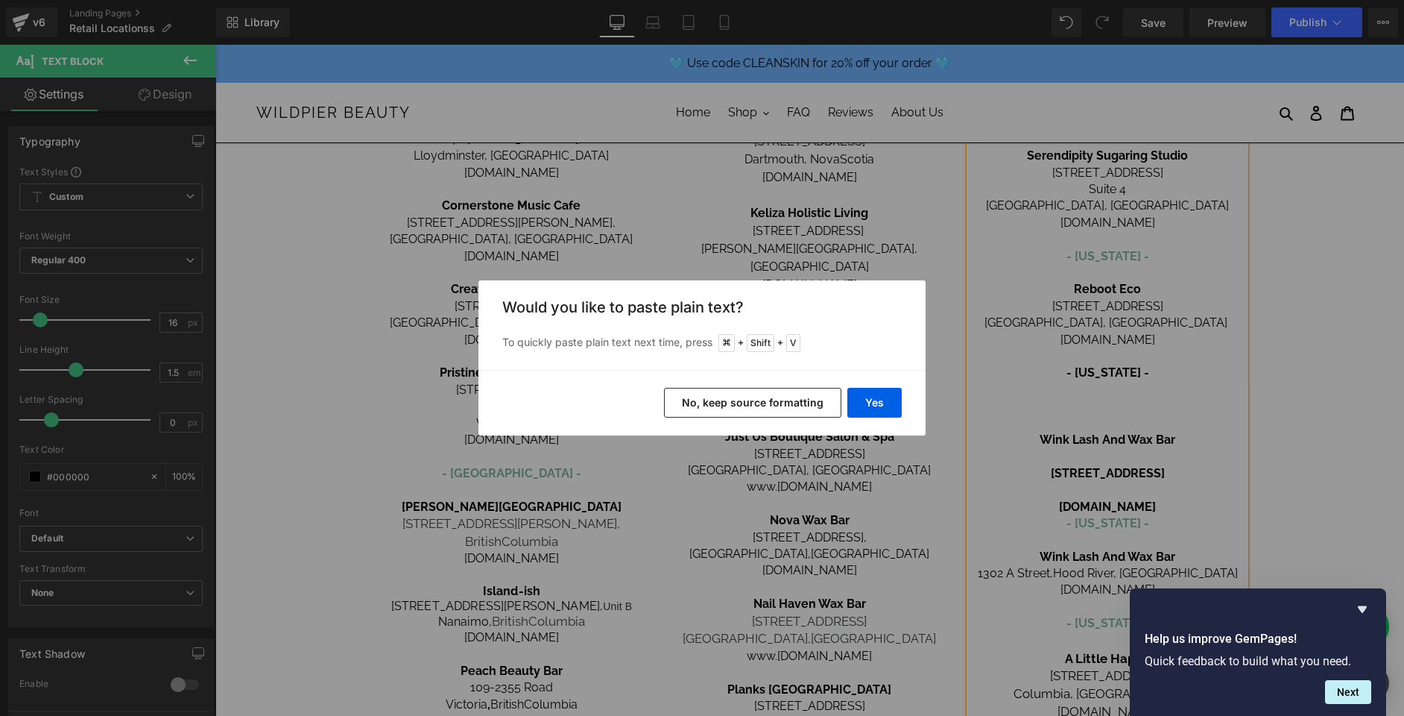
click at [783, 405] on button "No, keep source formatting" at bounding box center [752, 403] width 177 height 30
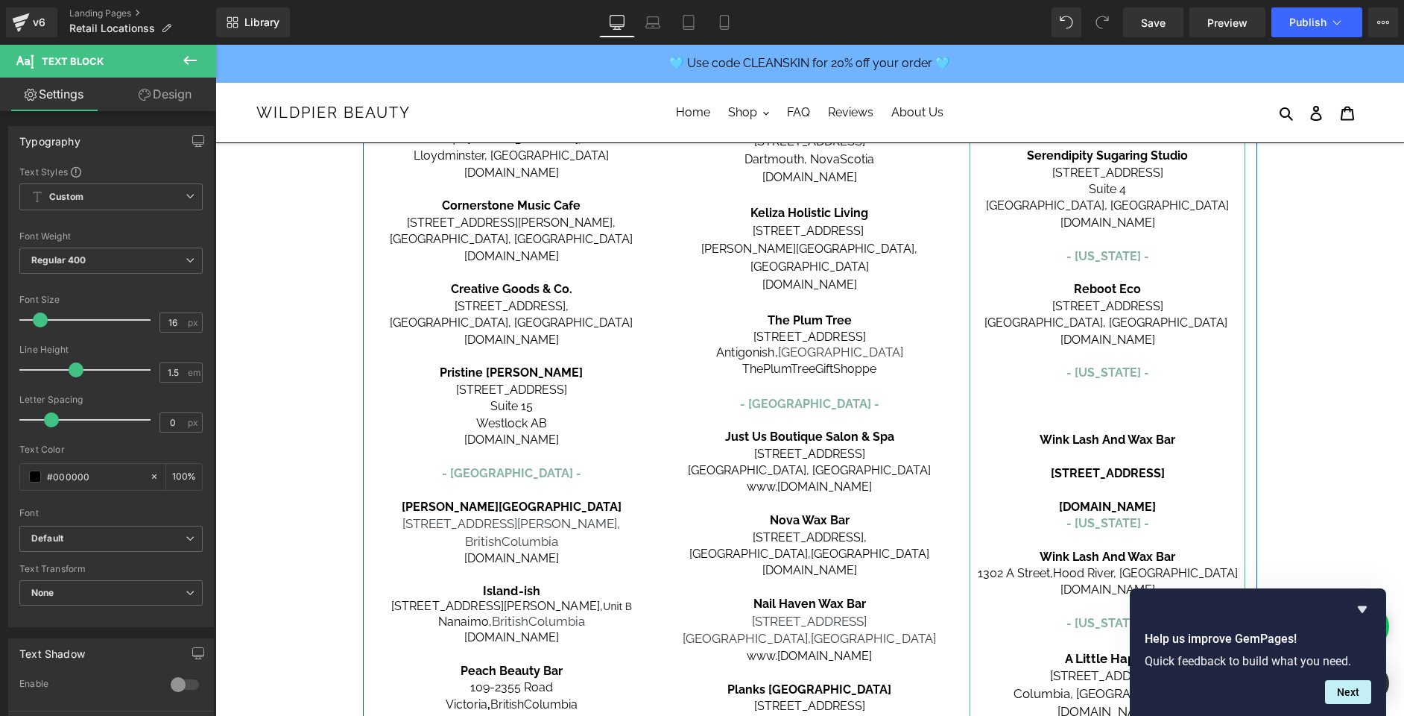
click at [1102, 374] on span "- [US_STATE] -" at bounding box center [1108, 372] width 83 height 14
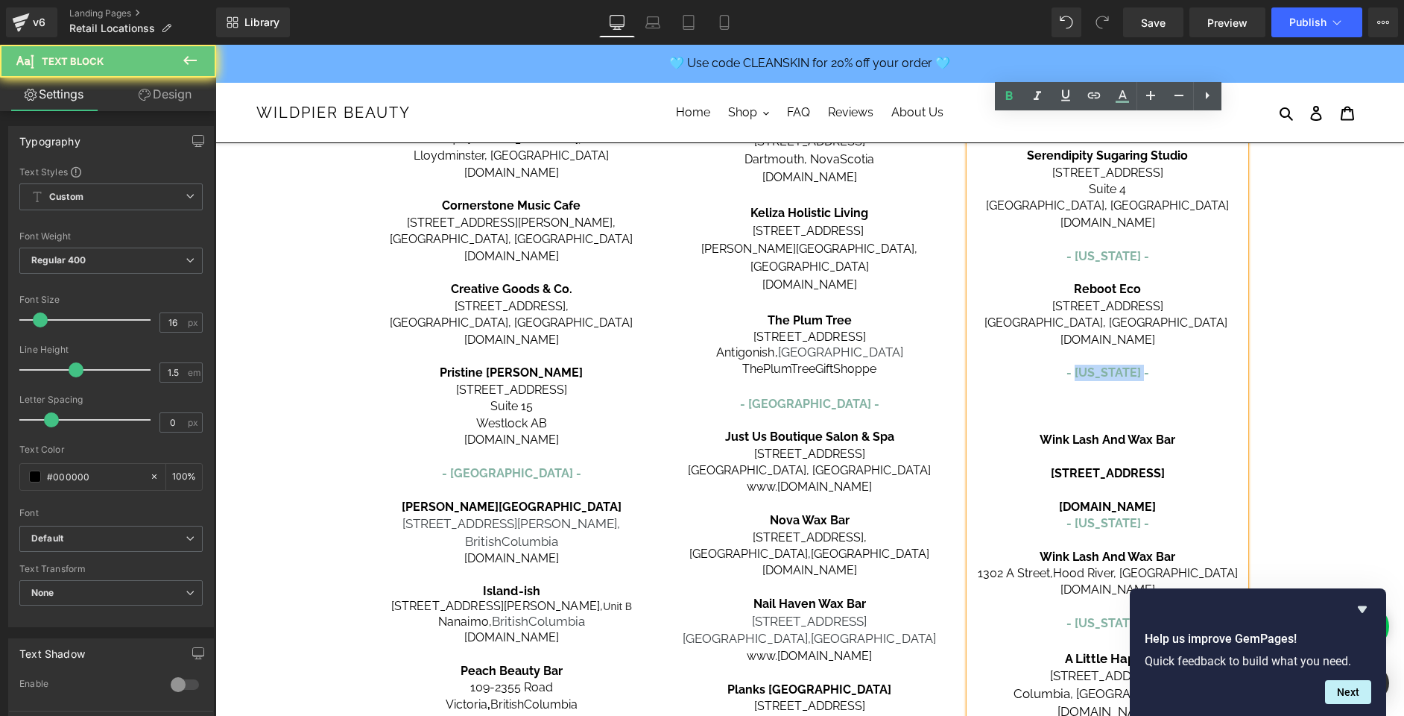
click at [1102, 374] on span "- [US_STATE] -" at bounding box center [1108, 372] width 83 height 14
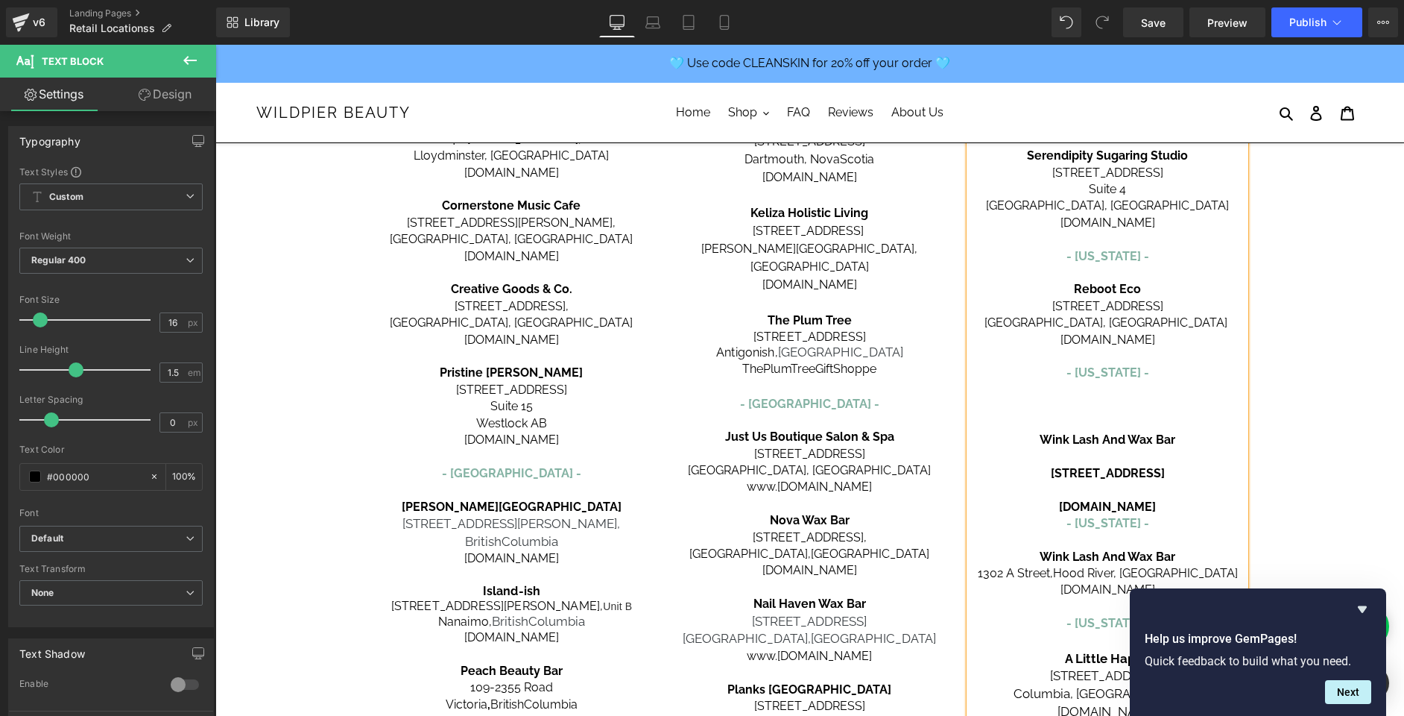
click at [1098, 420] on p at bounding box center [1108, 423] width 276 height 16
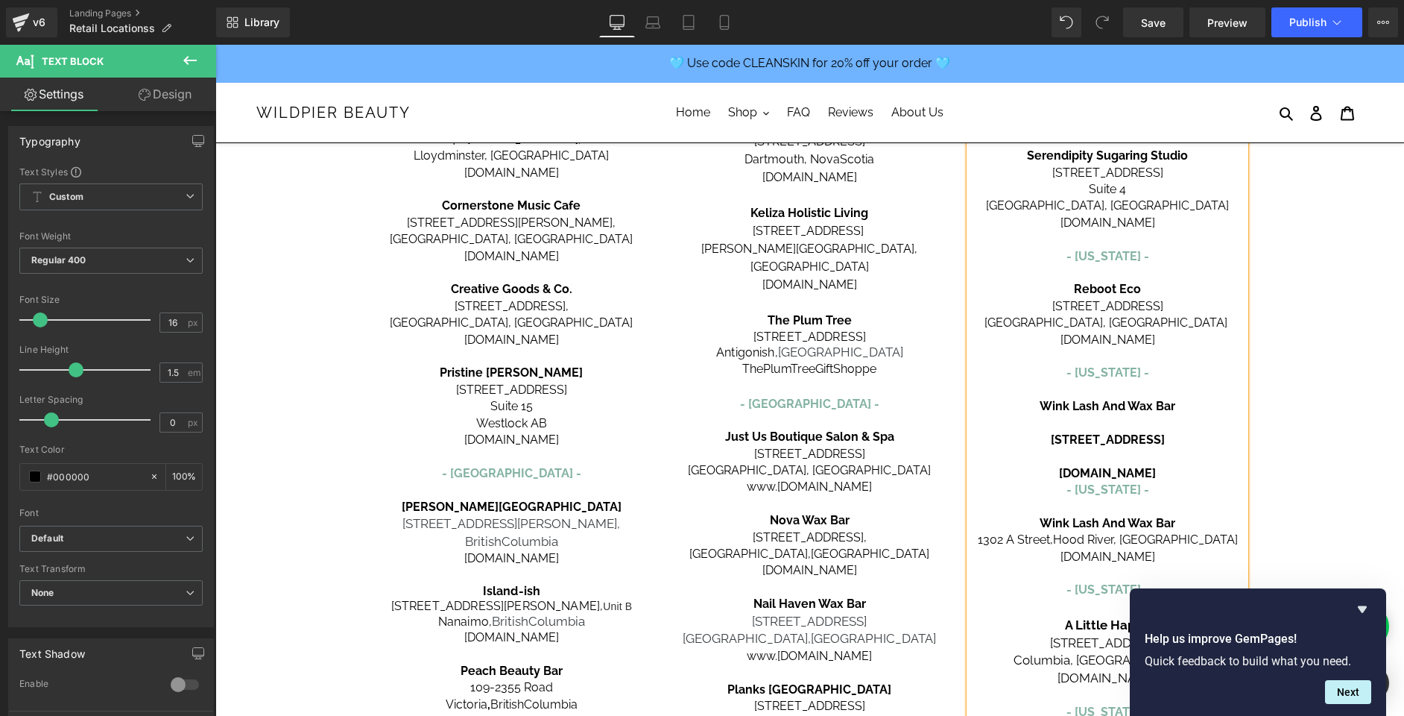
click at [1194, 482] on p "- [US_STATE] -" at bounding box center [1108, 490] width 276 height 16
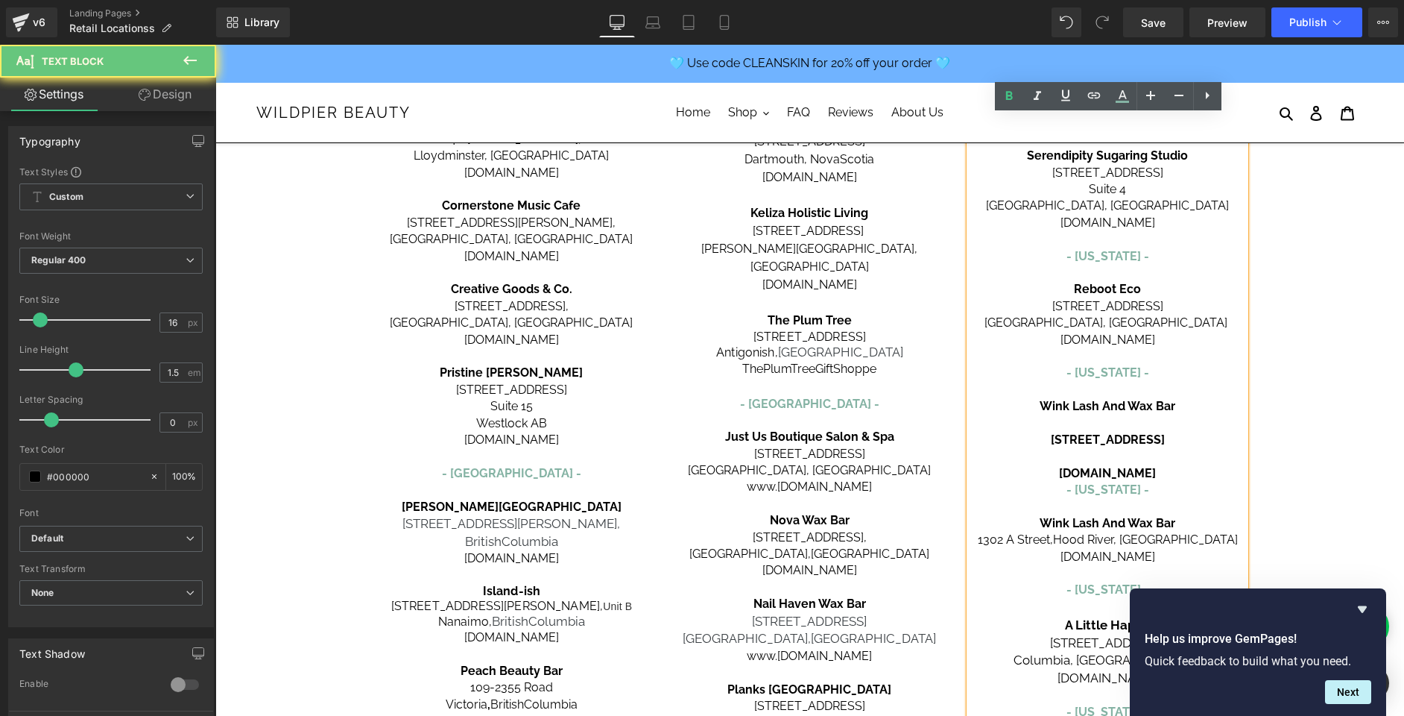
click at [1195, 473] on p "[DOMAIN_NAME]" at bounding box center [1108, 473] width 276 height 16
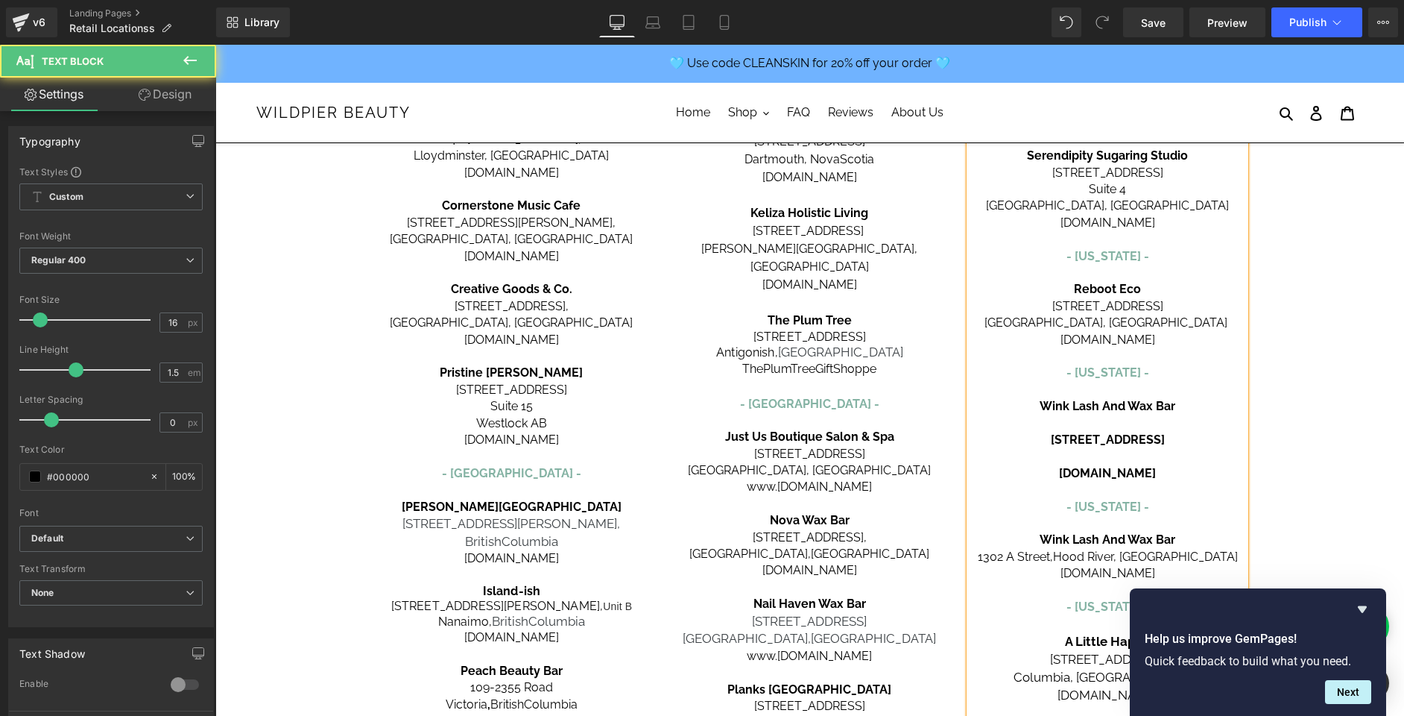
drag, startPoint x: 1193, startPoint y: 472, endPoint x: 1038, endPoint y: 406, distance: 167.7
click at [1038, 406] on div "[GEOGRAPHIC_DATA] - [US_STATE] - Roman Esthetics [STREET_ADDRESS][PERSON_NAME] …" at bounding box center [1108, 401] width 276 height 874
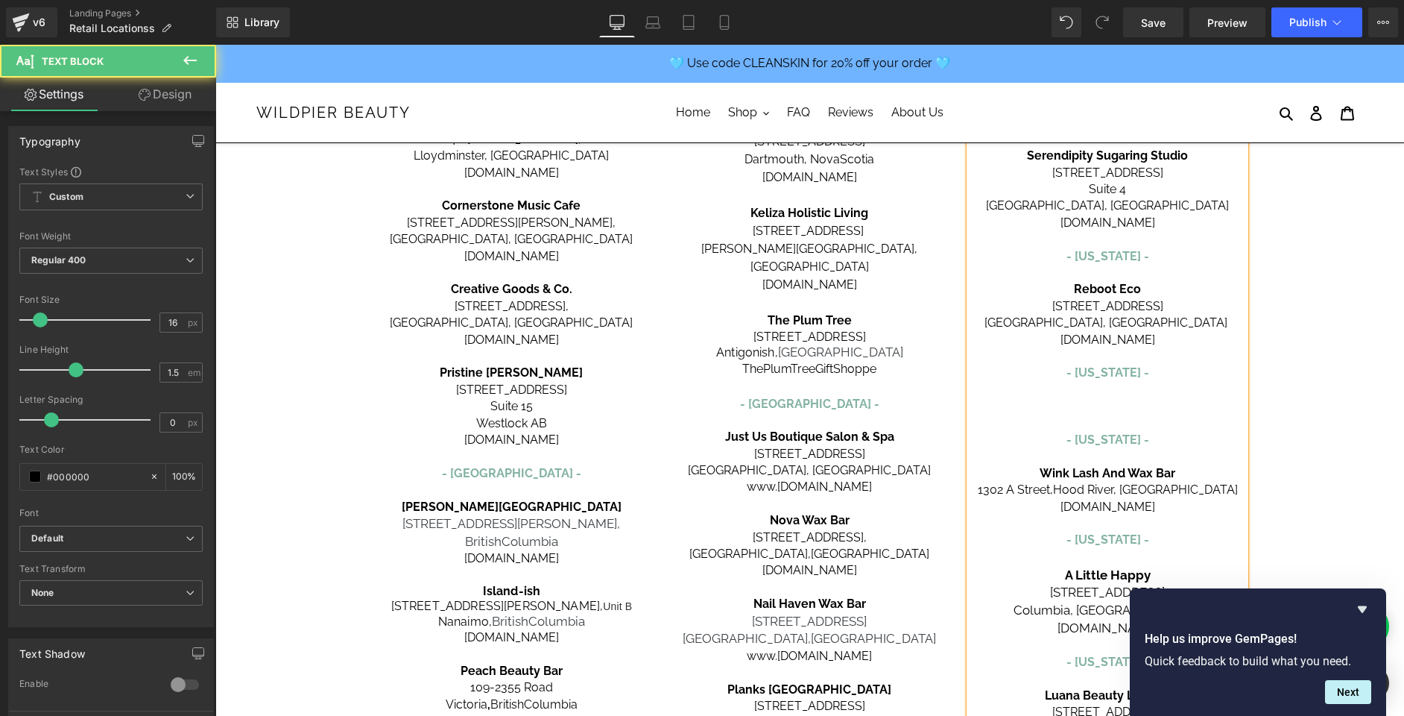
drag, startPoint x: 1176, startPoint y: 342, endPoint x: 1074, endPoint y: 290, distance: 114.7
click at [1074, 290] on div "[GEOGRAPHIC_DATA] - [US_STATE] - Roman Esthetics [STREET_ADDRESS][PERSON_NAME] …" at bounding box center [1108, 367] width 276 height 807
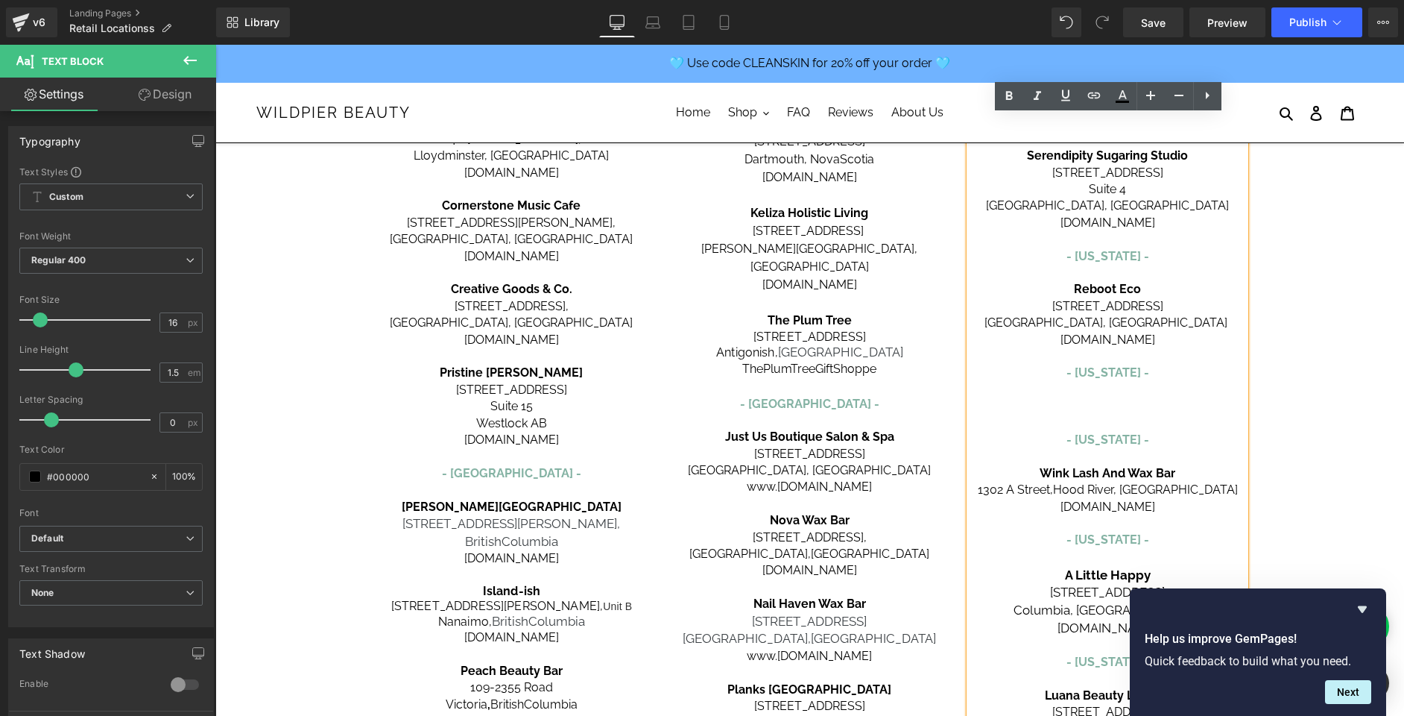
copy div "Reboot [GEOGRAPHIC_DATA][STREET_ADDRESS] [DOMAIN_NAME]"
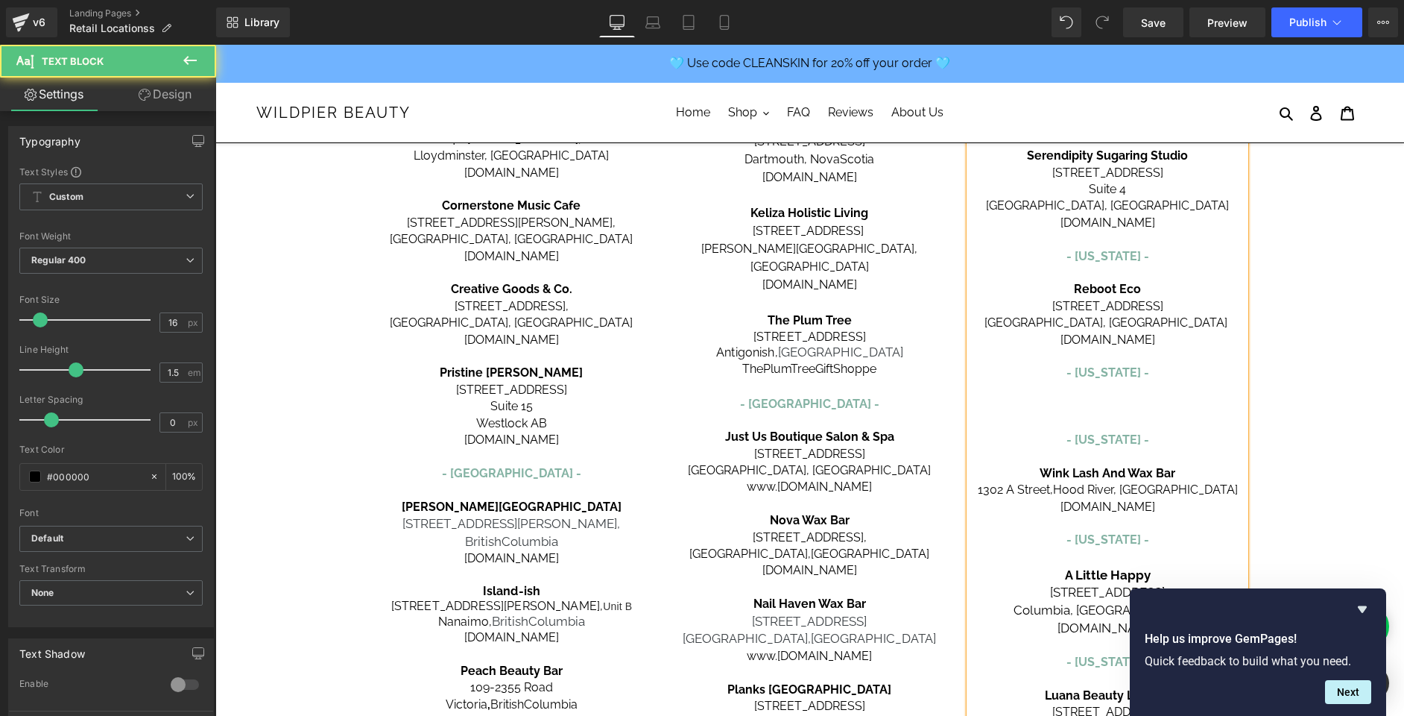
click at [1109, 398] on p at bounding box center [1108, 406] width 276 height 16
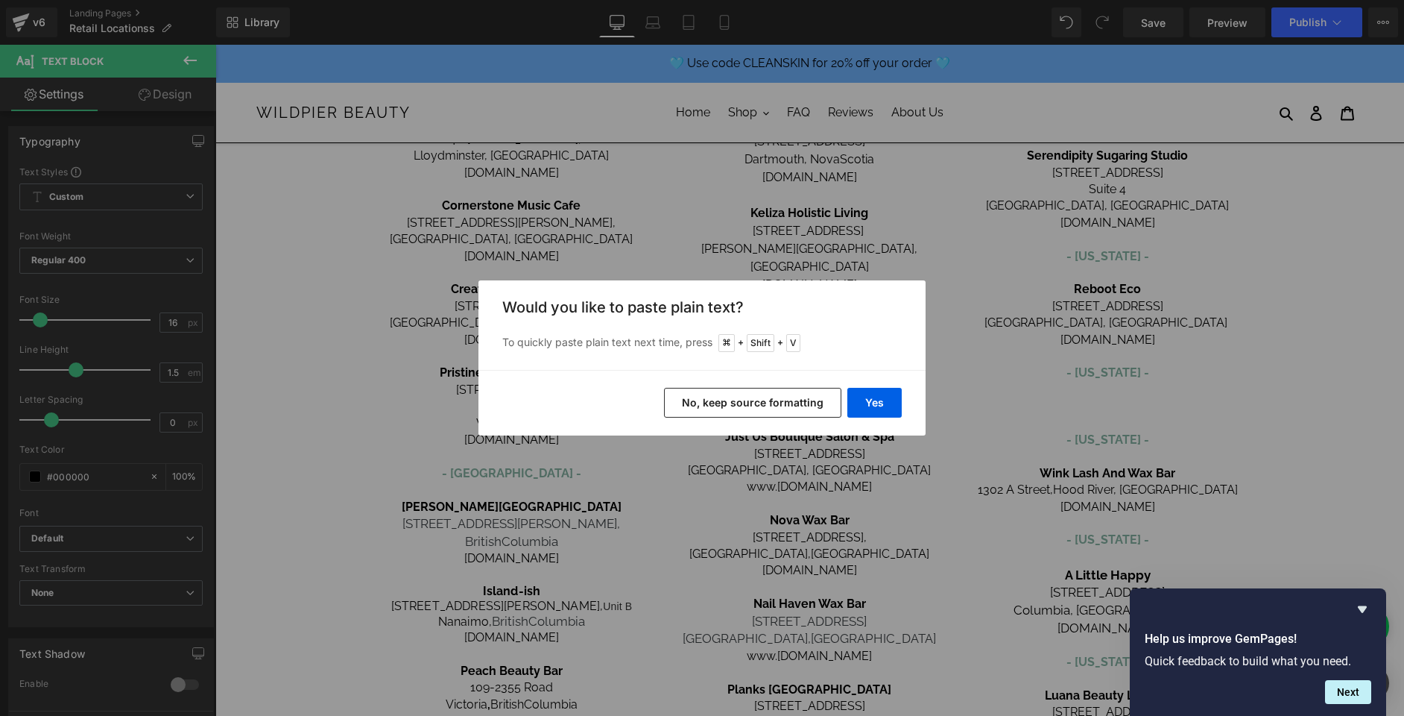
click at [766, 403] on button "No, keep source formatting" at bounding box center [752, 403] width 177 height 30
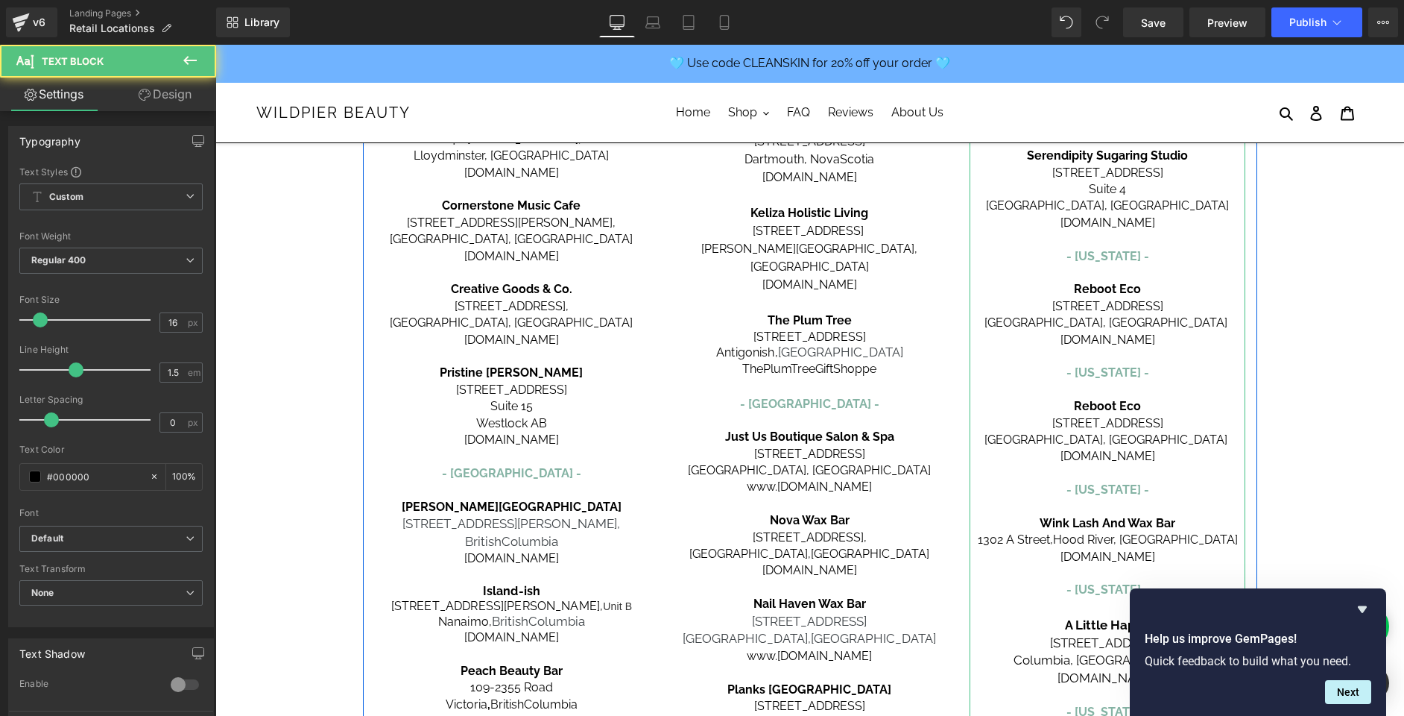
click at [1105, 412] on span "Reboot Eco" at bounding box center [1107, 406] width 67 height 14
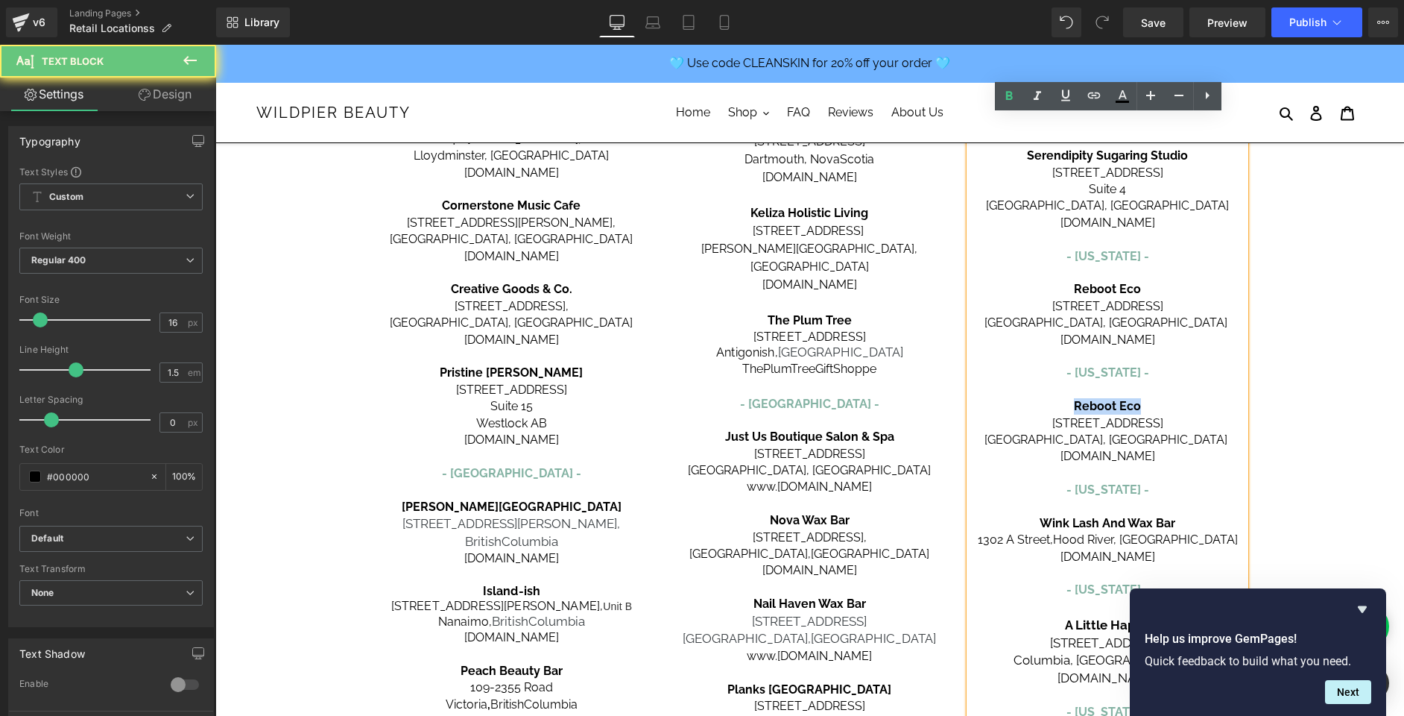
click at [1105, 411] on span "Reboot Eco" at bounding box center [1107, 406] width 67 height 14
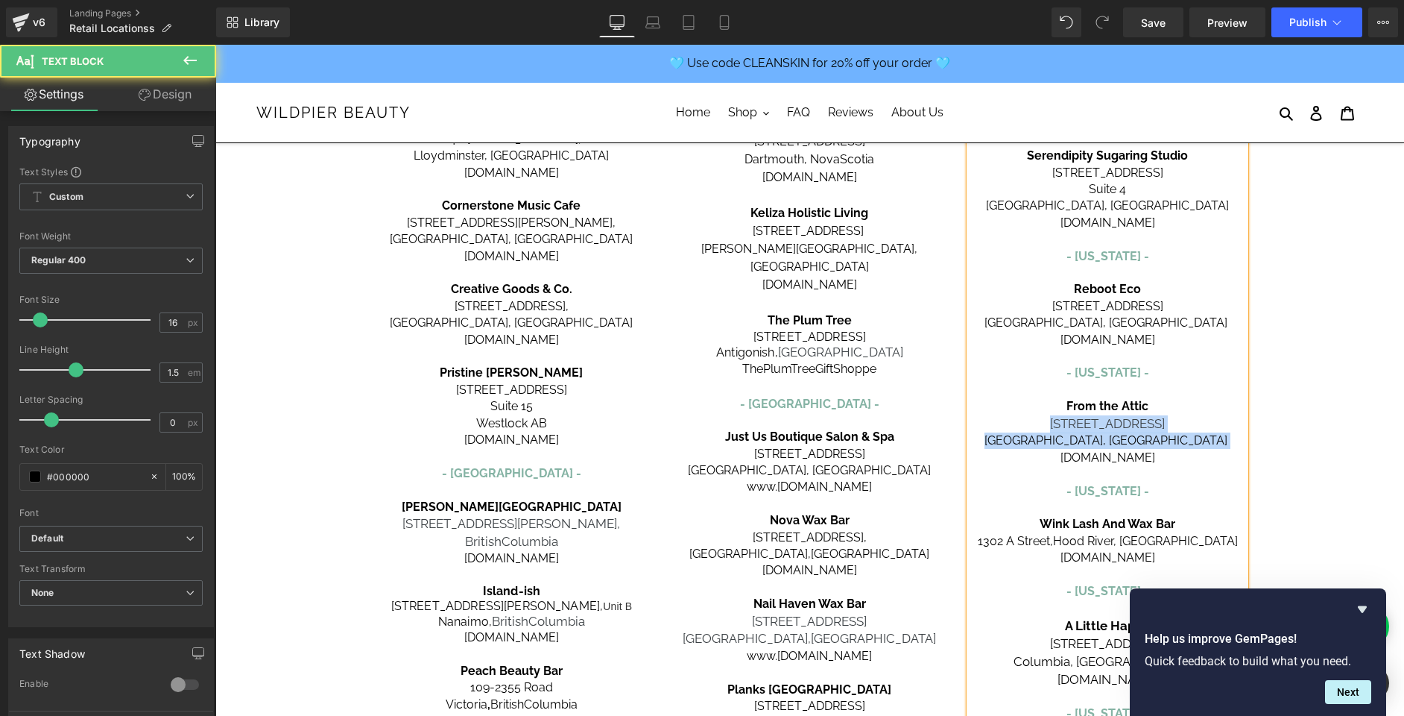
drag, startPoint x: 1154, startPoint y: 443, endPoint x: 1063, endPoint y: 424, distance: 92.8
click at [1063, 424] on div "[GEOGRAPHIC_DATA] - [US_STATE] - Roman Esthetics [STREET_ADDRESS][PERSON_NAME] …" at bounding box center [1108, 393] width 276 height 858
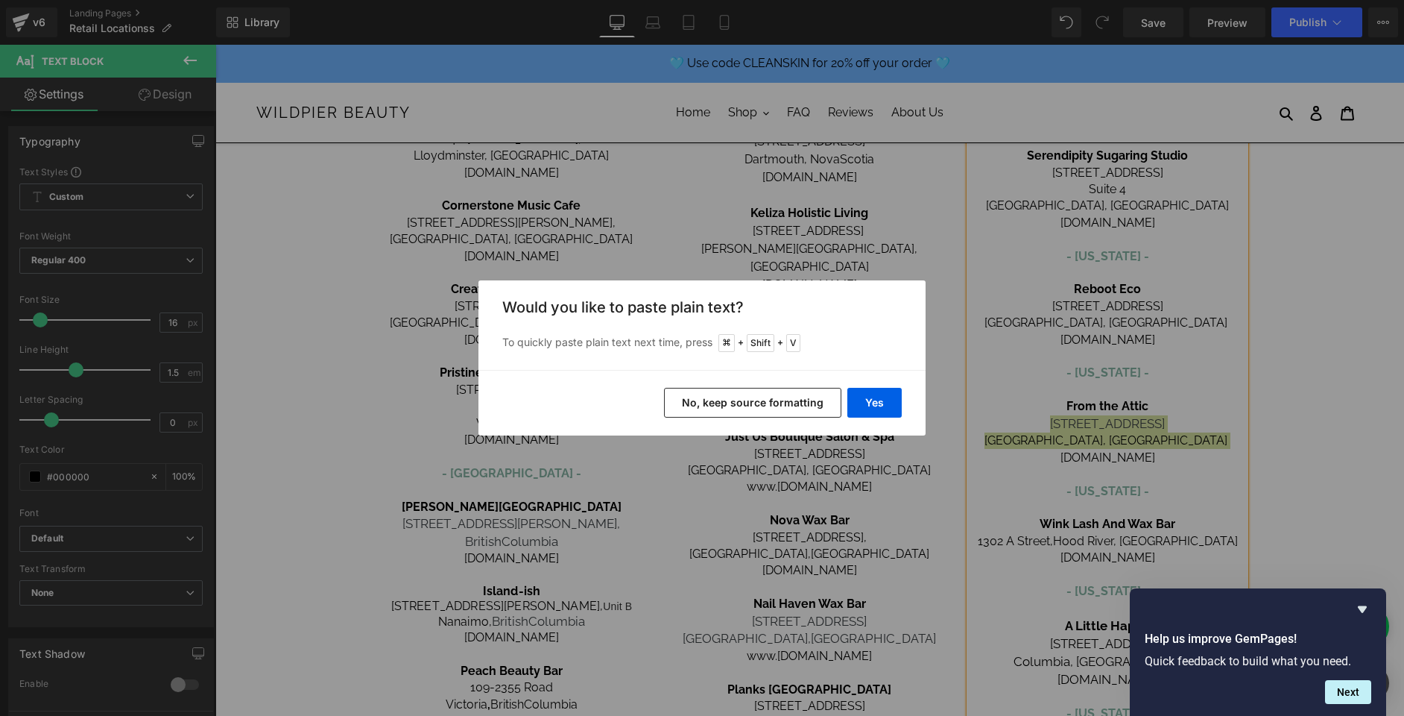
click at [806, 401] on button "No, keep source formatting" at bounding box center [752, 403] width 177 height 30
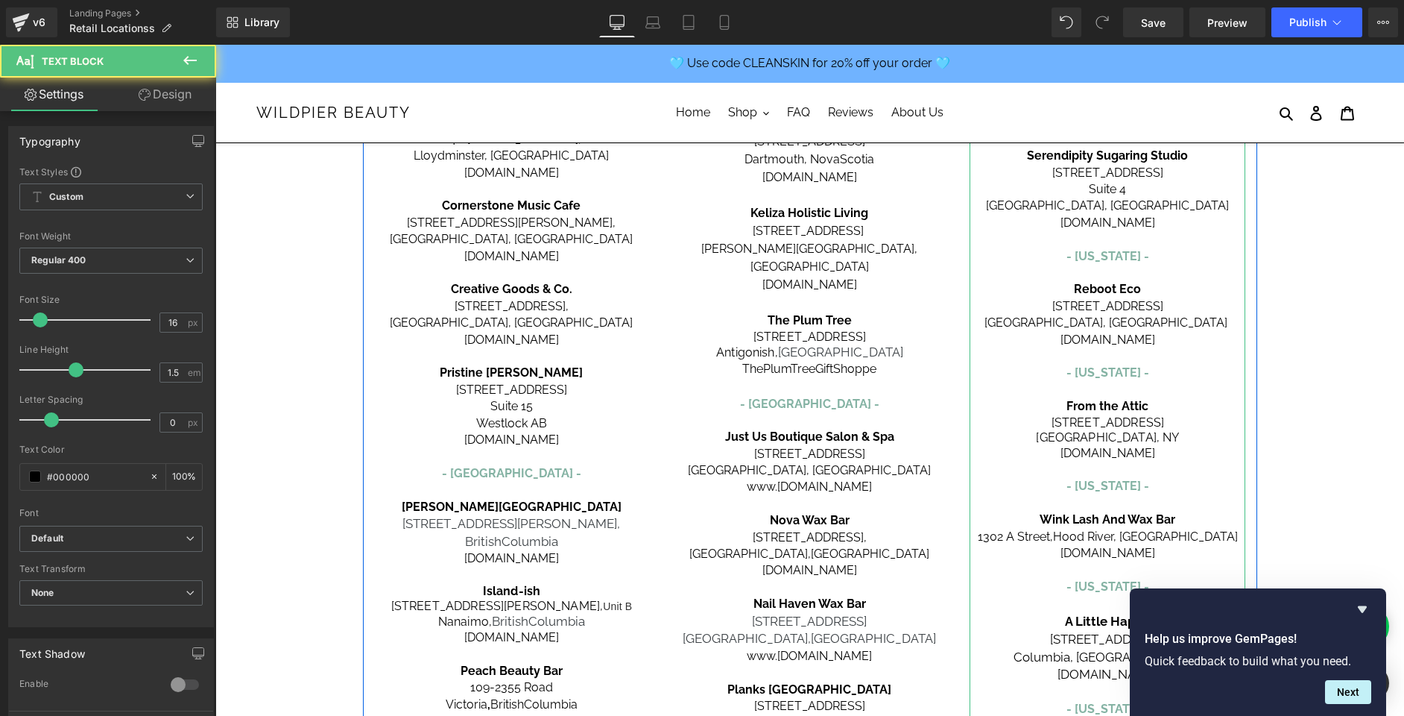
drag, startPoint x: 1150, startPoint y: 455, endPoint x: 1049, endPoint y: 454, distance: 100.6
click at [1049, 454] on p "[DOMAIN_NAME]" at bounding box center [1108, 453] width 276 height 16
drag, startPoint x: 1138, startPoint y: 455, endPoint x: 977, endPoint y: 455, distance: 161.0
click at [1046, 455] on link "[URL][DOMAIN_NAME]" at bounding box center [1108, 453] width 124 height 14
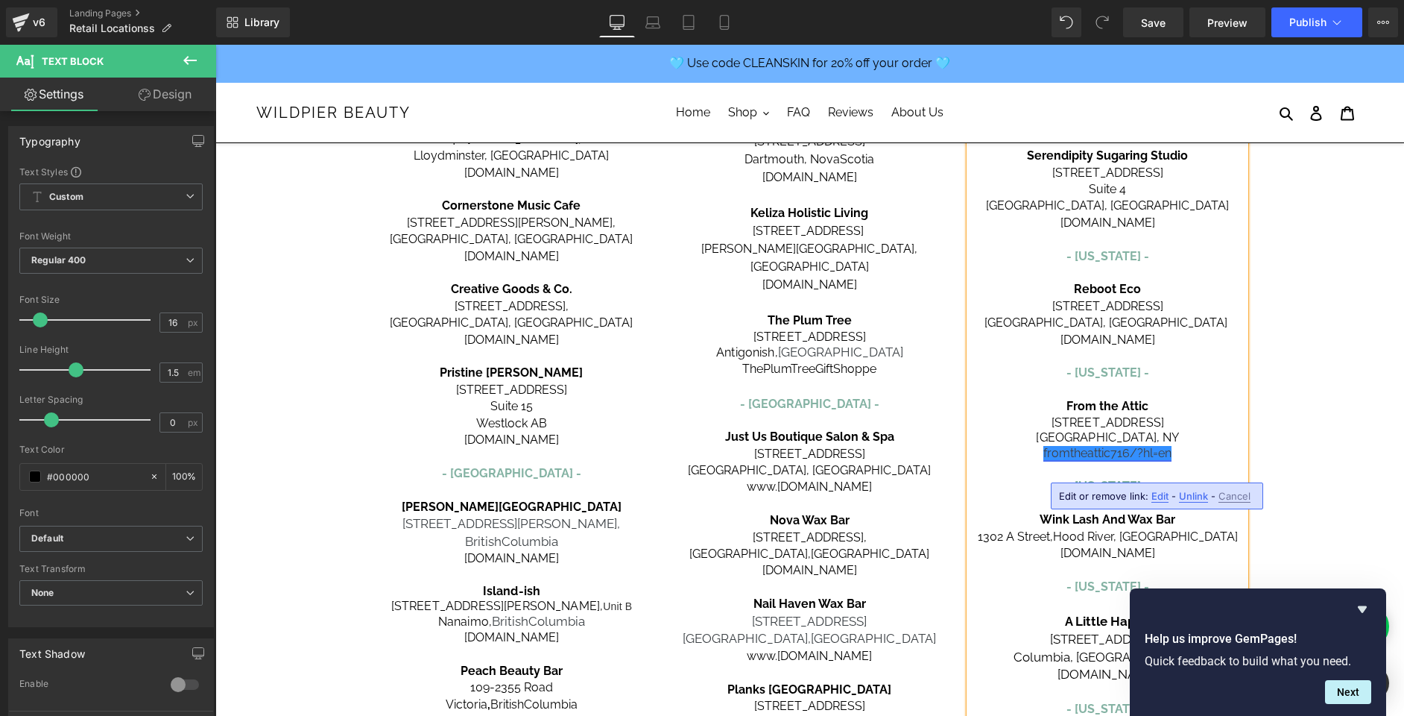
click at [1116, 458] on link "fromtheattic716/?hl=en" at bounding box center [1108, 453] width 128 height 14
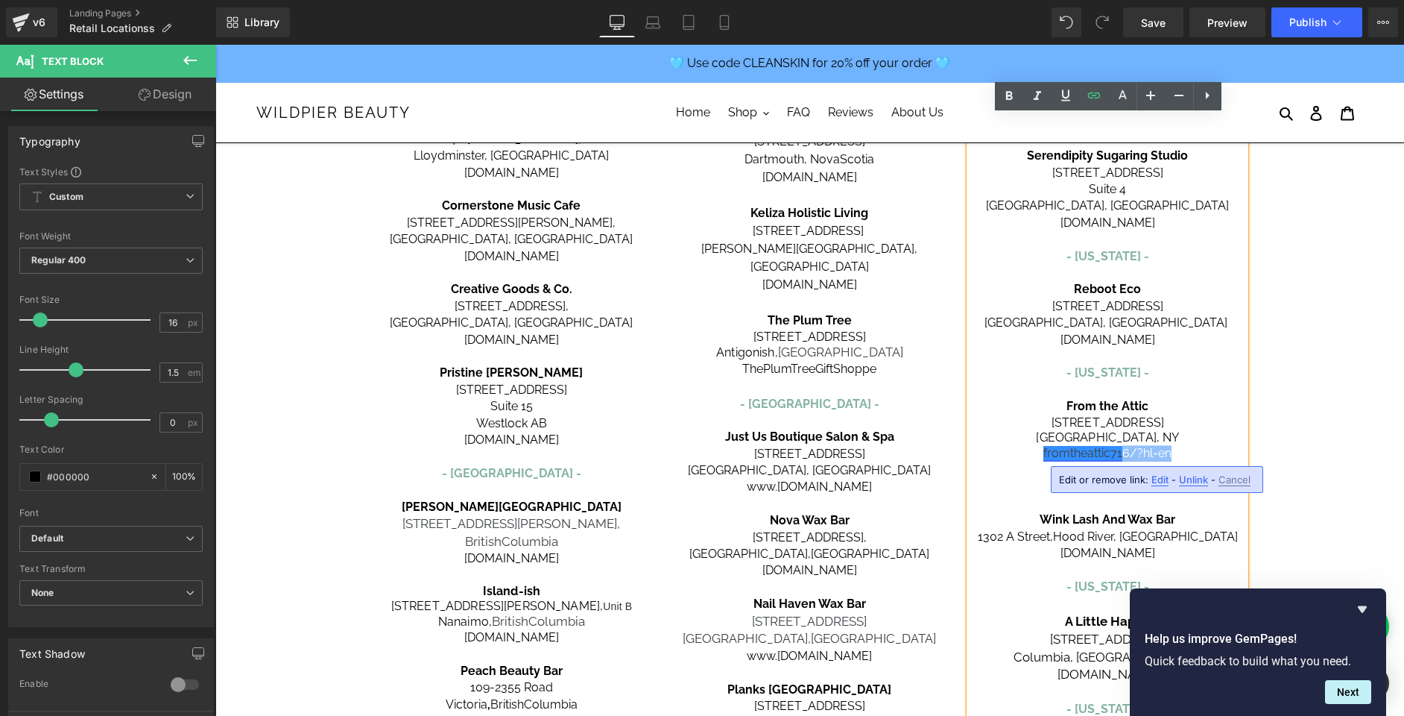
drag, startPoint x: 1193, startPoint y: 458, endPoint x: 1126, endPoint y: 454, distance: 68.0
click at [1123, 454] on p "fromtheattic716/?hl=en" at bounding box center [1108, 453] width 276 height 16
click at [1200, 463] on p at bounding box center [1108, 469] width 276 height 16
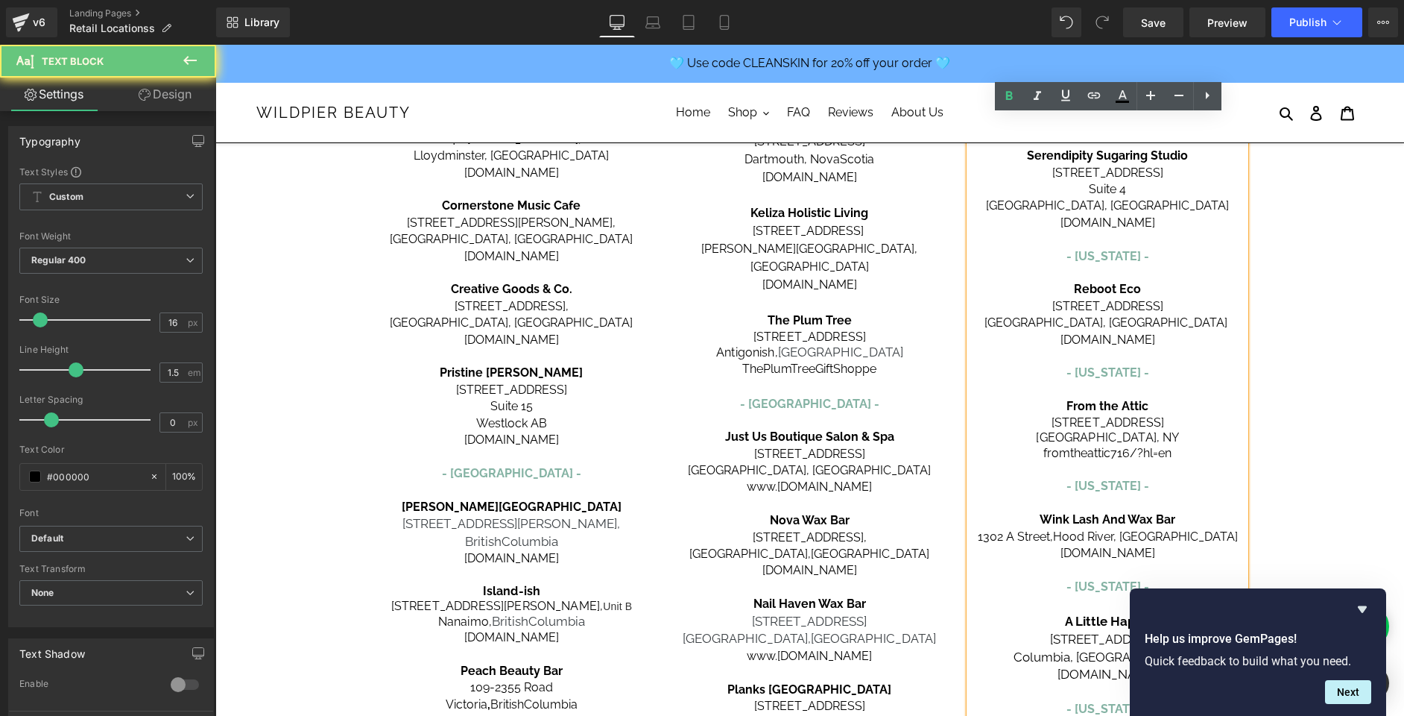
click at [1193, 449] on p "fromtheattic716/?hl=en" at bounding box center [1108, 453] width 276 height 16
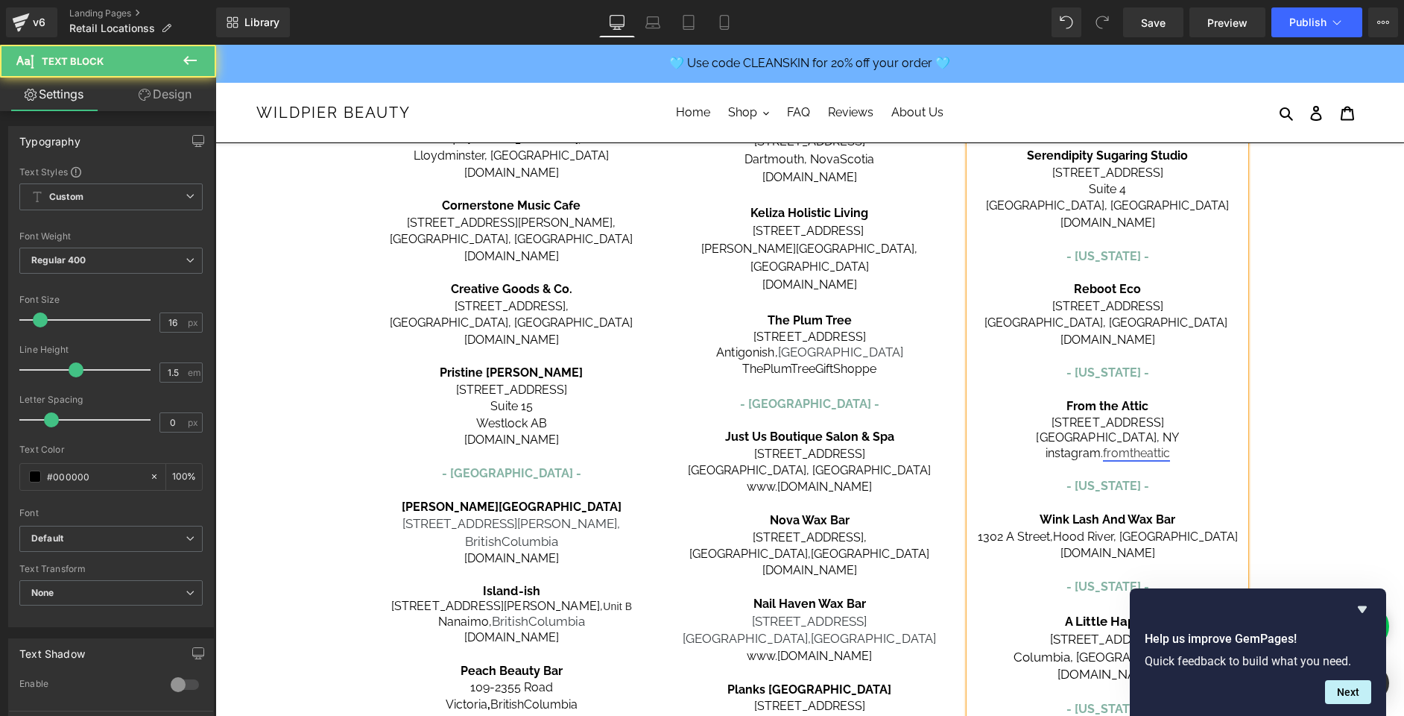
click at [1145, 454] on link "fromtheattic" at bounding box center [1136, 453] width 67 height 14
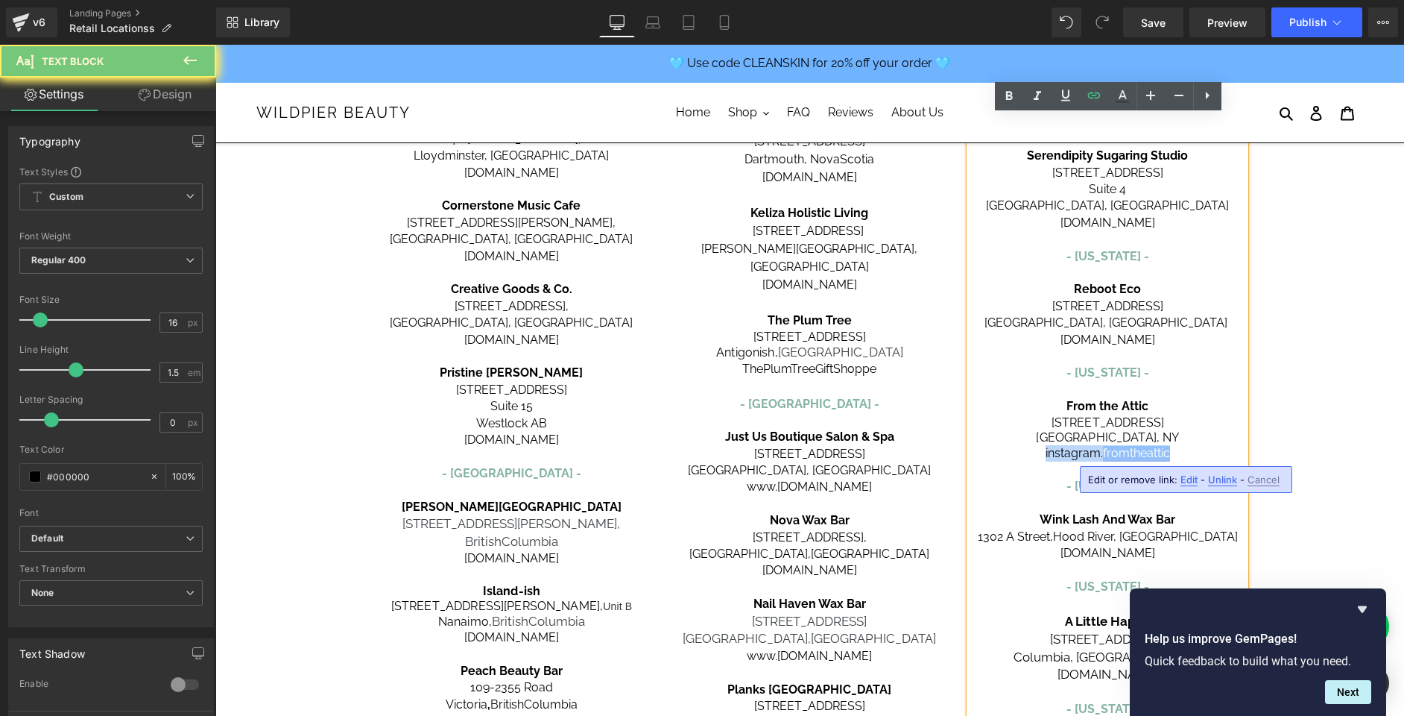
click at [1145, 454] on link "fromtheattic" at bounding box center [1136, 453] width 67 height 14
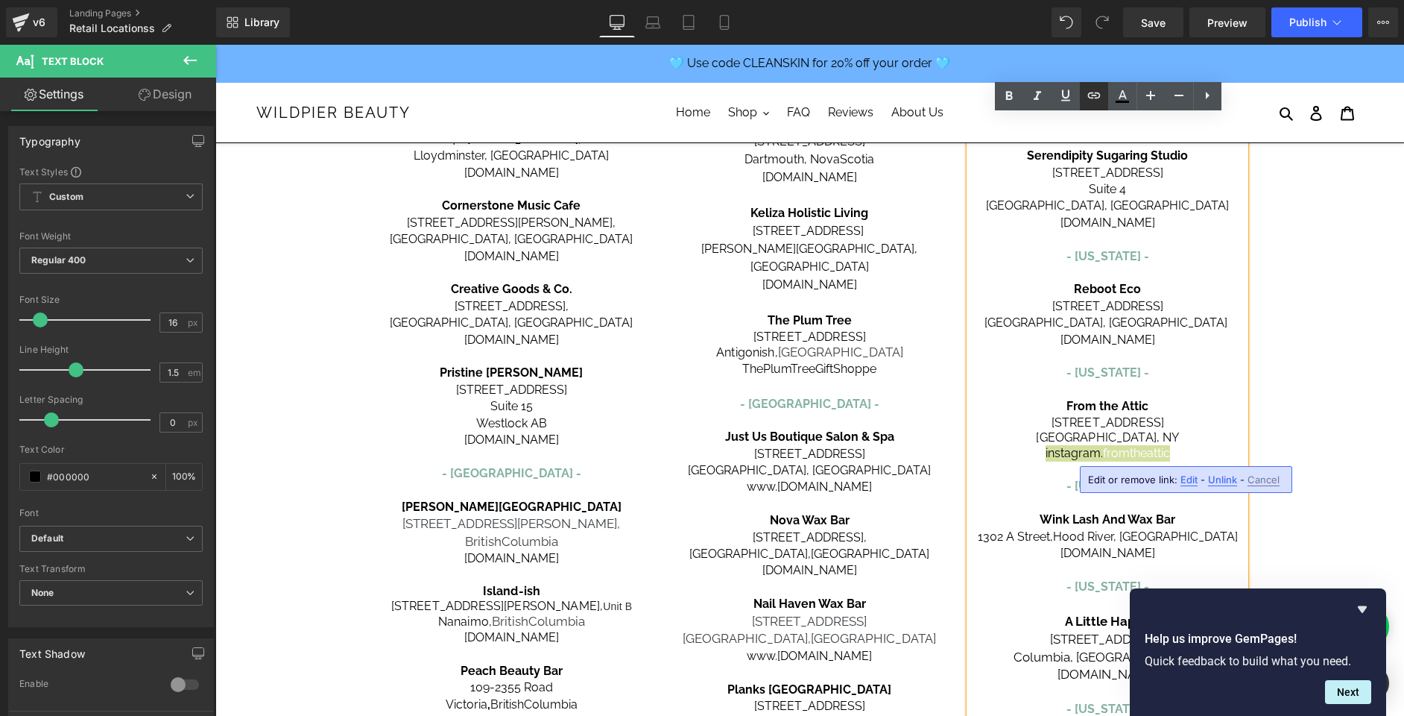
click at [1095, 102] on icon at bounding box center [1094, 95] width 18 height 18
click at [991, 494] on input "text" at bounding box center [1063, 484] width 230 height 37
paste input "[URL][DOMAIN_NAME]"
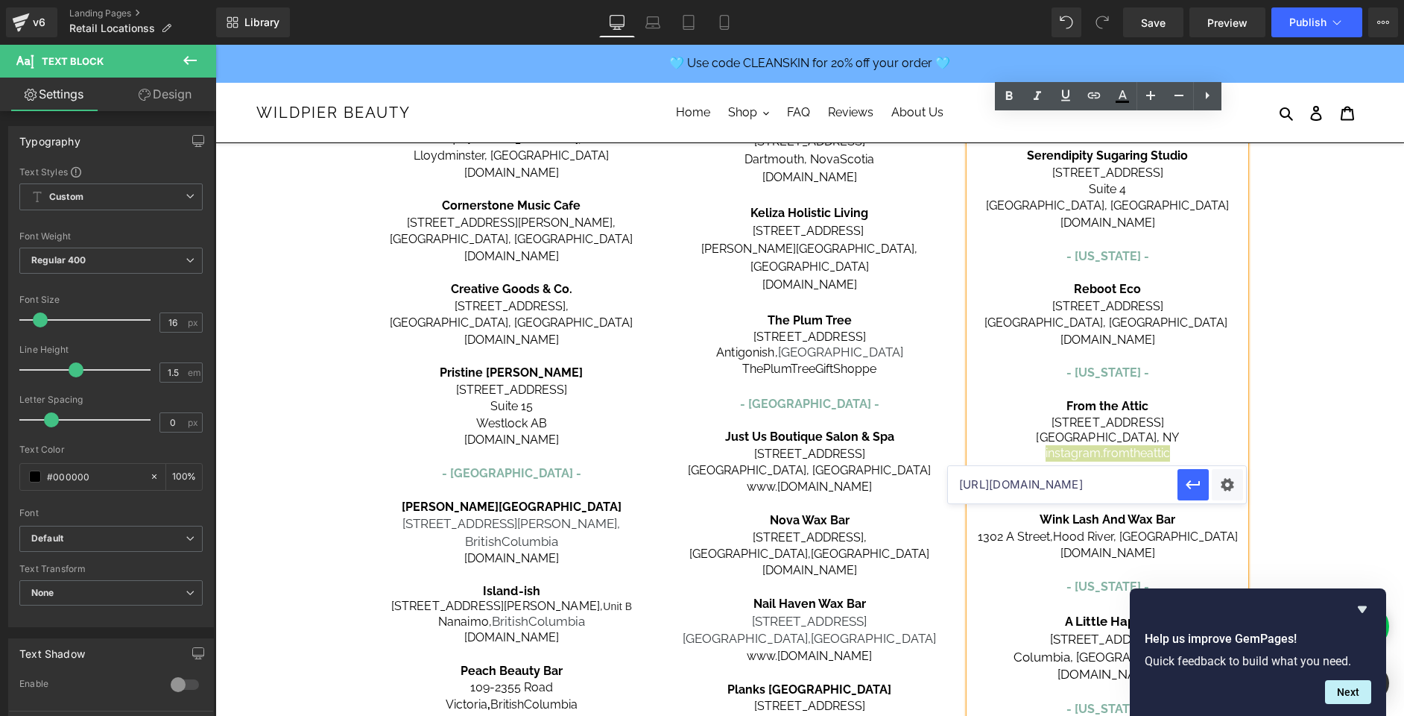
scroll to position [0, 76]
type input "[URL][DOMAIN_NAME]"
click at [1200, 490] on icon "button" at bounding box center [1194, 485] width 18 height 18
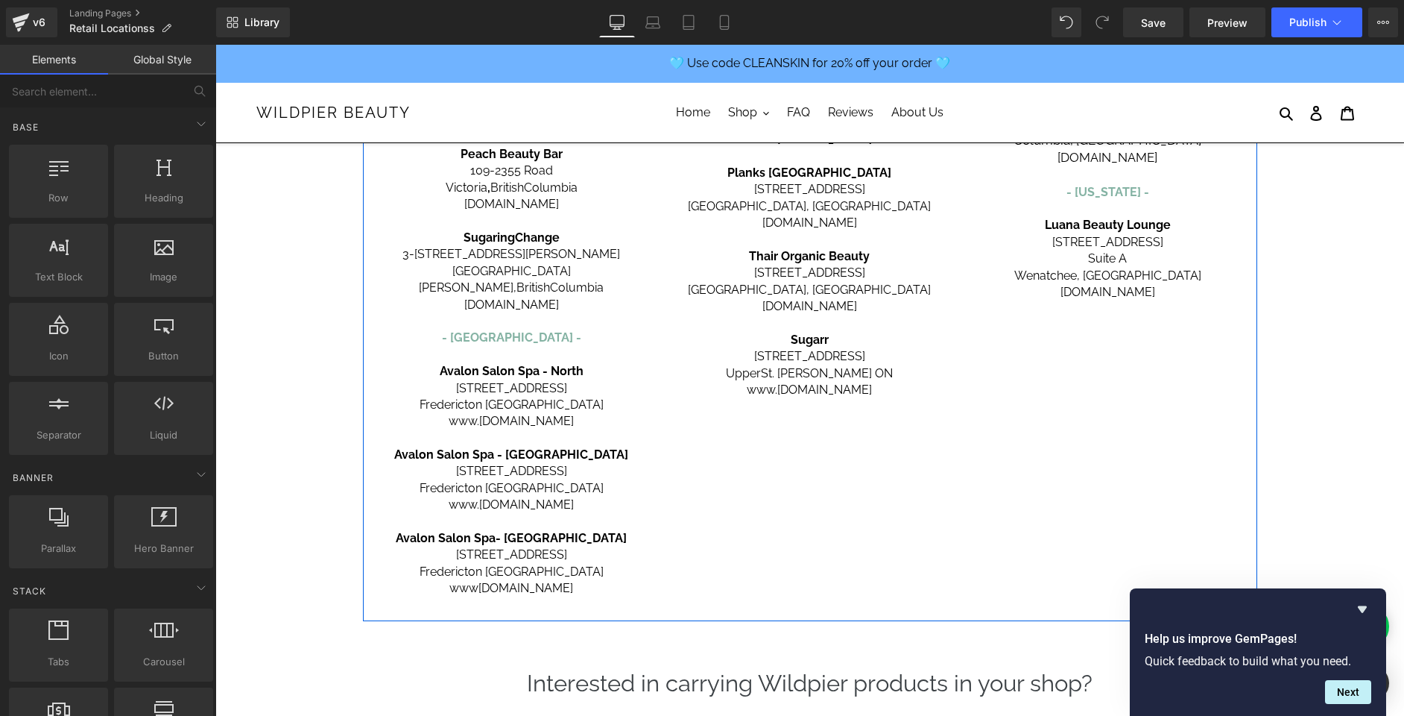
scroll to position [844, 0]
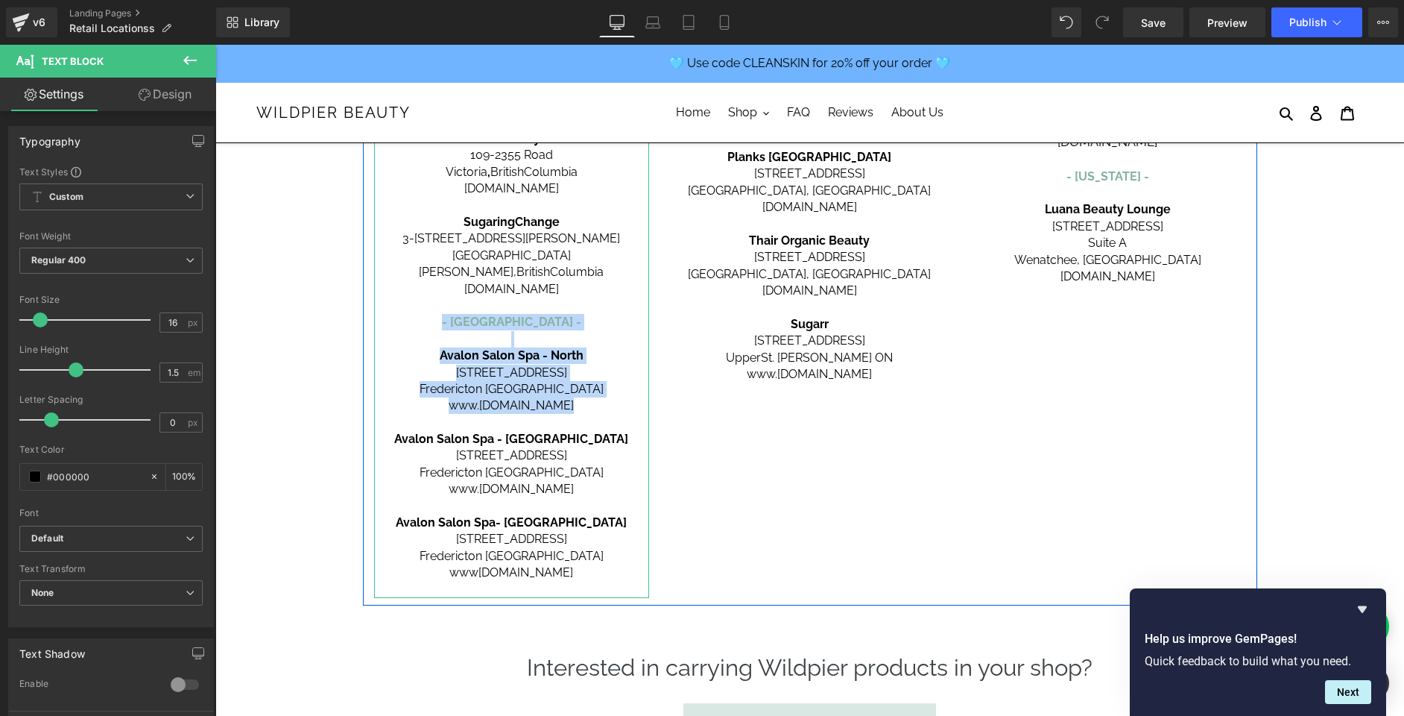
drag, startPoint x: 458, startPoint y: 304, endPoint x: 590, endPoint y: 386, distance: 155.4
click at [590, 386] on div "[GEOGRAPHIC_DATA] - [GEOGRAPHIC_DATA] - Carbon Environmental Boutique [STREET_A…" at bounding box center [512, 15] width 276 height 1166
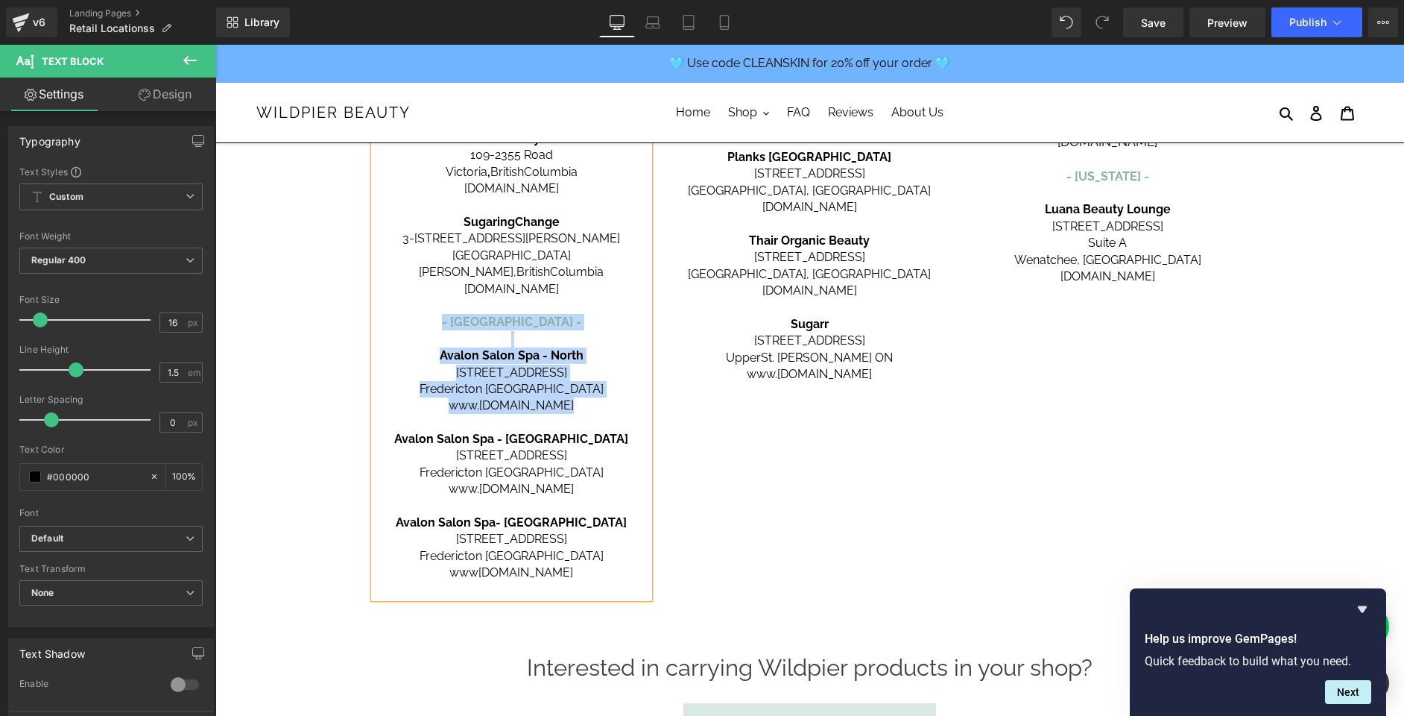
copy div "- [GEOGRAPHIC_DATA] - [GEOGRAPHIC_DATA] - [GEOGRAPHIC_DATA][STREET_ADDRESS] www…"
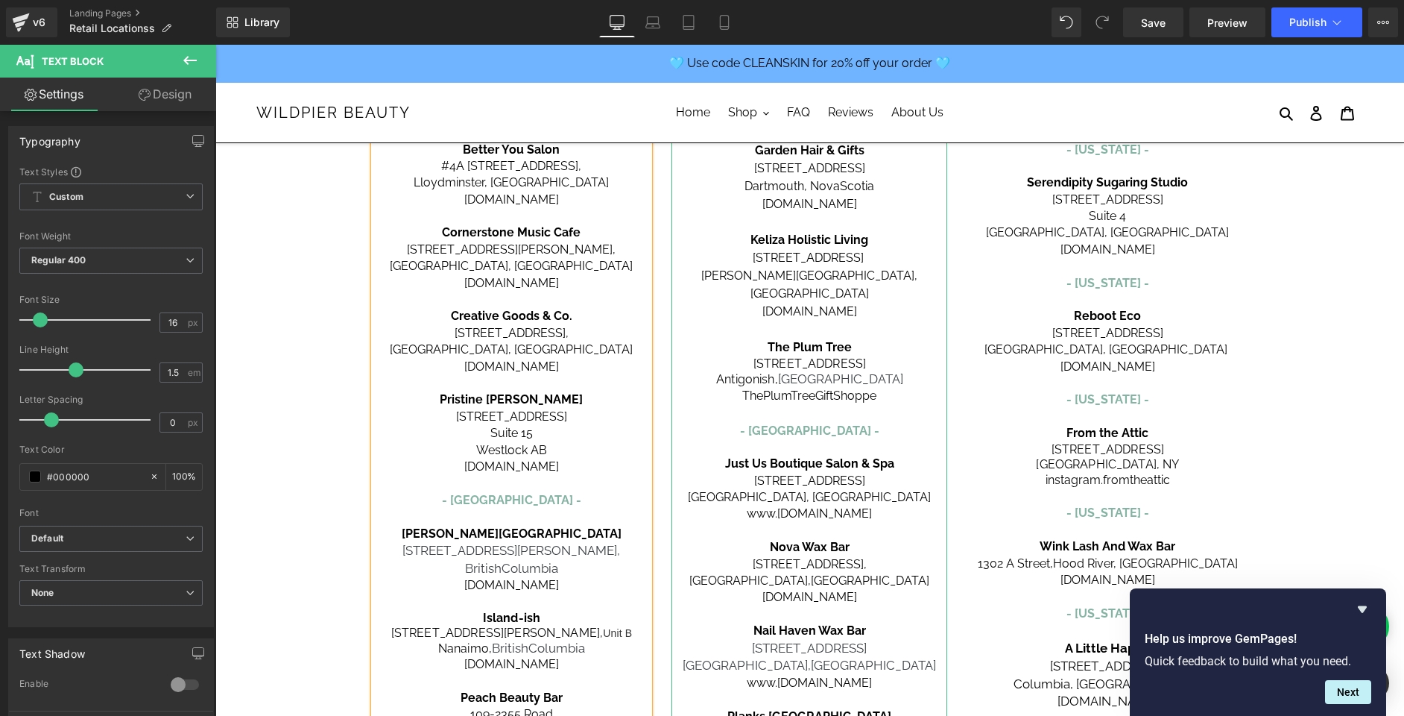
scroll to position [315, 0]
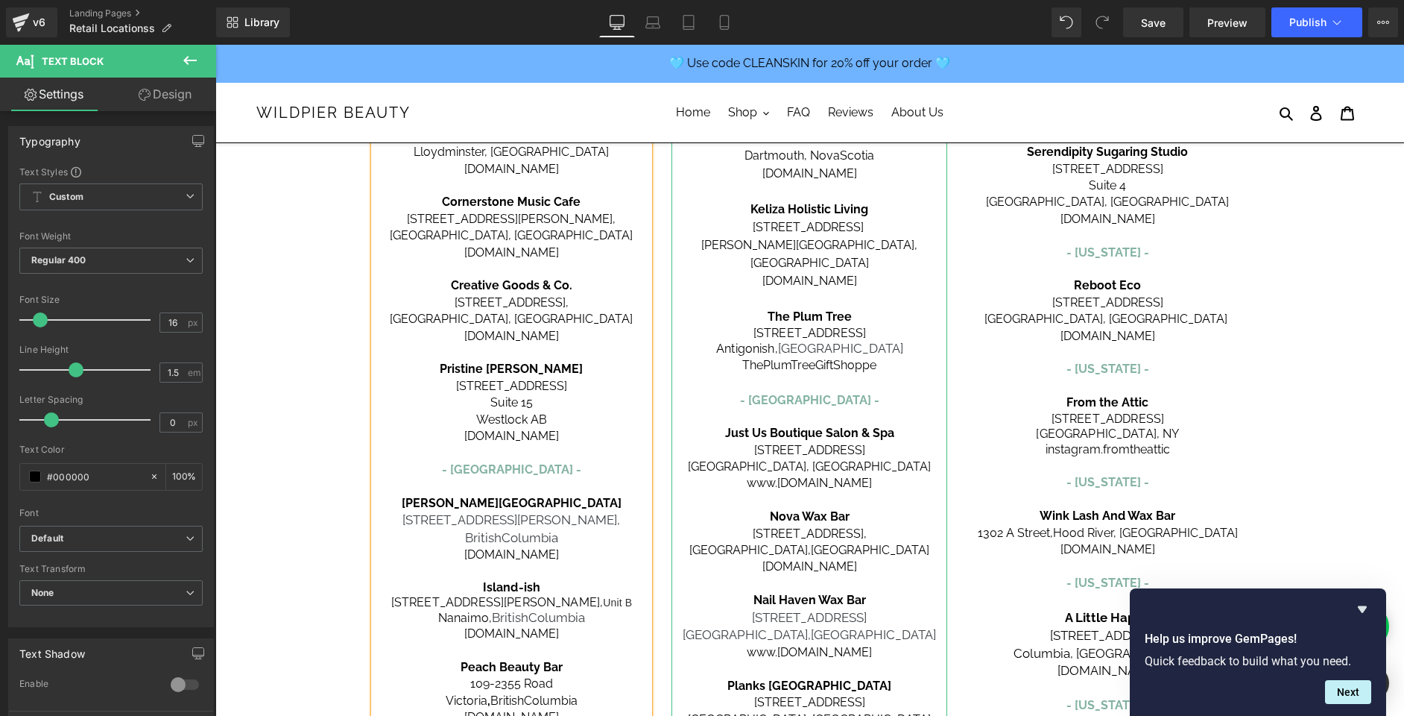
click at [896, 374] on p at bounding box center [810, 383] width 276 height 18
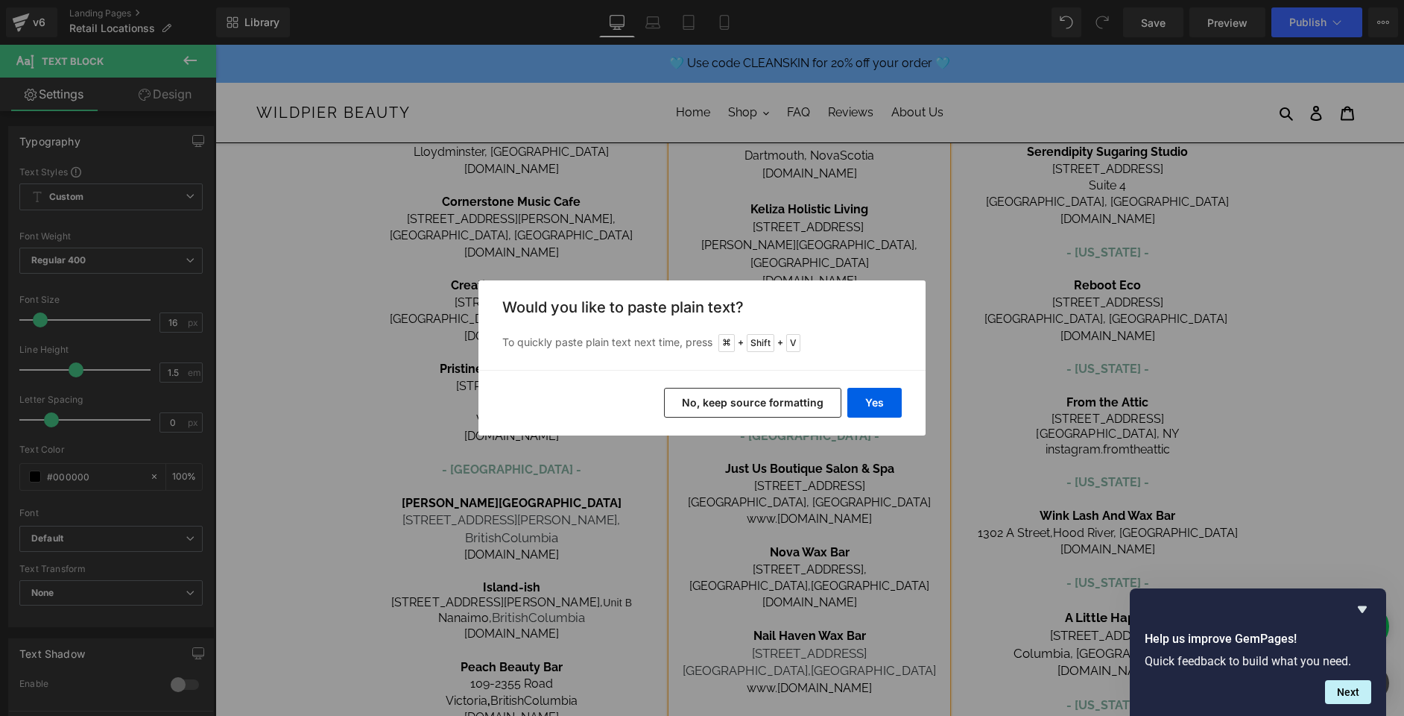
click at [721, 407] on button "No, keep source formatting" at bounding box center [752, 403] width 177 height 30
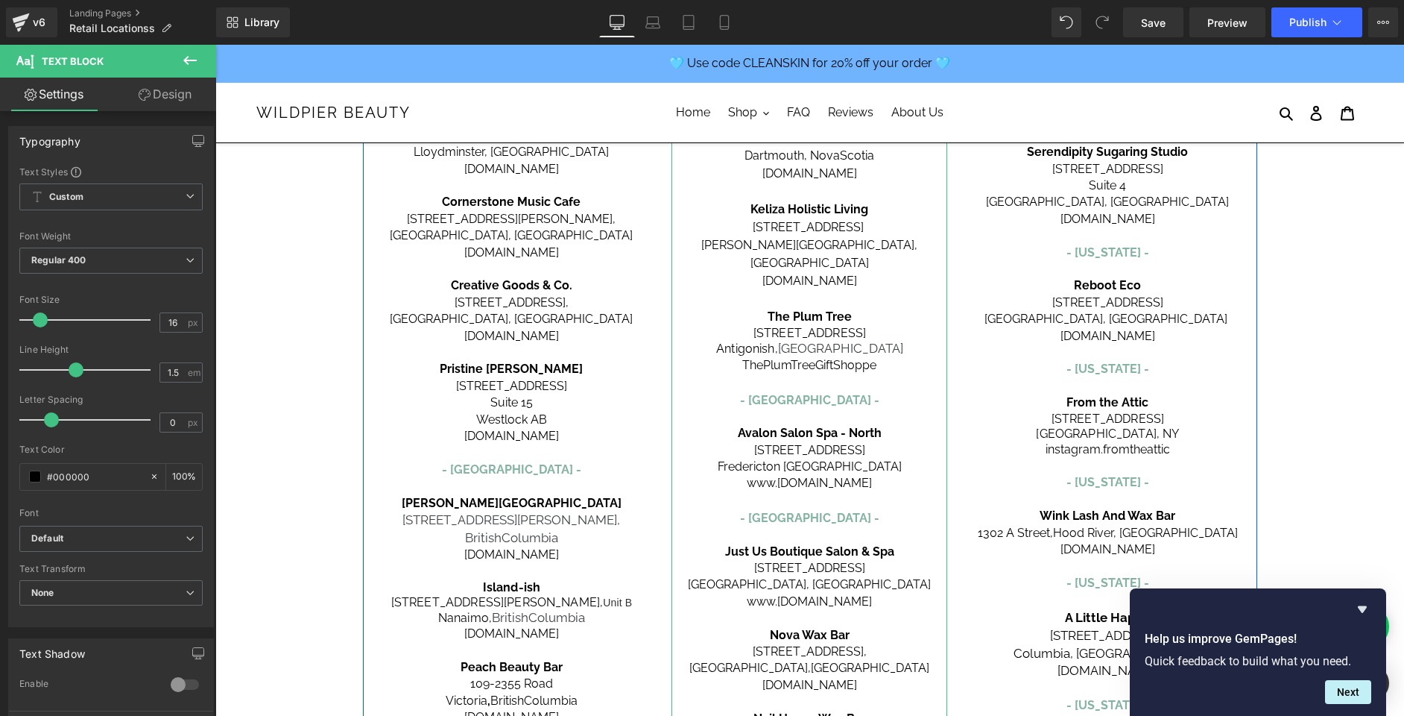
click at [823, 392] on p "- [GEOGRAPHIC_DATA] -" at bounding box center [810, 400] width 276 height 16
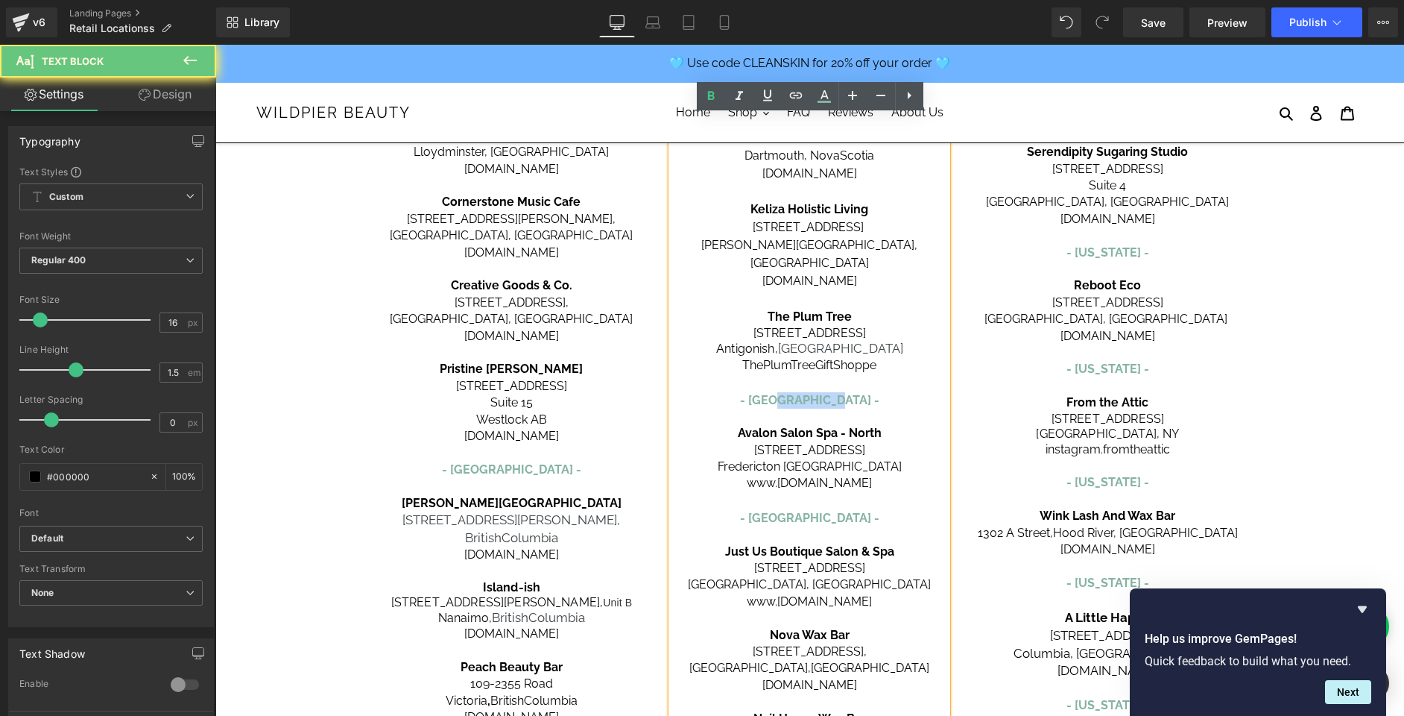
click at [823, 392] on p "- [GEOGRAPHIC_DATA] -" at bounding box center [810, 400] width 276 height 16
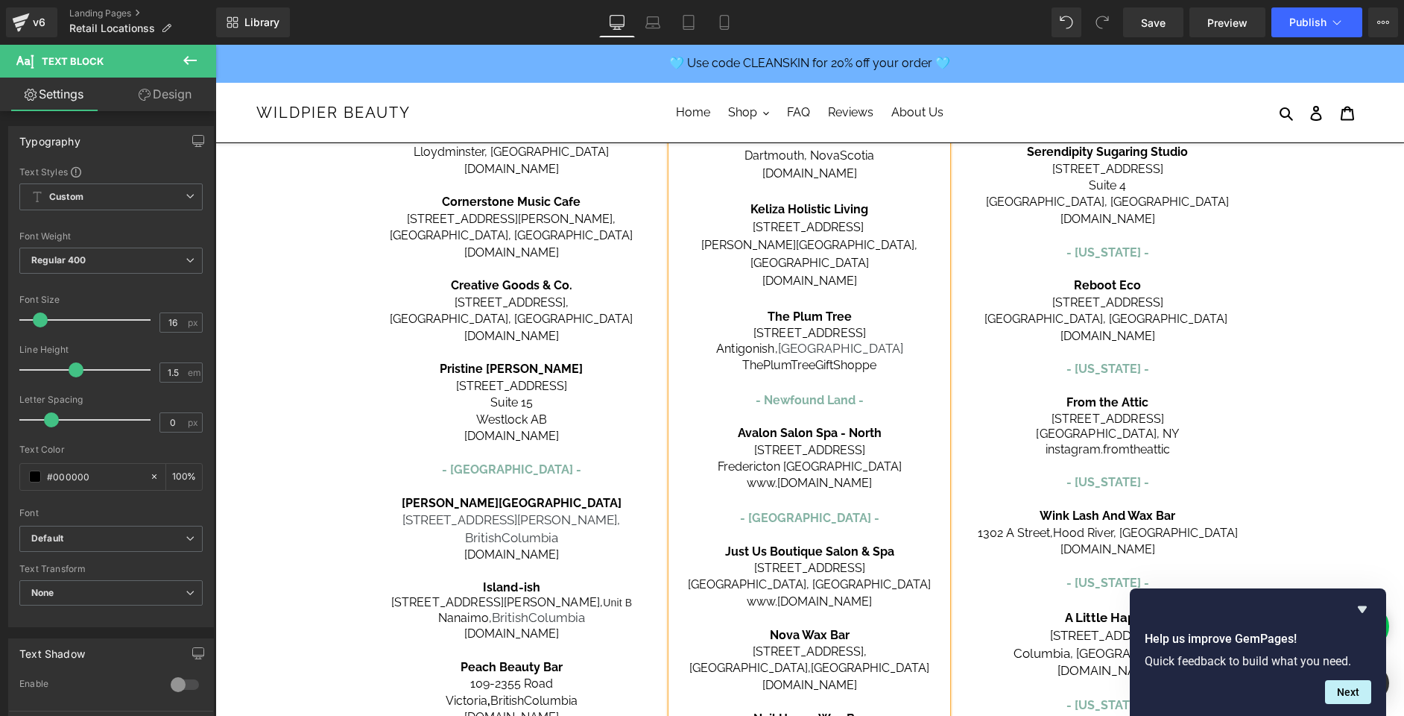
click at [801, 426] on span "Avalon Salon Spa - North" at bounding box center [810, 433] width 144 height 14
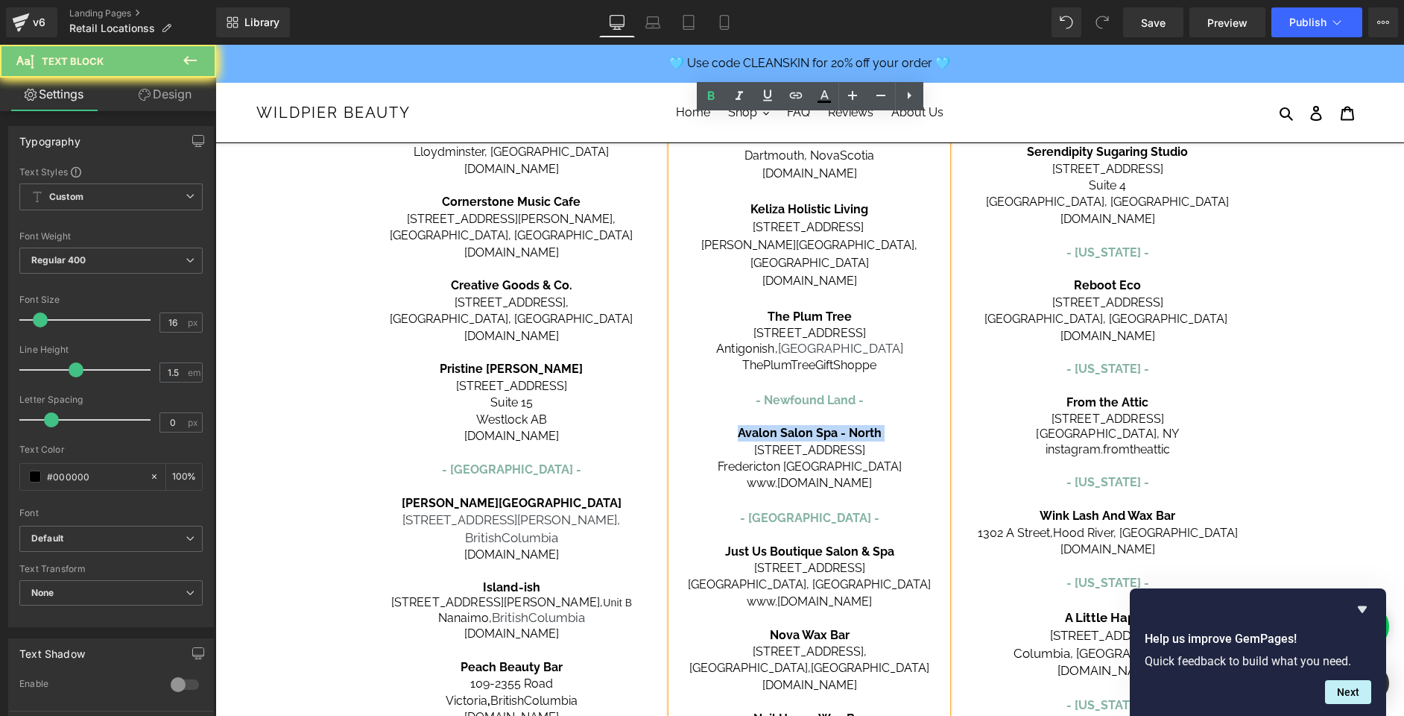
click at [801, 426] on span "Avalon Salon Spa - North" at bounding box center [810, 433] width 144 height 14
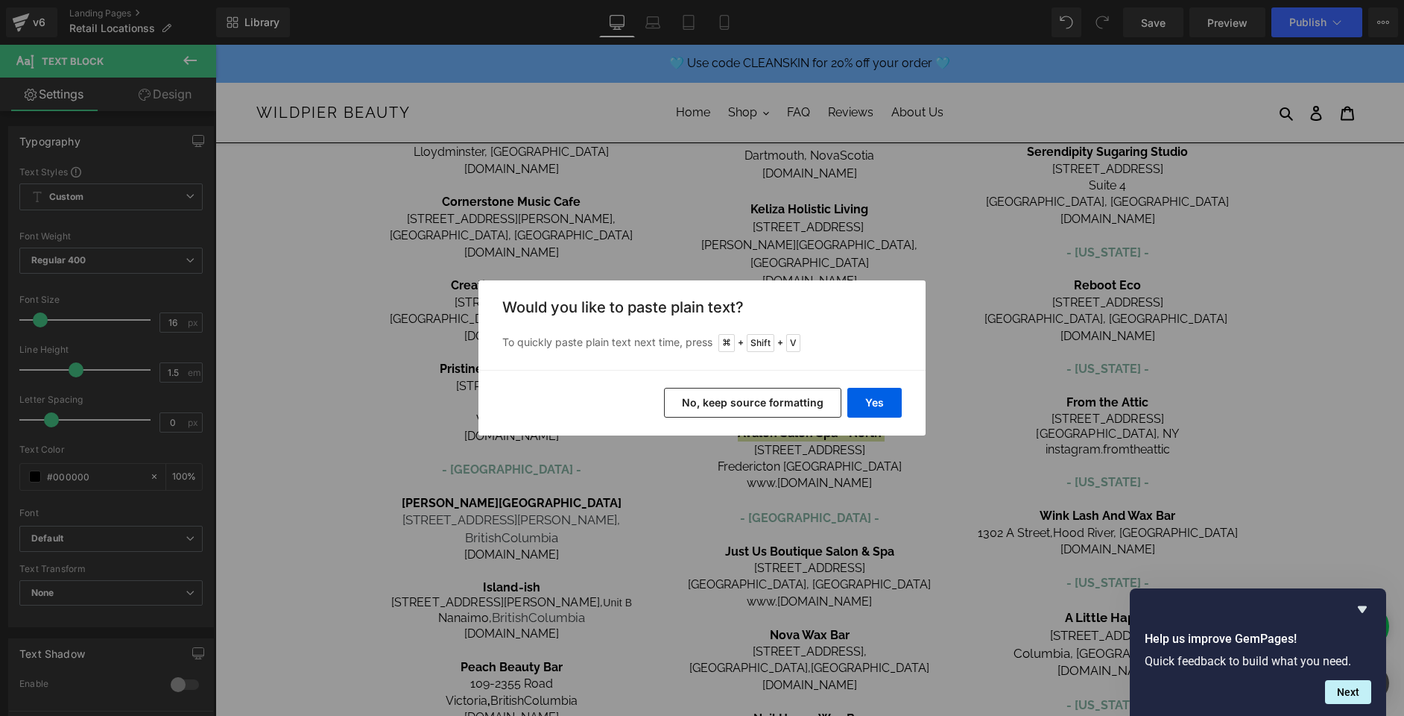
click at [821, 403] on button "No, keep source formatting" at bounding box center [752, 403] width 177 height 30
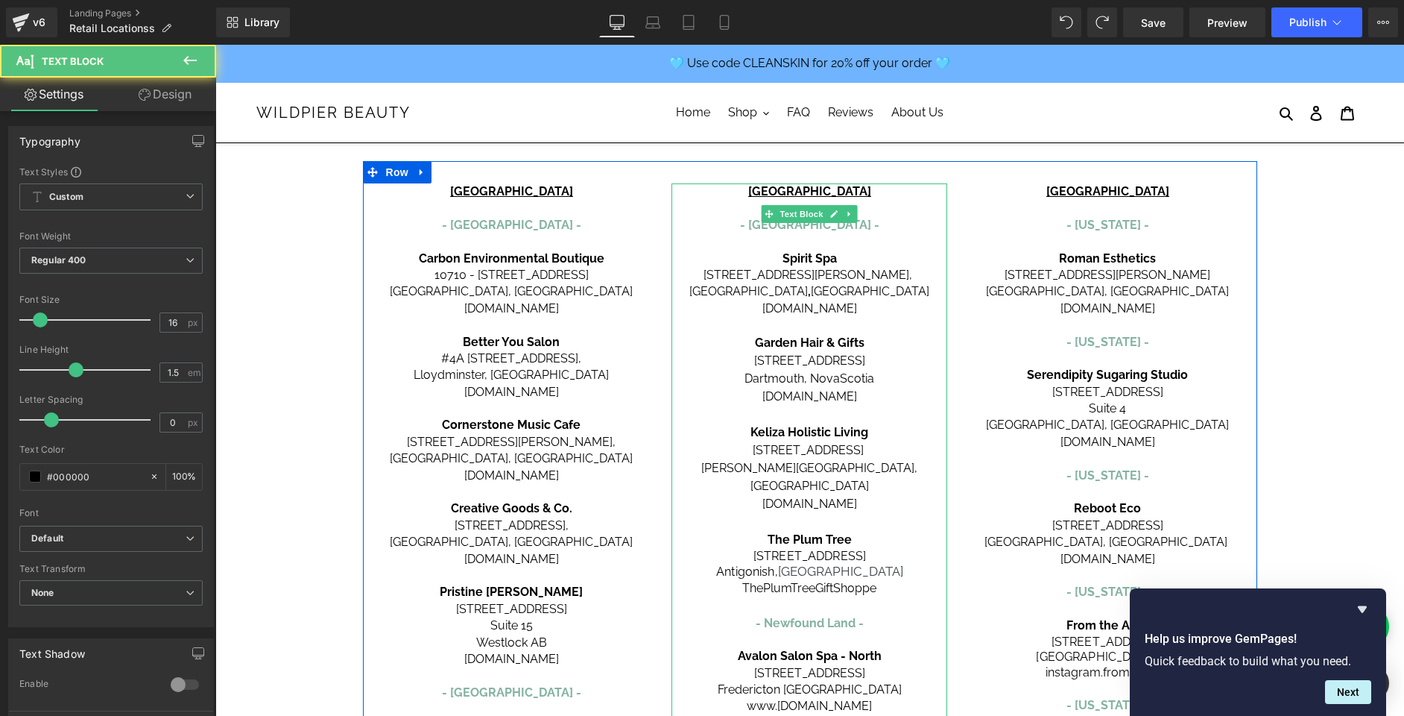
click at [844, 420] on div "CANADA - [GEOGRAPHIC_DATA] - Spirit Spa [STREET_ADDRESS][PERSON_NAME] [DOMAIN_N…" at bounding box center [810, 717] width 276 height 1069
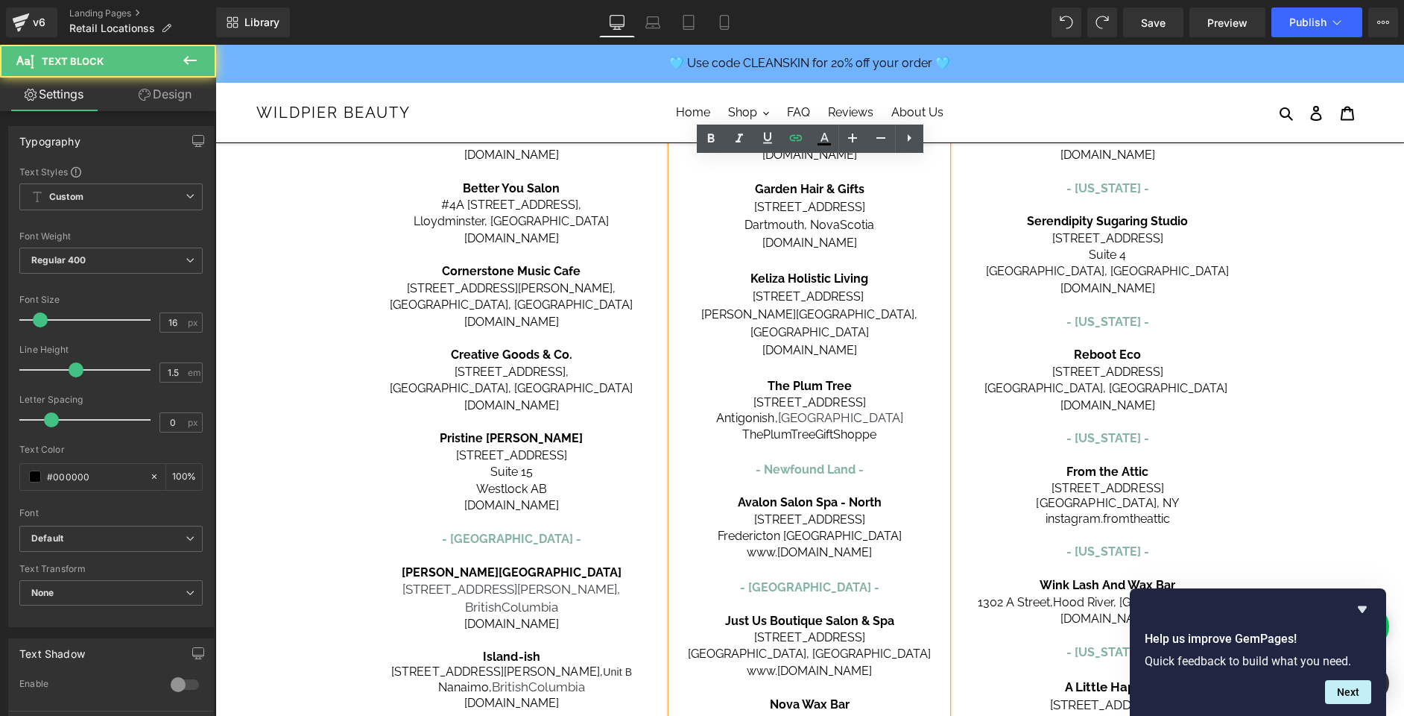
scroll to position [327, 0]
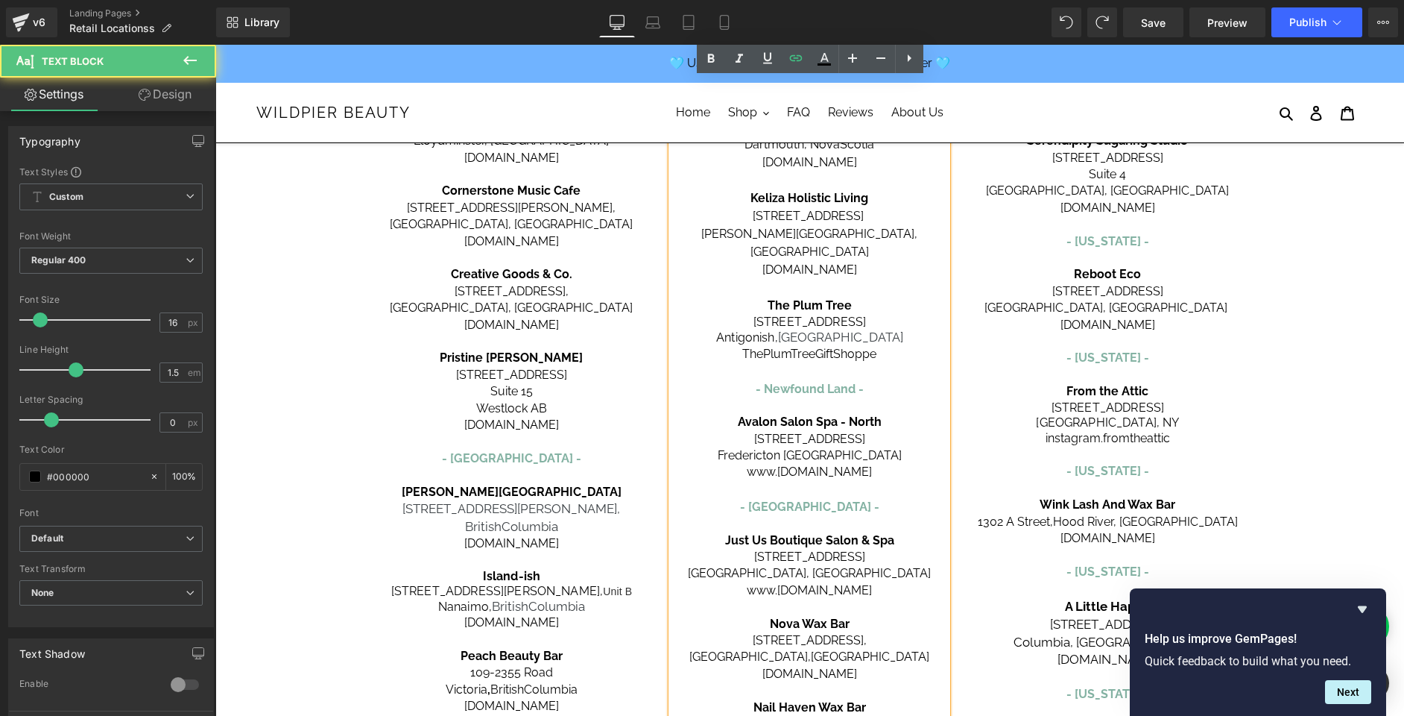
click at [803, 414] on span "Avalon Salon Spa - North" at bounding box center [810, 421] width 144 height 14
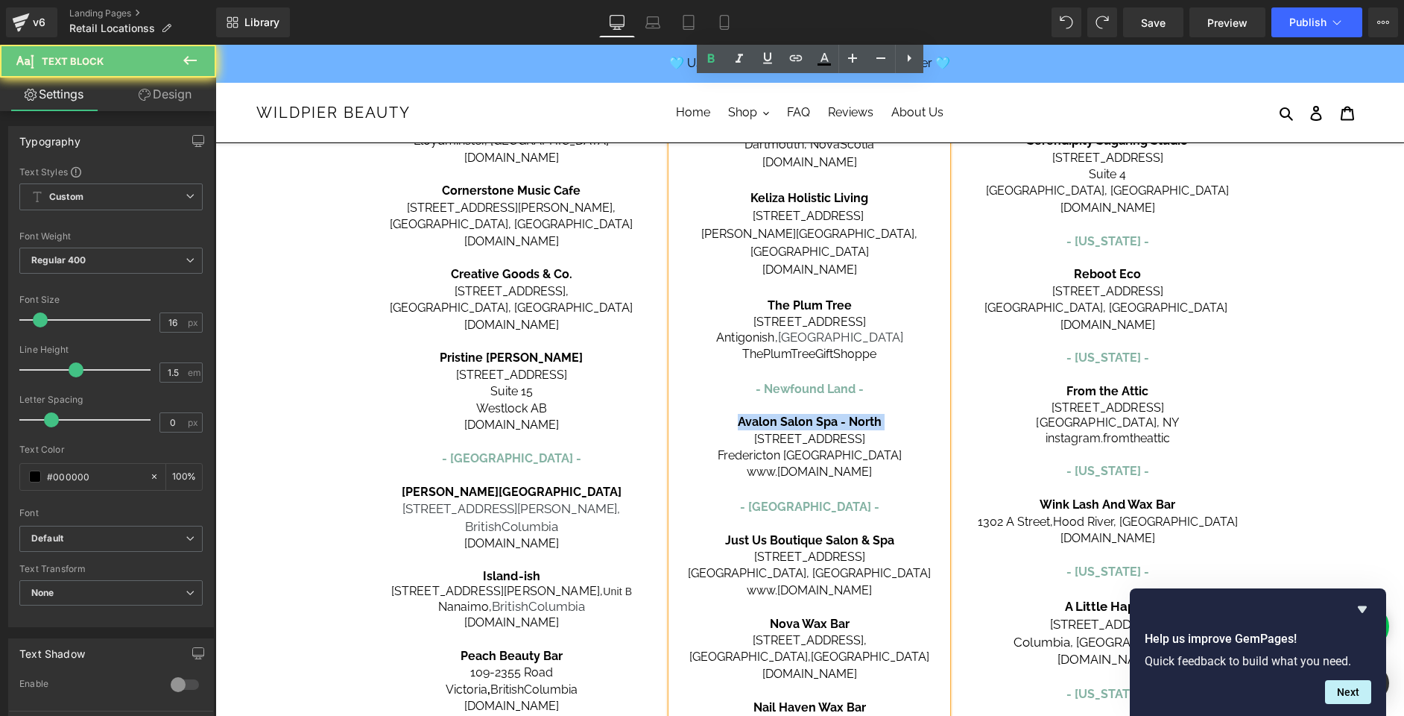
click at [803, 414] on span "Avalon Salon Spa - North" at bounding box center [810, 421] width 144 height 14
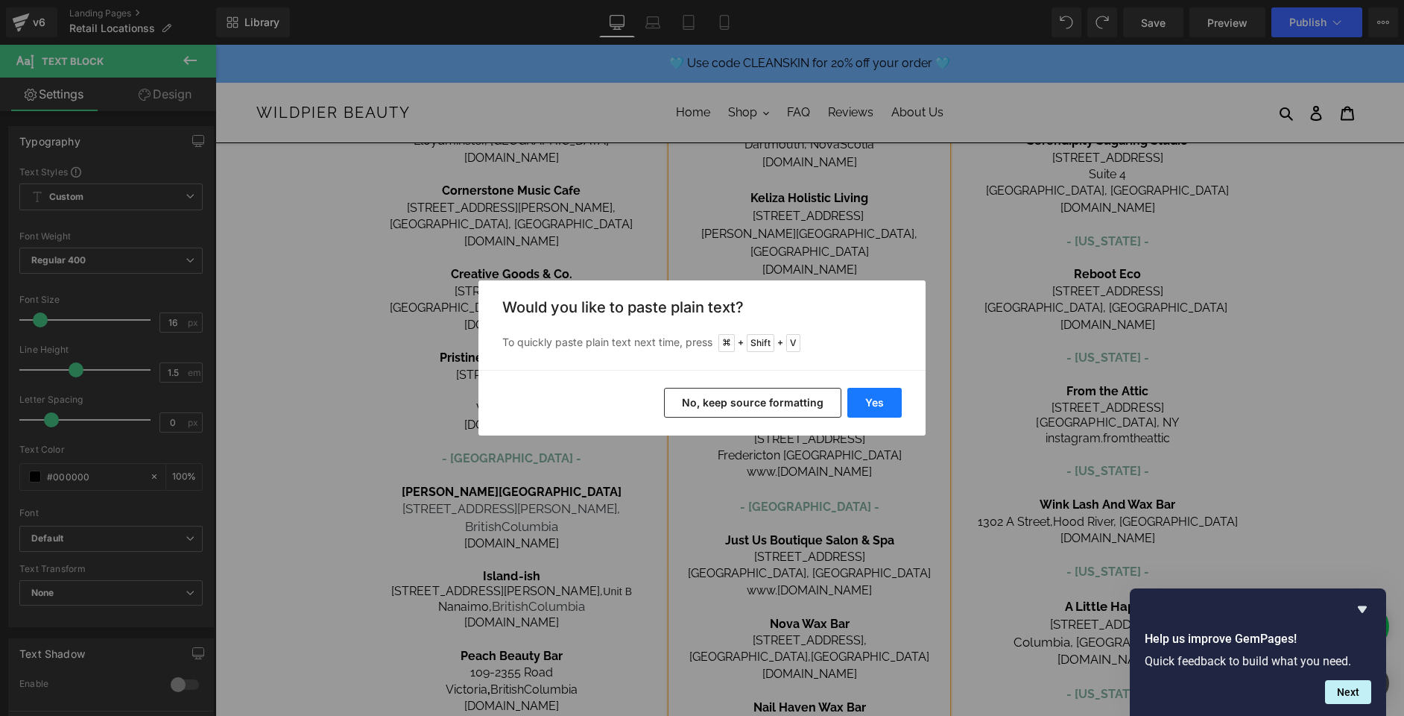
click at [875, 406] on button "Yes" at bounding box center [875, 403] width 54 height 30
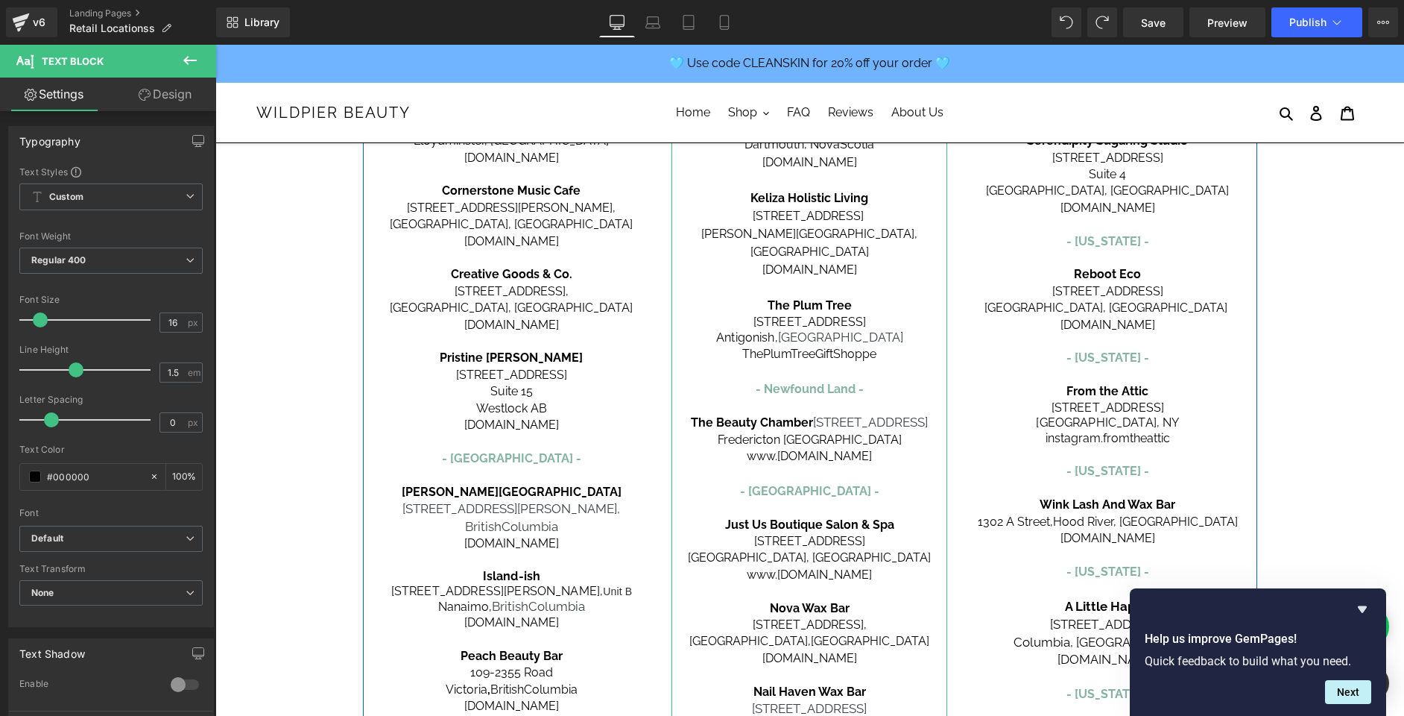
click at [813, 415] on b "The Beauty Chamber" at bounding box center [752, 422] width 122 height 14
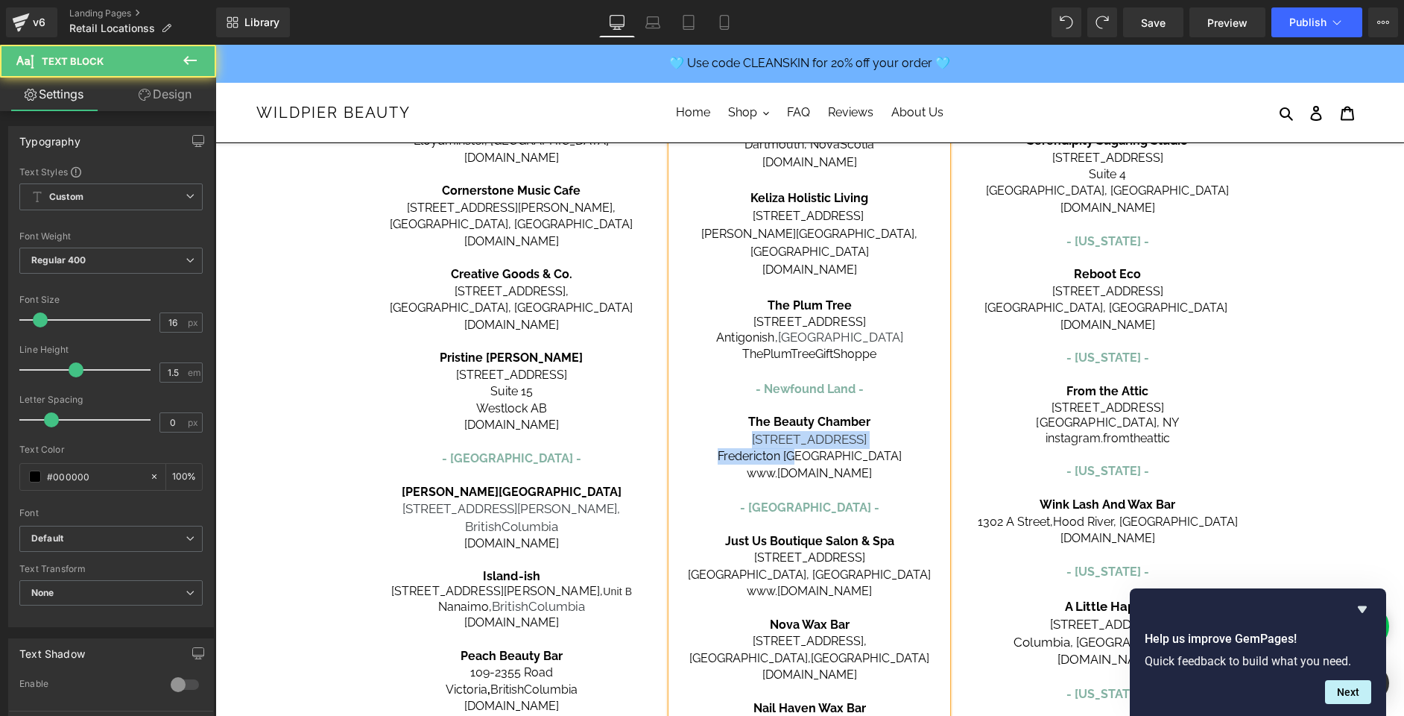
drag, startPoint x: 858, startPoint y: 438, endPoint x: 752, endPoint y: 417, distance: 107.9
click at [752, 417] on div "CANADA - [GEOGRAPHIC_DATA] - Spirit Spa [STREET_ADDRESS][PERSON_NAME] [DOMAIN_N…" at bounding box center [810, 484] width 276 height 1070
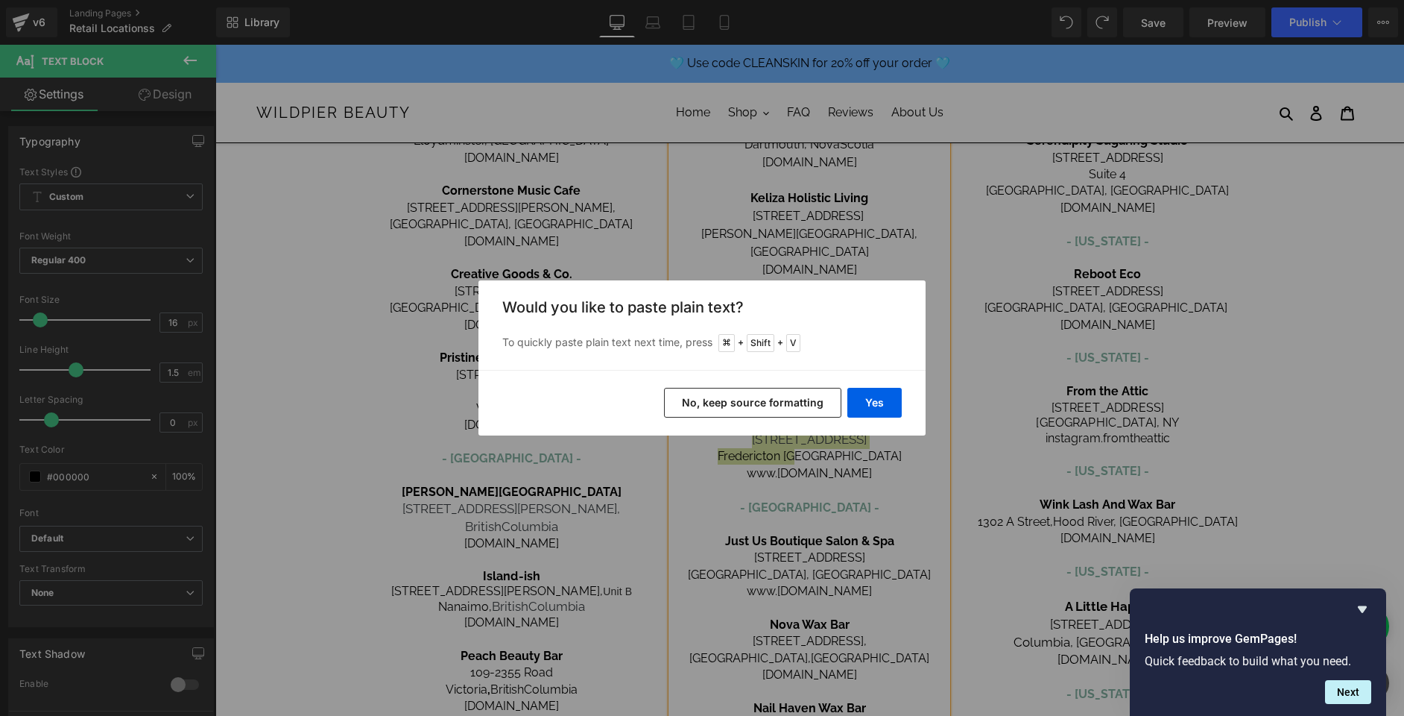
click at [793, 400] on button "No, keep source formatting" at bounding box center [752, 403] width 177 height 30
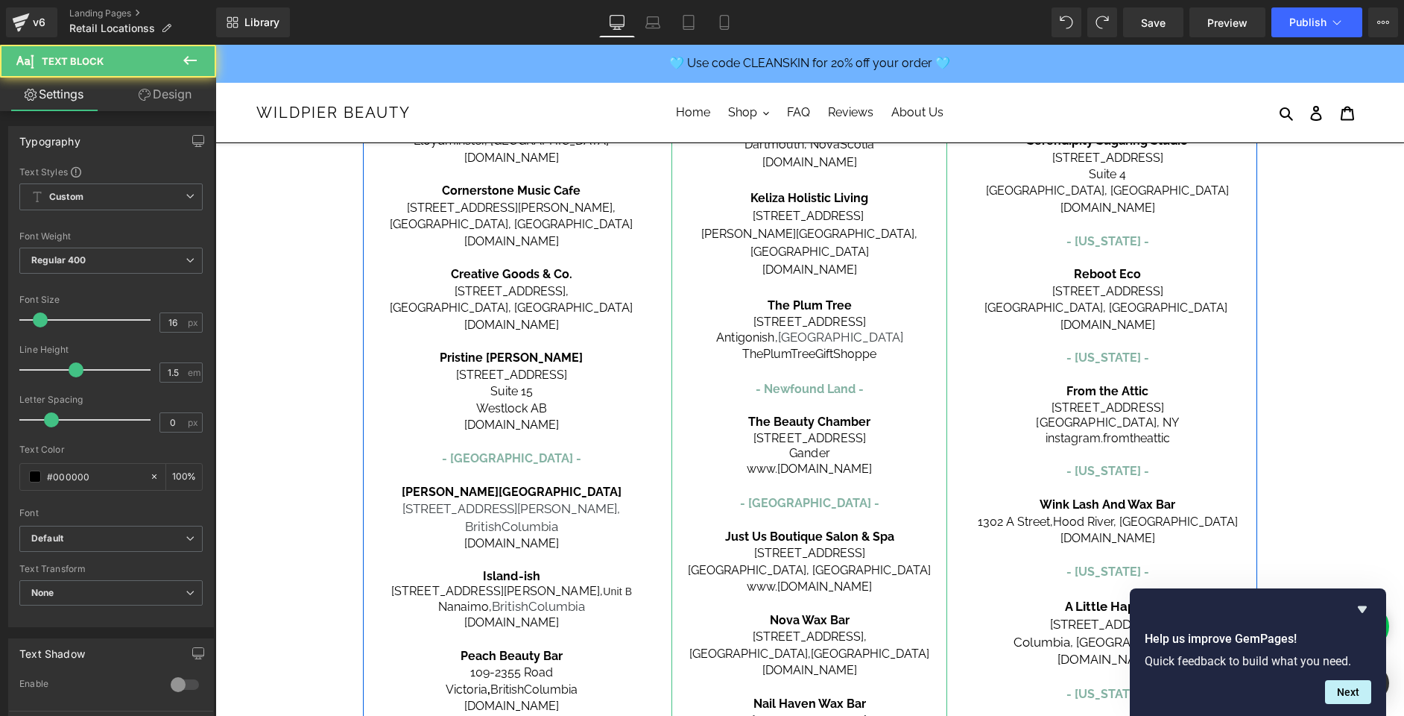
click at [848, 446] on p "Gander" at bounding box center [810, 453] width 276 height 15
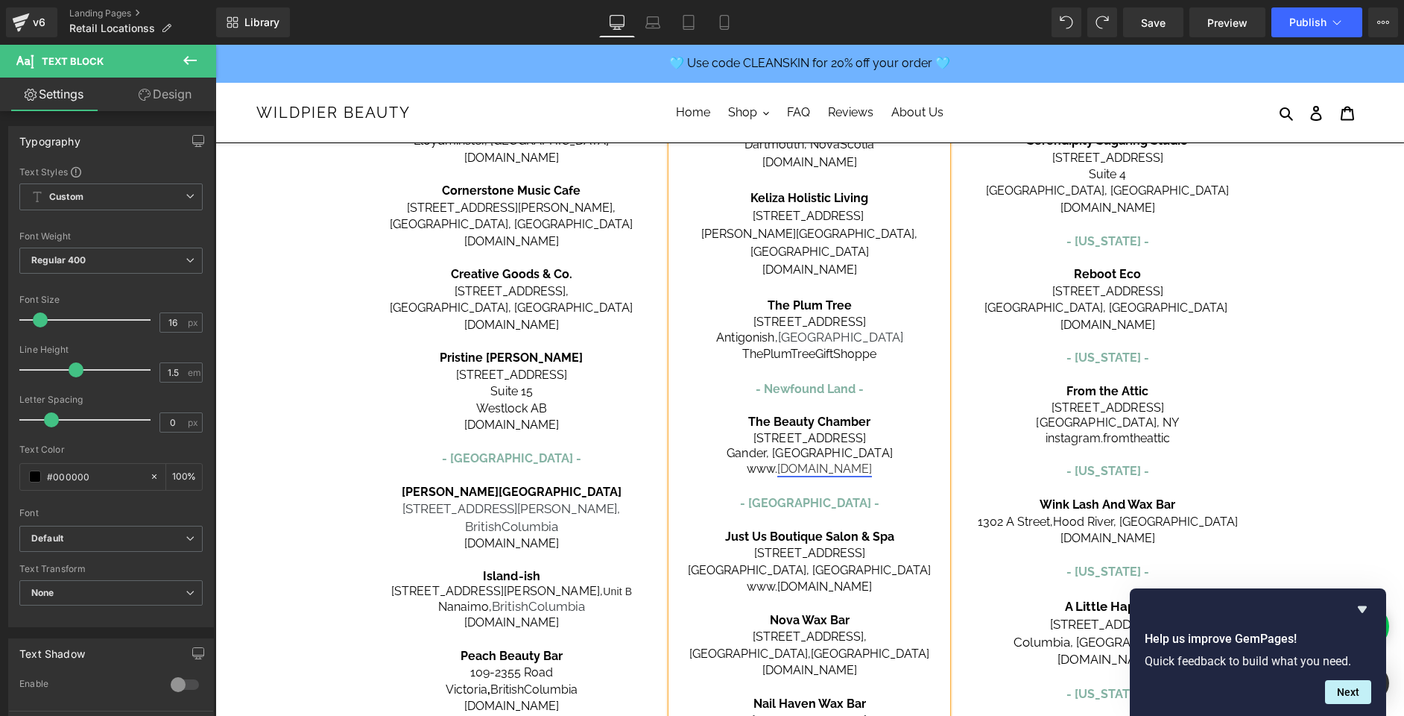
click at [823, 461] on link "[DOMAIN_NAME]" at bounding box center [825, 468] width 95 height 14
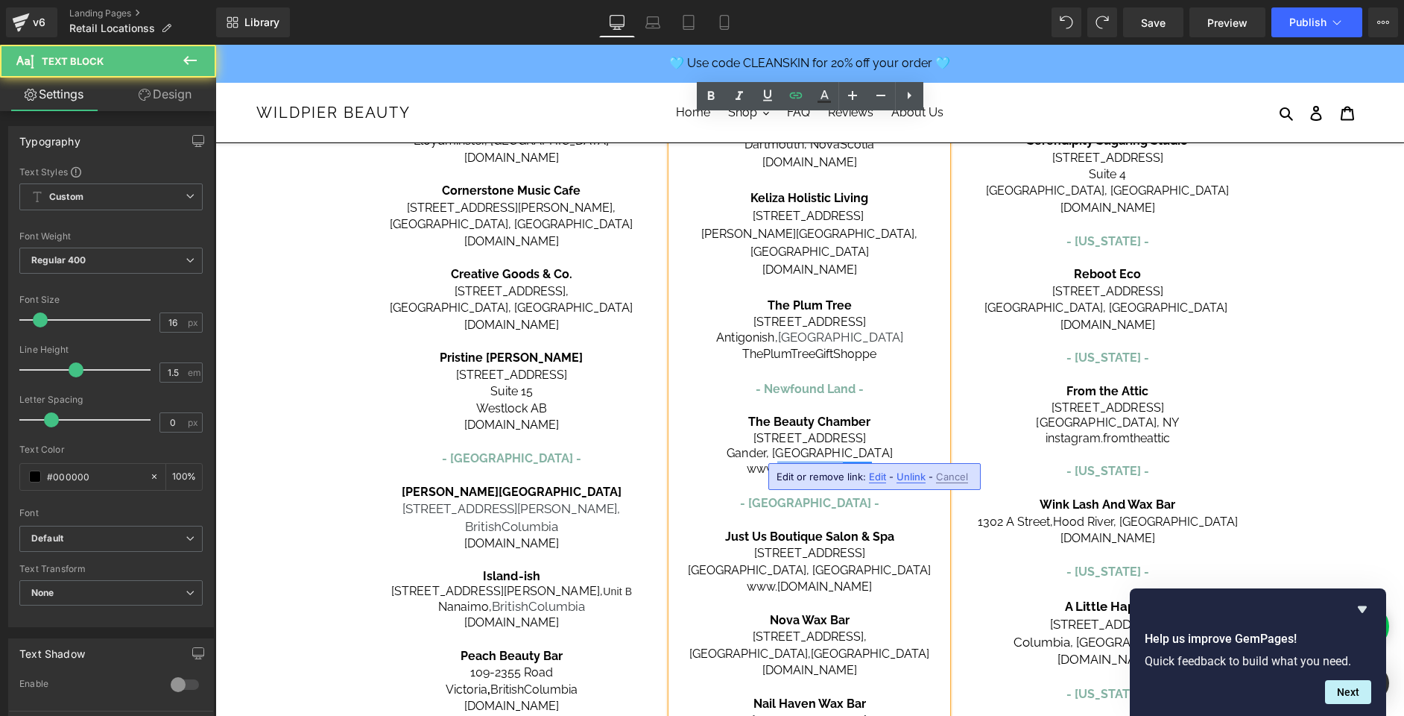
click at [823, 461] on link "[DOMAIN_NAME]" at bounding box center [825, 468] width 95 height 14
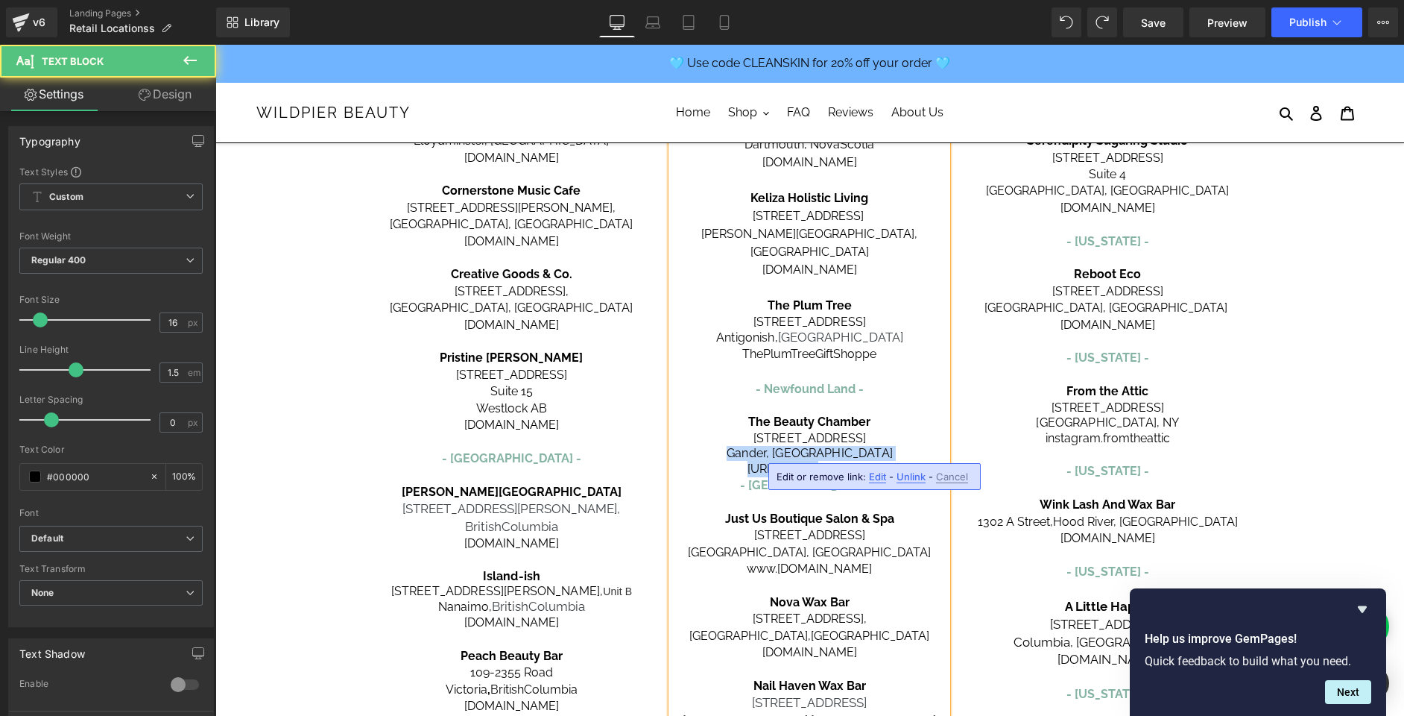
drag, startPoint x: 745, startPoint y: 450, endPoint x: 656, endPoint y: 441, distance: 89.8
click at [656, 441] on div "[GEOGRAPHIC_DATA] - [GEOGRAPHIC_DATA] - Carbon Environmental Boutique [STREET_A…" at bounding box center [810, 525] width 895 height 1196
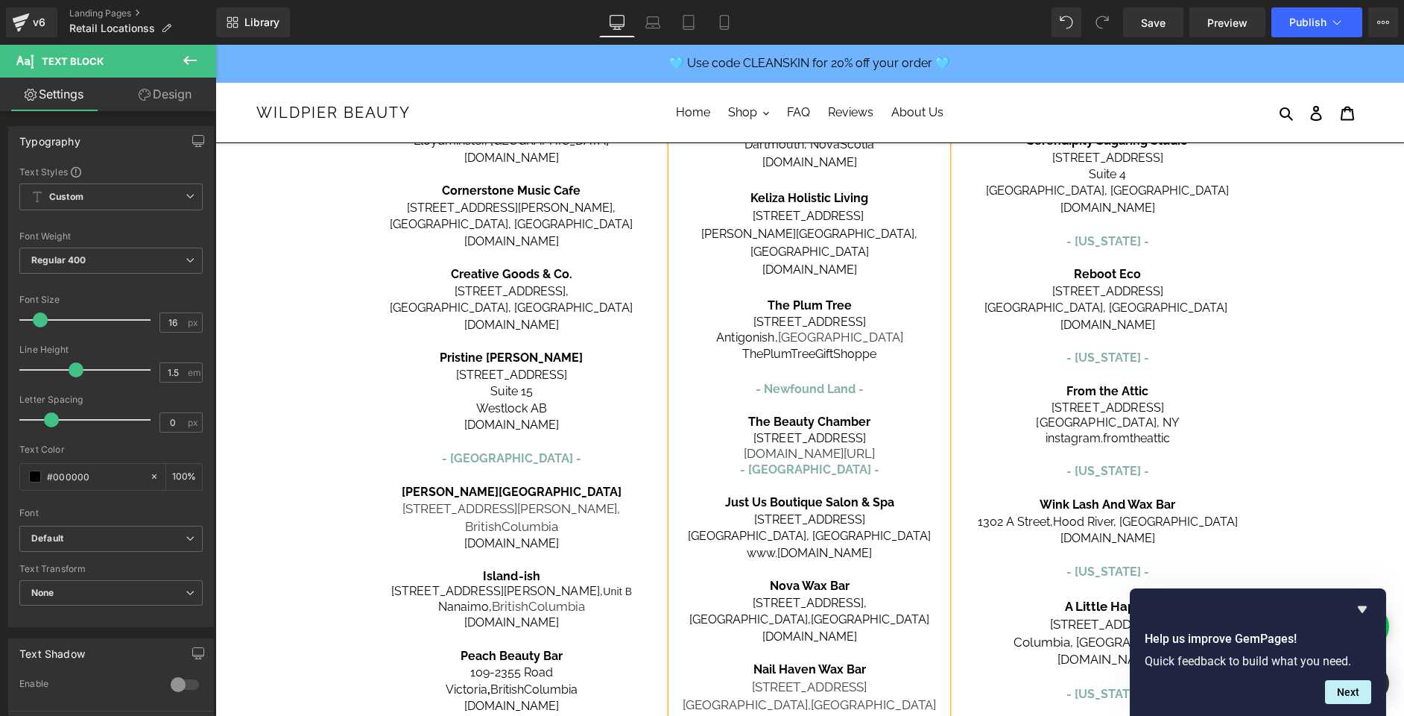
click at [927, 446] on p "[DOMAIN_NAME][URL]" at bounding box center [810, 454] width 276 height 16
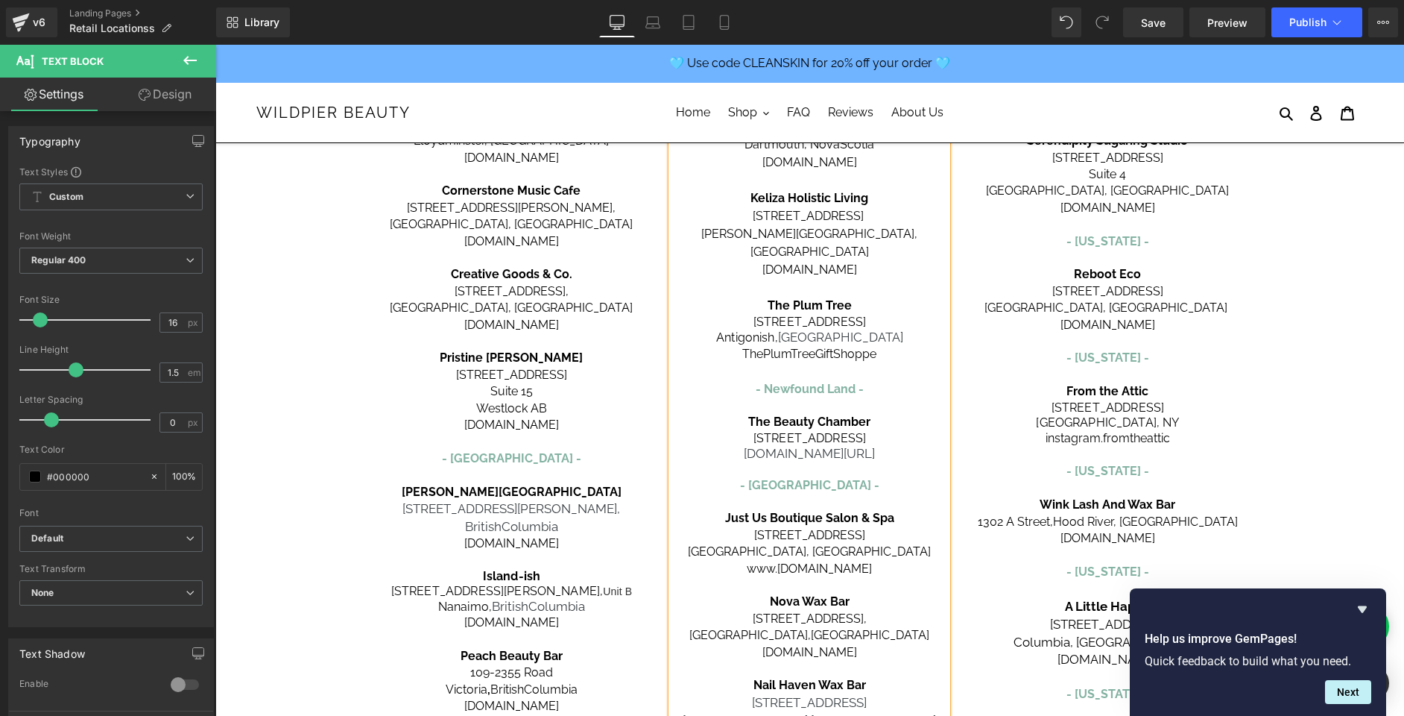
click at [851, 446] on span "[DOMAIN_NAME][URL]" at bounding box center [809, 453] width 131 height 15
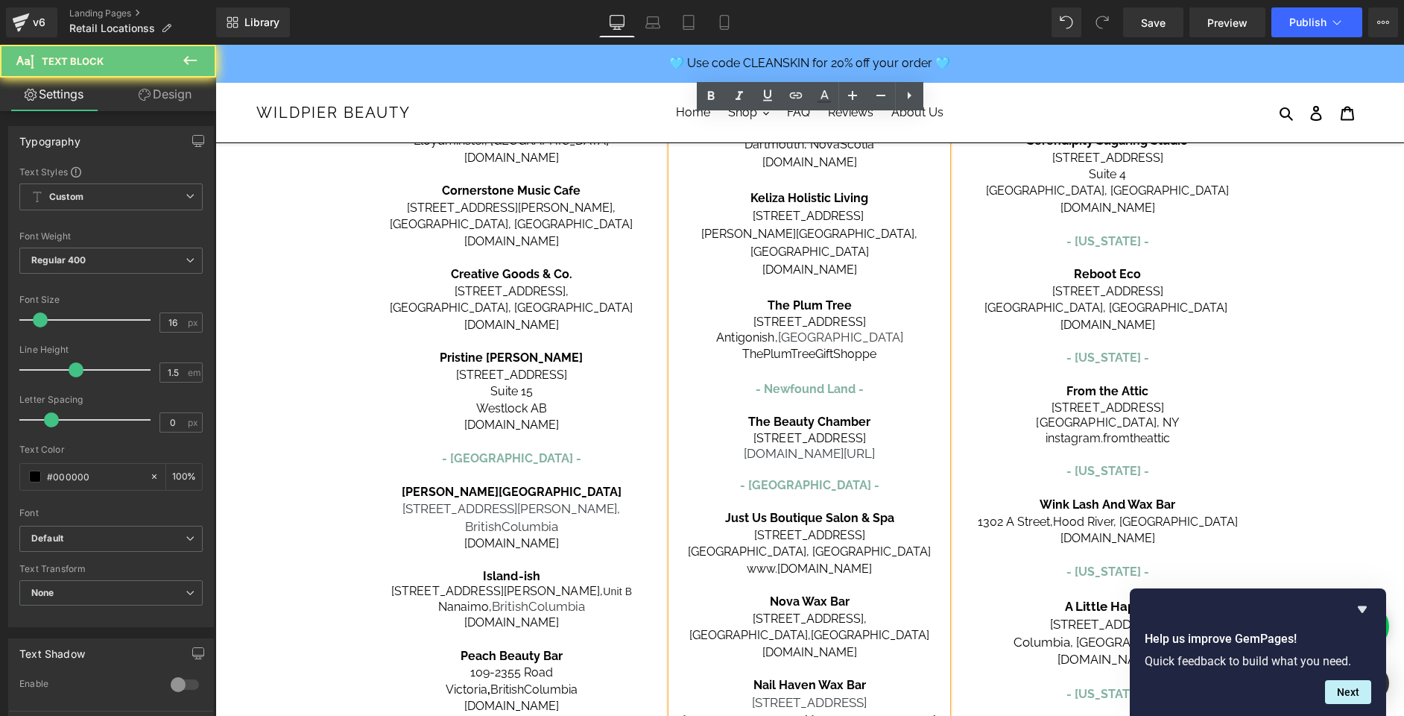
click at [851, 446] on span "[DOMAIN_NAME][URL]" at bounding box center [809, 453] width 131 height 15
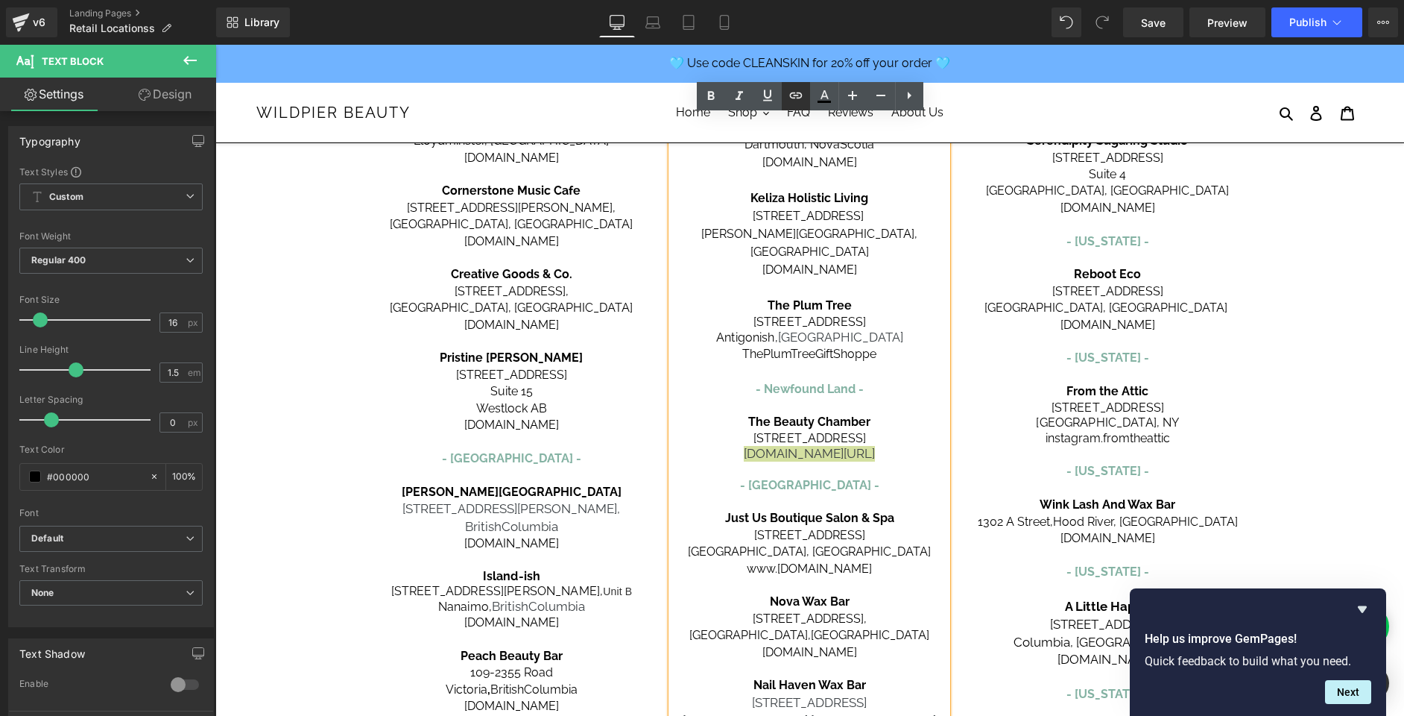
click at [797, 87] on icon at bounding box center [796, 95] width 18 height 18
click at [718, 473] on input "text" at bounding box center [765, 466] width 230 height 37
paste input "[URL][DOMAIN_NAME]"
click at [893, 470] on icon "button" at bounding box center [895, 467] width 18 height 18
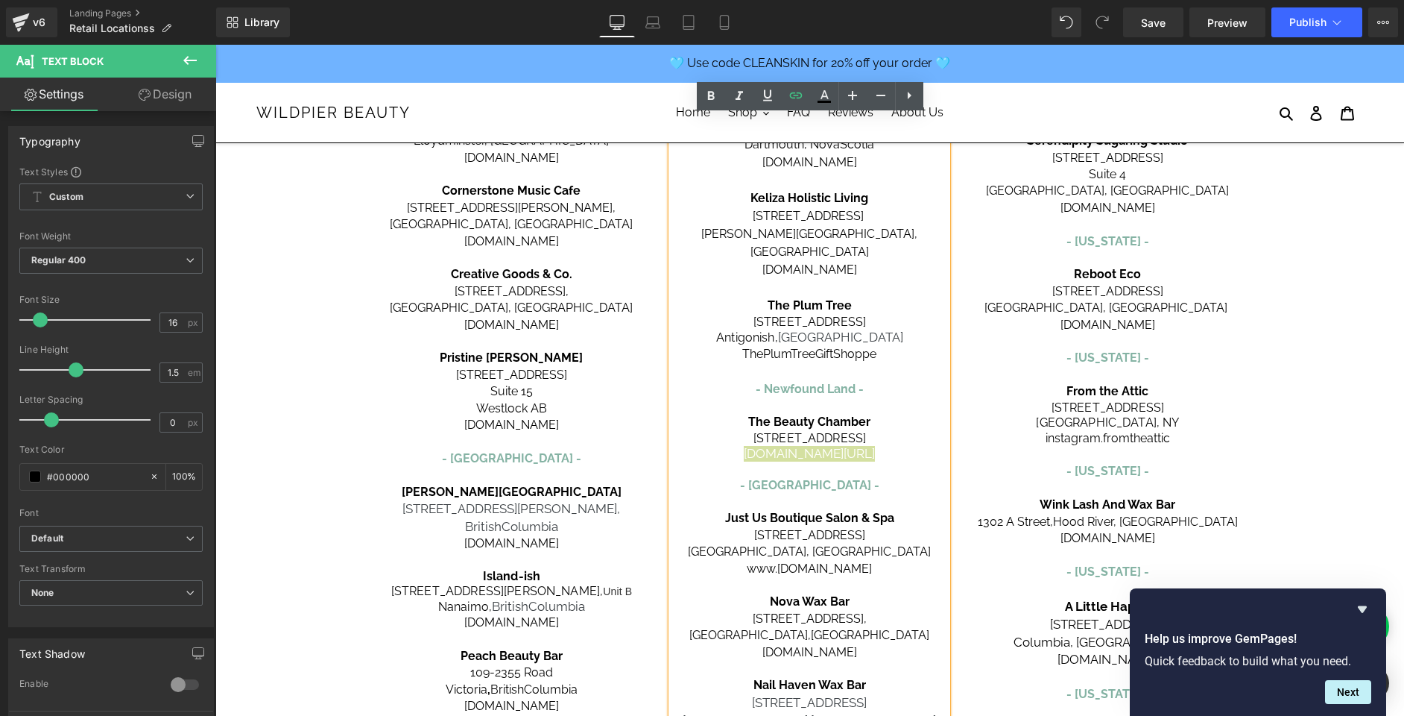
scroll to position [0, 0]
click at [899, 477] on p "- [GEOGRAPHIC_DATA] -" at bounding box center [810, 485] width 276 height 16
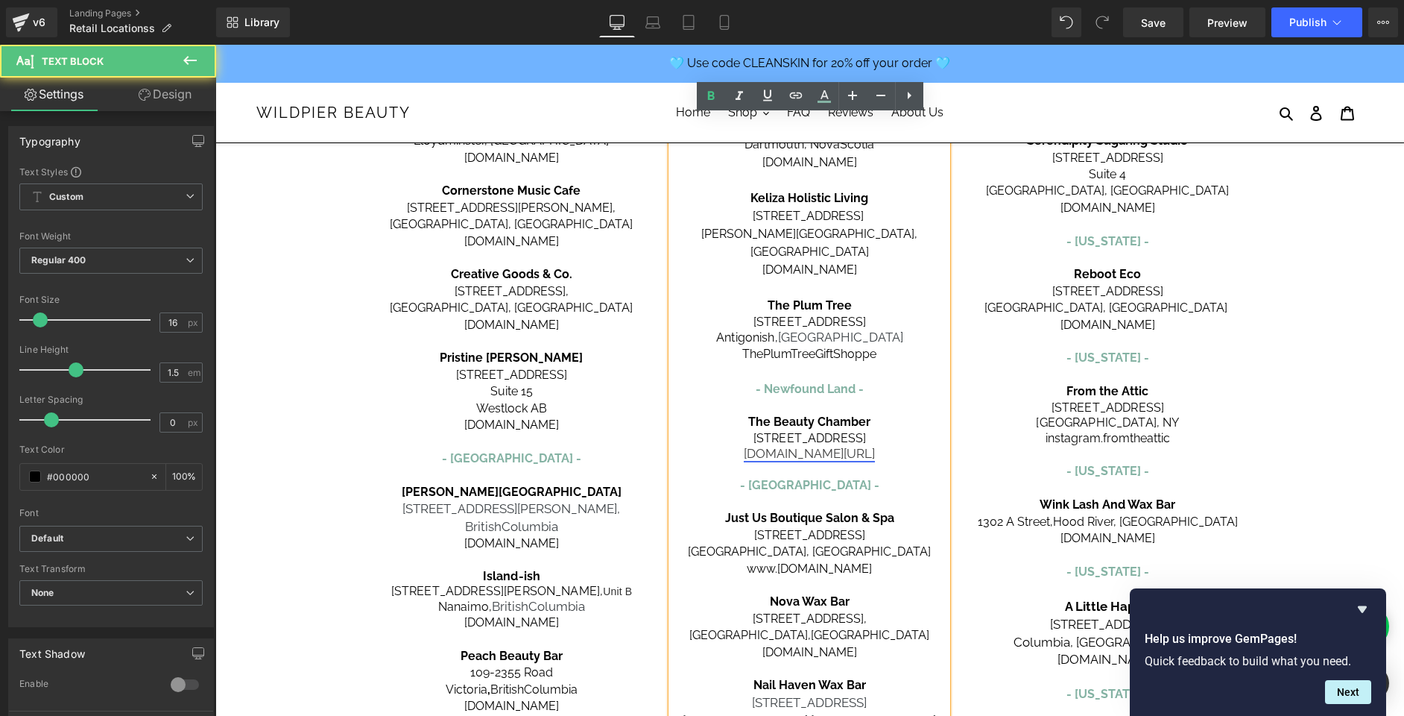
click at [798, 446] on link "[DOMAIN_NAME][URL]" at bounding box center [809, 453] width 131 height 15
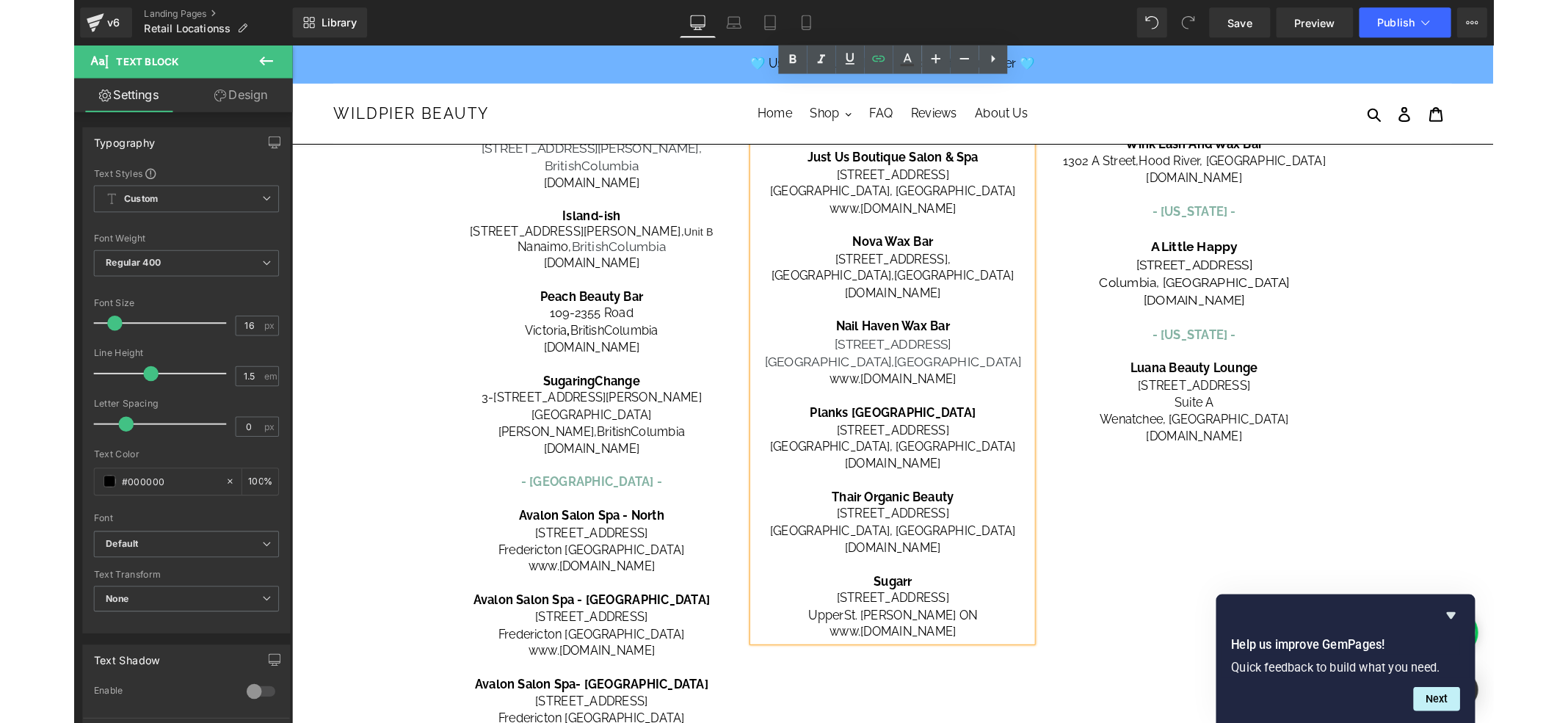
scroll to position [604, 0]
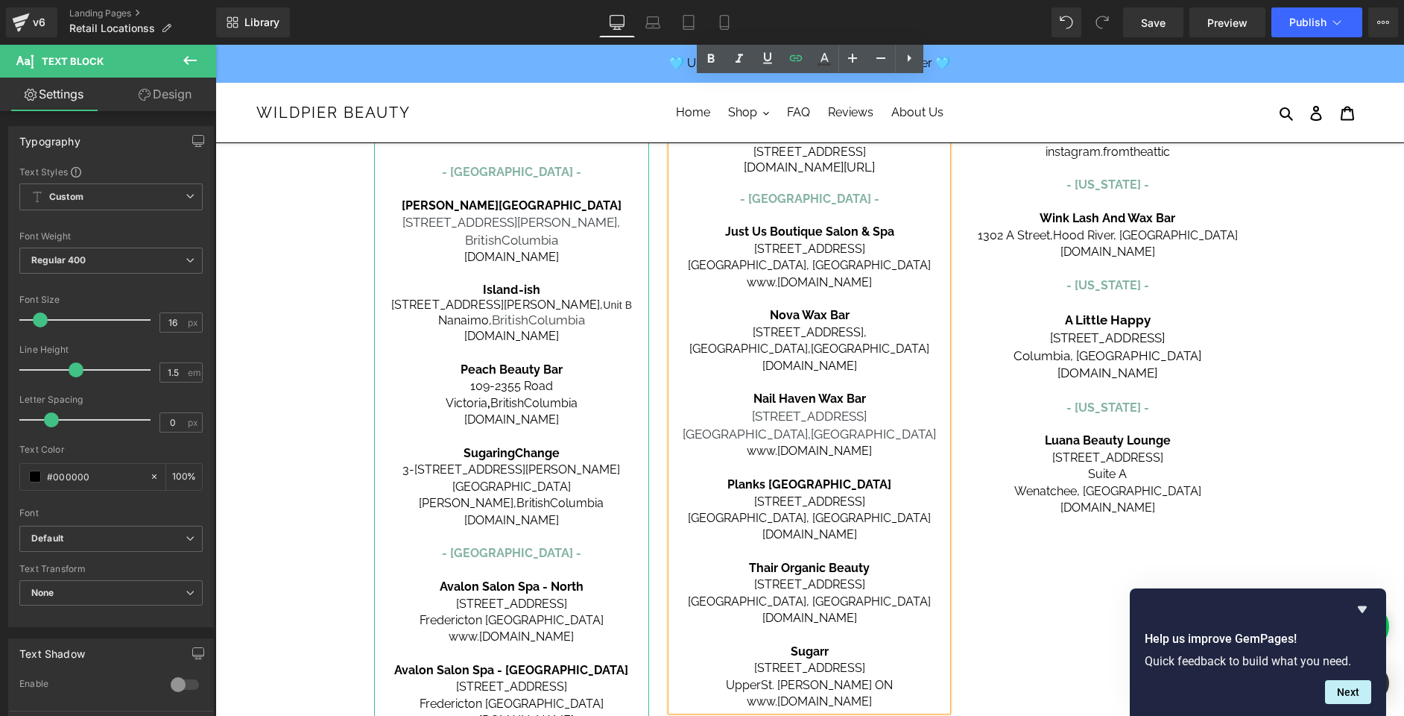
click at [506, 225] on span "[STREET_ADDRESS][PERSON_NAME]," at bounding box center [512, 222] width 218 height 15
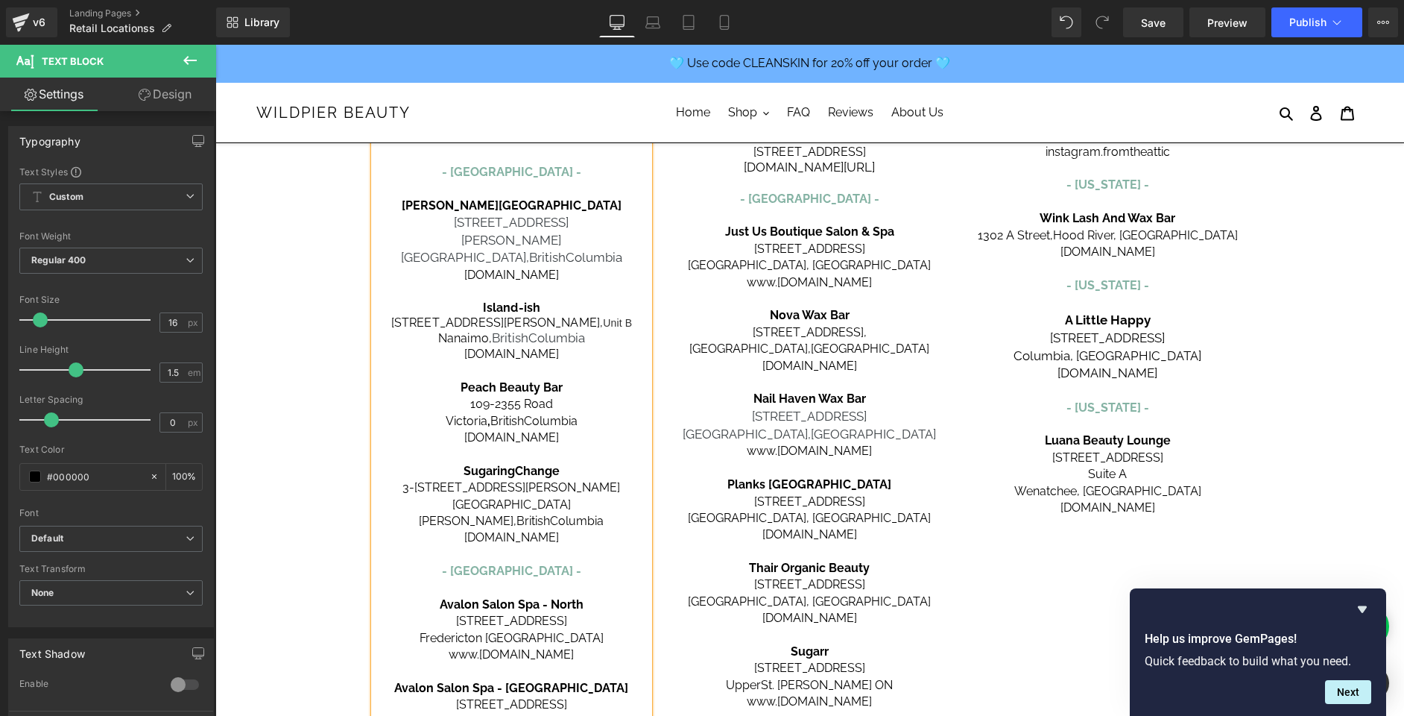
click at [535, 200] on strong "[PERSON_NAME][GEOGRAPHIC_DATA]" at bounding box center [512, 205] width 220 height 14
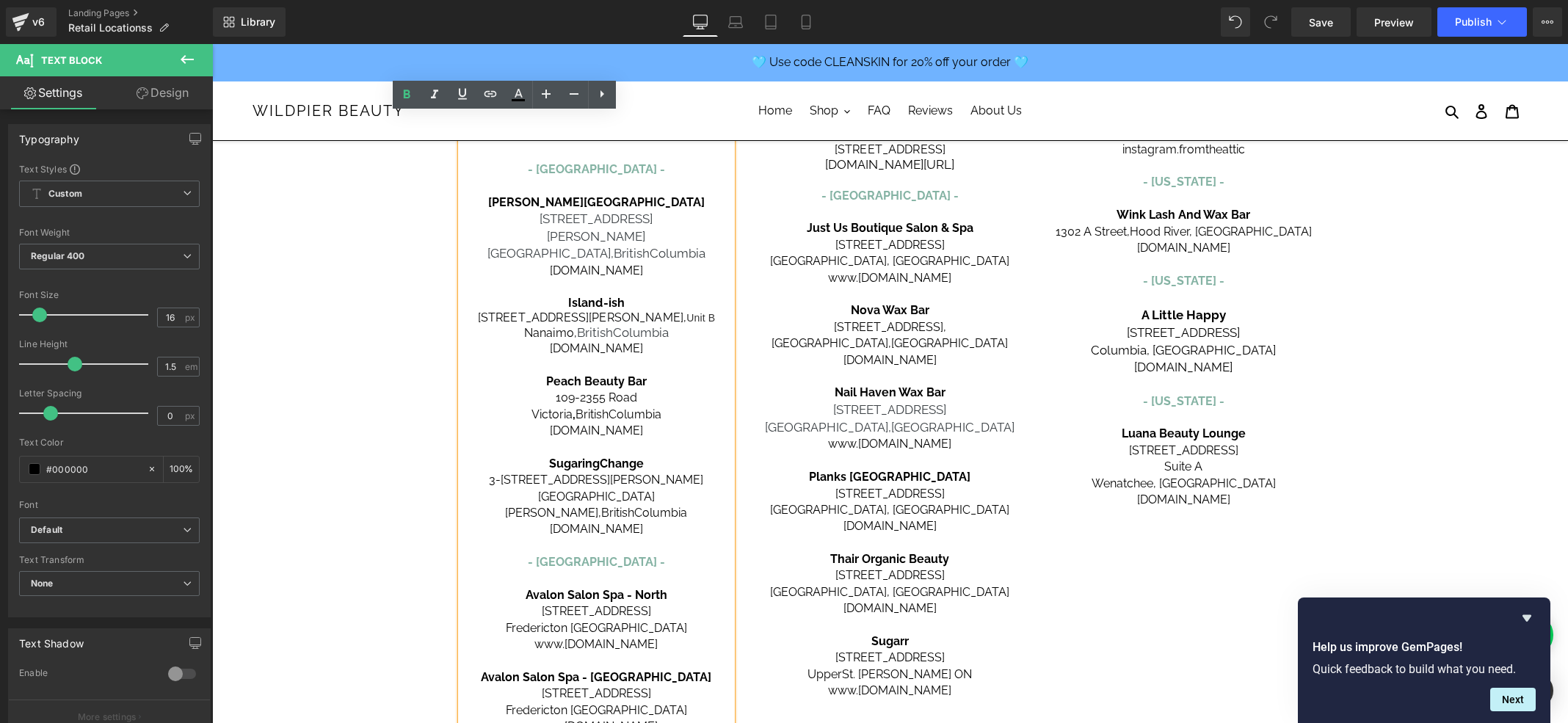
click at [1019, 601] on p "[DOMAIN_NAME]" at bounding box center [890, 609] width 272 height 16
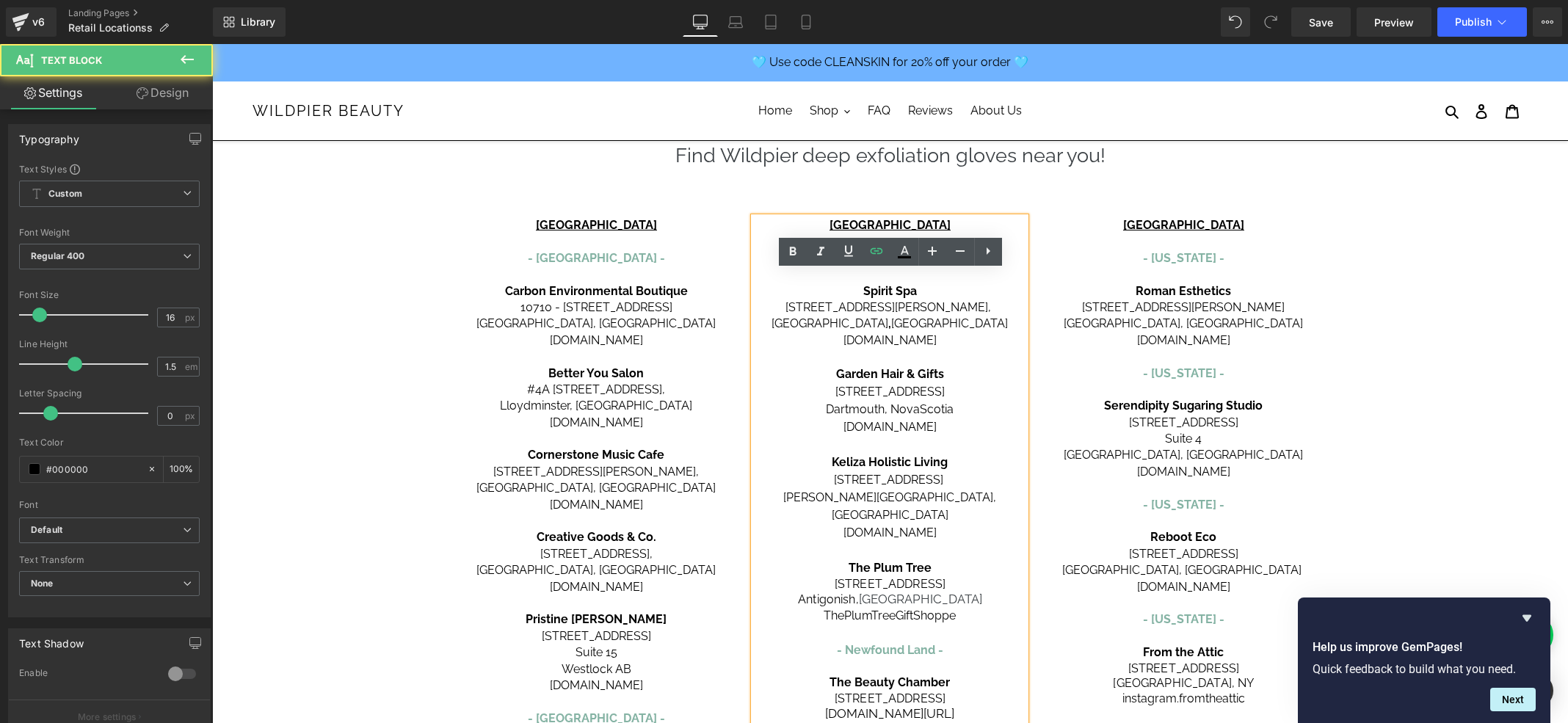
scroll to position [0, 0]
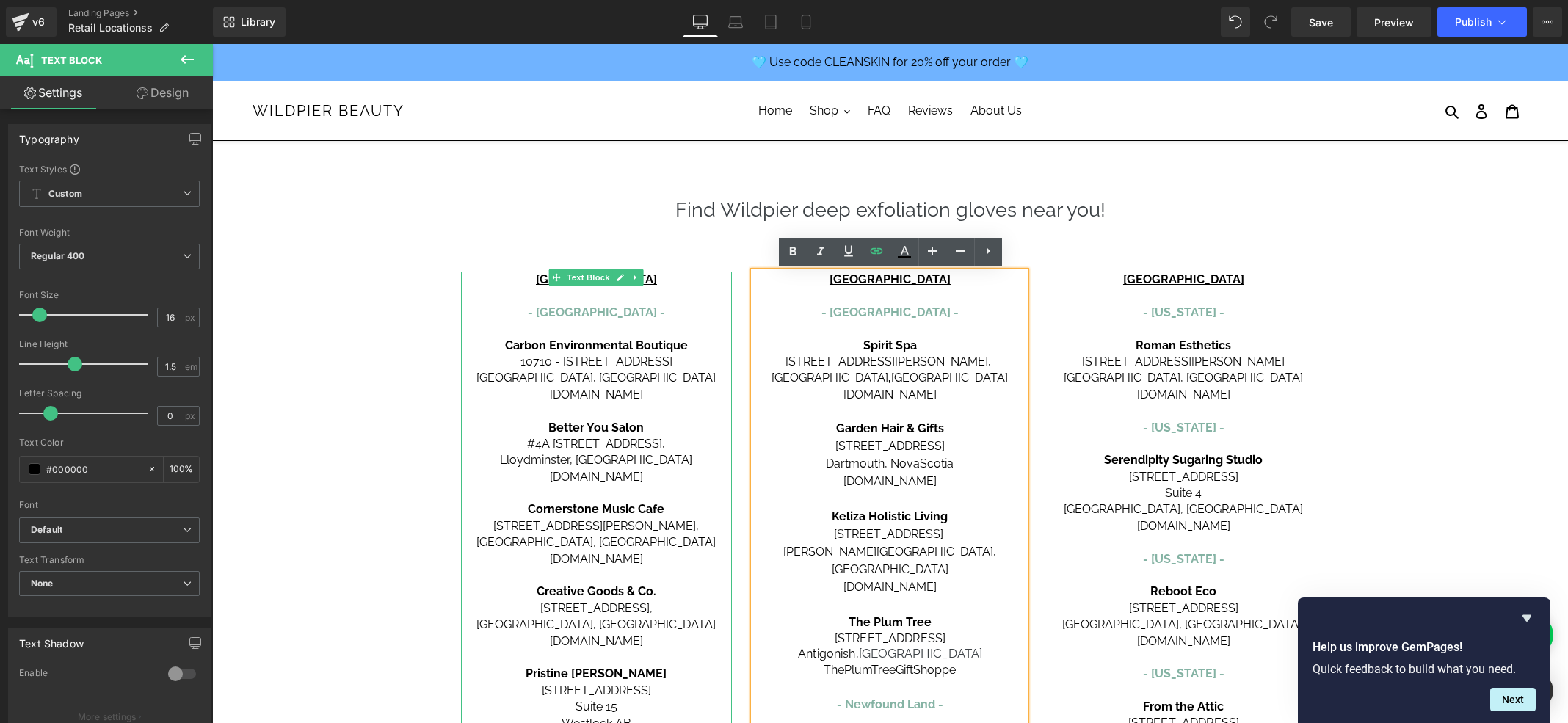
click at [593, 349] on span "Carbon Environmental Boutique" at bounding box center [597, 346] width 183 height 14
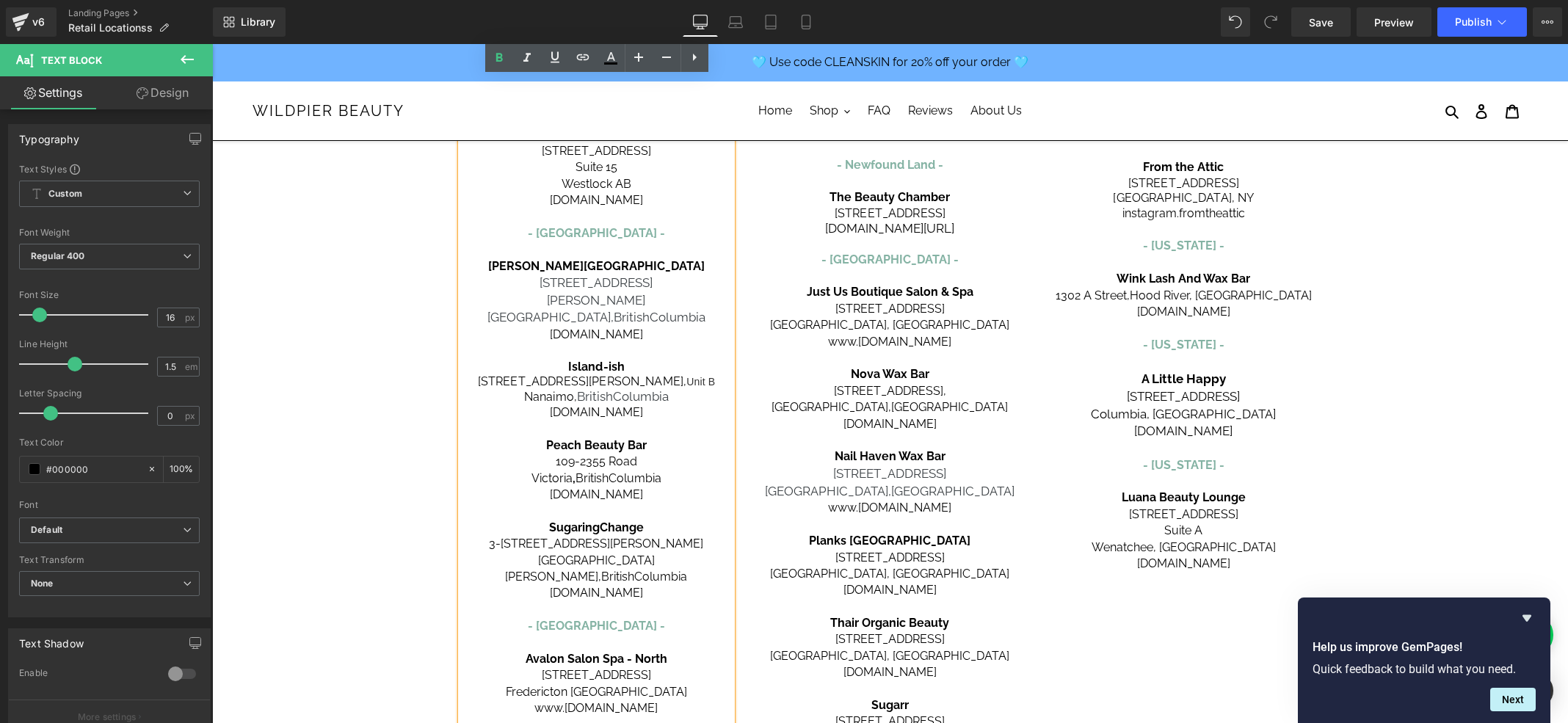
scroll to position [535, 0]
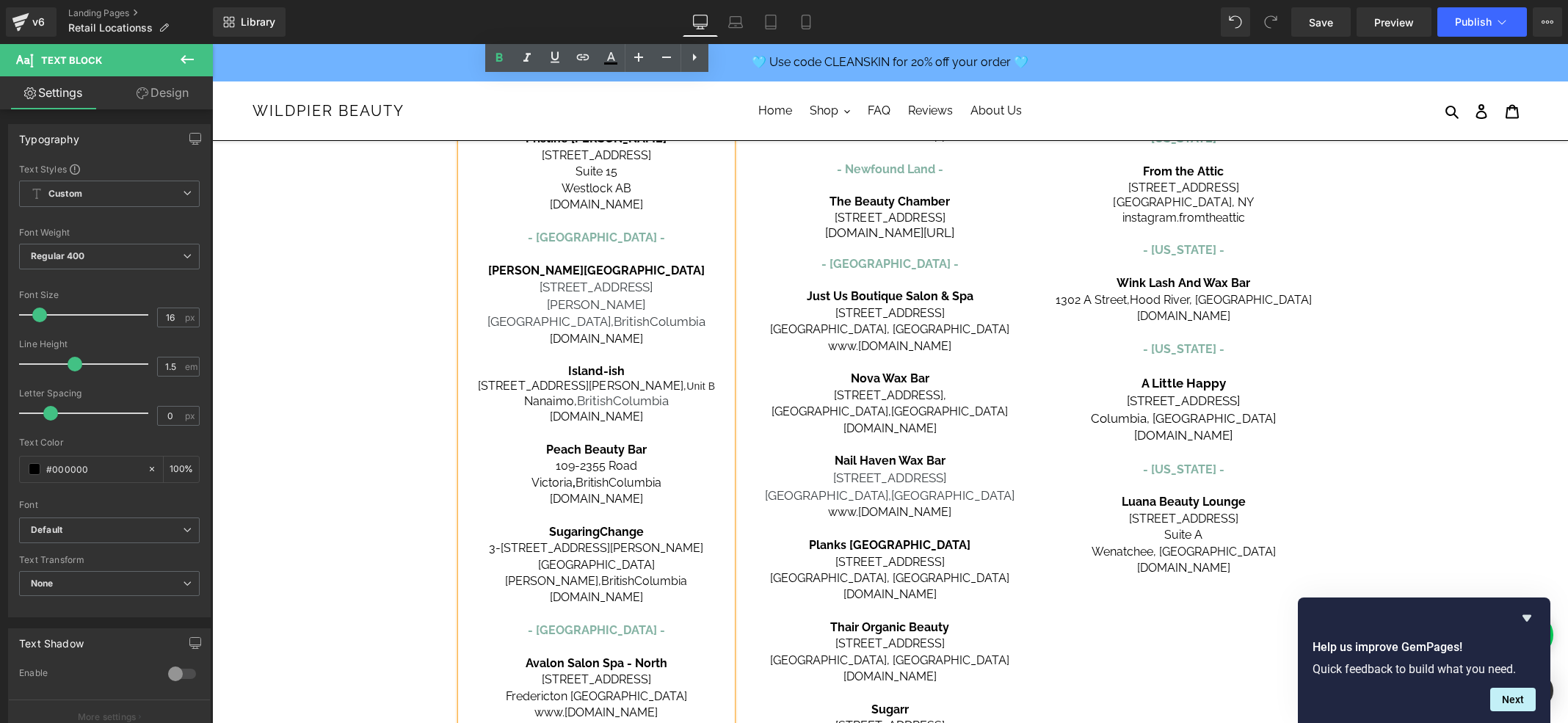
click at [566, 299] on span "[PERSON_NAME][GEOGRAPHIC_DATA]," at bounding box center [566, 313] width 159 height 33
click at [867, 306] on span "[STREET_ADDRESS]" at bounding box center [889, 313] width 109 height 14
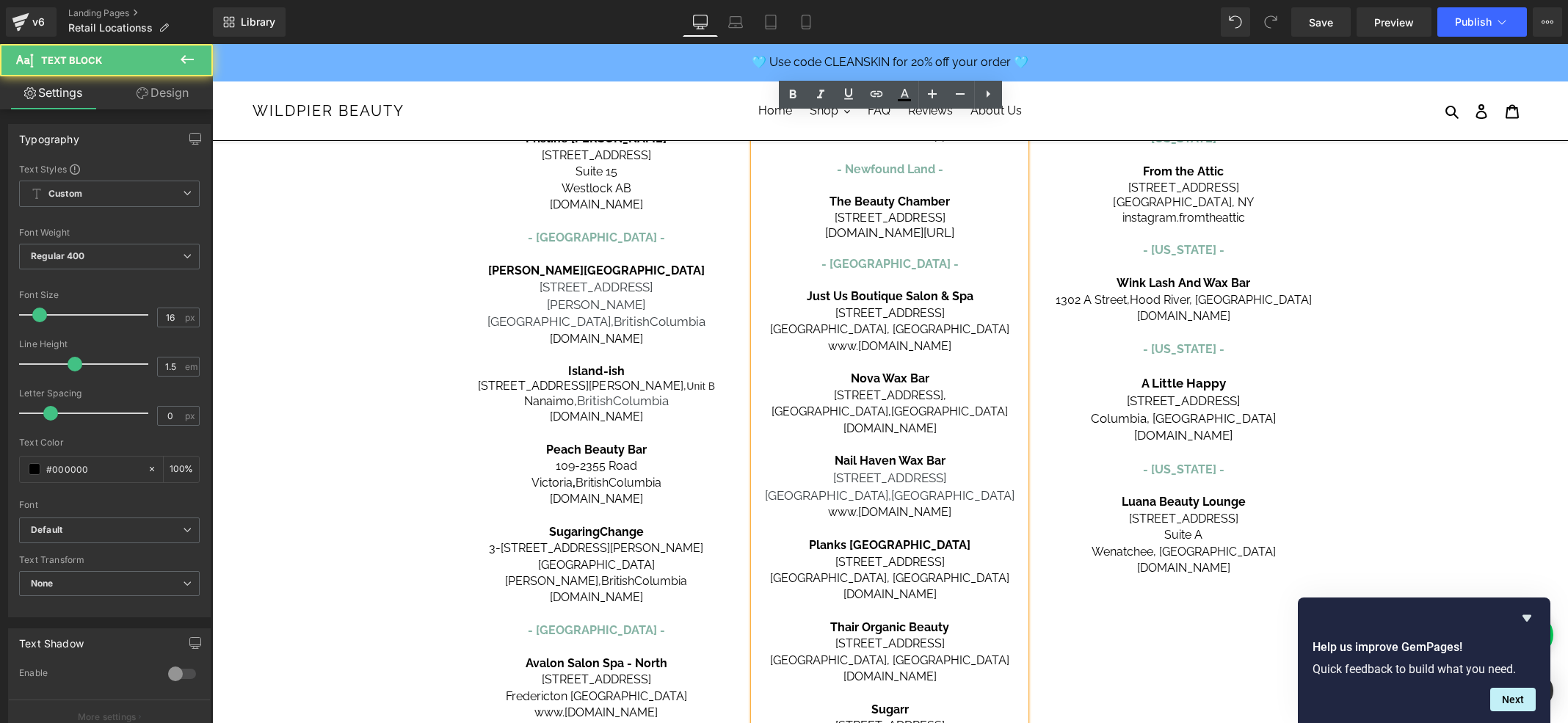
click at [867, 306] on span "[STREET_ADDRESS]" at bounding box center [889, 313] width 109 height 14
click at [850, 471] on span "[STREET_ADDRESS]" at bounding box center [889, 478] width 113 height 15
click at [557, 558] on p "[GEOGRAPHIC_DATA][PERSON_NAME], [GEOGRAPHIC_DATA]" at bounding box center [597, 574] width 272 height 33
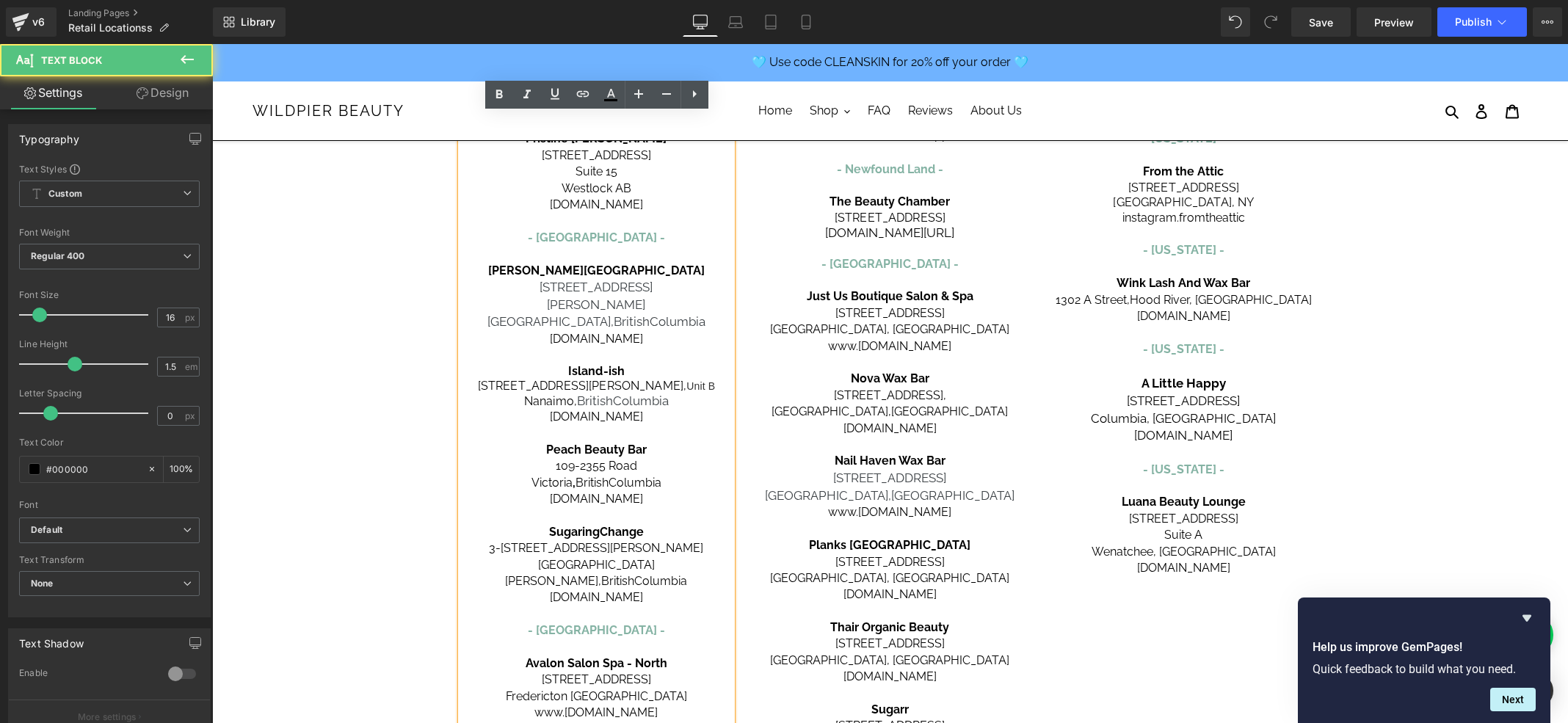
click at [590, 689] on p "Fredericton [GEOGRAPHIC_DATA]" at bounding box center [597, 696] width 272 height 16
click at [591, 689] on p "Fredericton [GEOGRAPHIC_DATA]" at bounding box center [597, 696] width 272 height 16
click at [608, 205] on link "[DOMAIN_NAME]" at bounding box center [596, 205] width 94 height 14
click at [592, 267] on strong "[PERSON_NAME][GEOGRAPHIC_DATA]" at bounding box center [597, 271] width 217 height 14
click at [596, 364] on strong "Island-ish" at bounding box center [597, 371] width 57 height 14
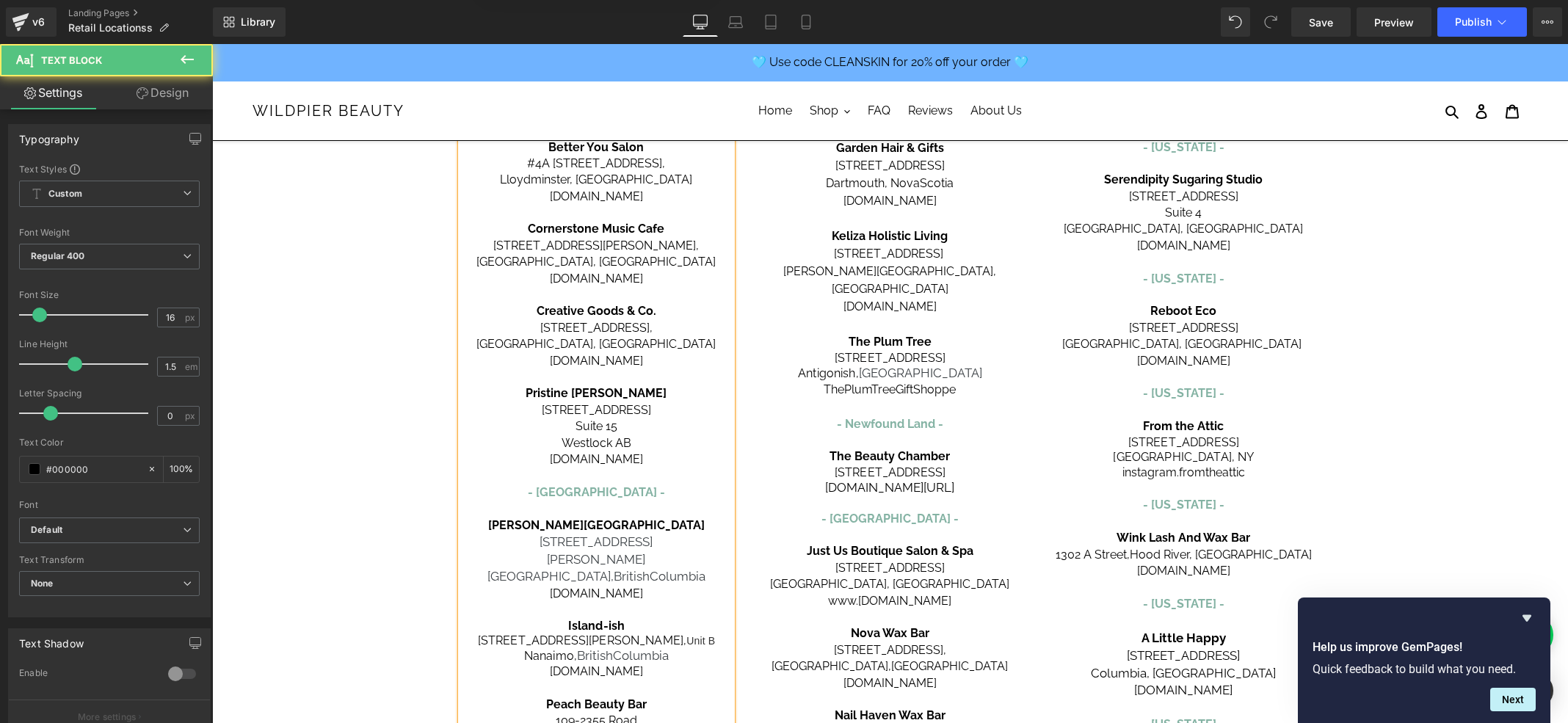
scroll to position [249, 0]
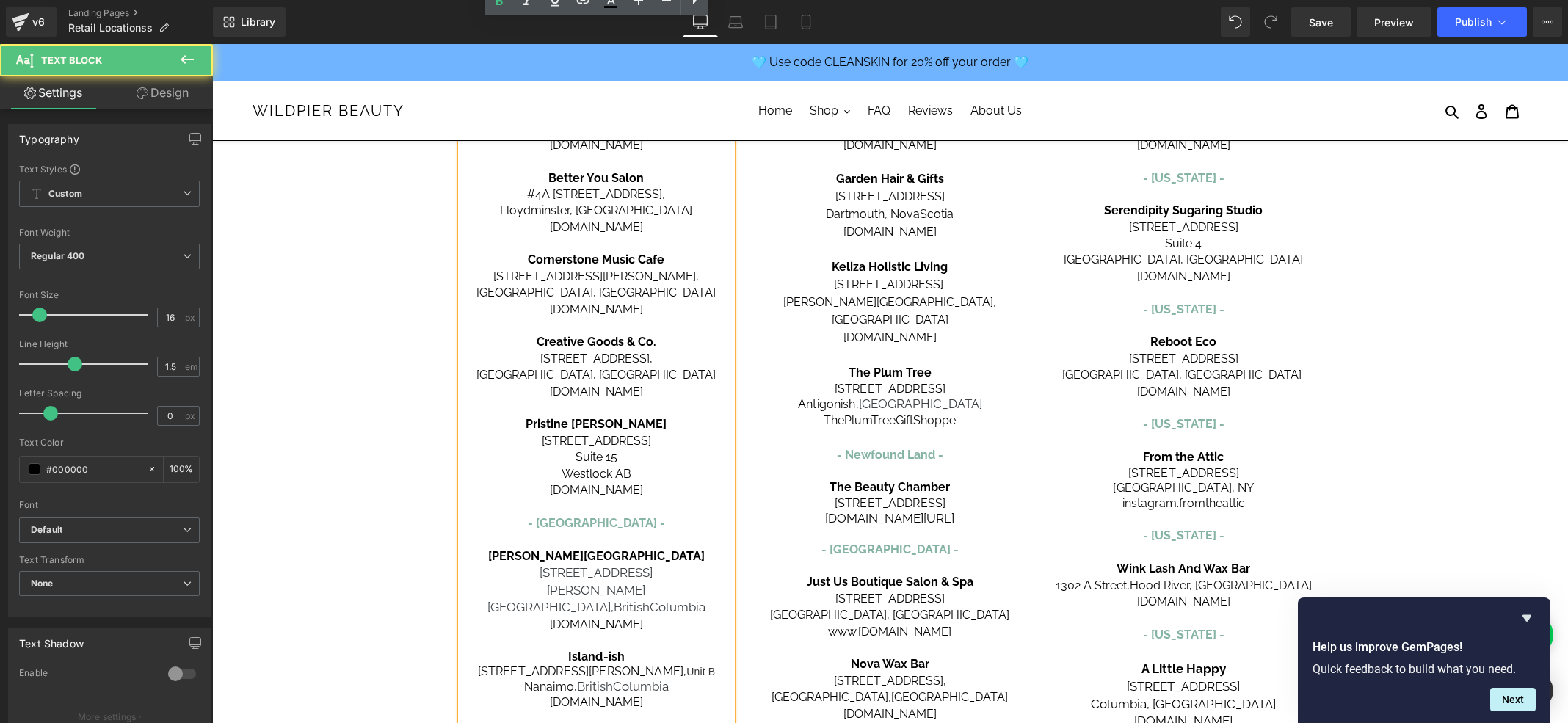
click at [597, 476] on p "Westlock AB" at bounding box center [597, 474] width 272 height 16
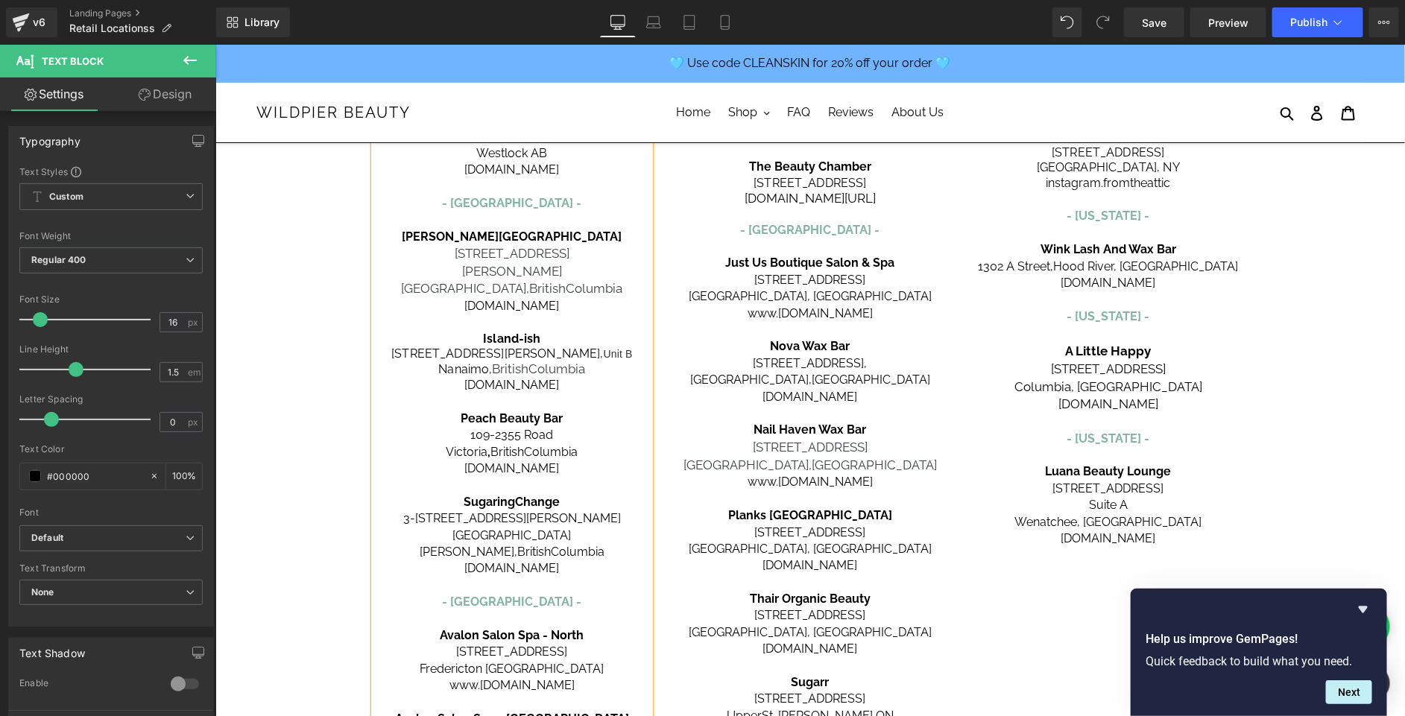
scroll to position [586, 0]
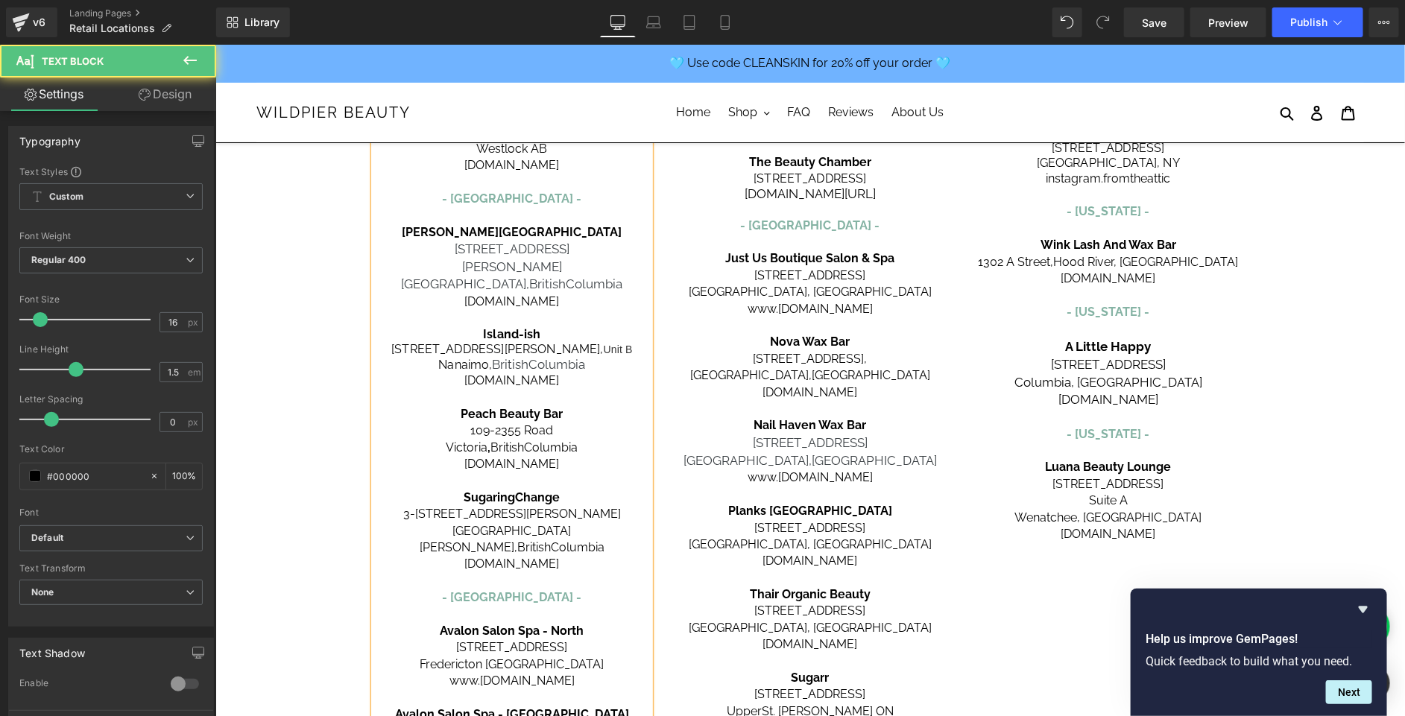
drag, startPoint x: 580, startPoint y: 366, endPoint x: 476, endPoint y: 319, distance: 114.4
click at [476, 319] on div "[GEOGRAPHIC_DATA] - [GEOGRAPHIC_DATA] - Carbon Environmental Boutique [STREET_A…" at bounding box center [511, 281] width 276 height 1184
copy div "Island-ish [STREET_ADDRESS][PERSON_NAME] [DOMAIN_NAME]"
click at [596, 388] on p at bounding box center [511, 396] width 276 height 16
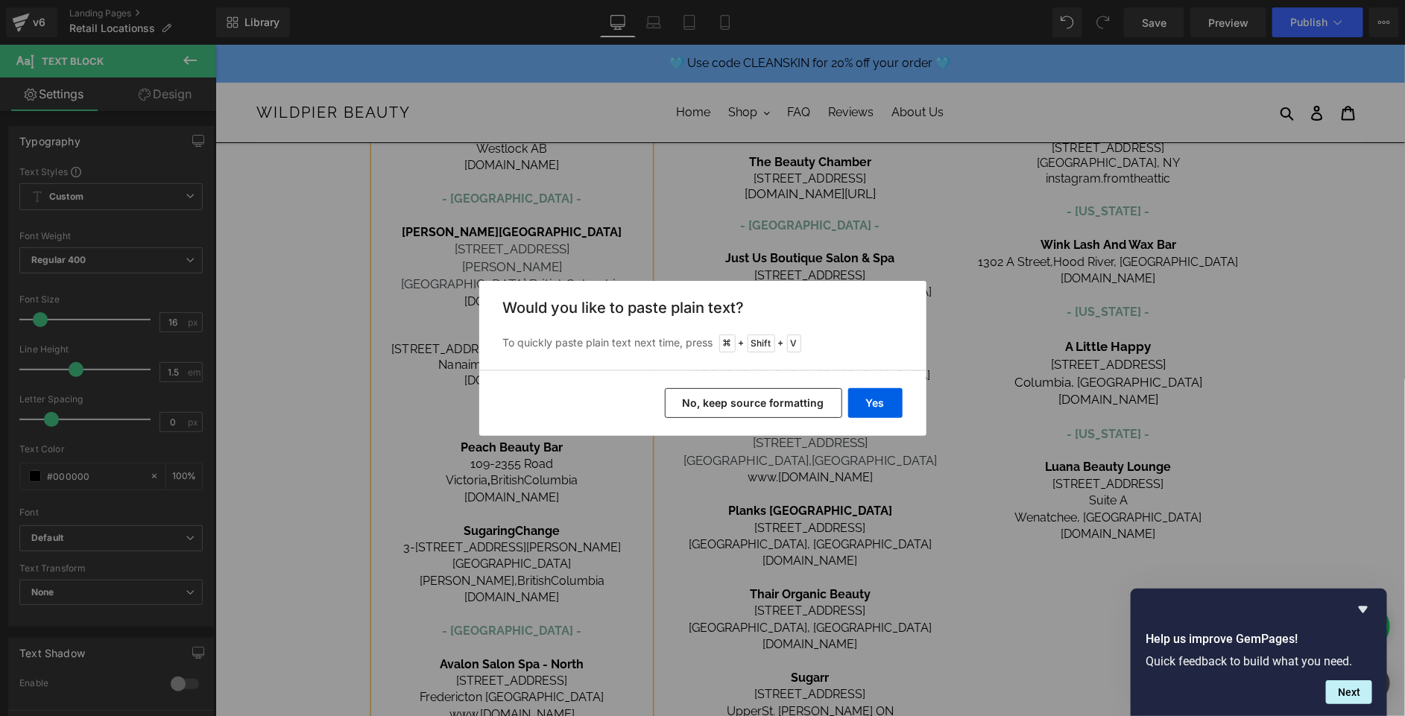
click at [748, 406] on button "No, keep source formatting" at bounding box center [753, 403] width 177 height 30
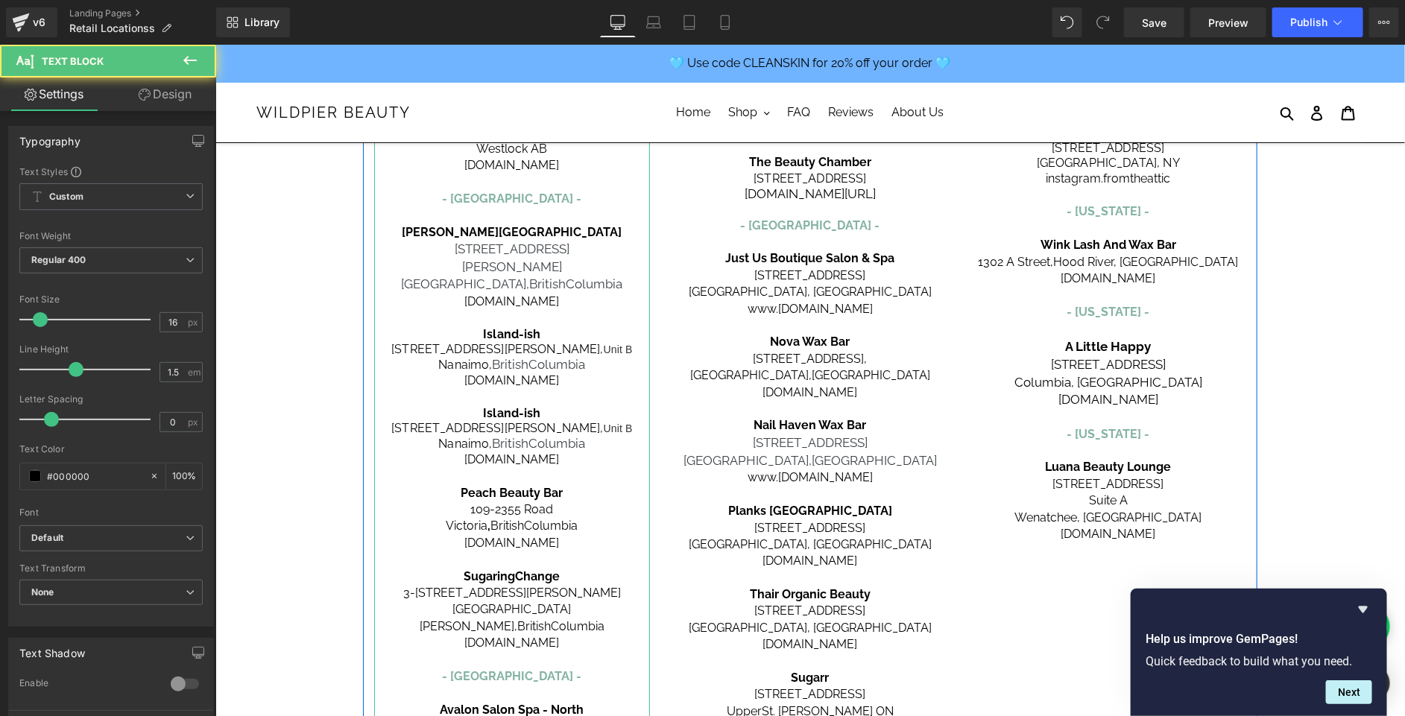
click at [498, 406] on span "Island-ish" at bounding box center [511, 413] width 58 height 14
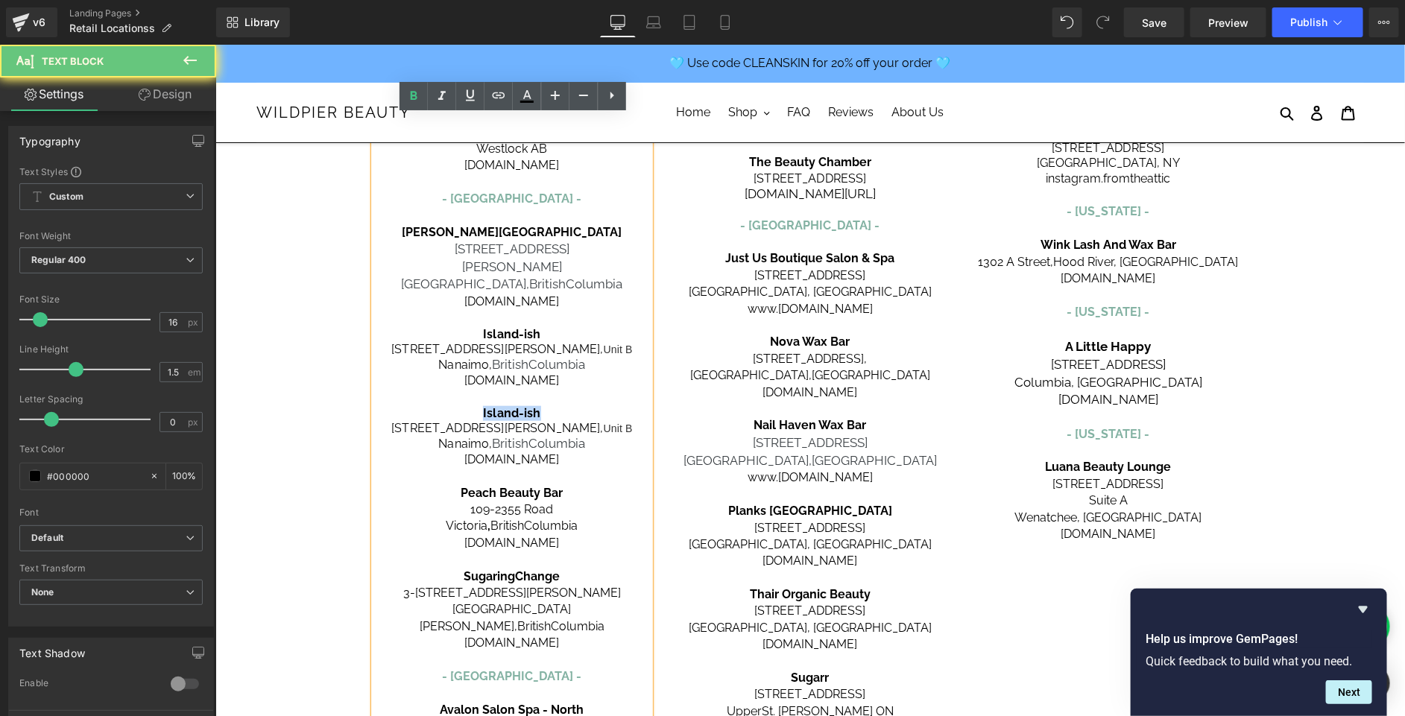
click at [498, 406] on span "Island-ish" at bounding box center [511, 413] width 58 height 14
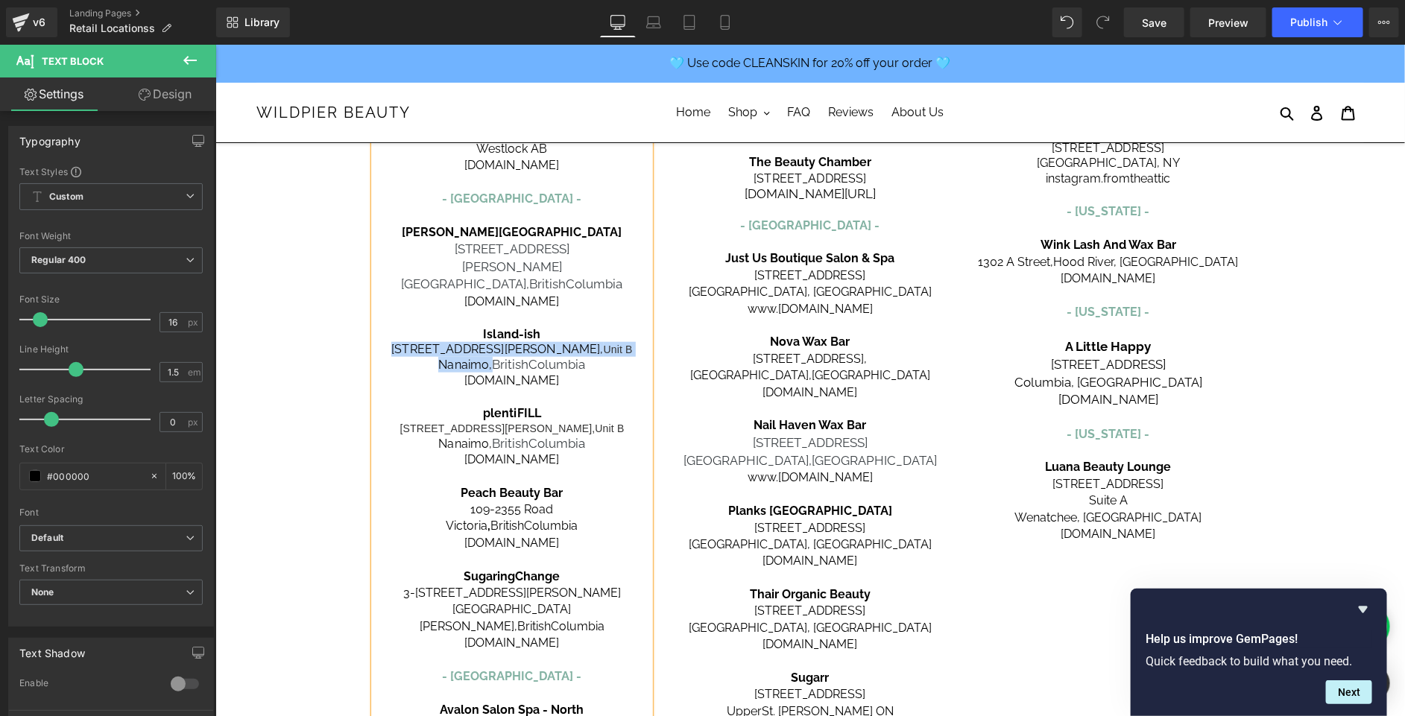
drag, startPoint x: 488, startPoint y: 351, endPoint x: 420, endPoint y: 332, distance: 70.4
click at [420, 332] on div "[GEOGRAPHIC_DATA] - [GEOGRAPHIC_DATA] - Carbon Environmental Boutique [STREET_A…" at bounding box center [511, 320] width 276 height 1263
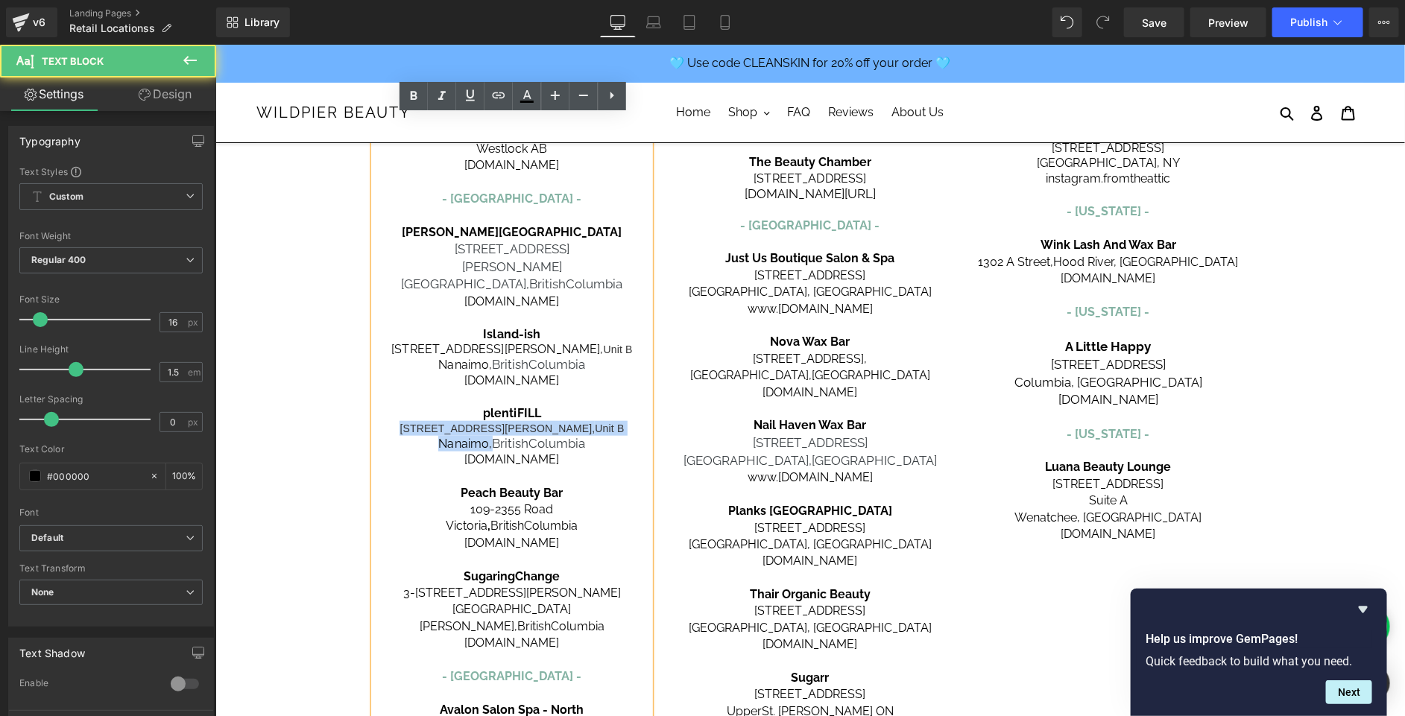
drag, startPoint x: 490, startPoint y: 426, endPoint x: 436, endPoint y: 410, distance: 56.1
click at [436, 411] on div "[GEOGRAPHIC_DATA] - [GEOGRAPHIC_DATA] - Carbon Environmental Boutique [STREET_A…" at bounding box center [511, 320] width 276 height 1263
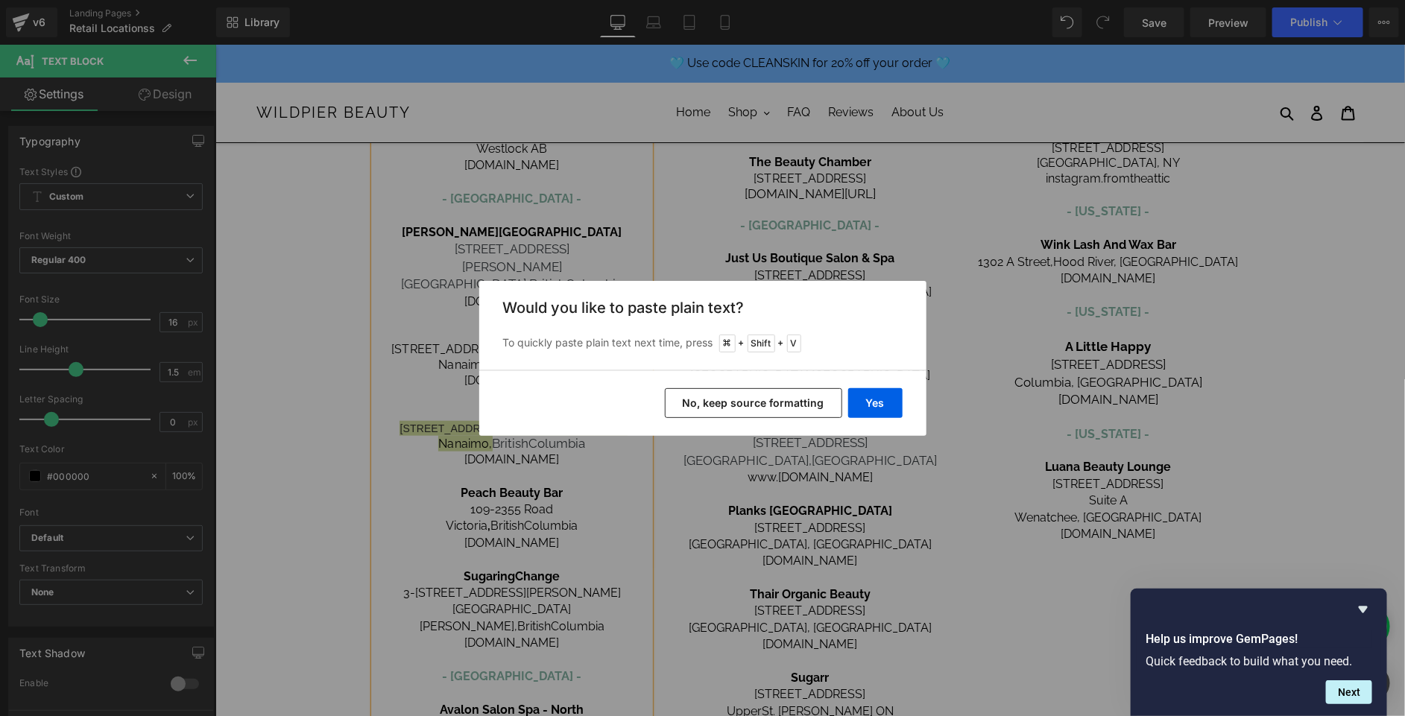
click at [784, 406] on button "No, keep source formatting" at bounding box center [753, 403] width 177 height 30
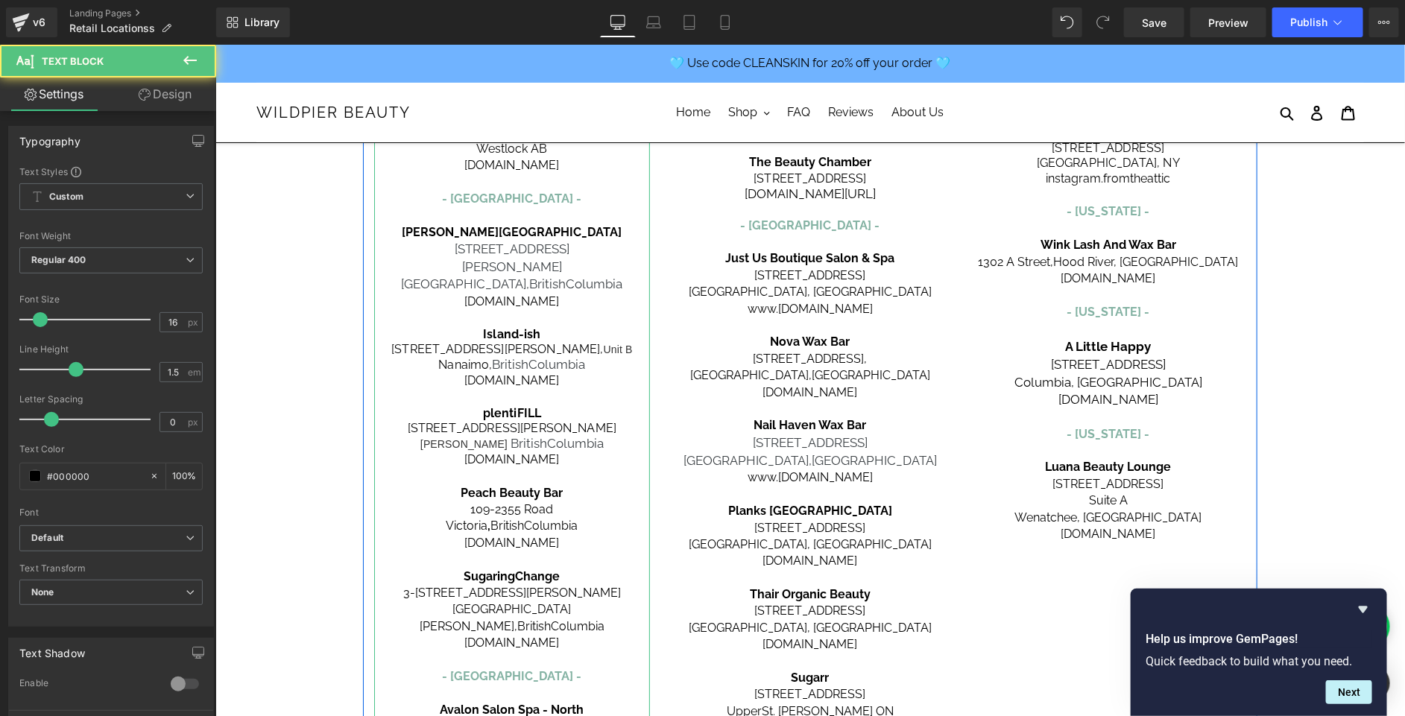
click at [510, 435] on span "British" at bounding box center [528, 442] width 37 height 15
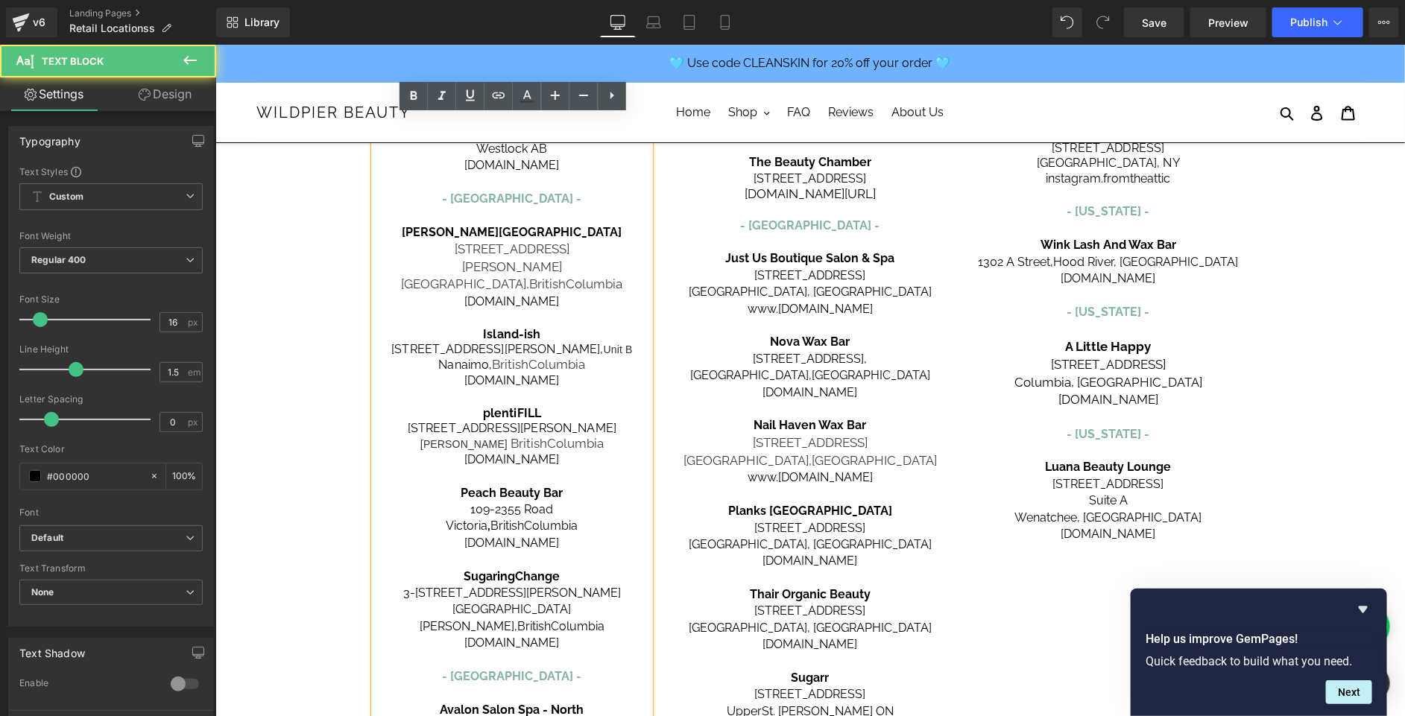
click at [546, 435] on span "Columbia" at bounding box center [574, 442] width 57 height 15
click at [507, 438] on span at bounding box center [508, 444] width 3 height 12
click at [464, 438] on span "[PERSON_NAME]" at bounding box center [463, 444] width 87 height 12
click at [444, 438] on span "[PERSON_NAME]" at bounding box center [463, 444] width 87 height 12
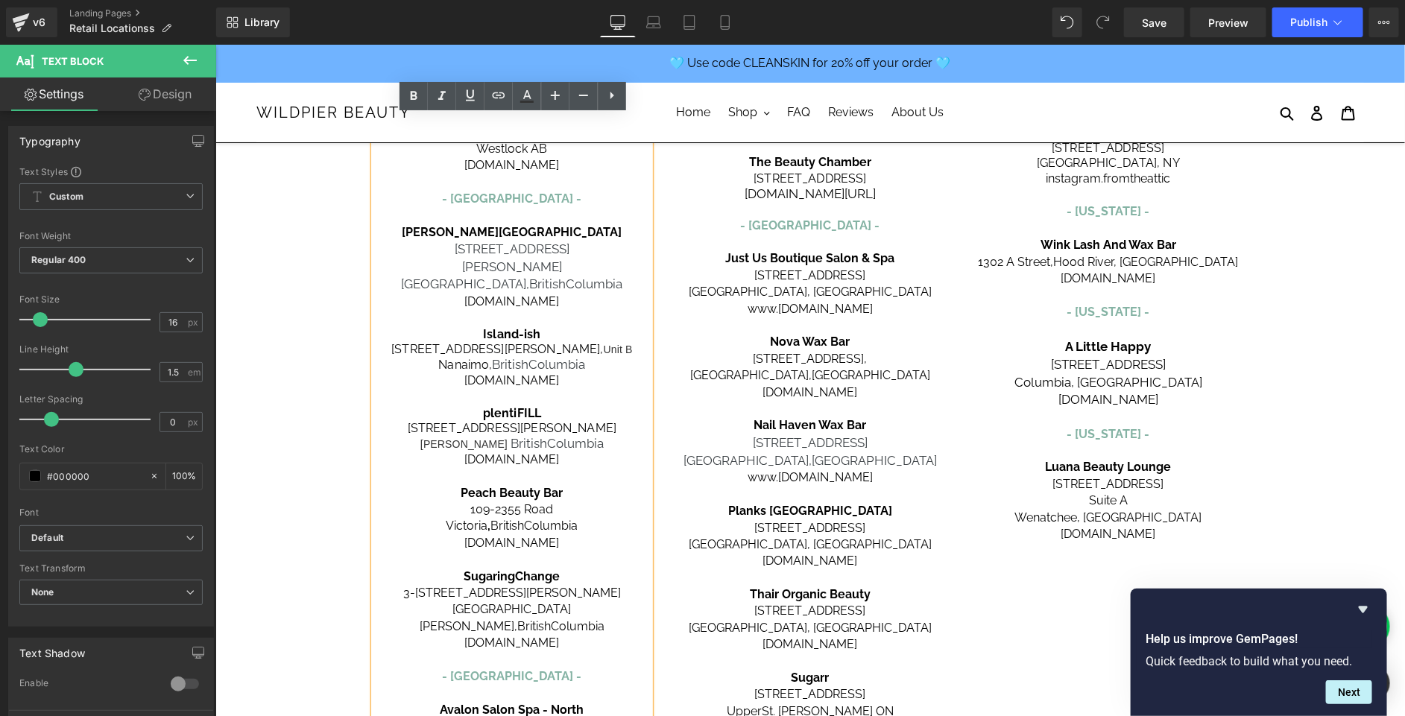
click at [510, 435] on span "British" at bounding box center [528, 442] width 37 height 15
click at [466, 438] on span "[PERSON_NAME]" at bounding box center [463, 444] width 87 height 12
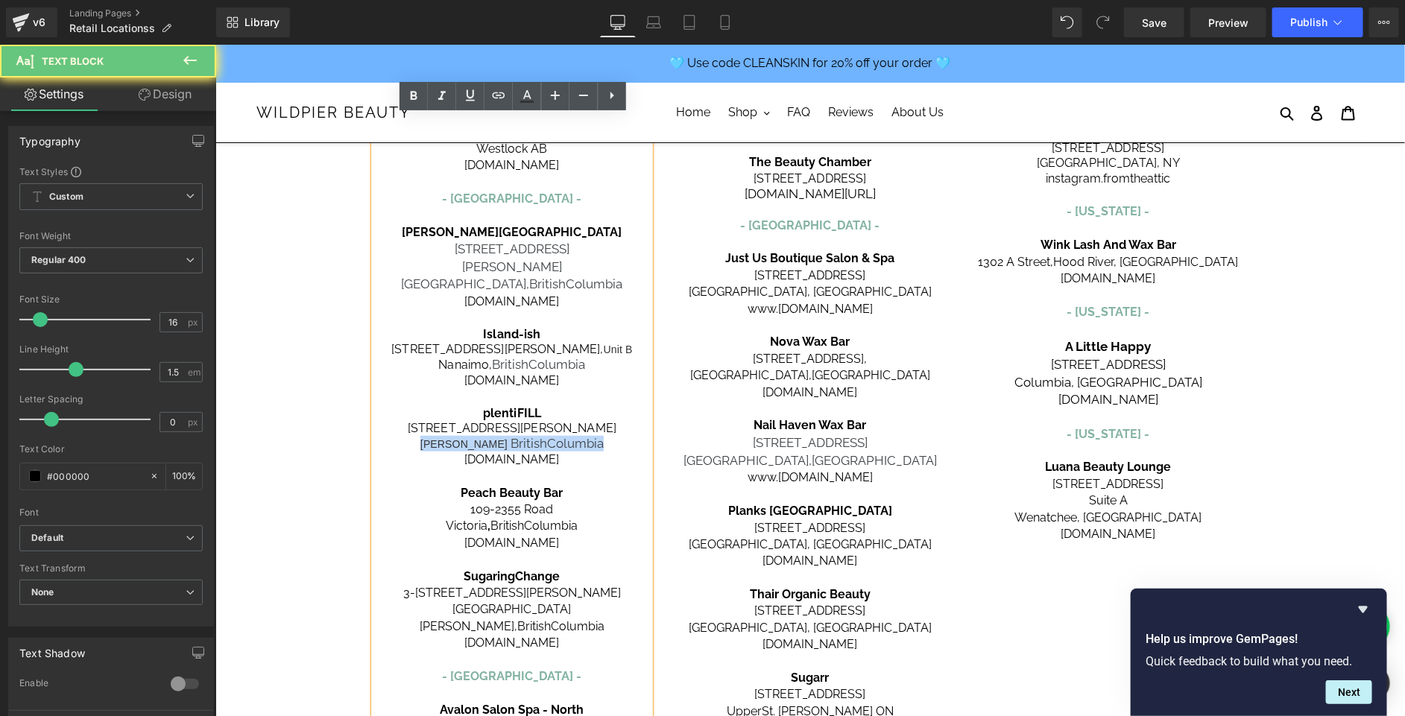
click at [466, 438] on span "[PERSON_NAME]" at bounding box center [463, 444] width 87 height 12
click at [510, 435] on span "British" at bounding box center [528, 442] width 37 height 15
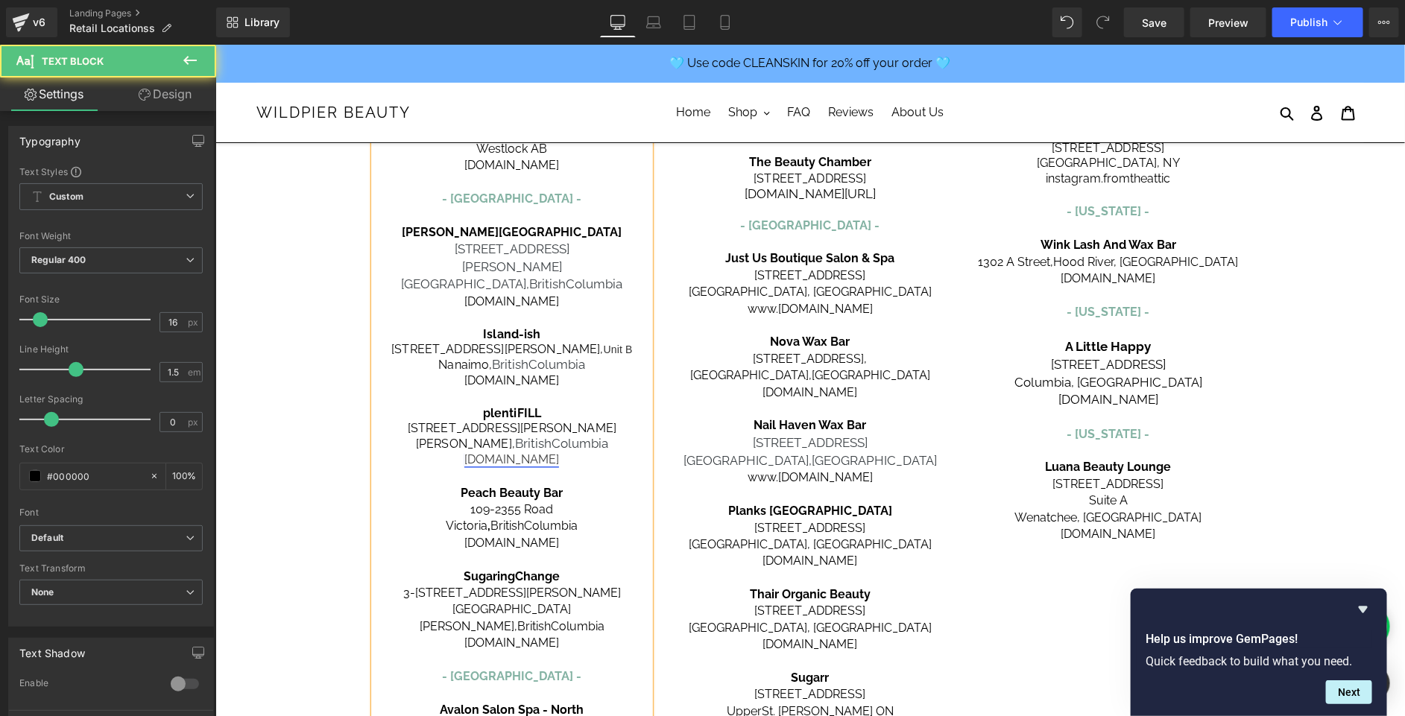
click at [515, 452] on link "[DOMAIN_NAME]" at bounding box center [511, 459] width 95 height 14
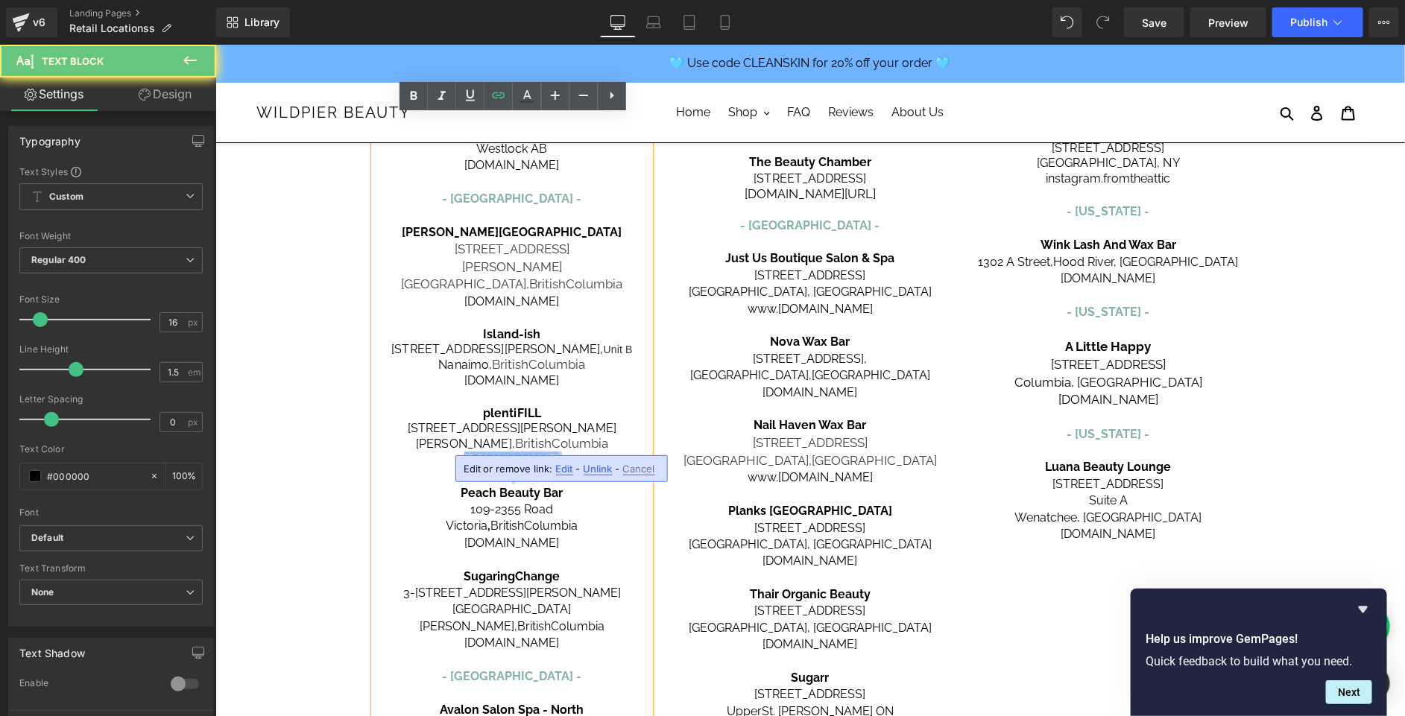
click at [515, 452] on link "[DOMAIN_NAME]" at bounding box center [511, 459] width 95 height 14
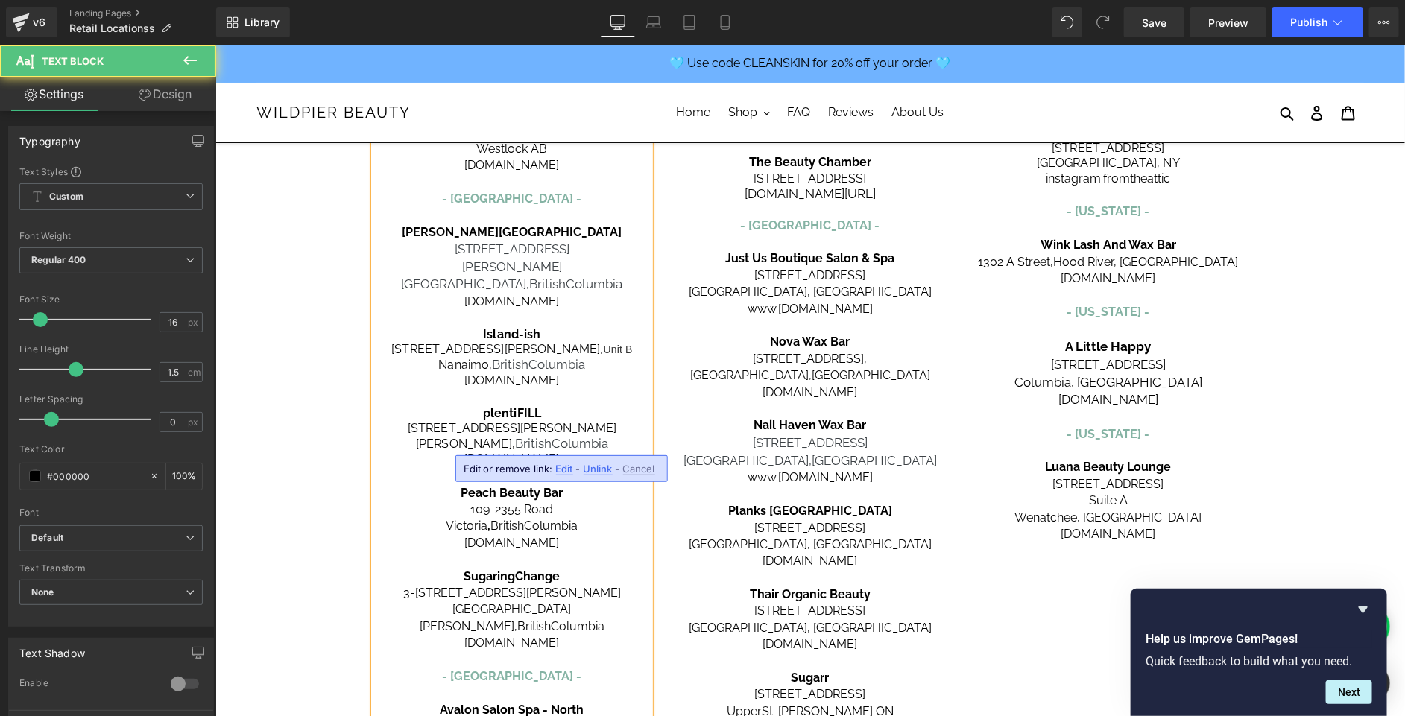
click at [520, 451] on p "[DOMAIN_NAME]" at bounding box center [511, 459] width 276 height 16
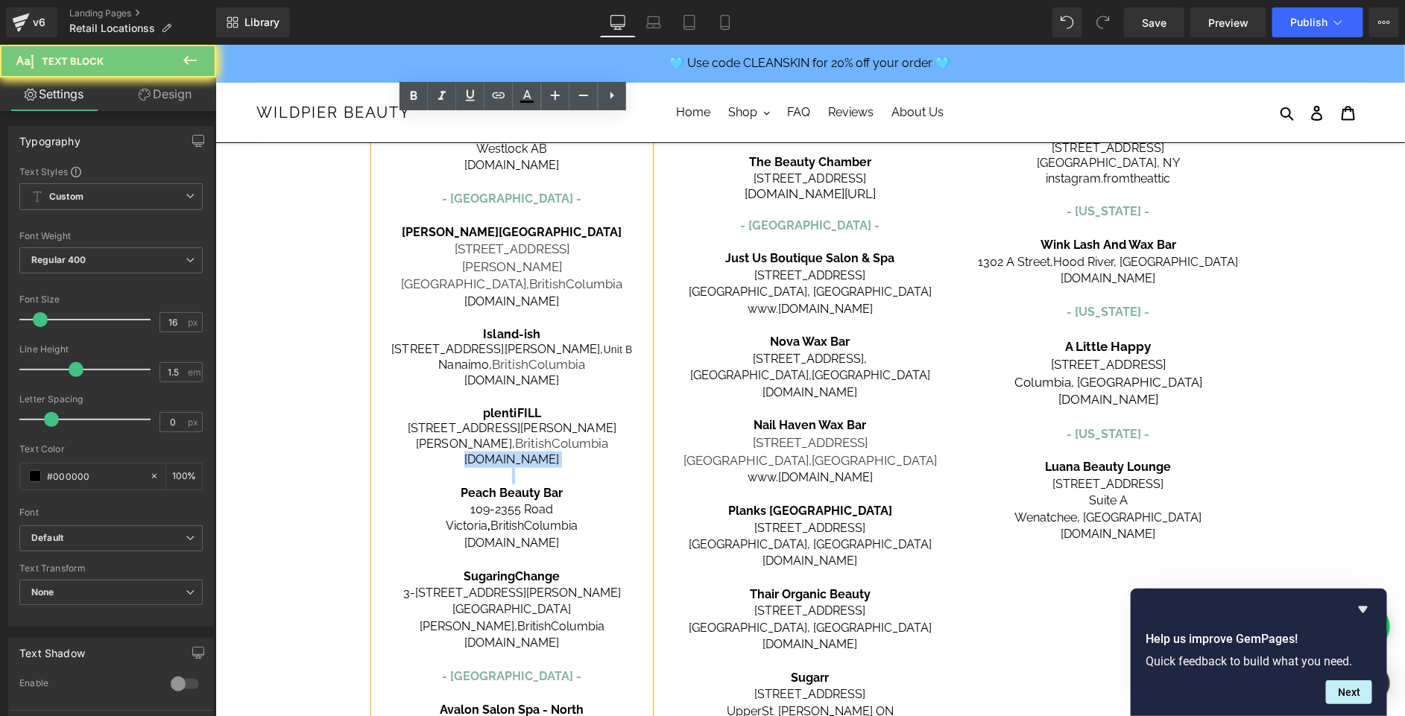
click at [520, 451] on p "[DOMAIN_NAME]" at bounding box center [511, 459] width 276 height 16
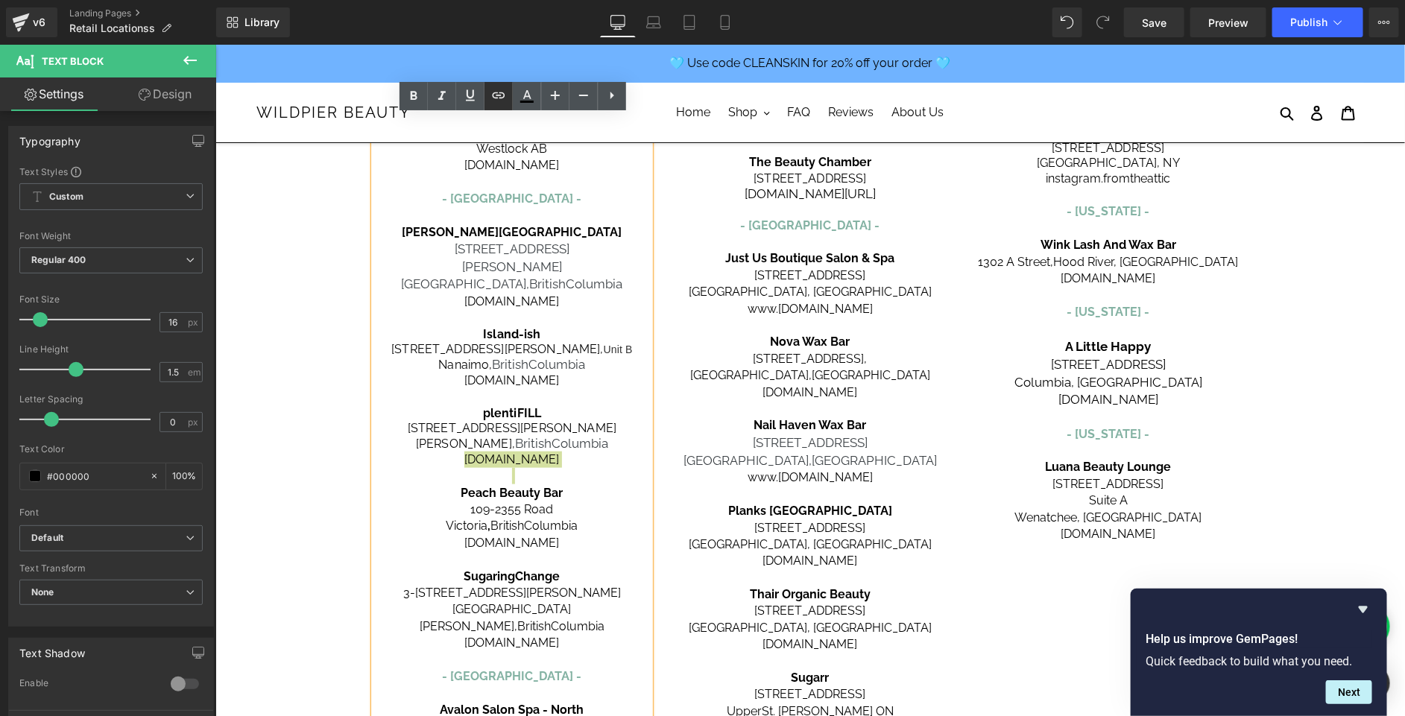
click at [498, 93] on icon at bounding box center [499, 95] width 18 height 18
click at [422, 478] on input "text" at bounding box center [467, 473] width 230 height 37
paste input "[URL][DOMAIN_NAME]"
type input "[URL][DOMAIN_NAME]"
click at [602, 479] on icon "button" at bounding box center [597, 474] width 18 height 18
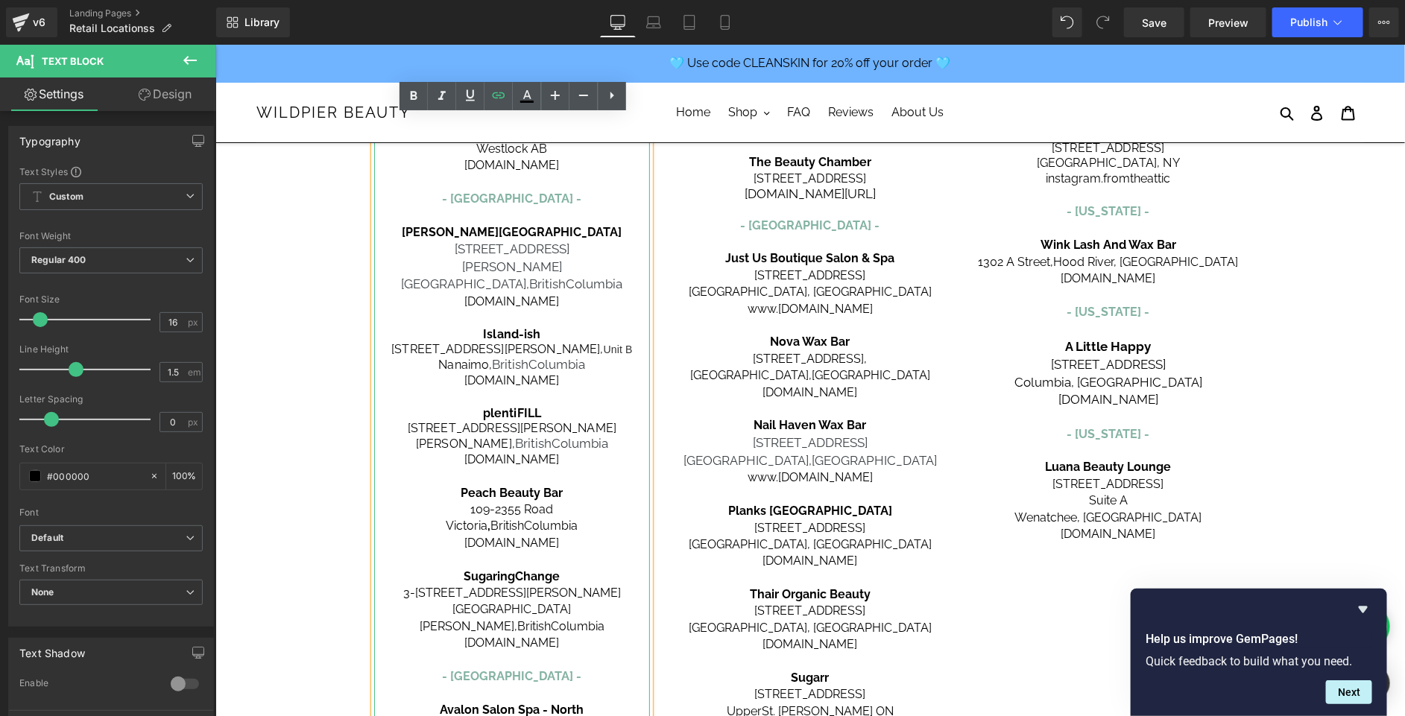
click at [593, 601] on p "[GEOGRAPHIC_DATA][PERSON_NAME], [GEOGRAPHIC_DATA]" at bounding box center [511, 618] width 276 height 34
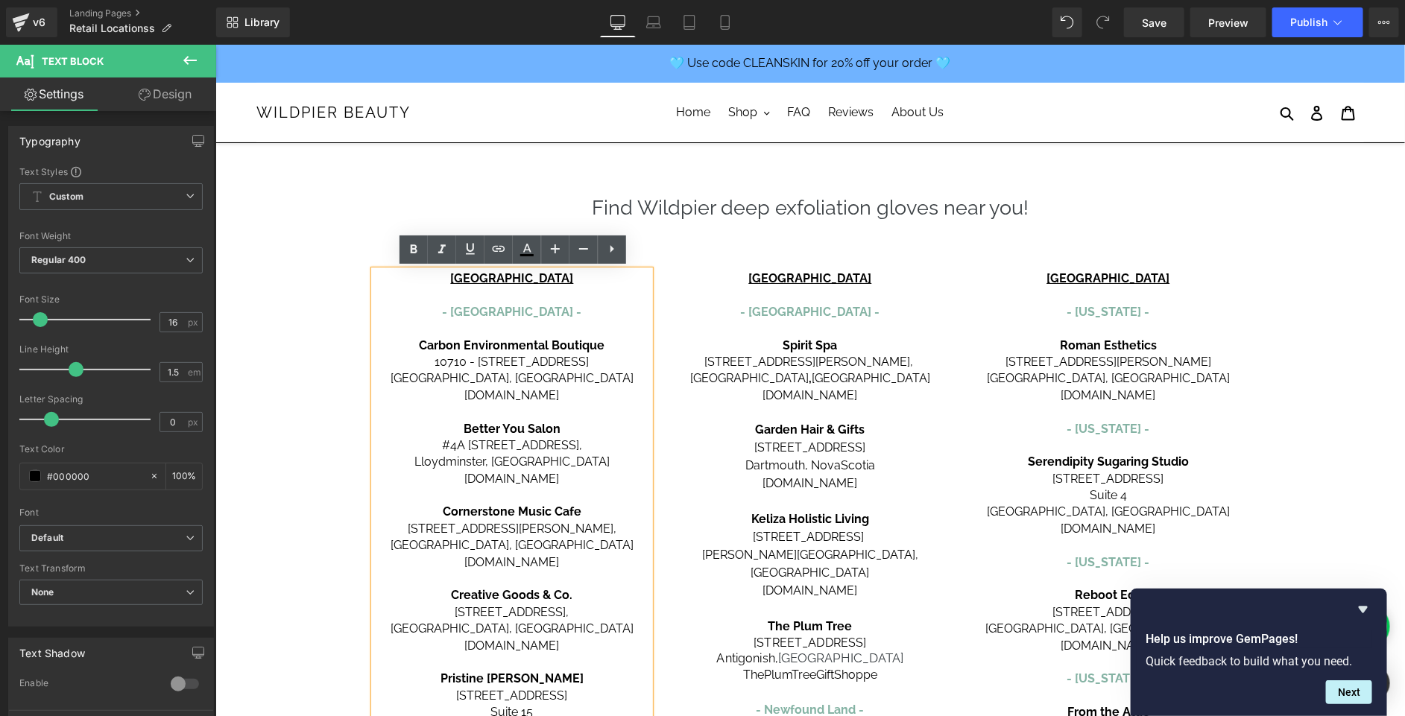
scroll to position [9, 0]
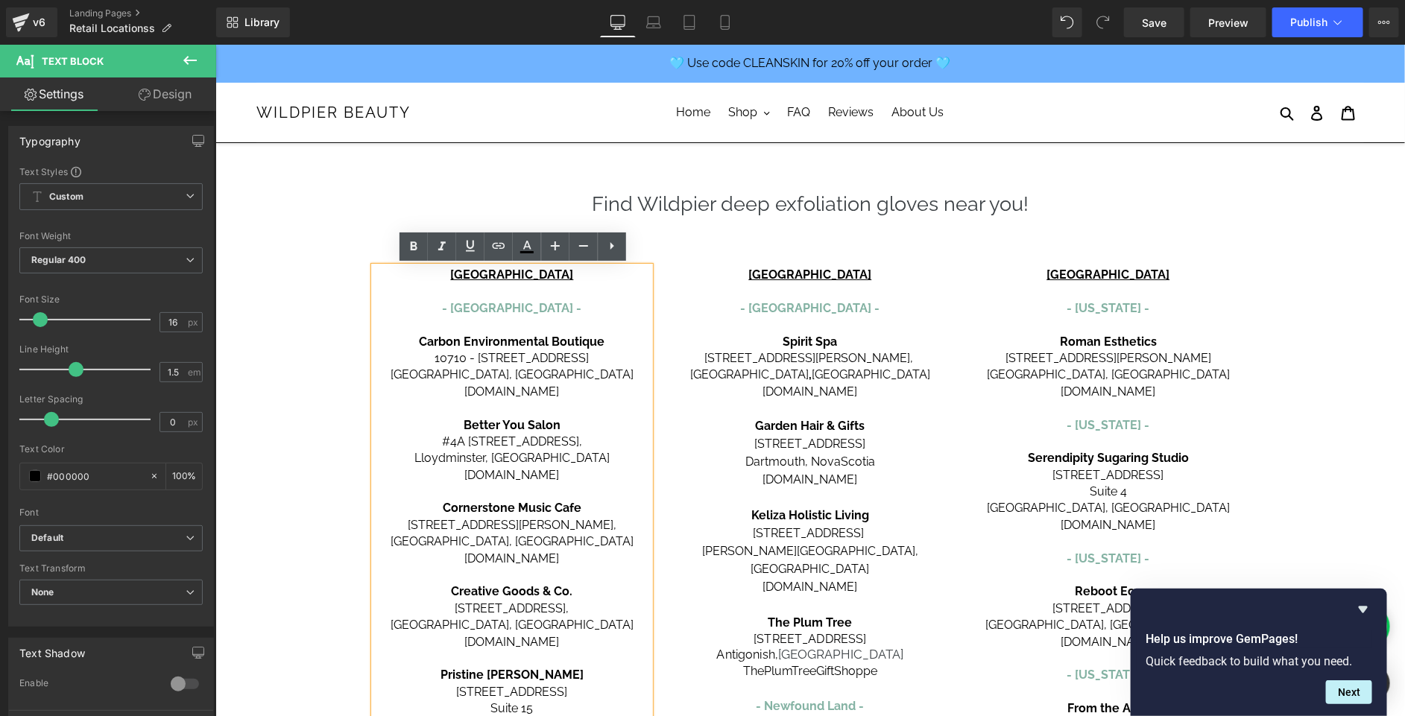
click at [819, 631] on span "[STREET_ADDRESS]" at bounding box center [809, 638] width 113 height 14
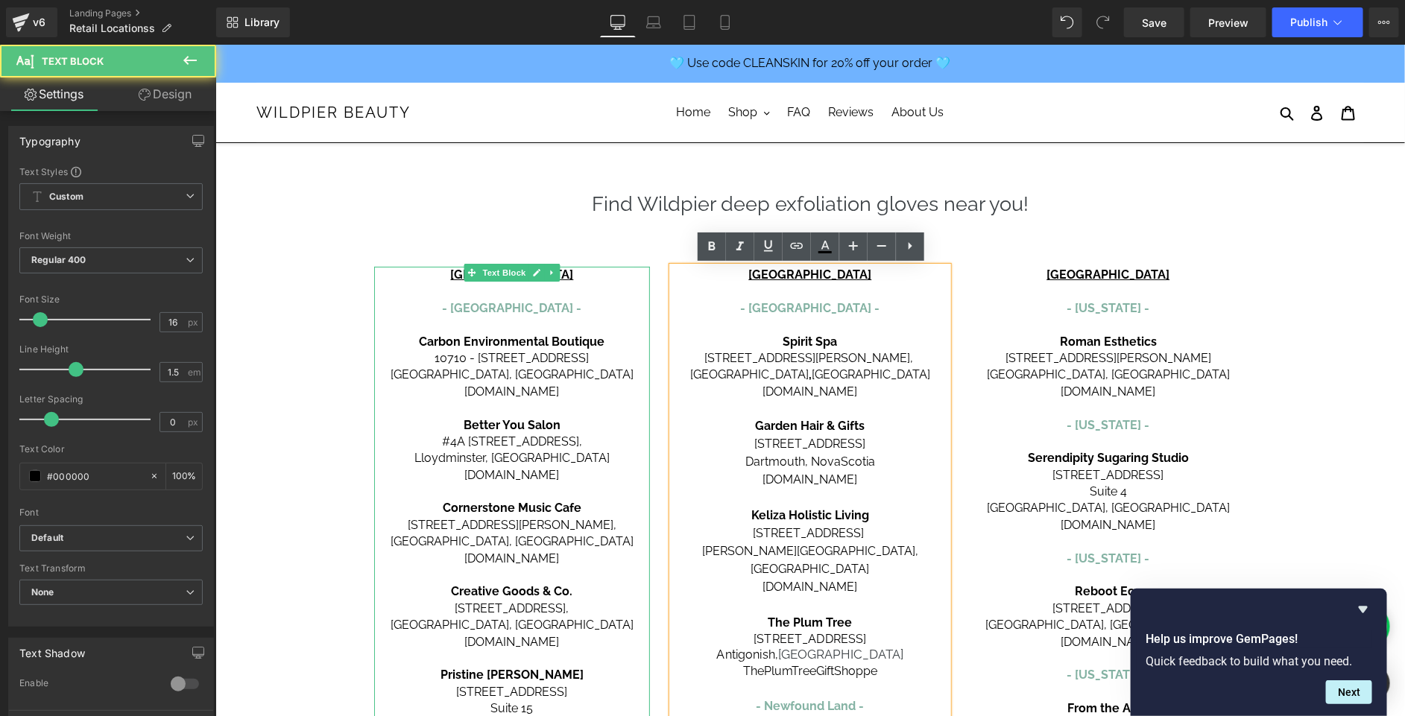
click at [550, 352] on p "[STREET_ADDRESS]" at bounding box center [511, 358] width 276 height 16
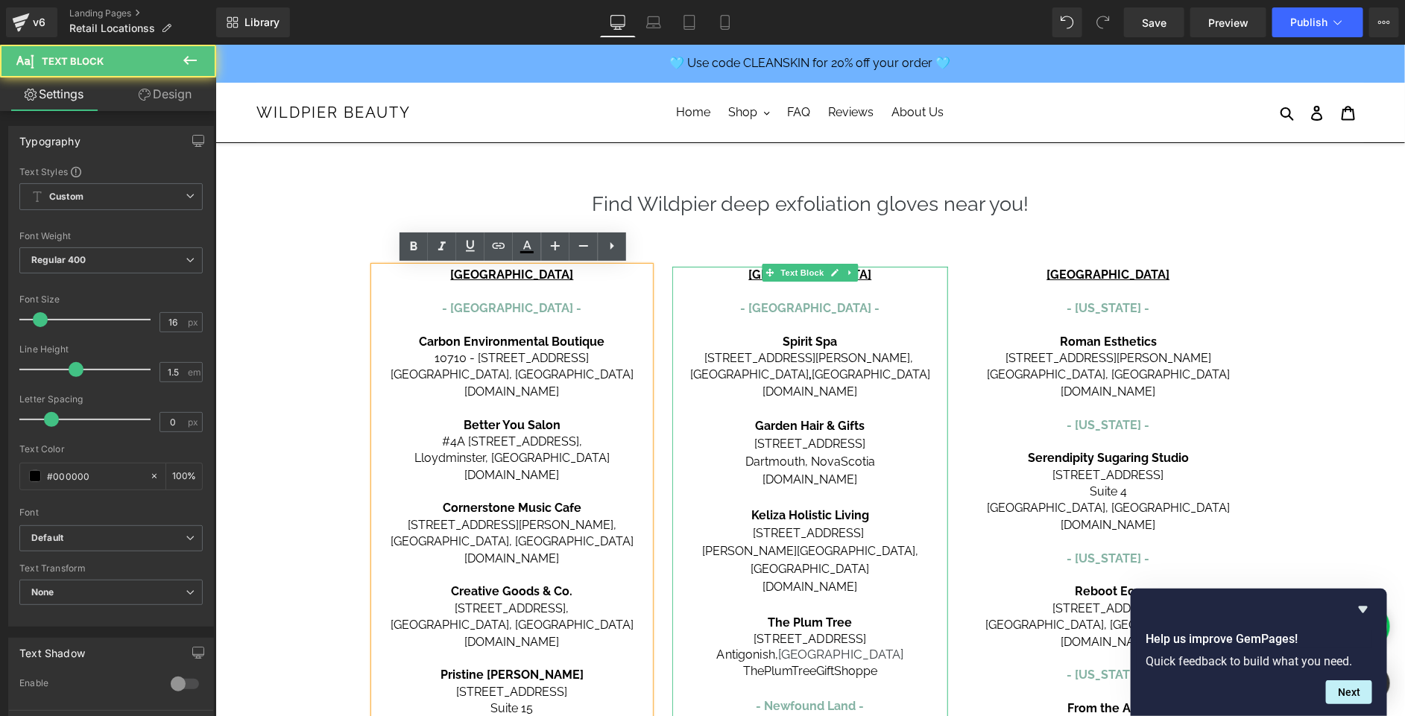
click at [818, 376] on span "[GEOGRAPHIC_DATA]" at bounding box center [870, 374] width 119 height 14
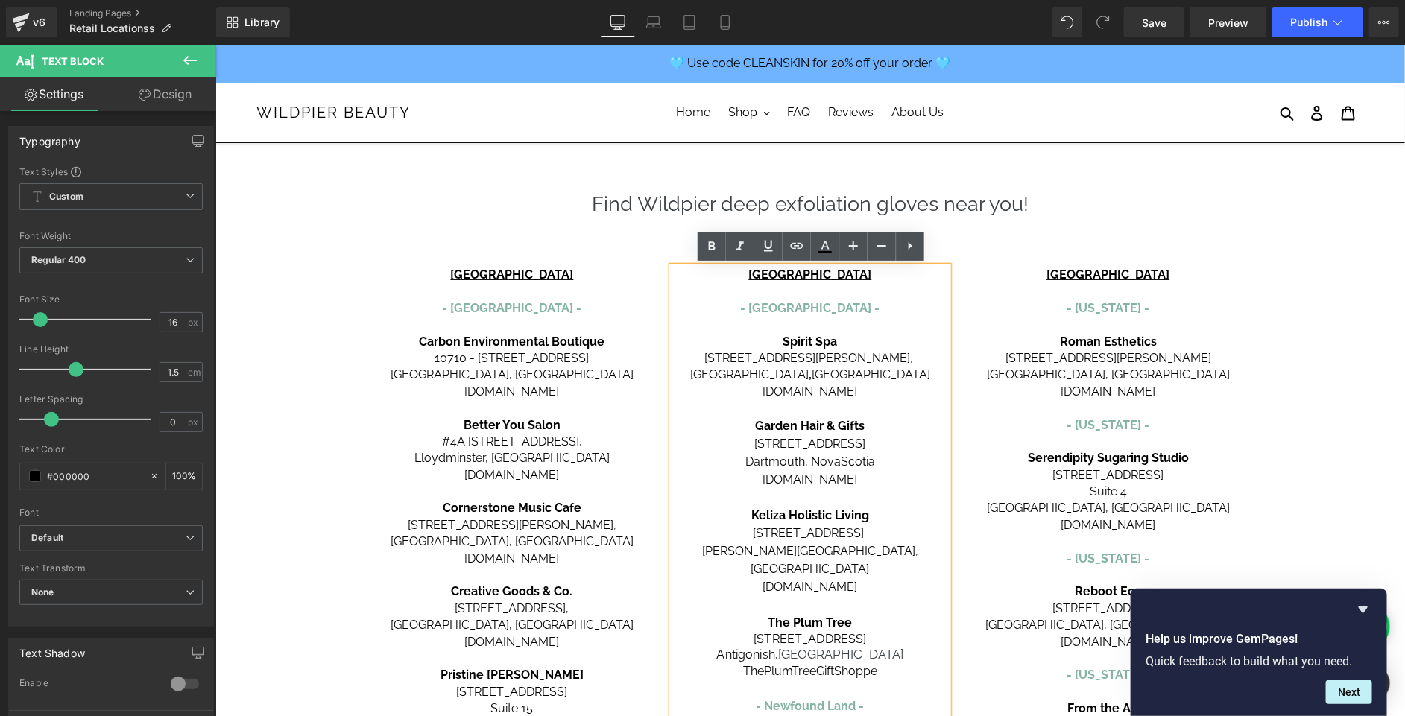
click at [810, 426] on span "Garden Hair & Gifts" at bounding box center [809, 425] width 110 height 14
click at [781, 380] on span "[GEOGRAPHIC_DATA] , [GEOGRAPHIC_DATA]" at bounding box center [810, 374] width 240 height 14
click at [782, 321] on p at bounding box center [810, 324] width 276 height 16
click at [782, 315] on p "- [GEOGRAPHIC_DATA] -" at bounding box center [810, 308] width 276 height 16
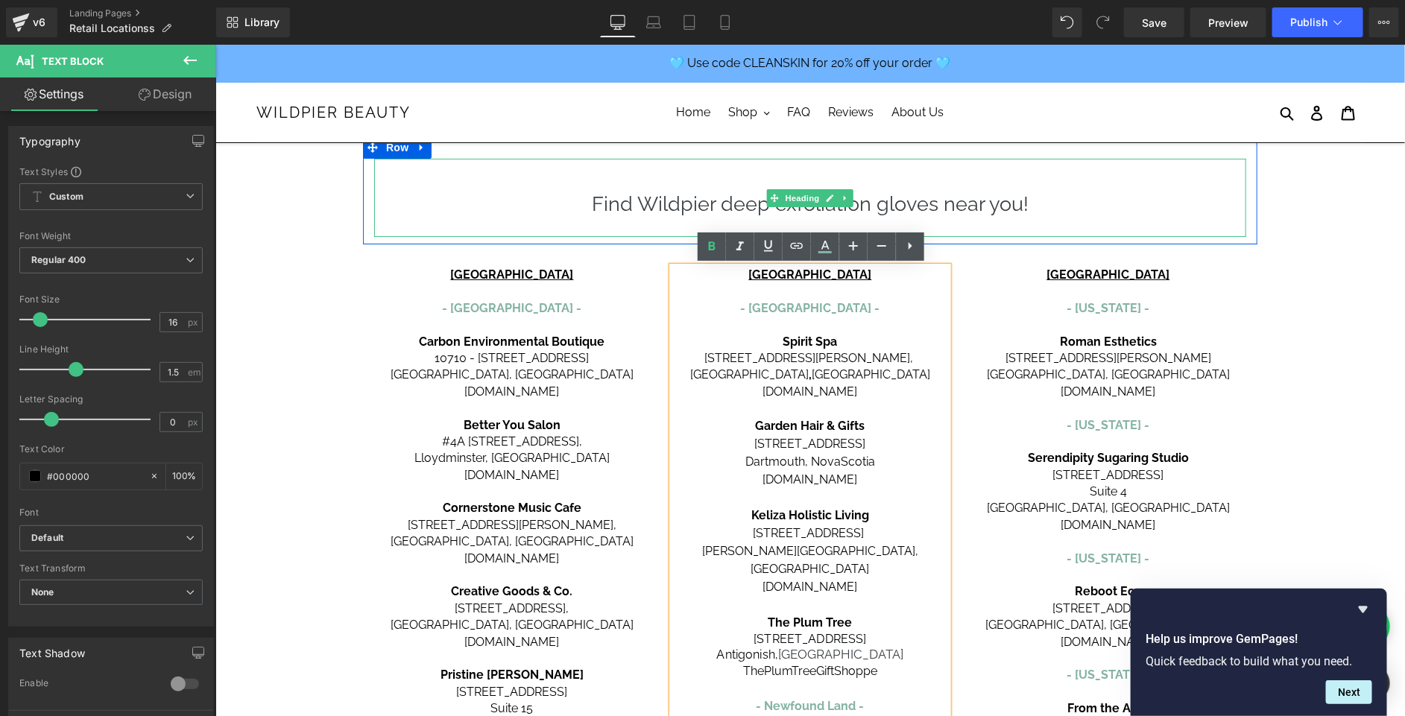
click at [640, 204] on h1 "Find Wildpier deep exfoliation gloves near you!" at bounding box center [809, 204] width 872 height 31
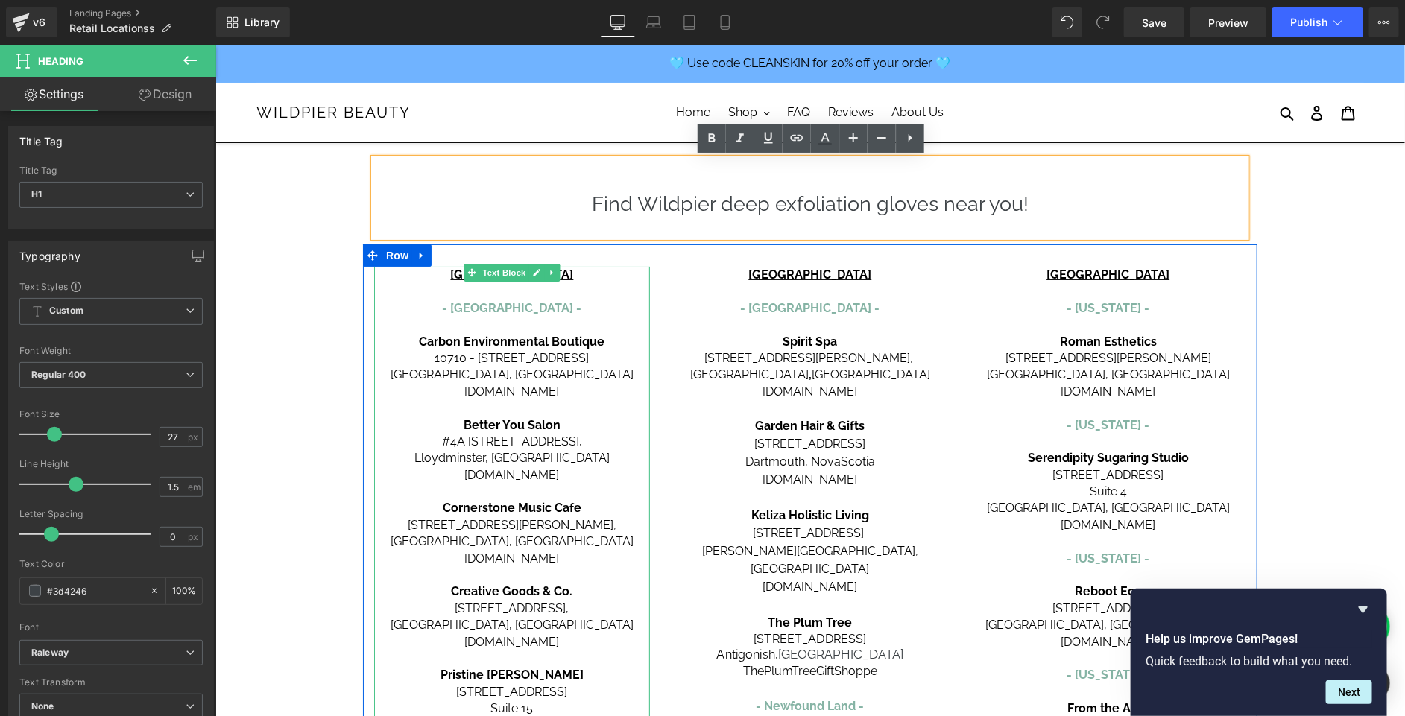
click at [527, 328] on p at bounding box center [511, 324] width 276 height 16
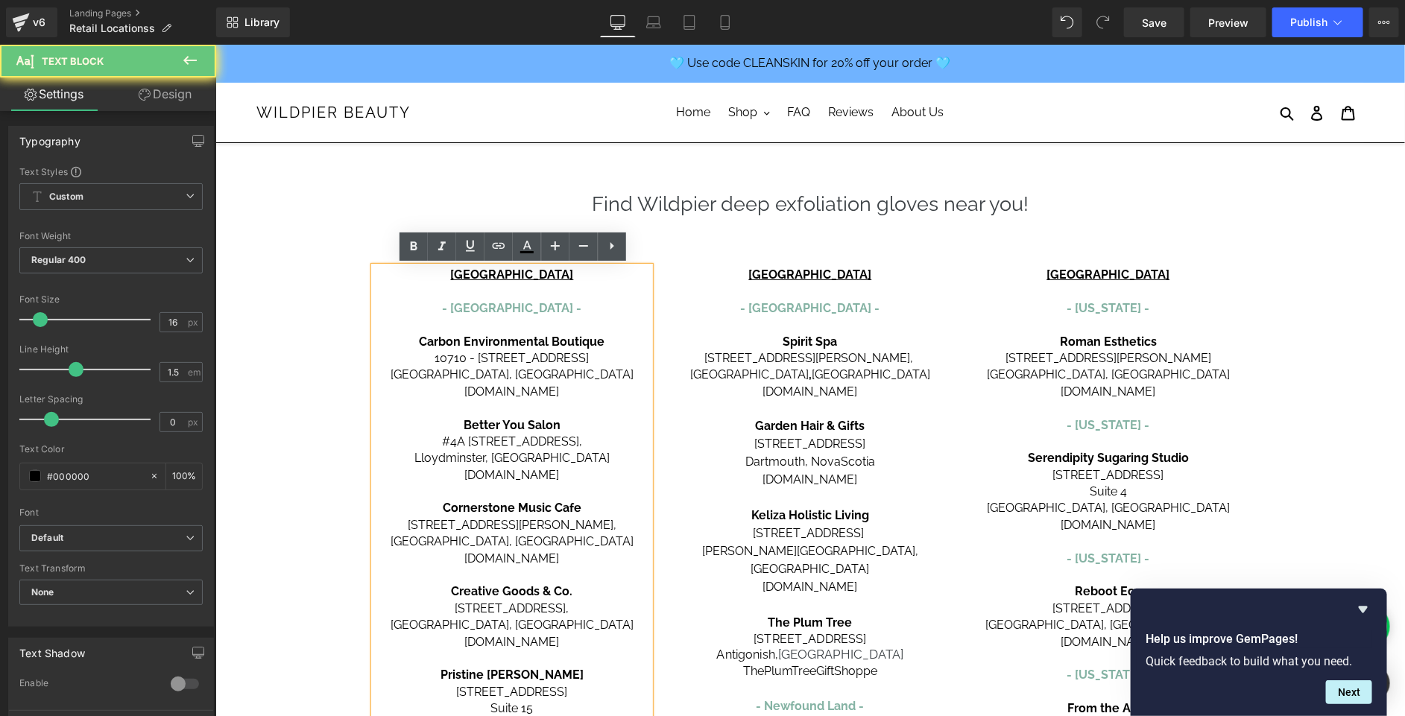
click at [510, 297] on p at bounding box center [511, 291] width 276 height 16
click at [501, 271] on u "[GEOGRAPHIC_DATA]" at bounding box center [511, 274] width 123 height 14
click at [520, 411] on p at bounding box center [511, 408] width 276 height 16
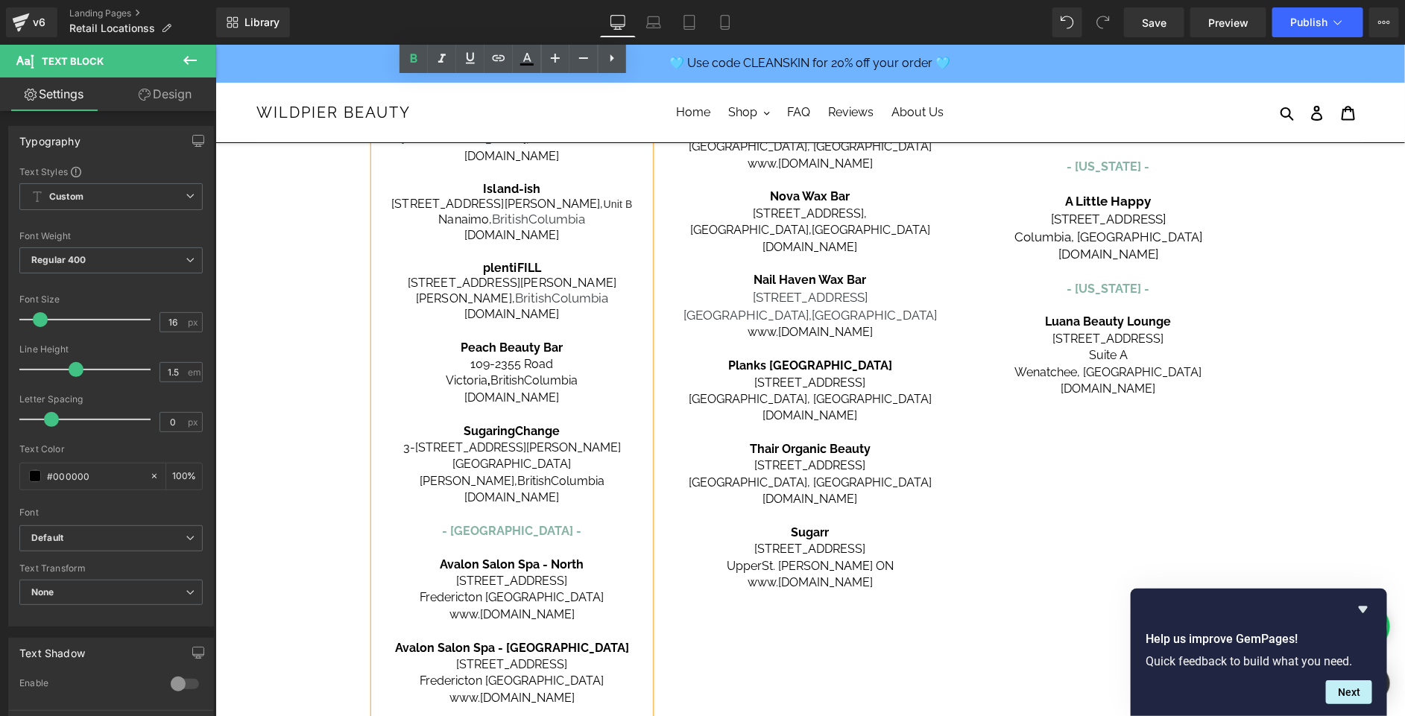
scroll to position [832, 0]
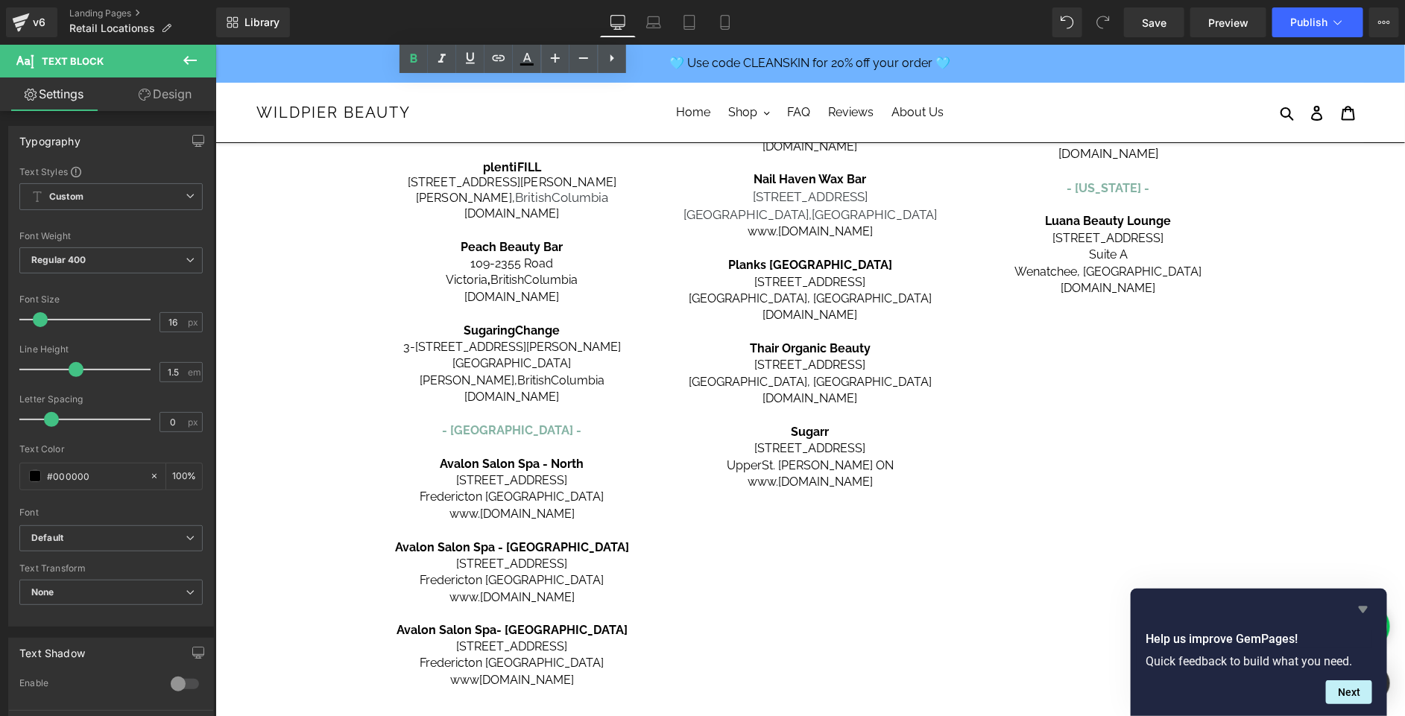
click at [1361, 607] on icon "Hide survey" at bounding box center [1364, 610] width 18 height 18
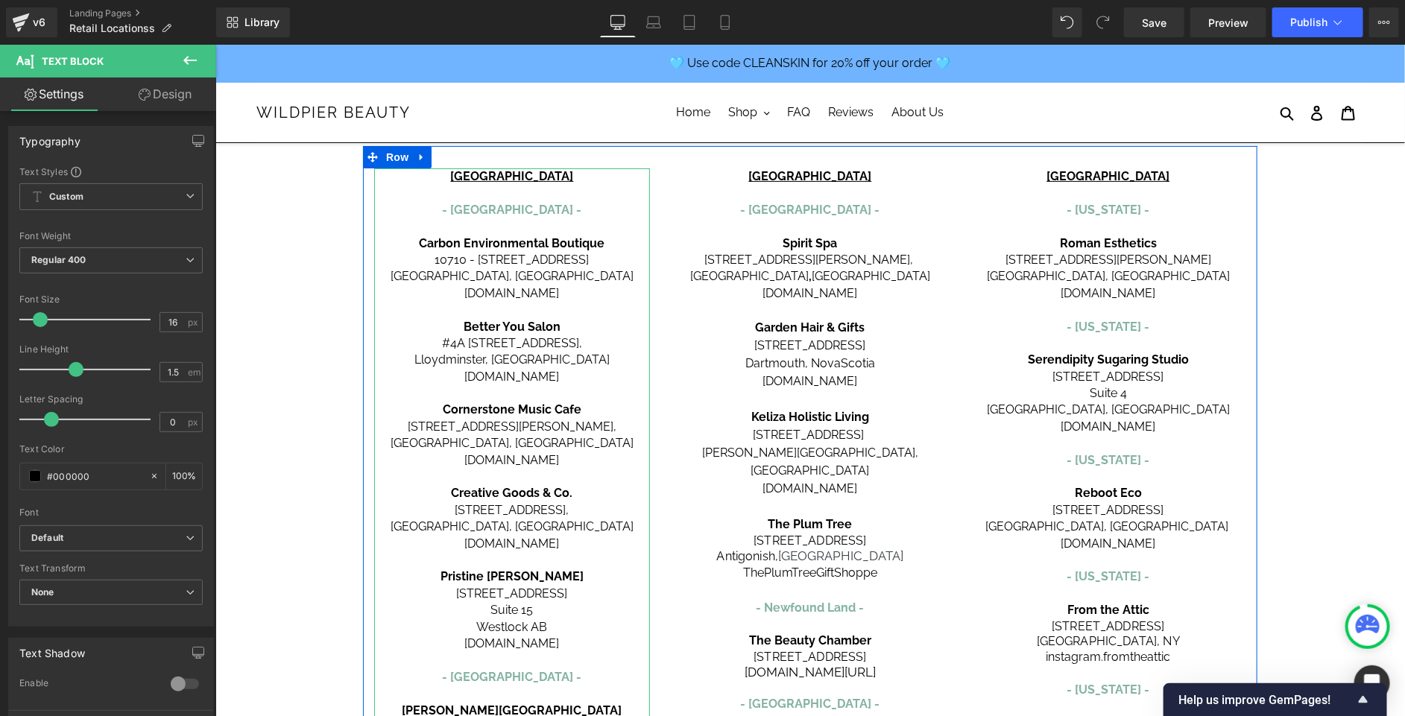
scroll to position [0, 0]
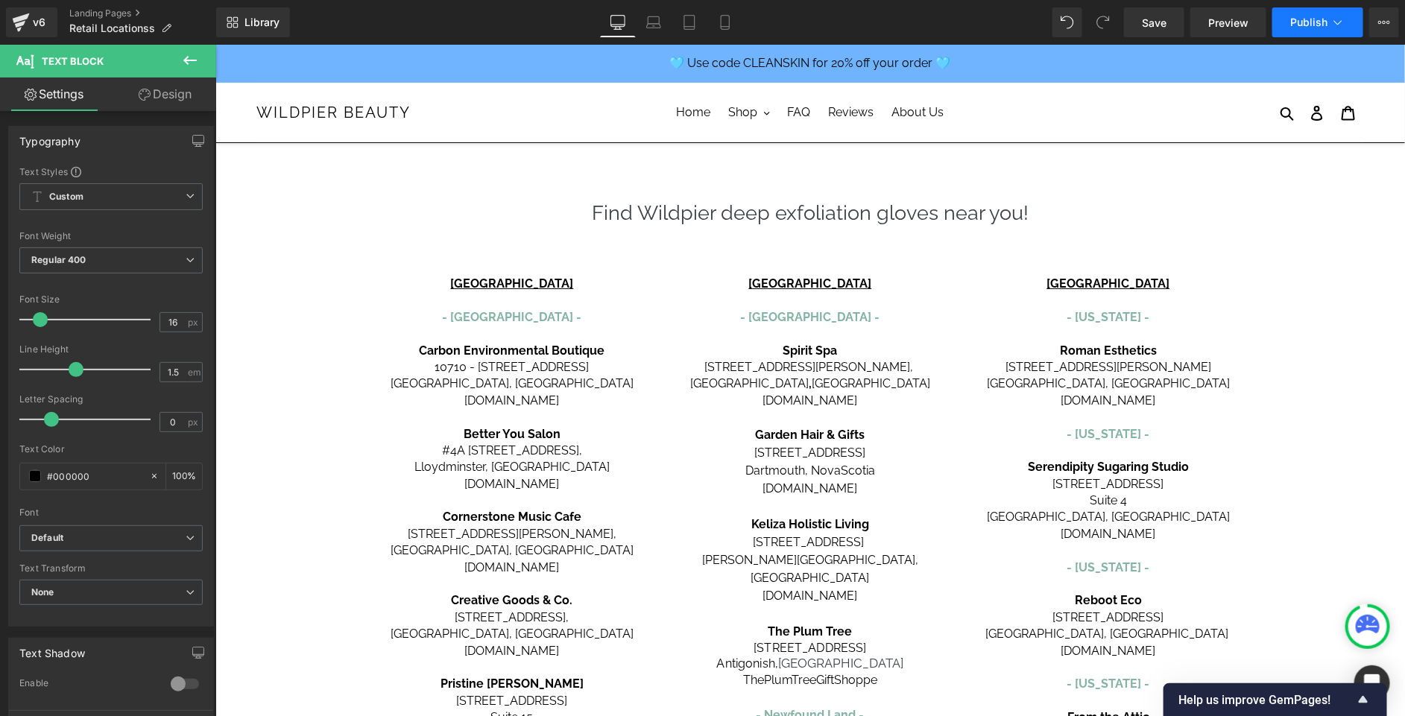
click at [1299, 29] on button "Publish" at bounding box center [1318, 22] width 91 height 30
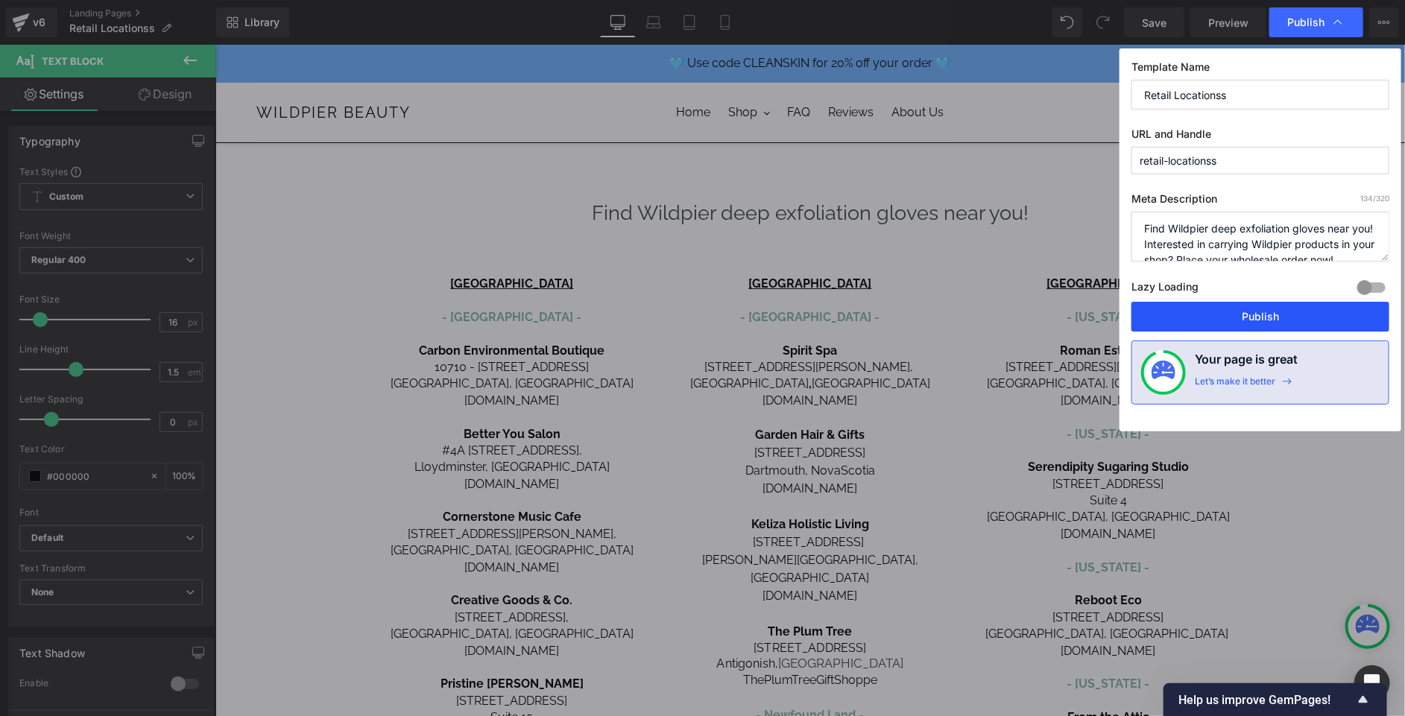
click at [1243, 316] on button "Publish" at bounding box center [1261, 317] width 258 height 30
